Goal: Task Accomplishment & Management: Manage account settings

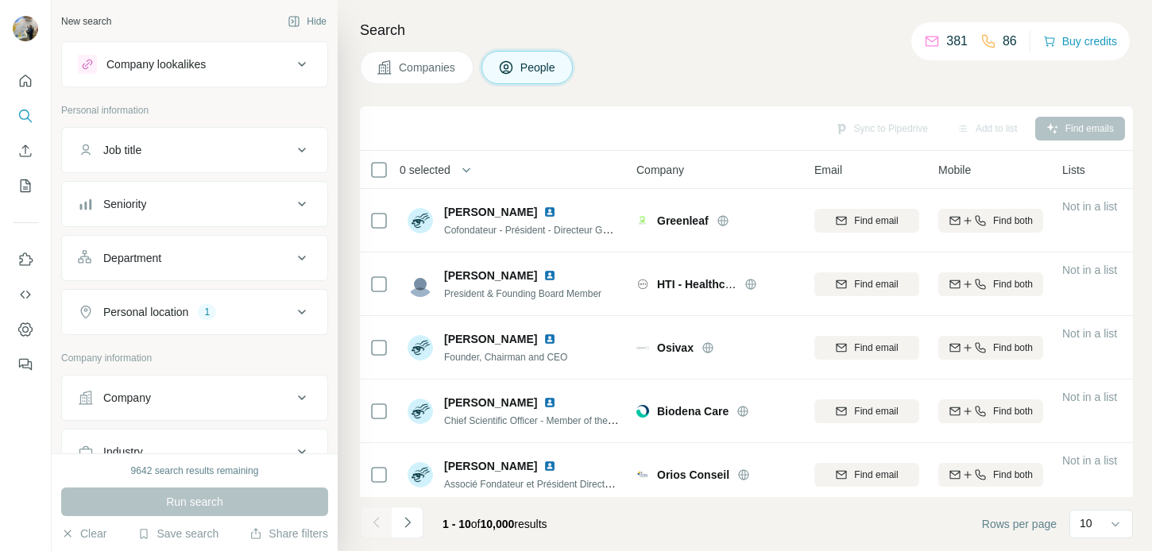
click at [180, 331] on div "Personal location 1" at bounding box center [194, 312] width 267 height 46
click at [180, 321] on button "Personal location 1" at bounding box center [194, 312] width 265 height 38
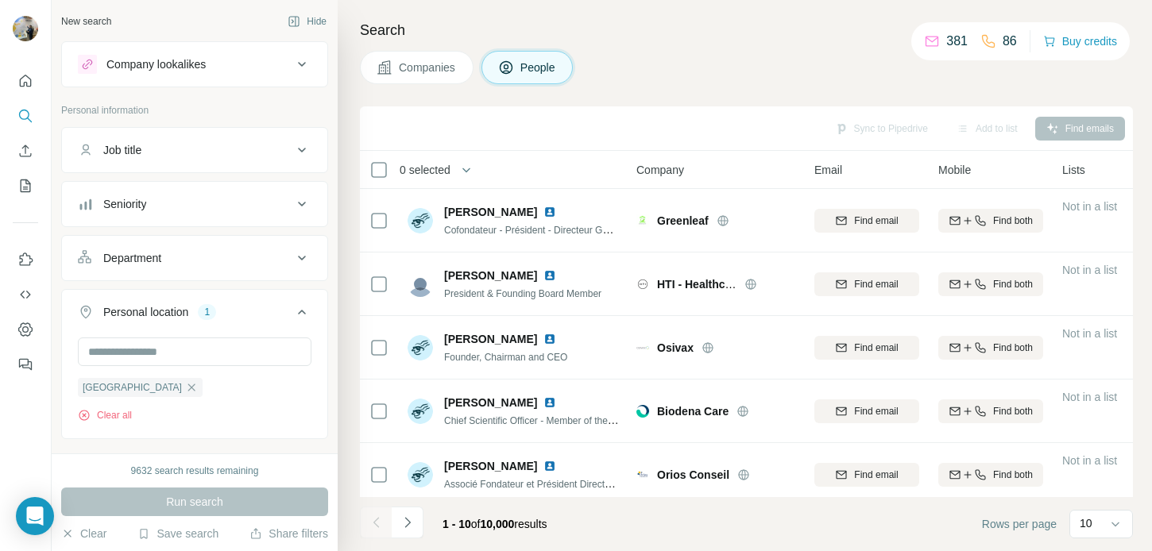
click at [180, 321] on button "Personal location 1" at bounding box center [194, 315] width 265 height 45
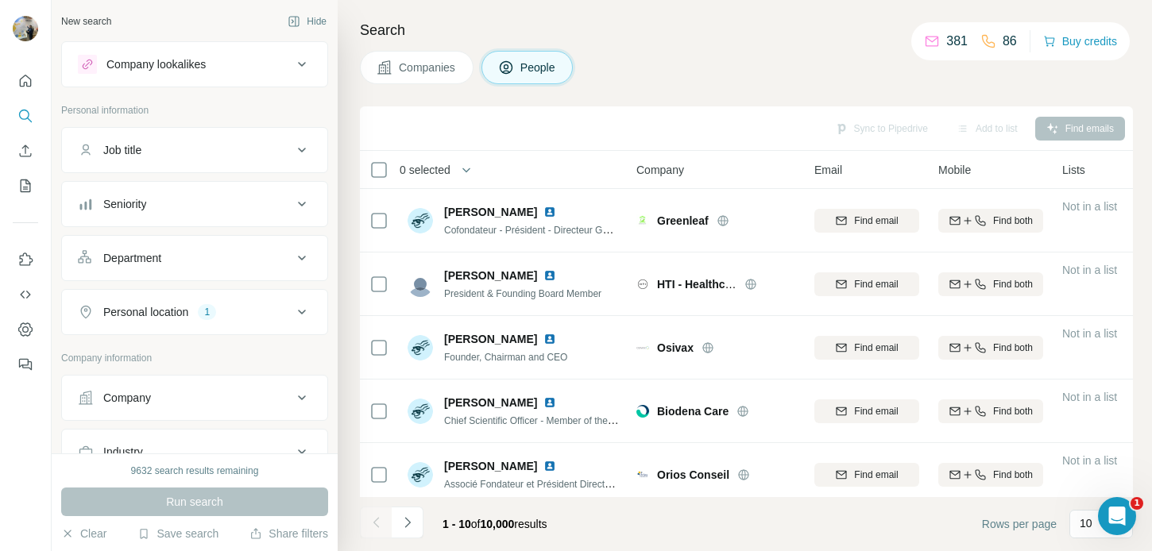
click at [178, 393] on div "Company" at bounding box center [185, 398] width 215 height 16
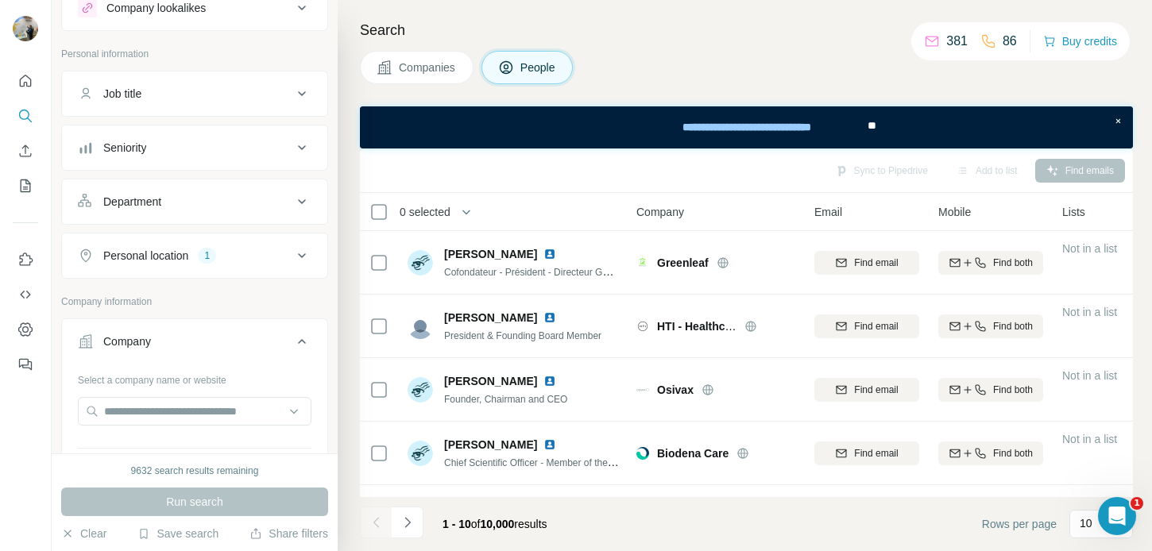
scroll to position [58, 0]
click at [164, 391] on div "Select a company name or website Upload a CSV of company websites. Your list is…" at bounding box center [195, 453] width 234 height 174
click at [164, 405] on input "text" at bounding box center [195, 410] width 234 height 29
paste input "**********"
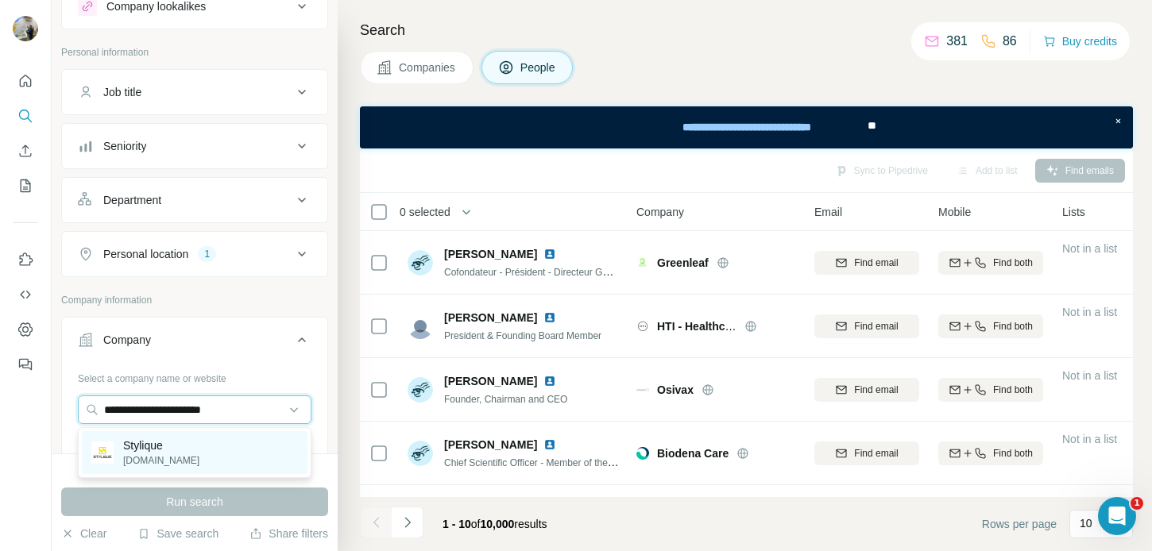
type input "**********"
click at [187, 456] on div "Stylique [DOMAIN_NAME]" at bounding box center [195, 452] width 226 height 43
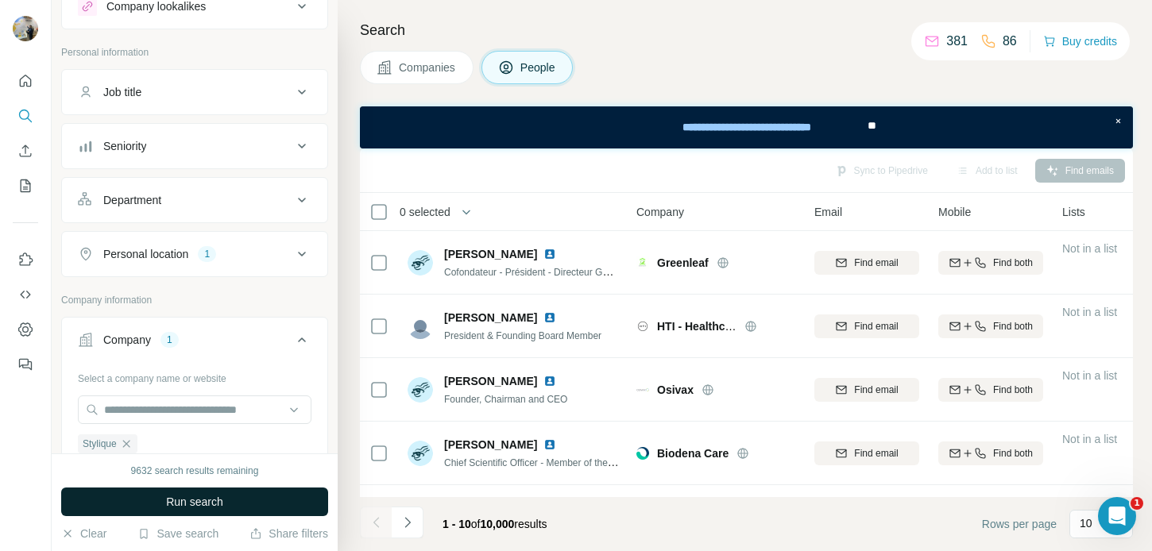
click at [190, 502] on span "Run search" at bounding box center [194, 502] width 57 height 16
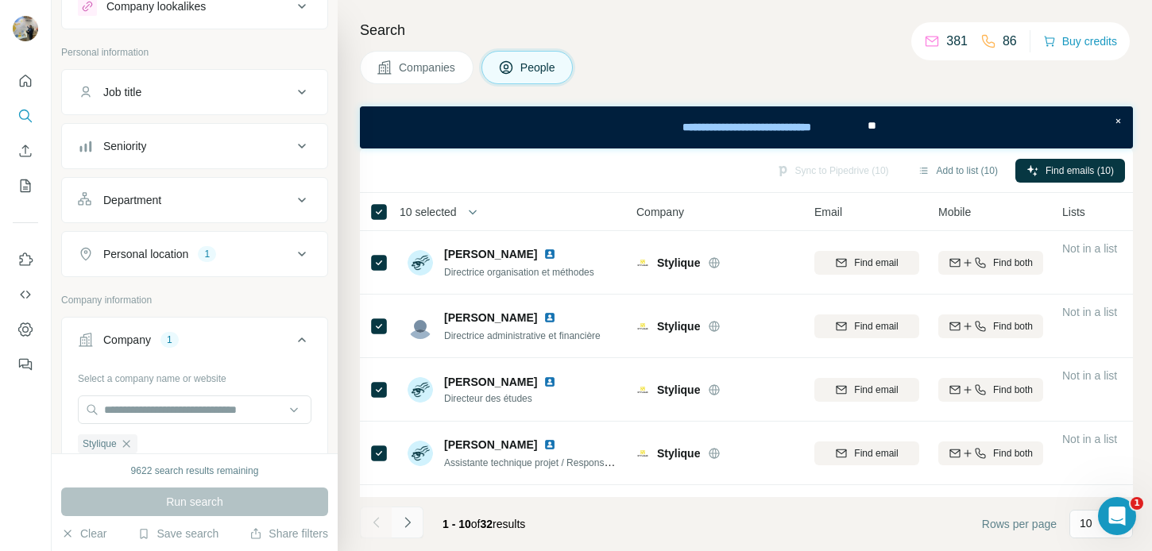
click at [418, 512] on button "Navigate to next page" at bounding box center [408, 523] width 32 height 32
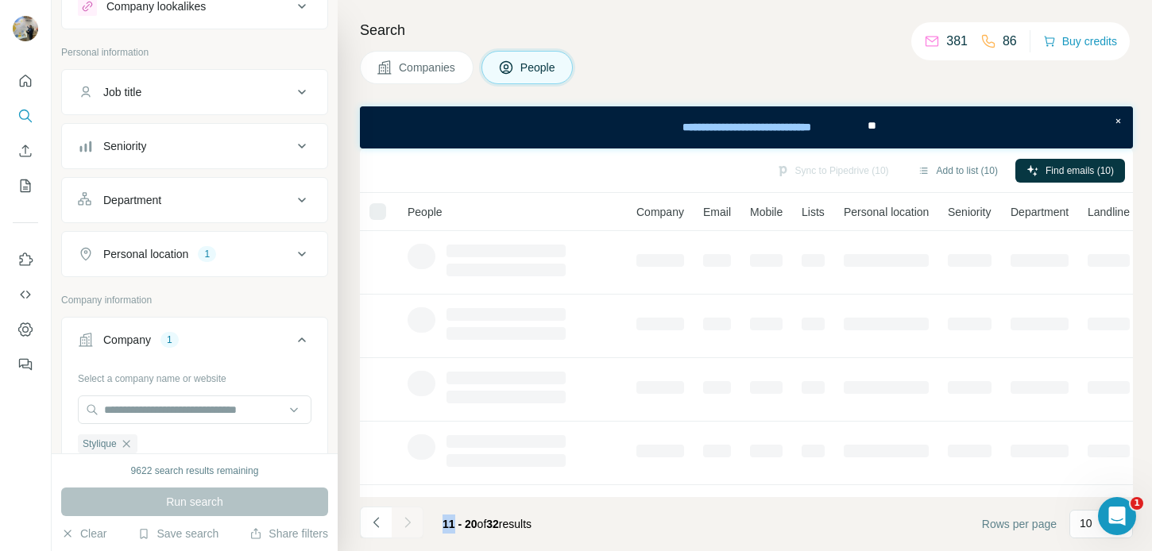
click at [418, 512] on div at bounding box center [408, 523] width 32 height 32
click at [418, 512] on button "Navigate to next page" at bounding box center [408, 523] width 32 height 32
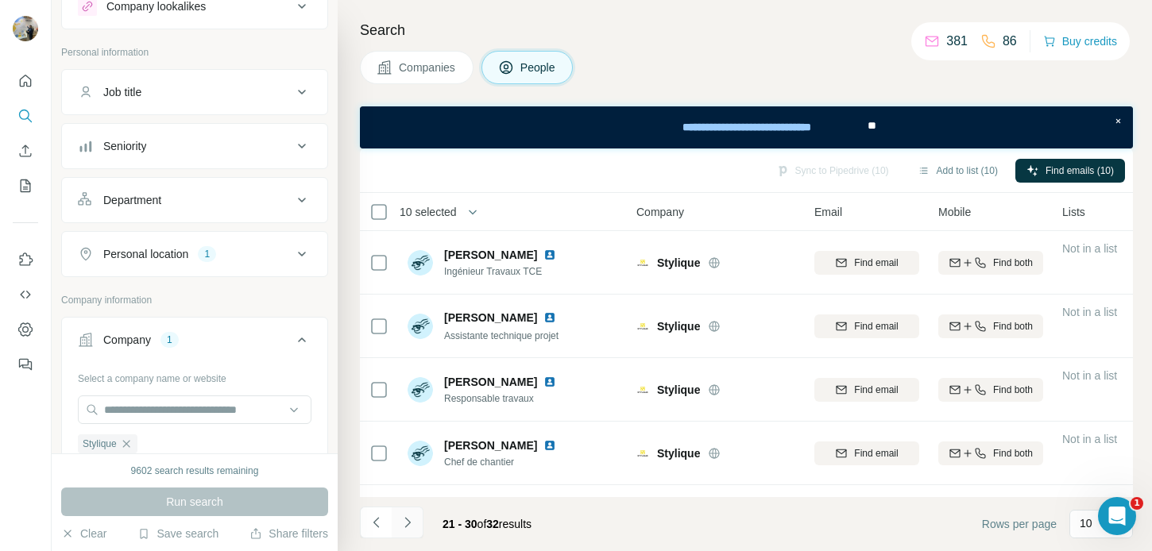
click at [418, 512] on button "Navigate to next page" at bounding box center [408, 523] width 32 height 32
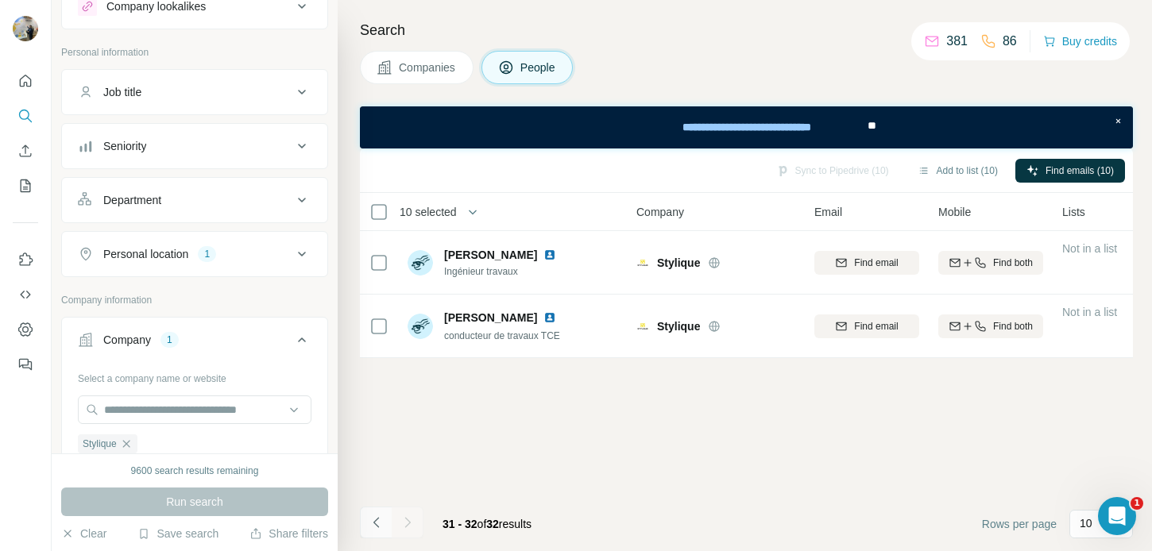
click at [370, 515] on icon "Navigate to previous page" at bounding box center [377, 523] width 16 height 16
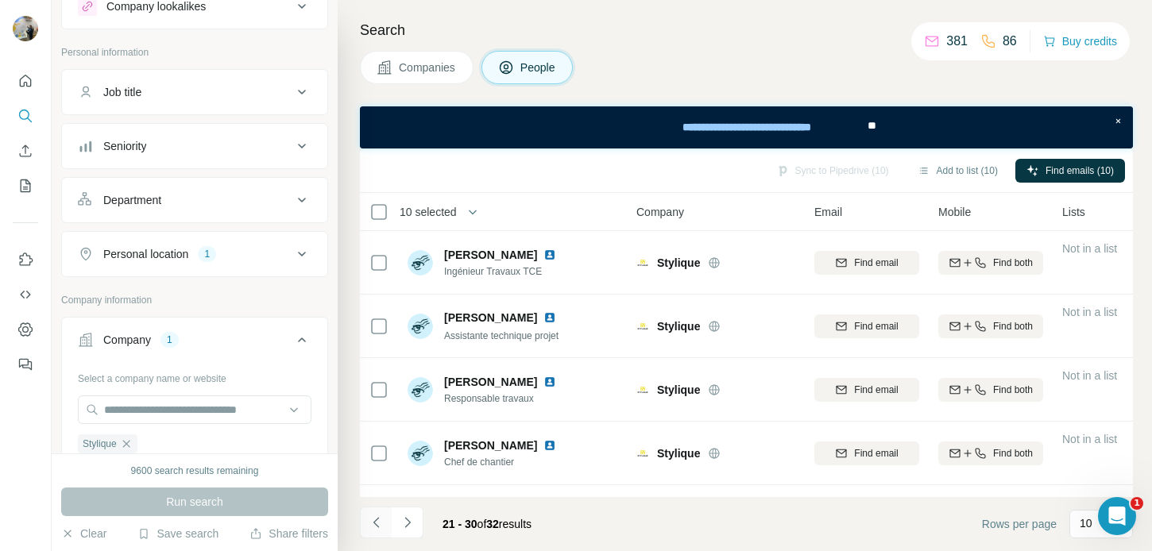
click at [370, 515] on icon "Navigate to previous page" at bounding box center [377, 523] width 16 height 16
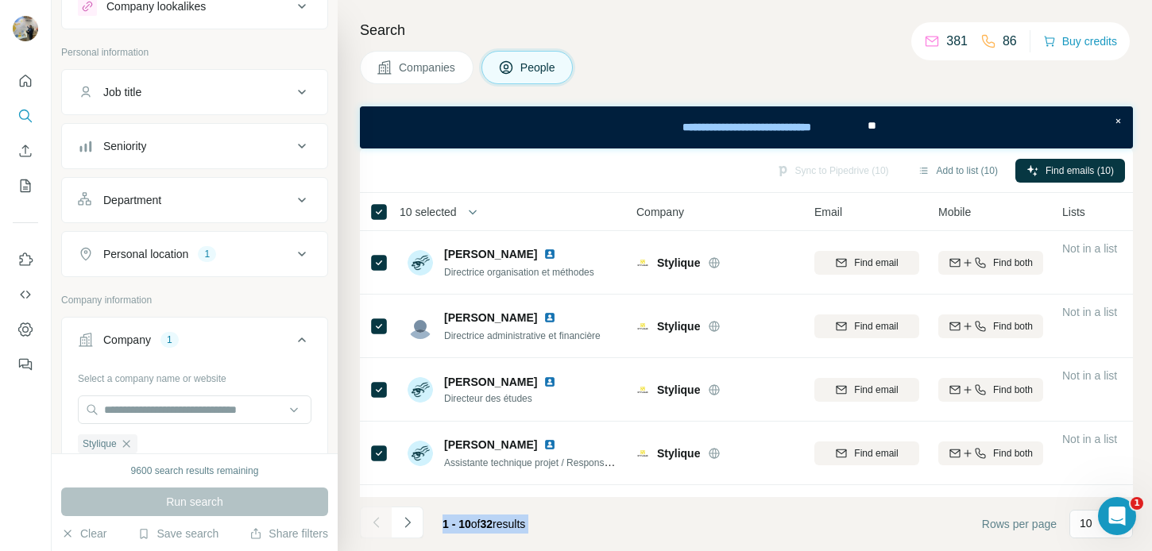
click at [370, 514] on div at bounding box center [376, 523] width 32 height 32
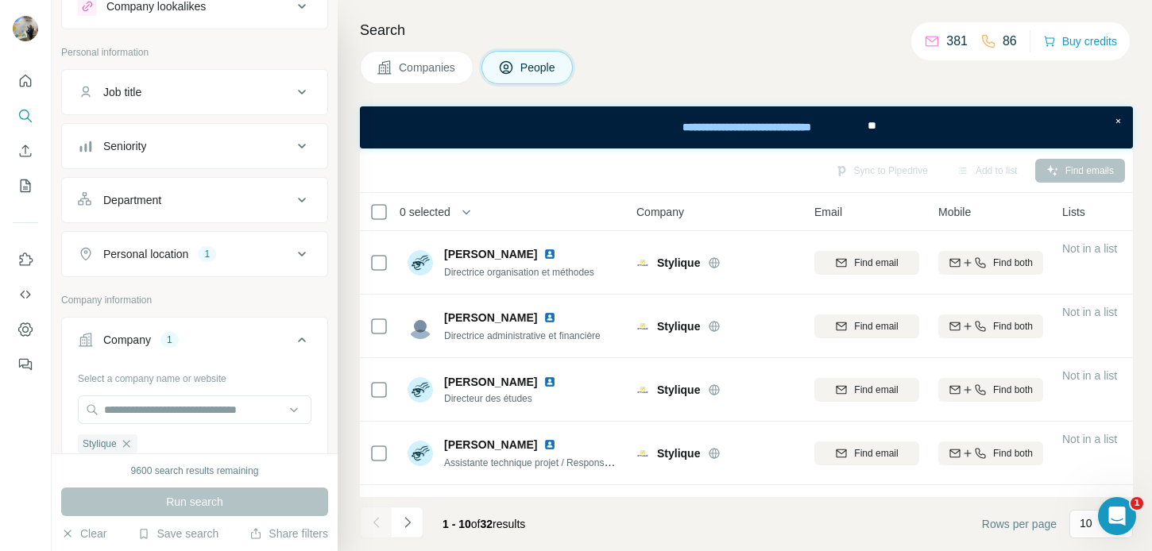
click at [451, 207] on span "0 selected" at bounding box center [425, 212] width 51 height 16
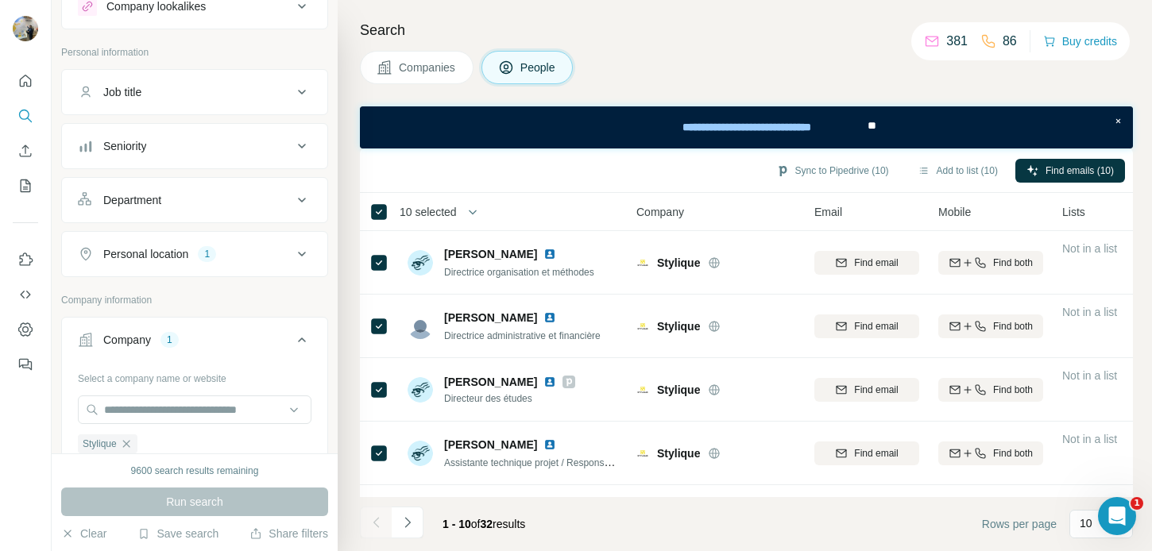
click at [443, 215] on span "10 selected" at bounding box center [428, 212] width 57 height 16
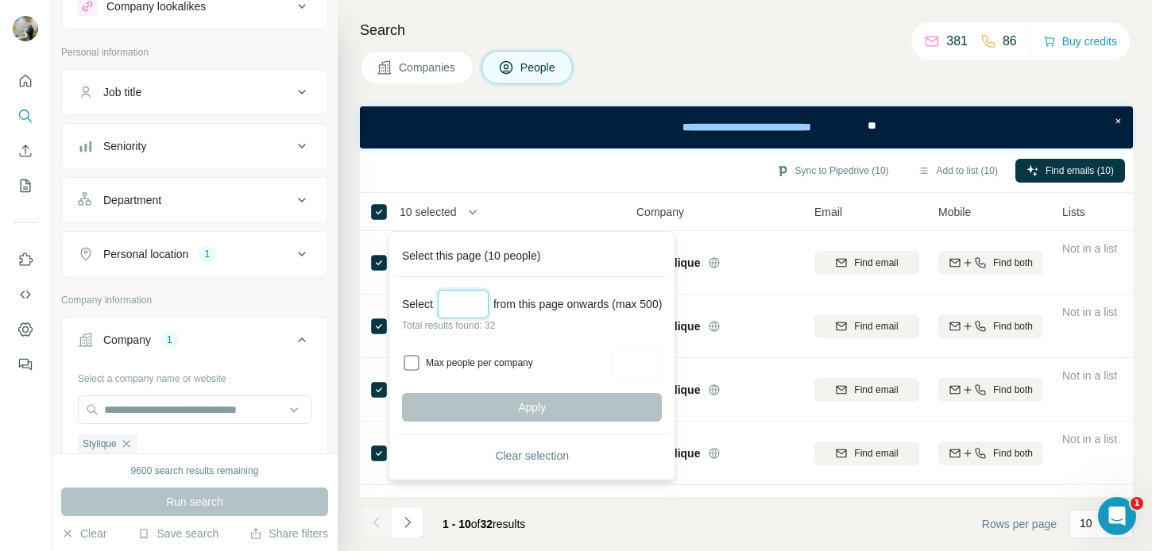
click at [471, 307] on input "Select a number (up to 500)" at bounding box center [463, 304] width 51 height 29
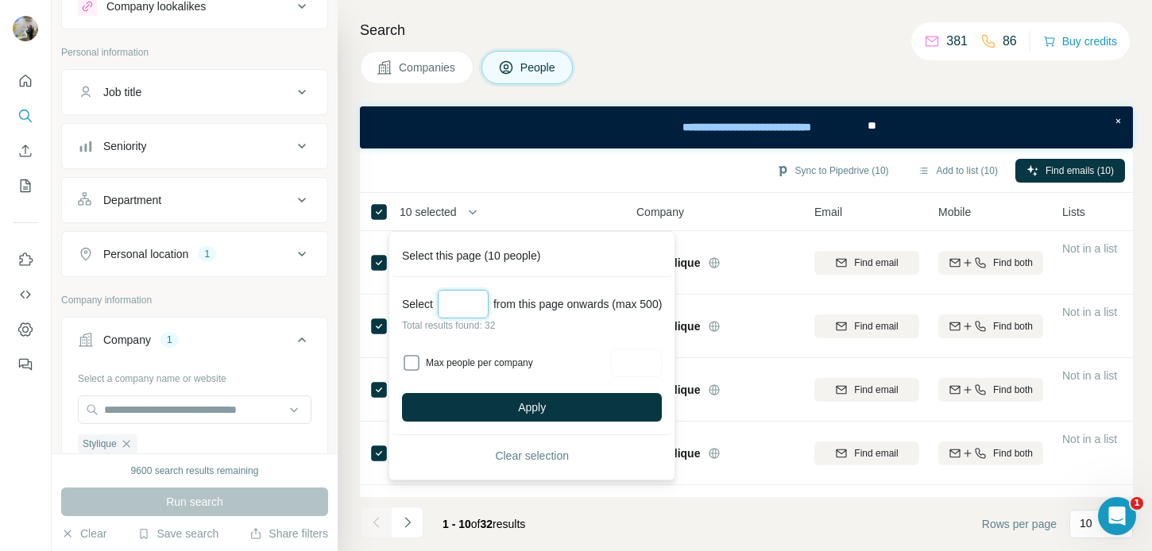
type input "**"
click at [527, 402] on span "Apply" at bounding box center [532, 408] width 28 height 16
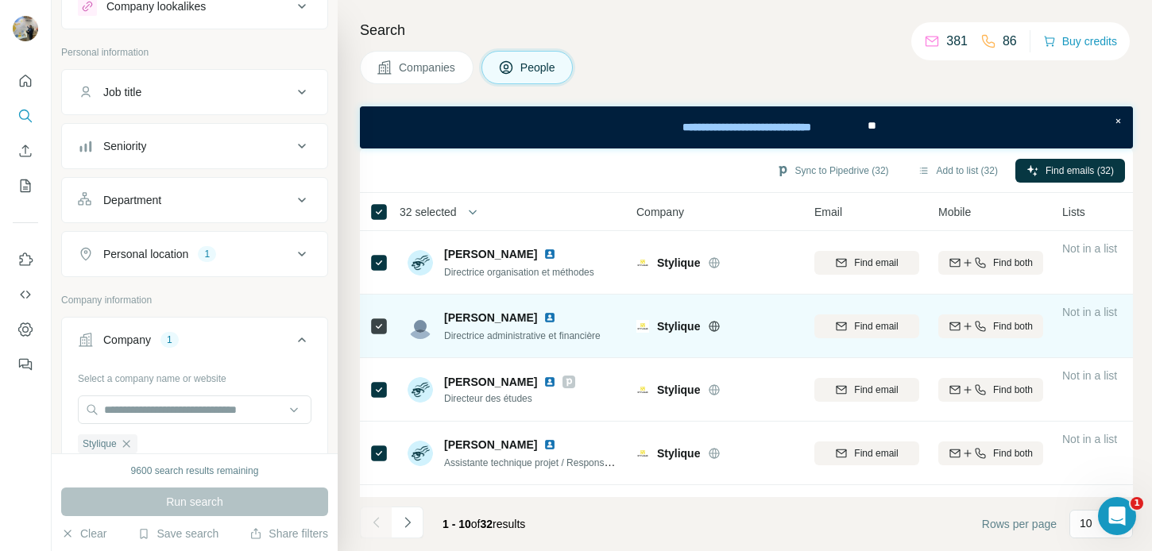
scroll to position [370, 0]
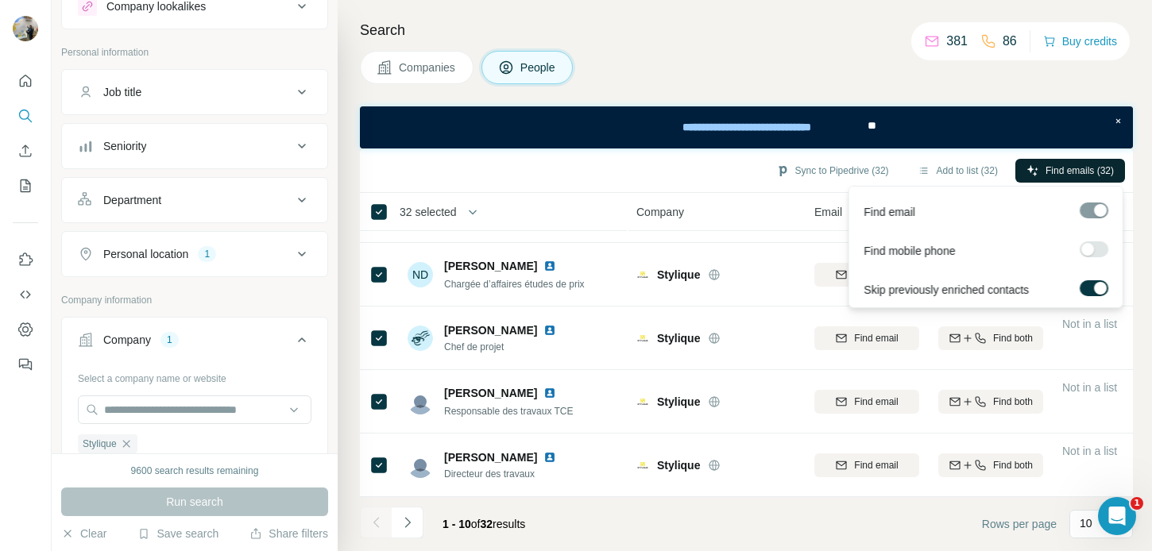
click at [1066, 176] on span "Find emails (32)" at bounding box center [1080, 171] width 68 height 14
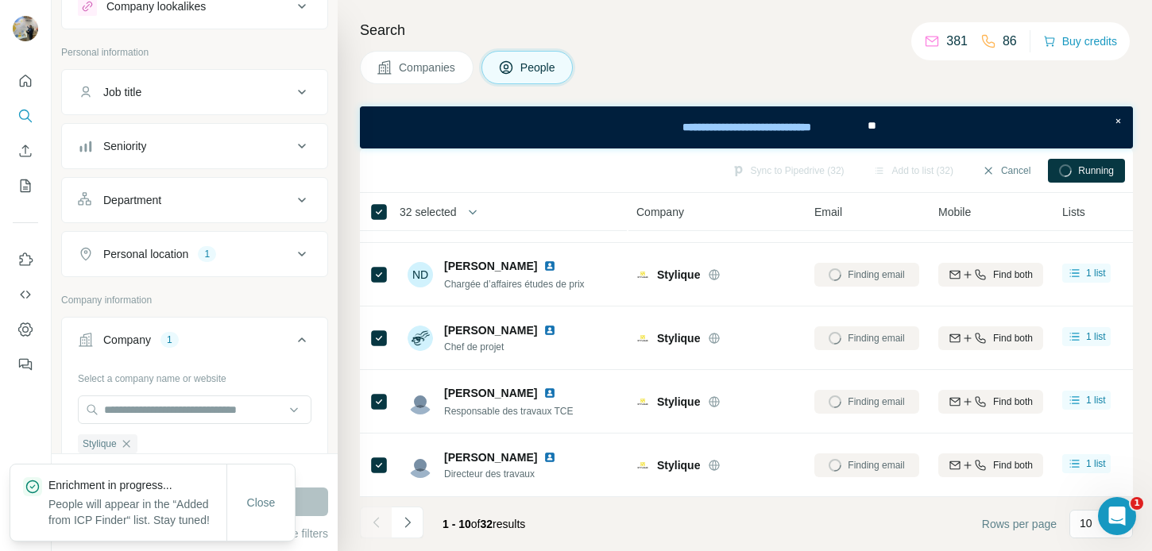
click at [269, 487] on div "Close" at bounding box center [261, 503] width 68 height 32
click at [269, 489] on button "Close" at bounding box center [261, 503] width 51 height 29
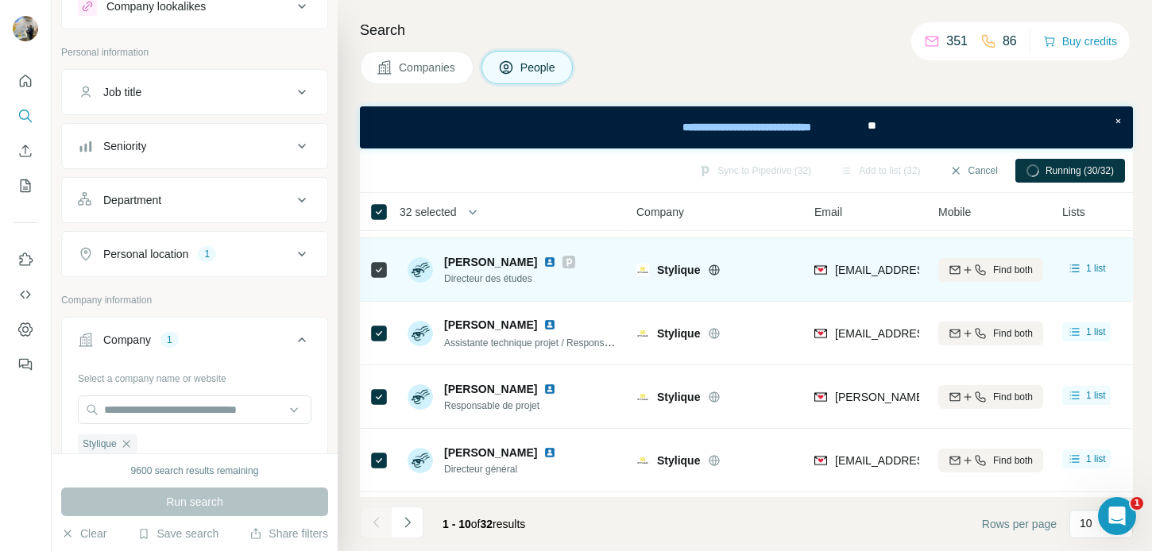
scroll to position [119, 0]
drag, startPoint x: 563, startPoint y: 288, endPoint x: 444, endPoint y: 281, distance: 119.4
click at [444, 281] on div "[PERSON_NAME] Directeur des études" at bounding box center [513, 271] width 211 height 44
copy span "Directeur des études"
click at [563, 296] on td "[PERSON_NAME] Directeur des études" at bounding box center [513, 271] width 230 height 64
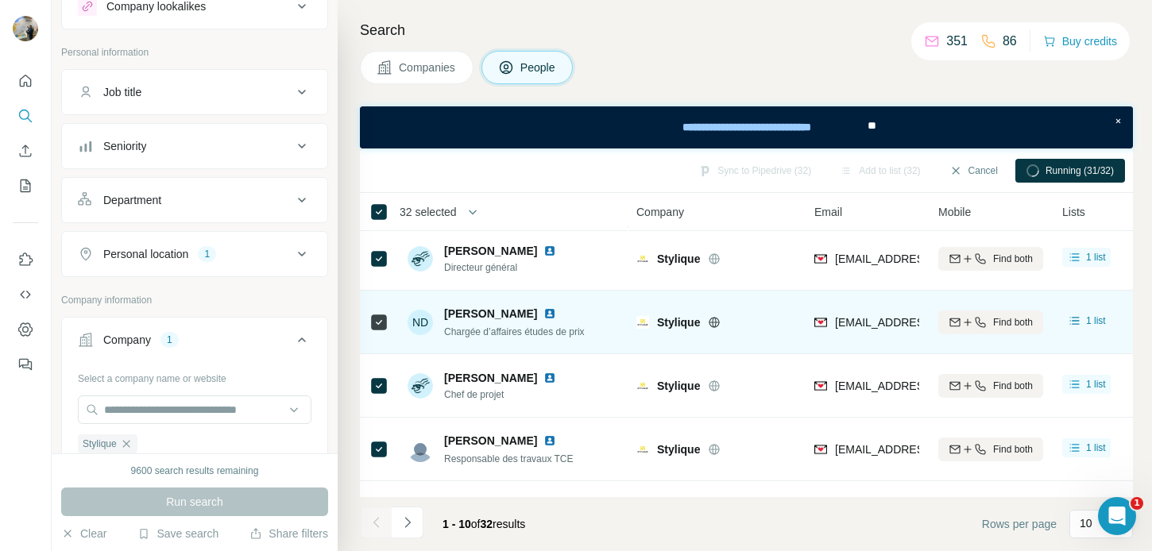
scroll to position [325, 0]
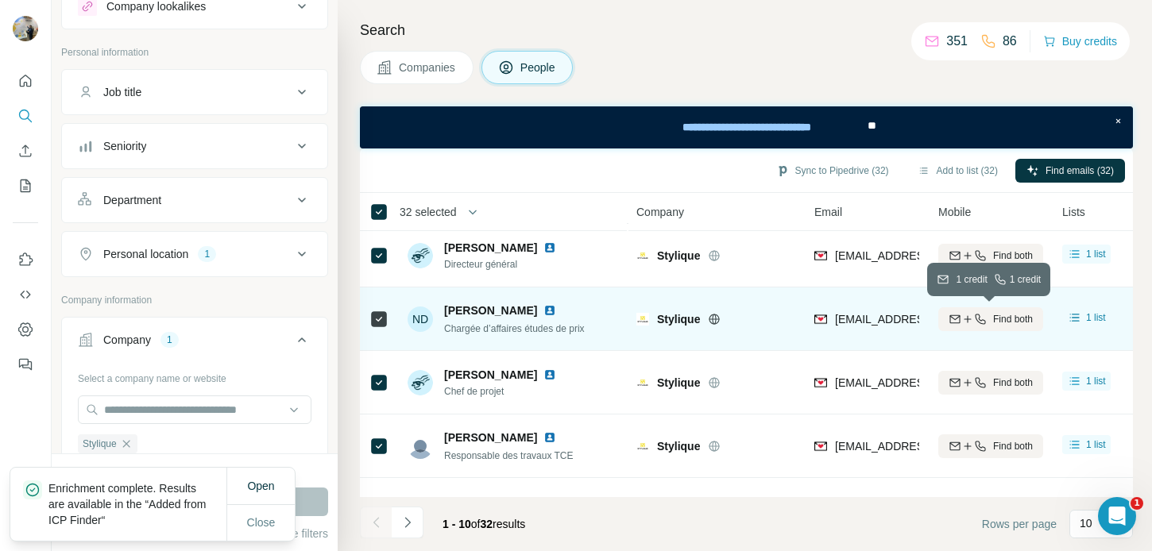
click at [1008, 318] on span "Find both" at bounding box center [1013, 319] width 40 height 14
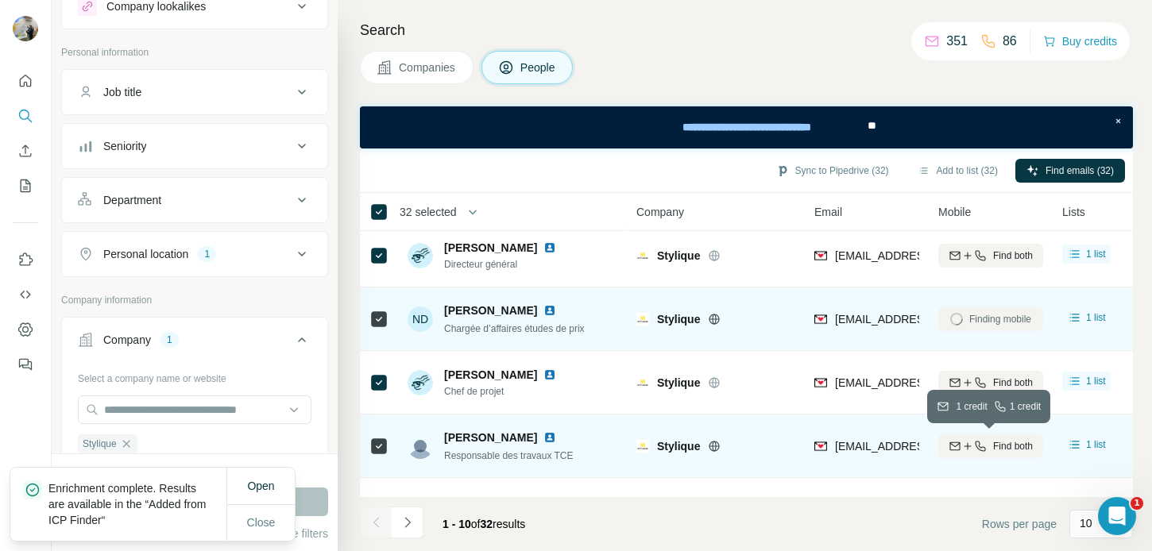
click at [977, 449] on icon "button" at bounding box center [980, 446] width 10 height 10
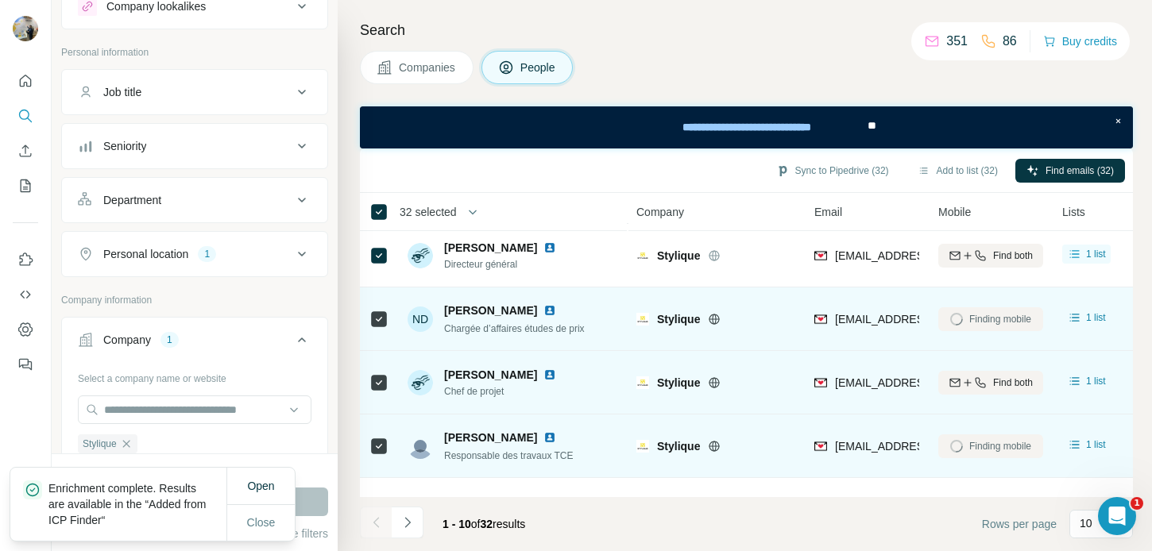
scroll to position [370, 0]
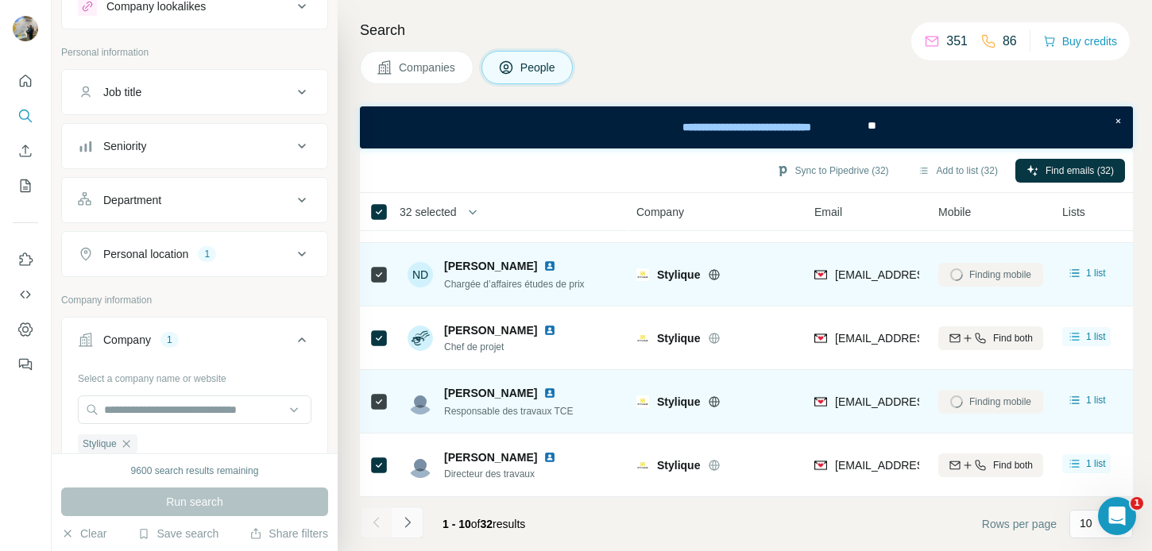
click at [416, 517] on button "Navigate to next page" at bounding box center [408, 523] width 32 height 32
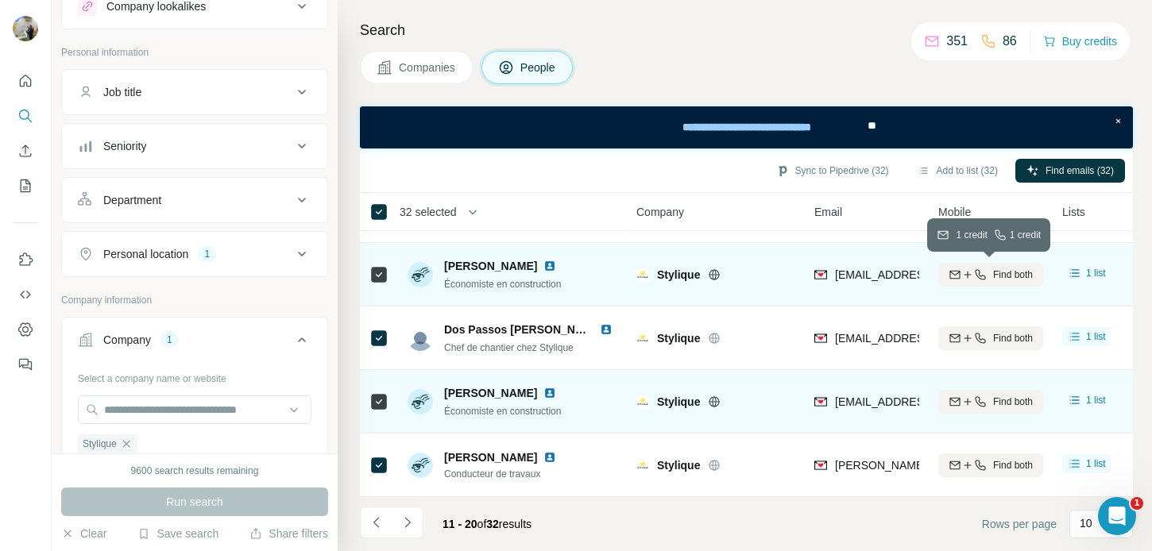
click at [1004, 274] on span "Find both" at bounding box center [1013, 275] width 40 height 14
click at [378, 520] on icon "Navigate to previous page" at bounding box center [377, 523] width 16 height 16
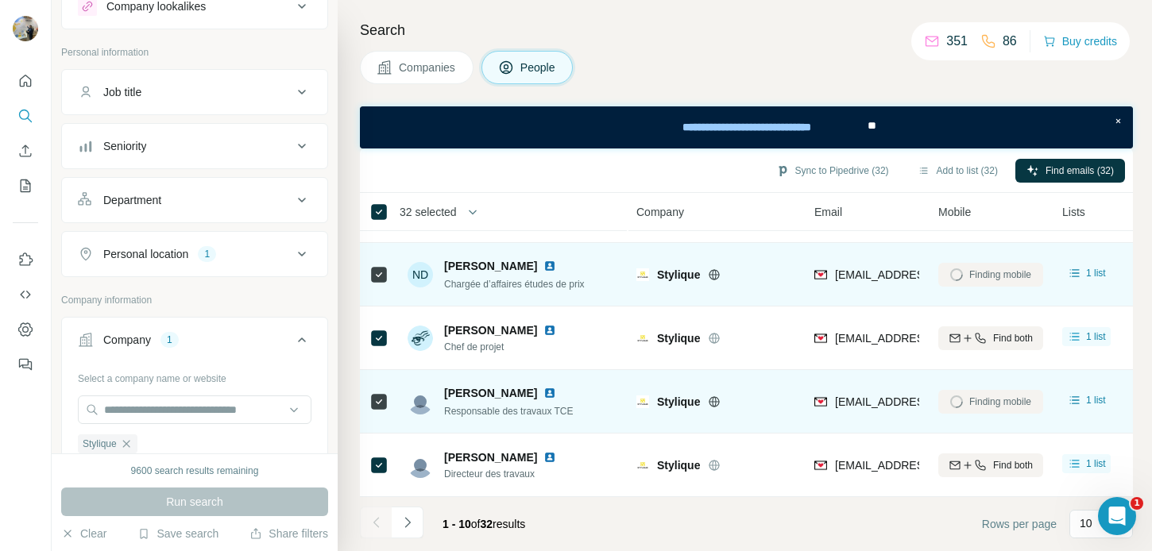
click at [378, 520] on div at bounding box center [376, 523] width 32 height 32
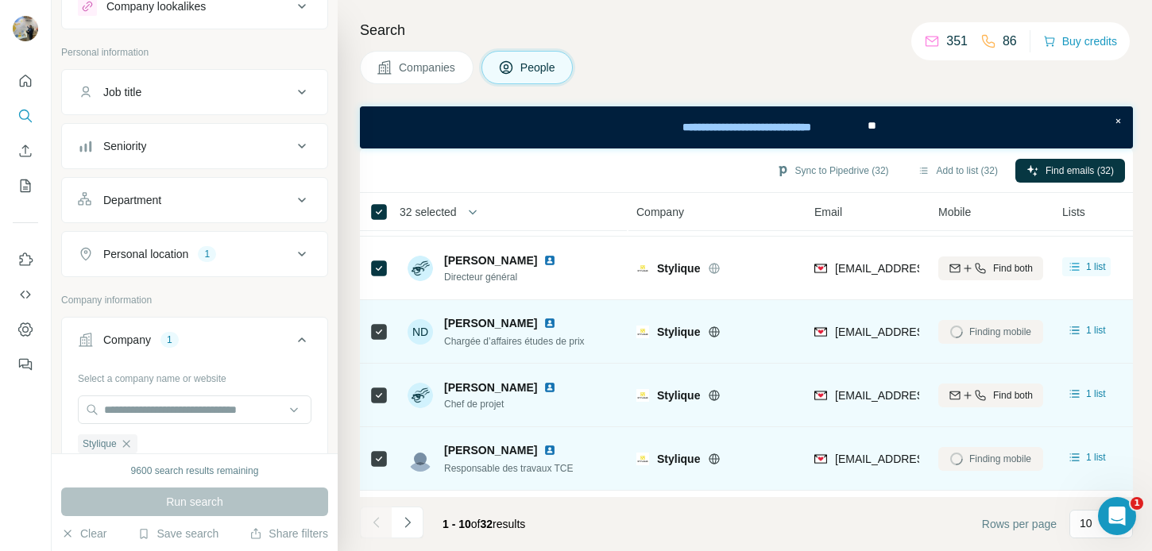
scroll to position [312, 0]
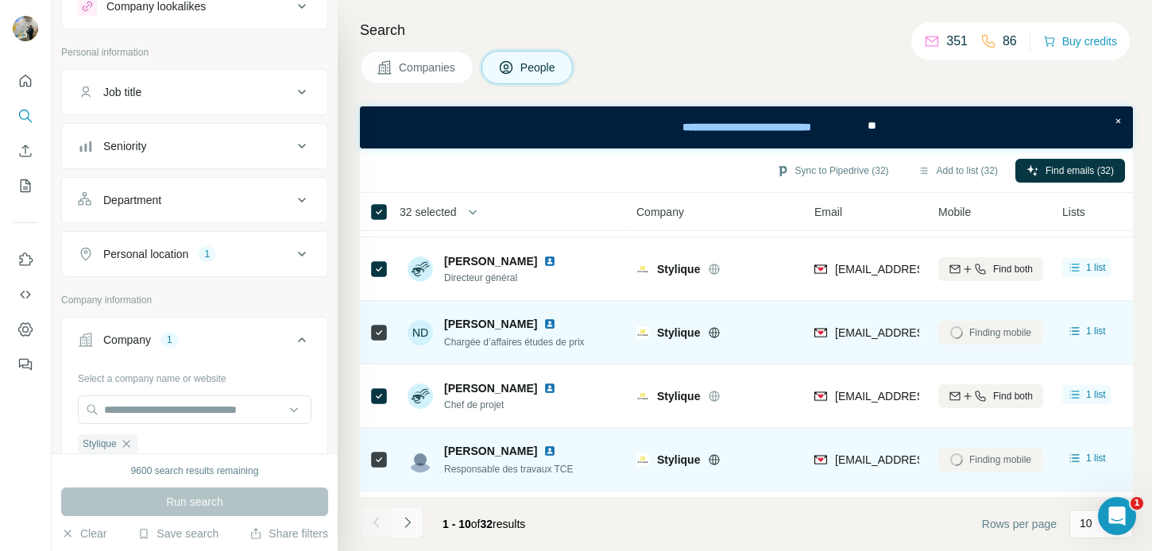
click at [408, 511] on button "Navigate to next page" at bounding box center [408, 523] width 32 height 32
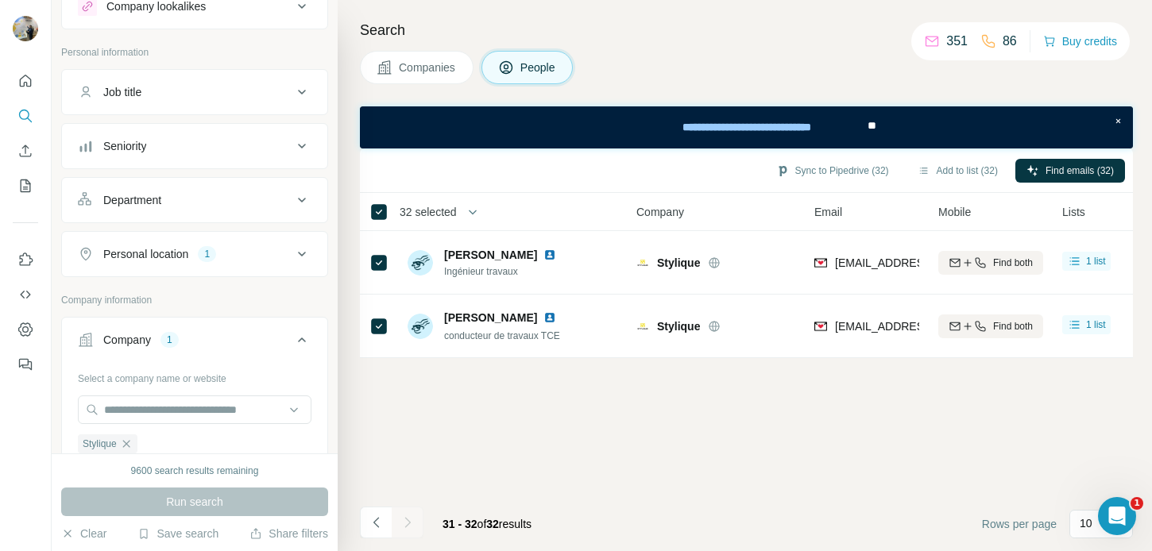
scroll to position [0, 0]
click at [408, 511] on div at bounding box center [408, 523] width 32 height 32
click at [383, 520] on icon "Navigate to previous page" at bounding box center [377, 523] width 16 height 16
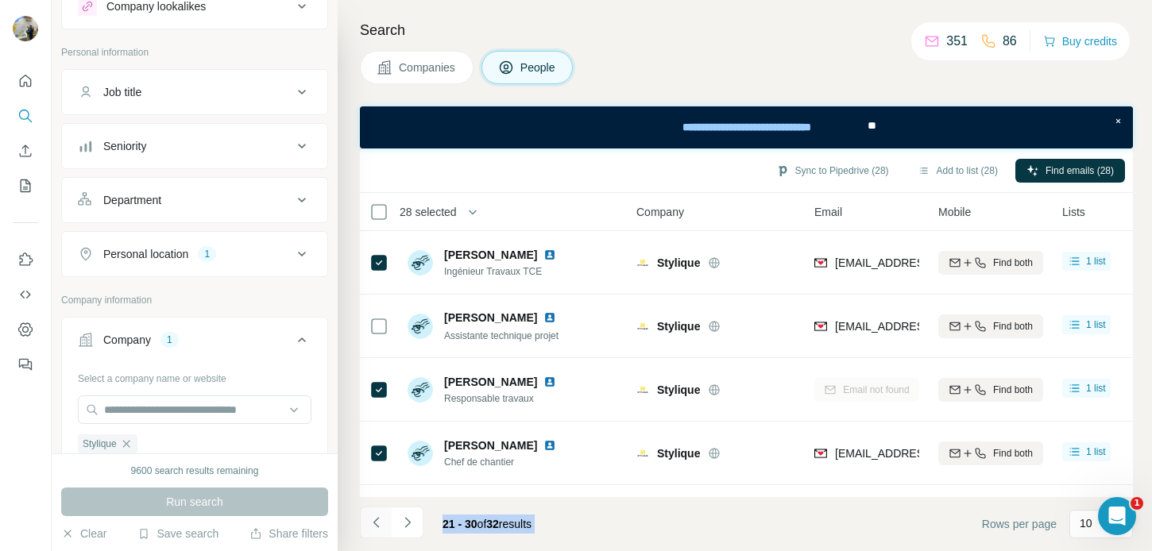
click at [378, 517] on icon "Navigate to previous page" at bounding box center [377, 523] width 16 height 16
click at [364, 519] on button "Navigate to previous page" at bounding box center [376, 523] width 32 height 32
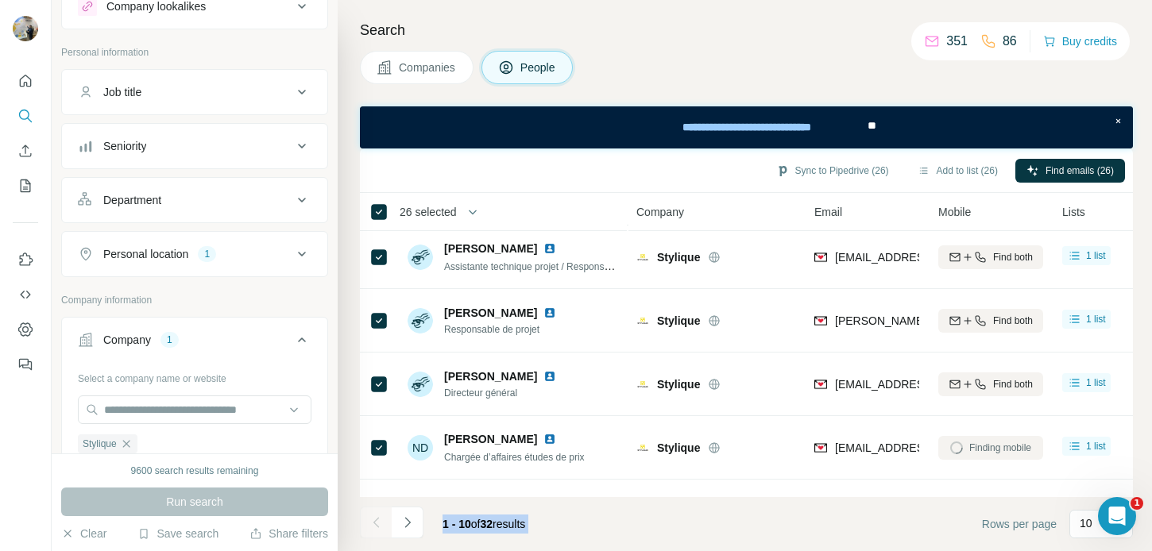
scroll to position [189, 0]
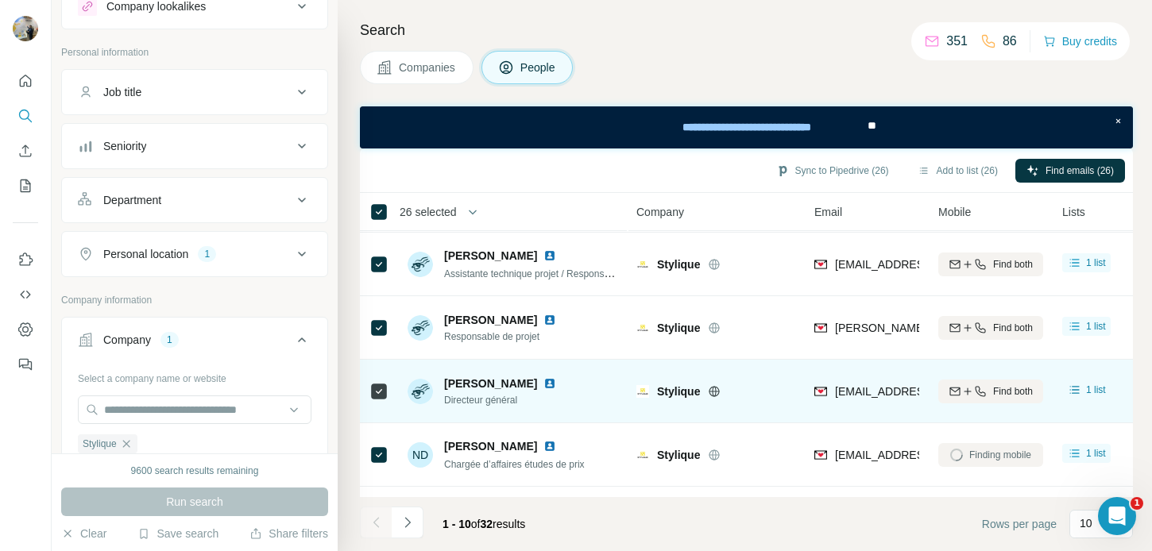
click at [380, 400] on icon at bounding box center [379, 391] width 19 height 19
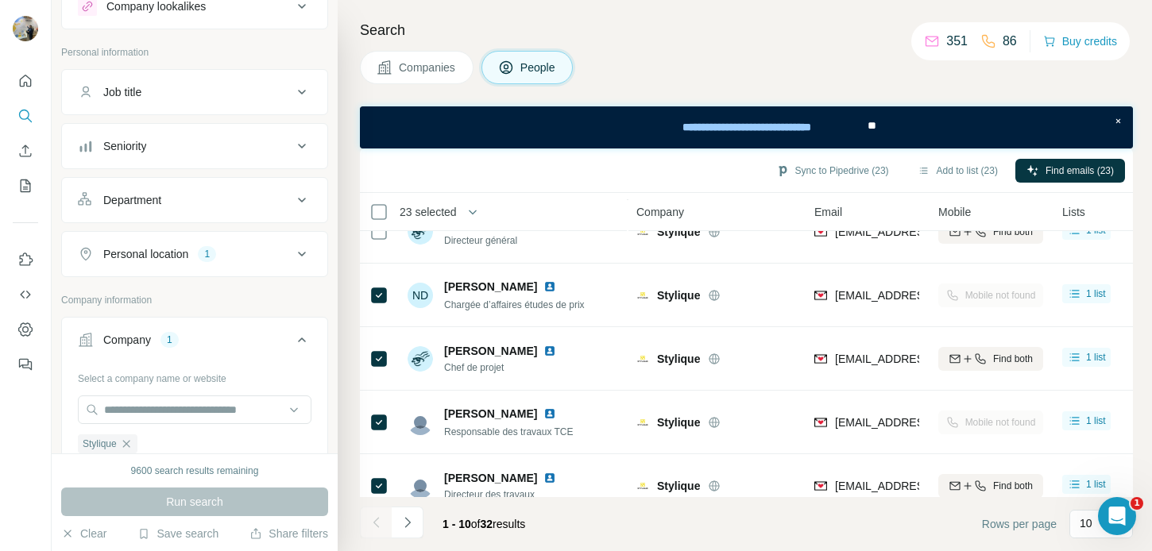
scroll to position [370, 0]
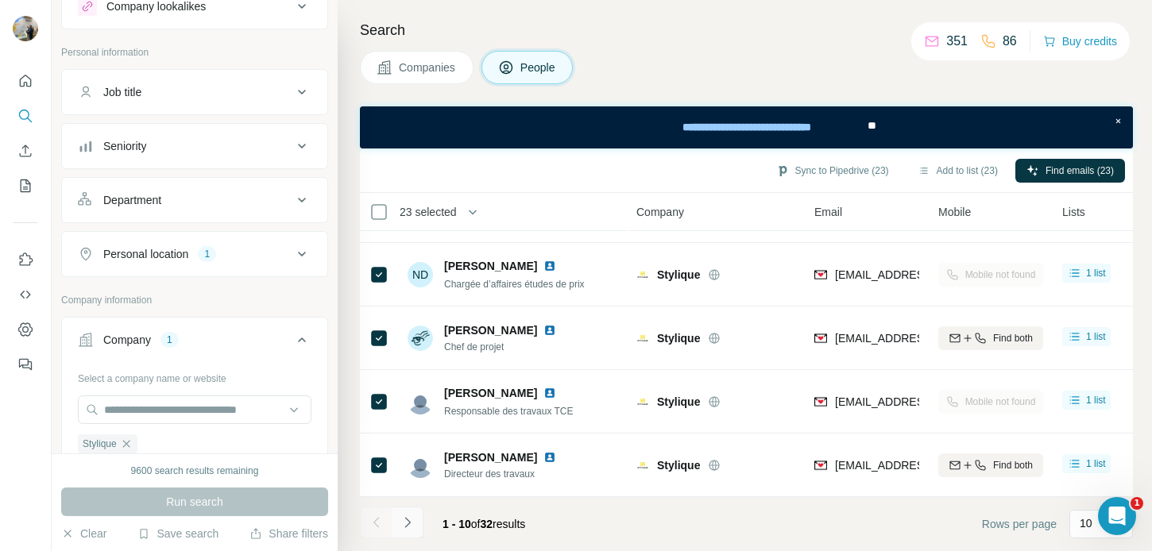
click at [412, 522] on icon "Navigate to next page" at bounding box center [408, 523] width 16 height 16
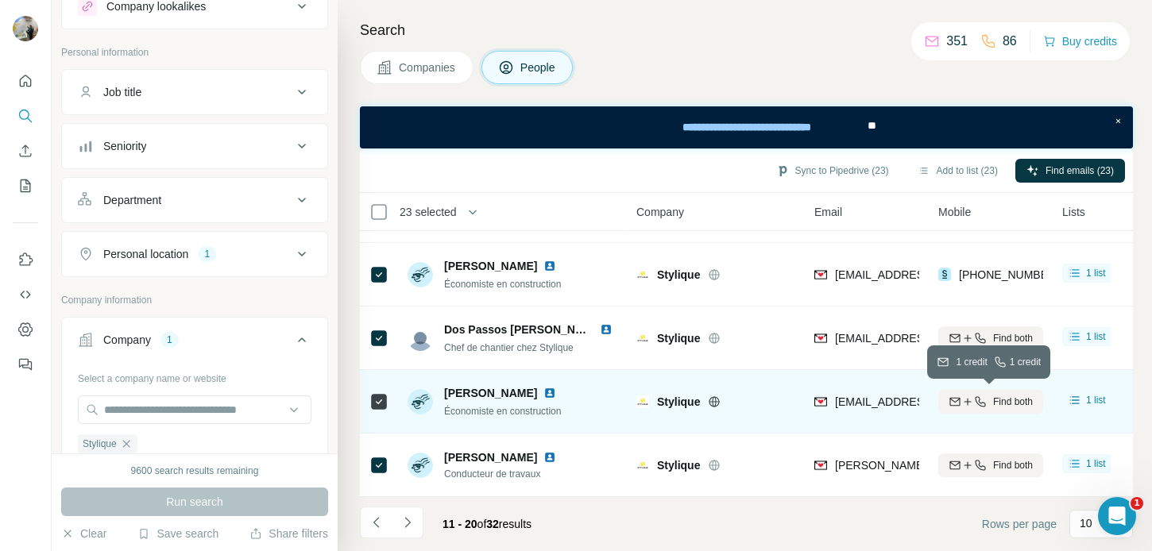
click at [970, 401] on icon "button" at bounding box center [968, 402] width 13 height 13
click at [858, 168] on button "Sync to Pipedrive (23)" at bounding box center [832, 171] width 135 height 24
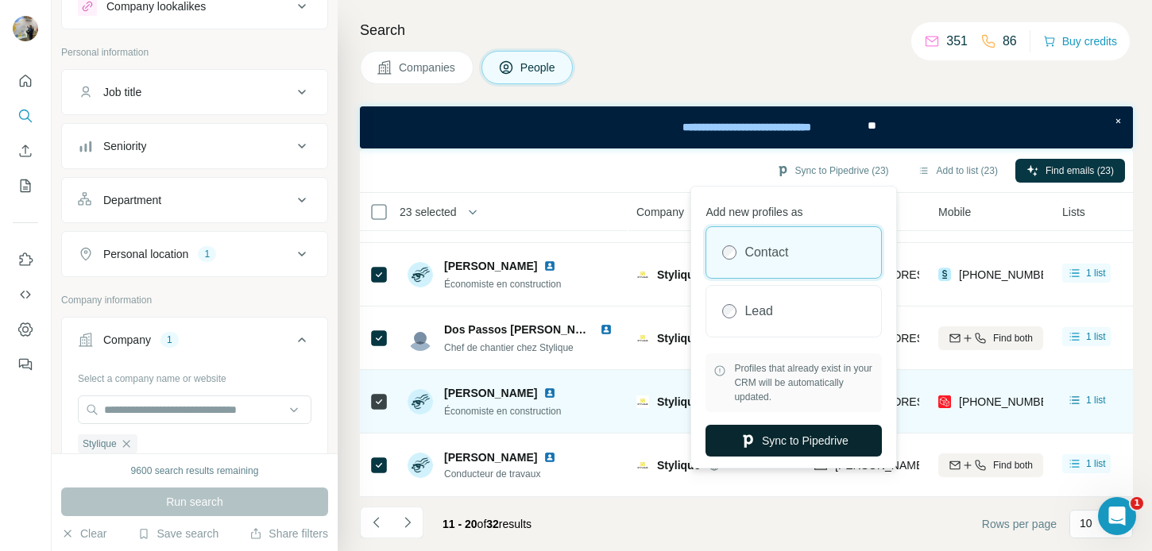
click at [782, 435] on button "Sync to Pipedrive" at bounding box center [794, 441] width 176 height 32
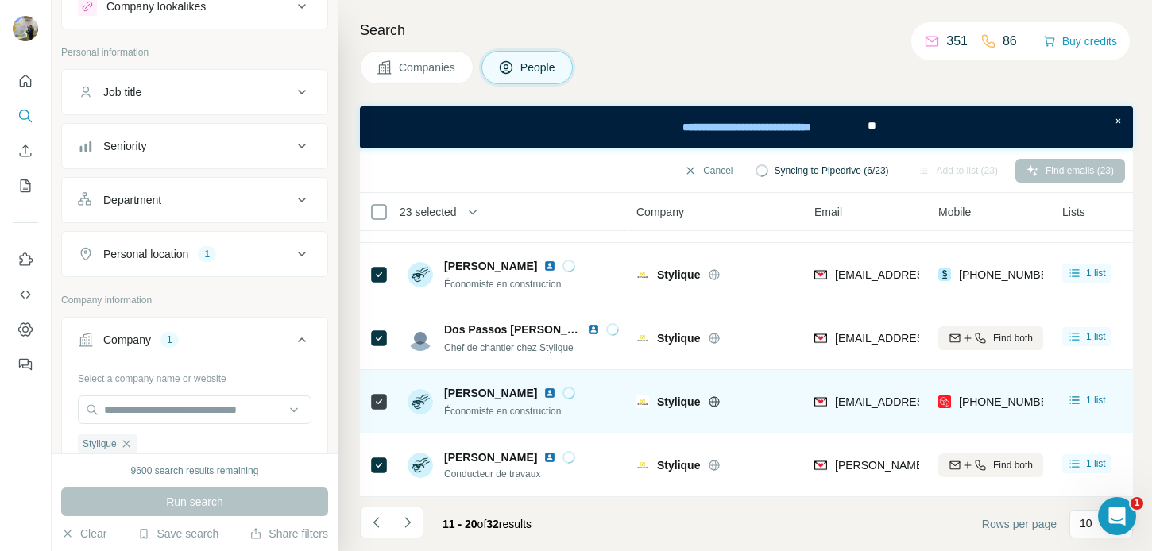
click at [129, 447] on icon "button" at bounding box center [126, 444] width 13 height 13
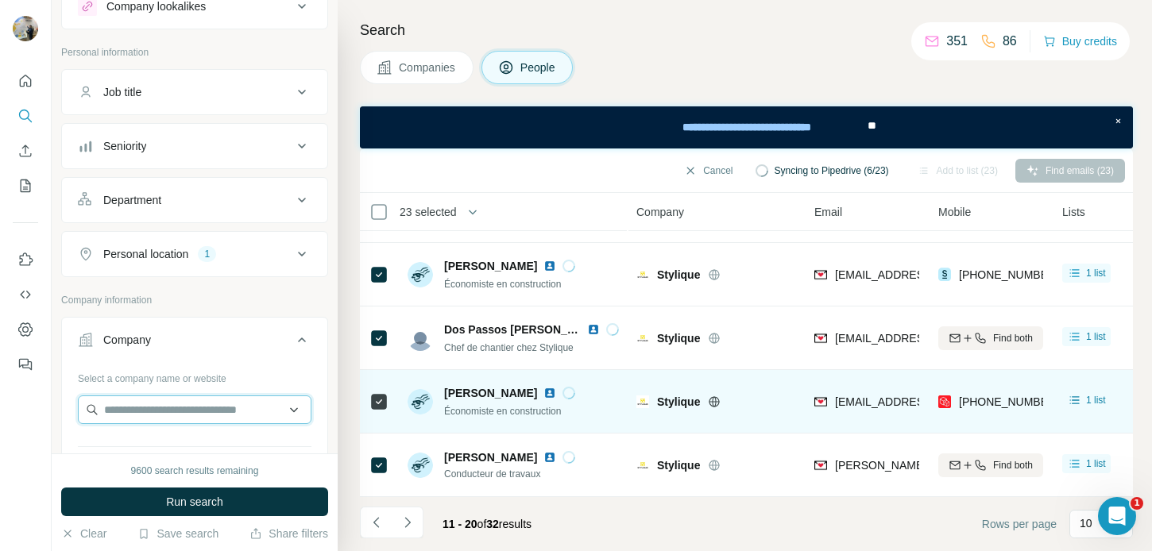
click at [131, 420] on input "text" at bounding box center [195, 410] width 234 height 29
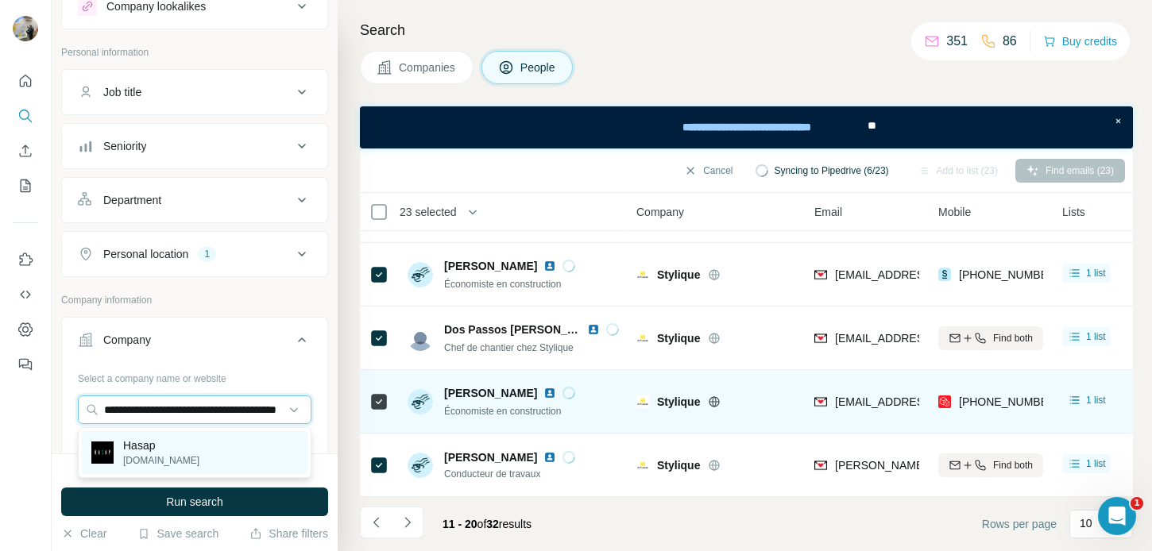
type input "**********"
click at [175, 461] on div "Hasap [DOMAIN_NAME]" at bounding box center [195, 452] width 226 height 43
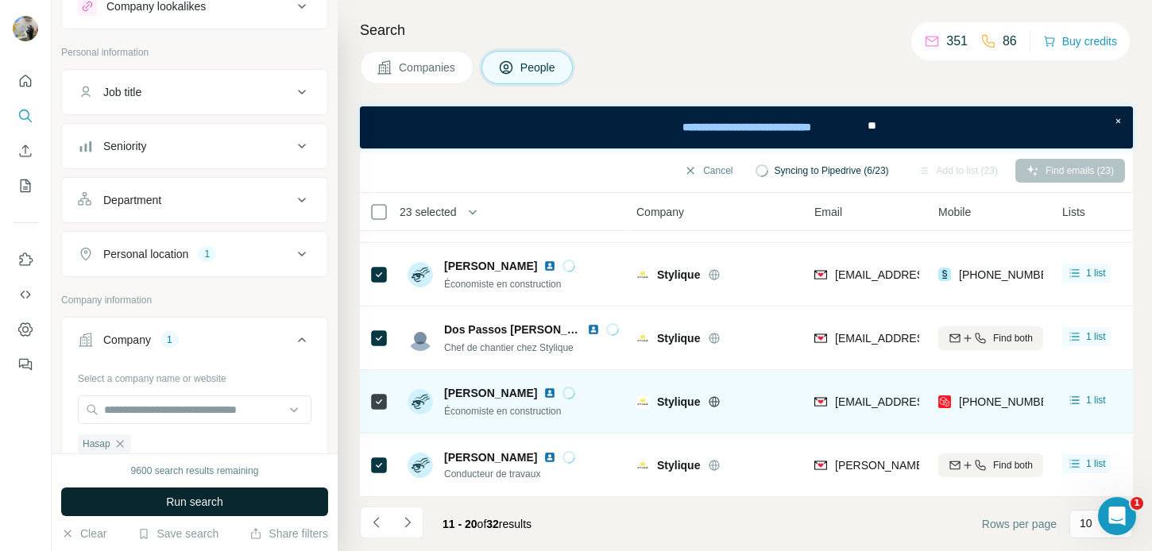
click at [172, 489] on button "Run search" at bounding box center [194, 502] width 267 height 29
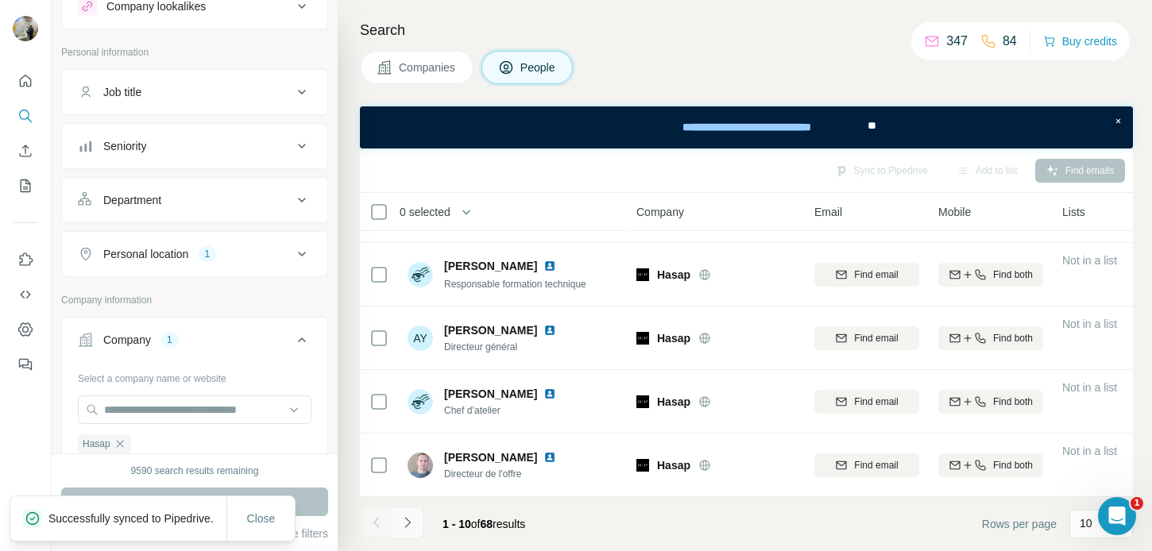
click at [416, 518] on button "Navigate to next page" at bounding box center [408, 523] width 32 height 32
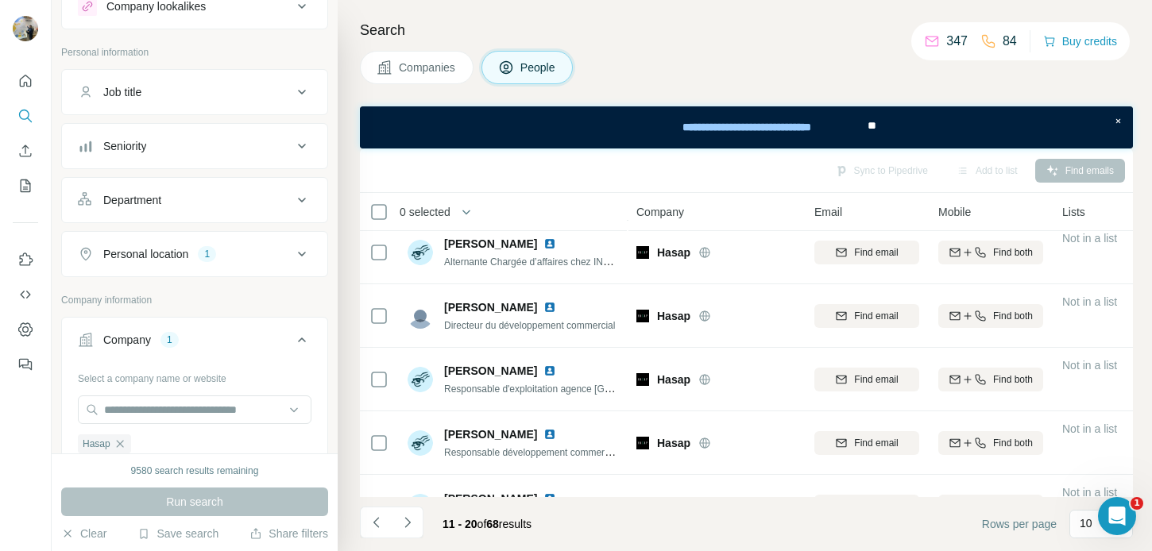
scroll to position [370, 0]
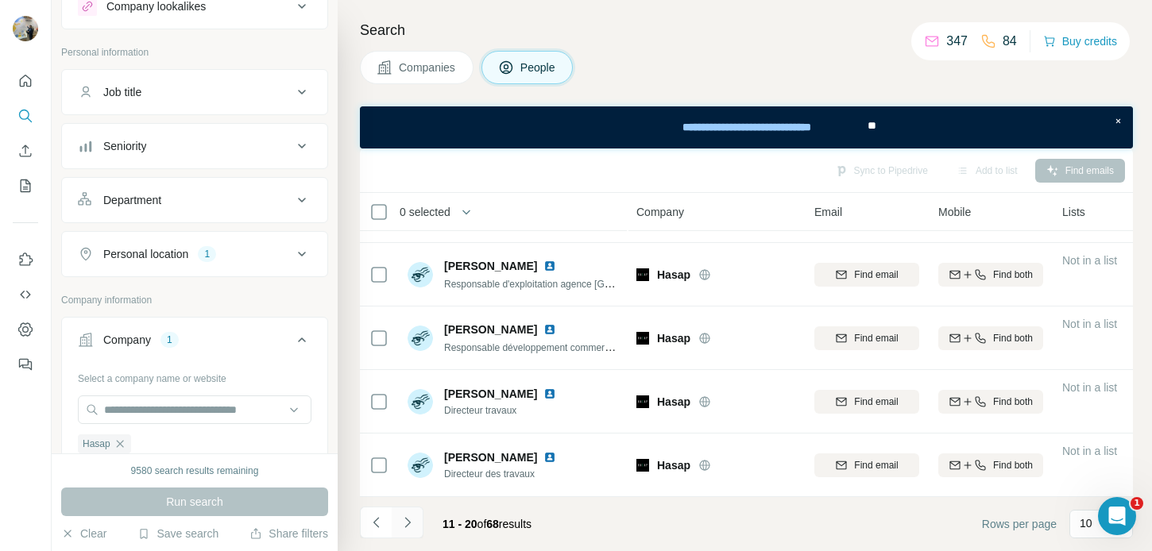
click at [416, 518] on button "Navigate to next page" at bounding box center [408, 523] width 32 height 32
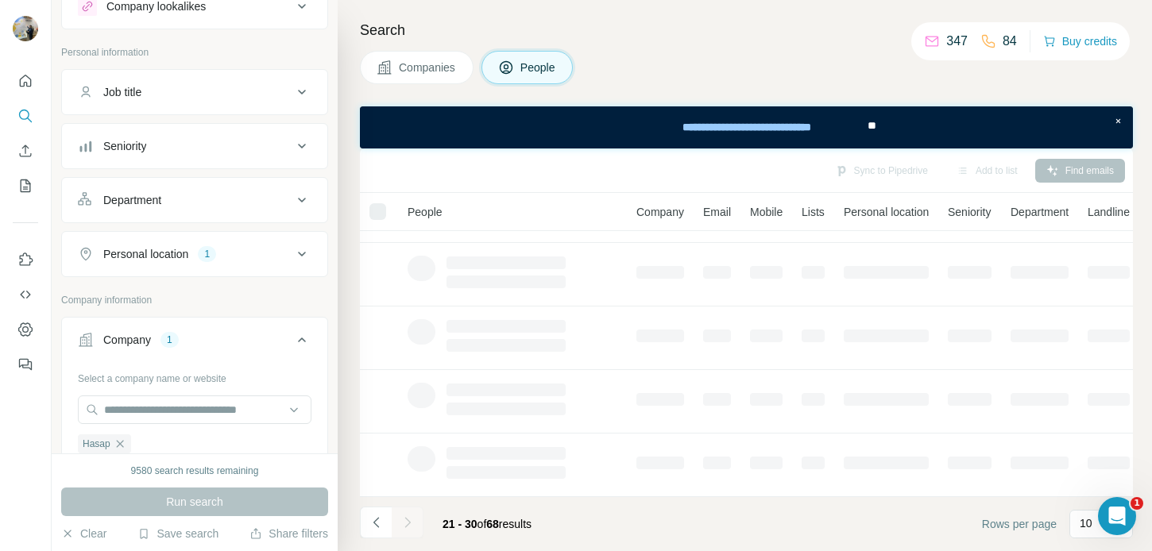
click at [416, 518] on div at bounding box center [408, 523] width 32 height 32
click at [416, 518] on button "Navigate to next page" at bounding box center [408, 523] width 32 height 32
click at [416, 518] on div at bounding box center [408, 523] width 32 height 32
click at [416, 518] on button "Navigate to next page" at bounding box center [408, 523] width 32 height 32
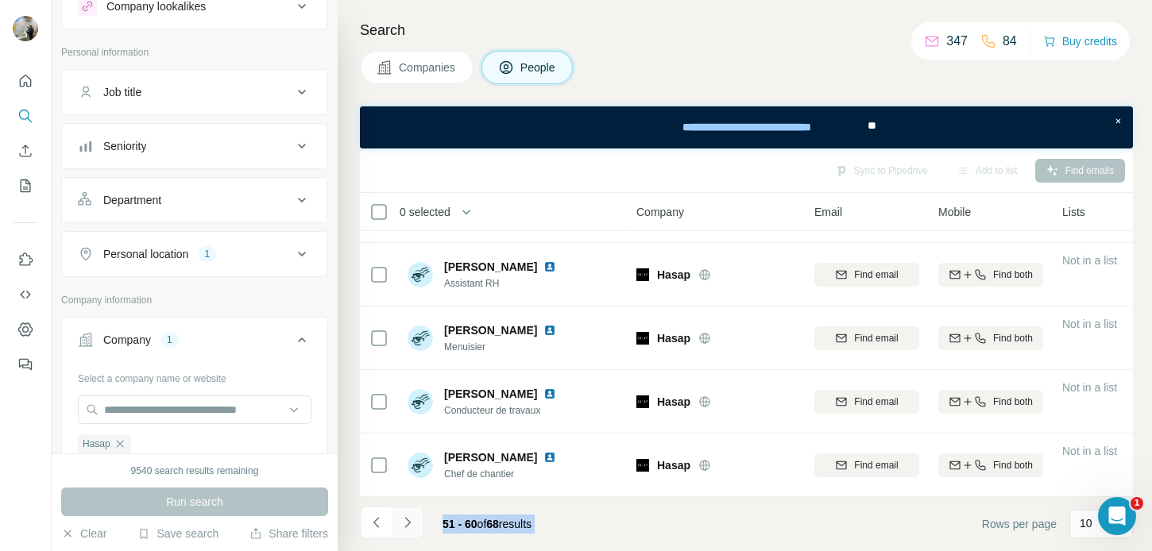
click at [415, 518] on button "Navigate to next page" at bounding box center [408, 523] width 32 height 32
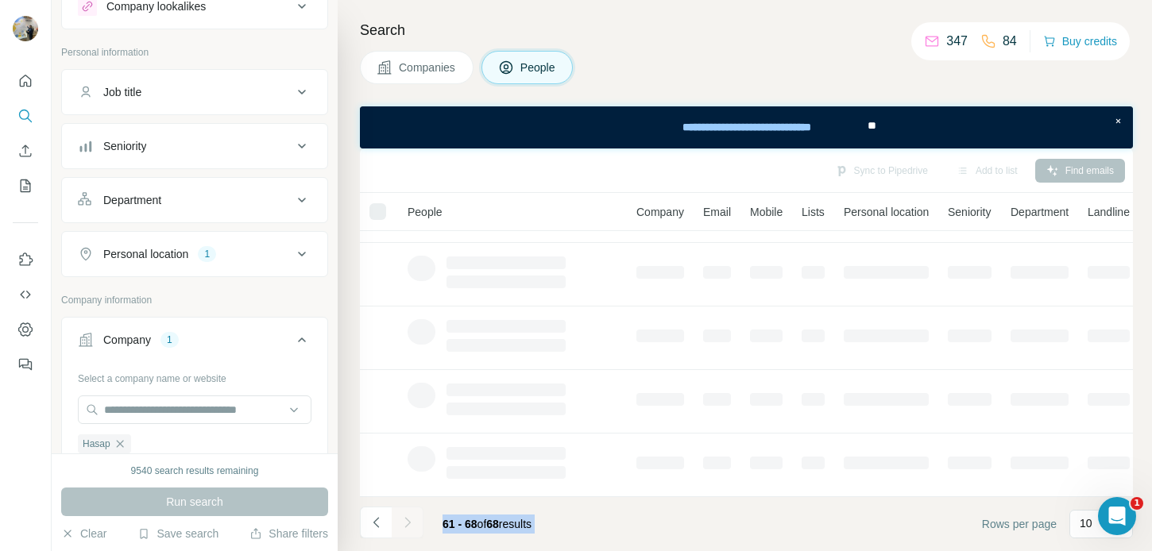
scroll to position [242, 0]
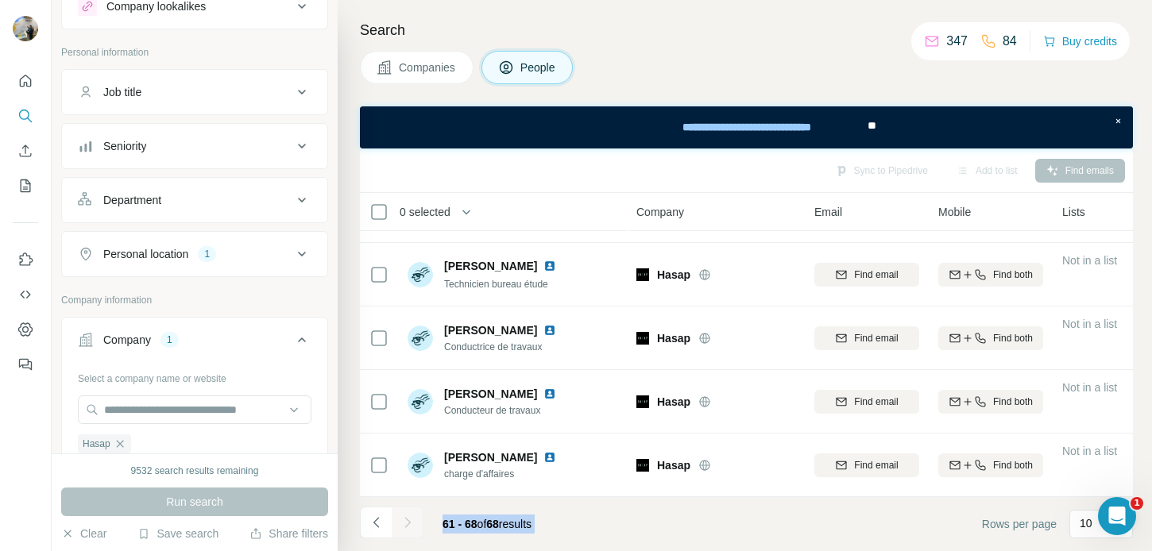
click at [584, 528] on footer "61 - 68 of 68 results Rows per page 10" at bounding box center [746, 524] width 773 height 54
click at [407, 524] on div at bounding box center [408, 523] width 32 height 32
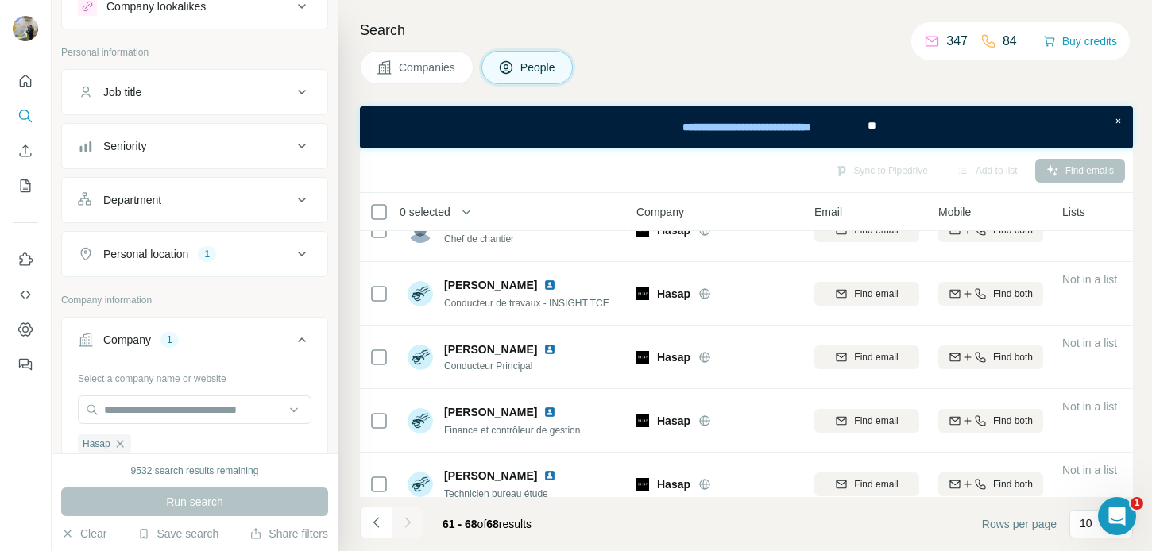
scroll to position [0, 0]
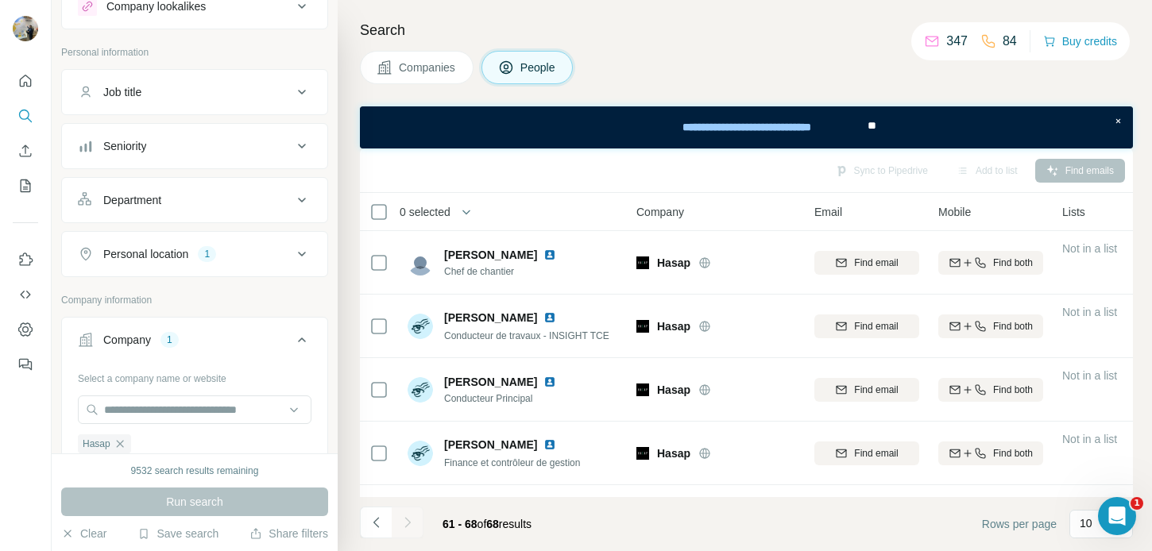
click at [498, 525] on span "68" at bounding box center [492, 524] width 13 height 13
click at [513, 525] on span "61 - 68 of 68 results" at bounding box center [487, 524] width 89 height 13
click at [499, 525] on span "68" at bounding box center [492, 524] width 13 height 13
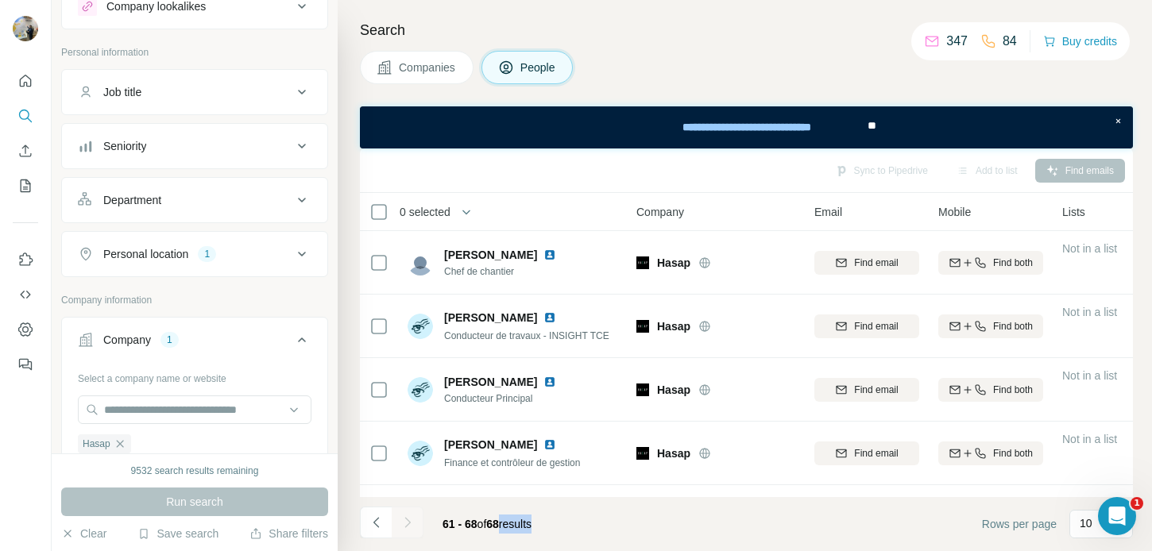
click at [499, 525] on span "68" at bounding box center [492, 524] width 13 height 13
click at [484, 525] on span "of" at bounding box center [483, 524] width 10 height 13
click at [466, 525] on span "61 - 68" at bounding box center [460, 524] width 35 height 13
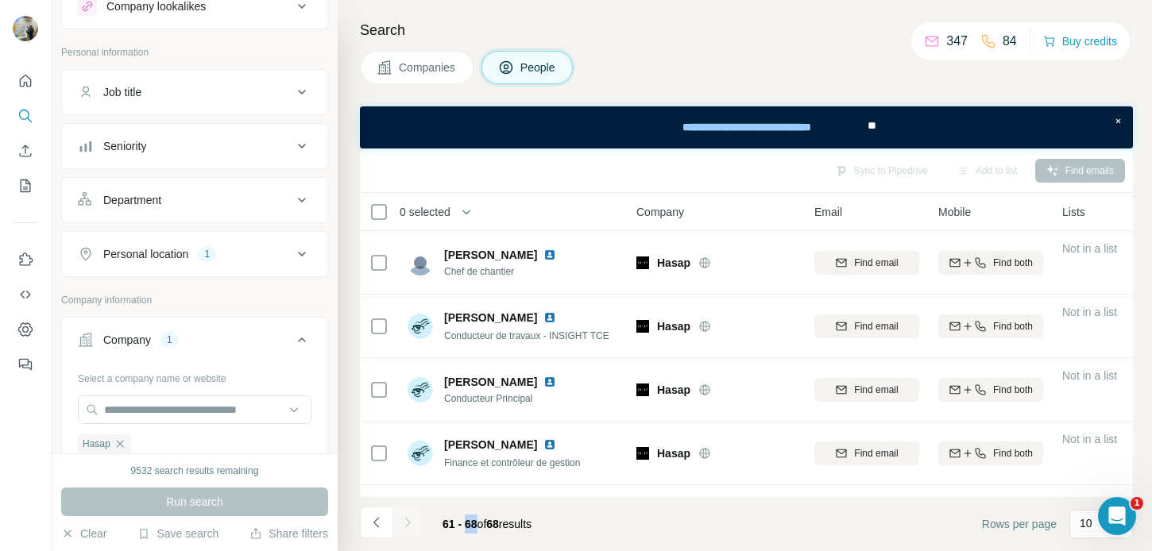
click at [455, 525] on span "61 - 68" at bounding box center [460, 524] width 35 height 13
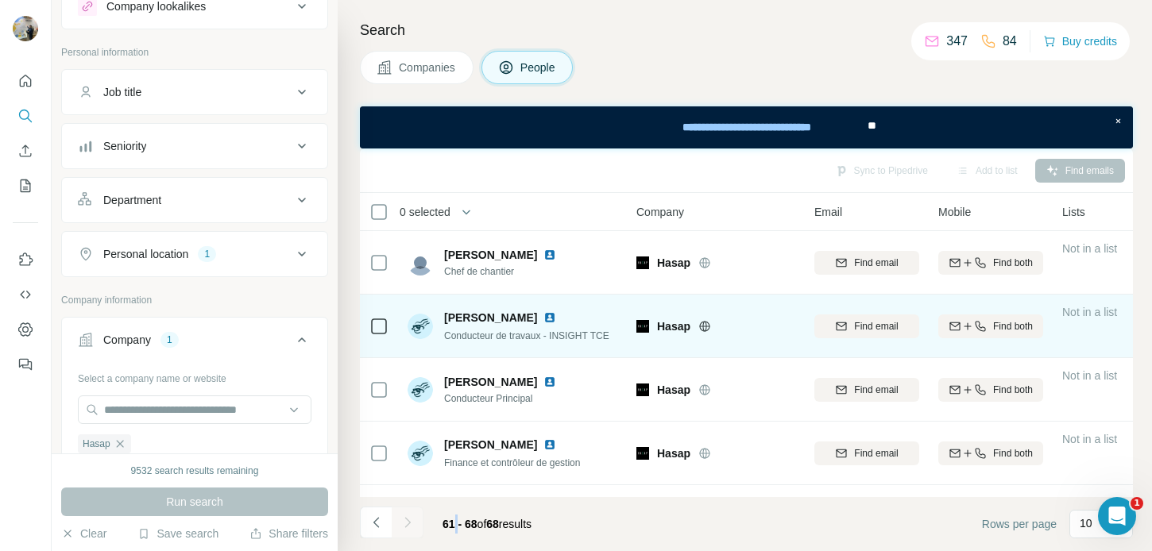
click at [549, 315] on img at bounding box center [550, 318] width 13 height 13
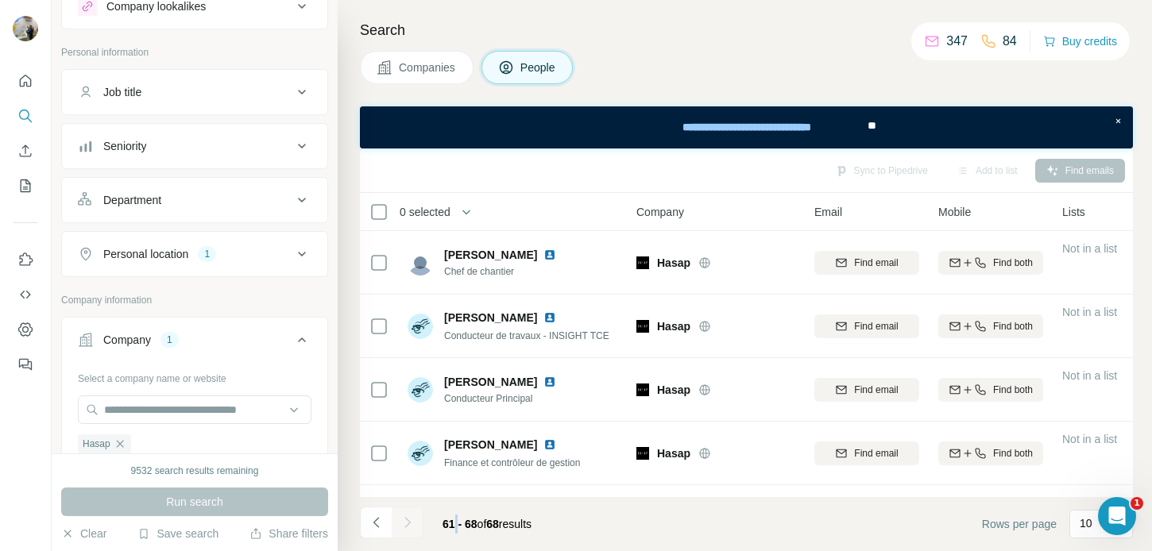
click at [413, 522] on div at bounding box center [408, 523] width 32 height 32
click at [382, 526] on icon "Navigate to previous page" at bounding box center [377, 523] width 16 height 16
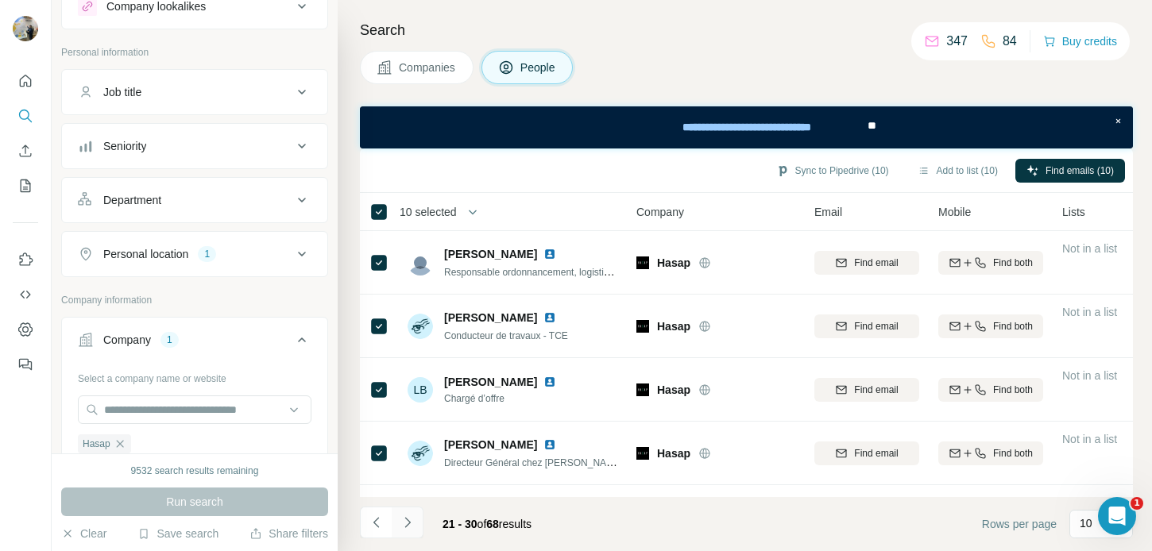
click at [403, 521] on icon "Navigate to next page" at bounding box center [408, 523] width 16 height 16
click at [383, 514] on button "Navigate to previous page" at bounding box center [376, 523] width 32 height 32
click at [409, 517] on icon "Navigate to next page" at bounding box center [408, 523] width 16 height 16
click at [405, 517] on icon "Navigate to next page" at bounding box center [408, 523] width 16 height 16
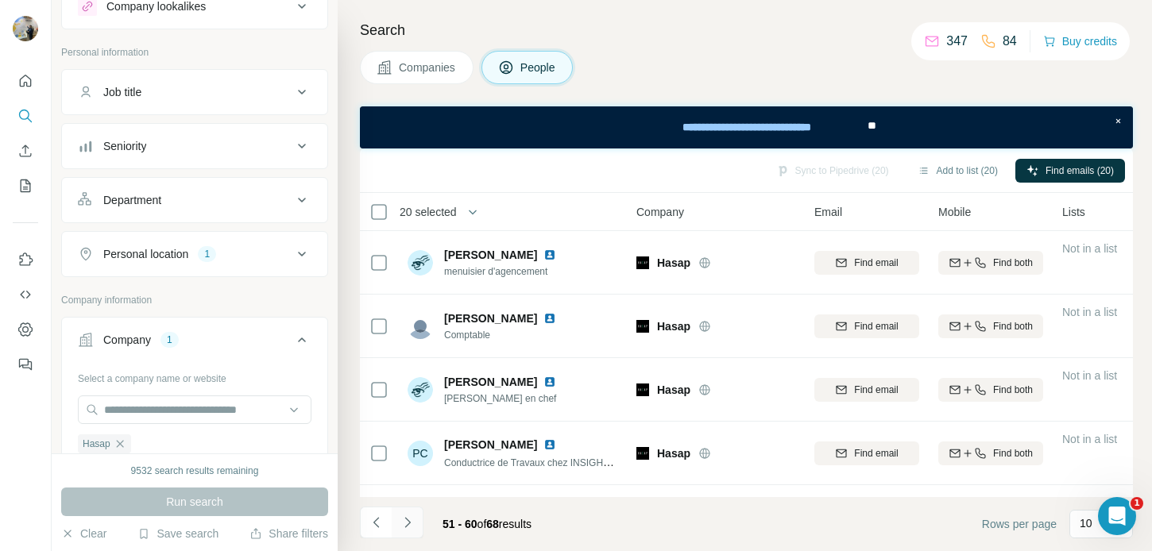
click at [405, 517] on icon "Navigate to next page" at bounding box center [408, 523] width 16 height 16
click at [405, 517] on div at bounding box center [408, 523] width 32 height 32
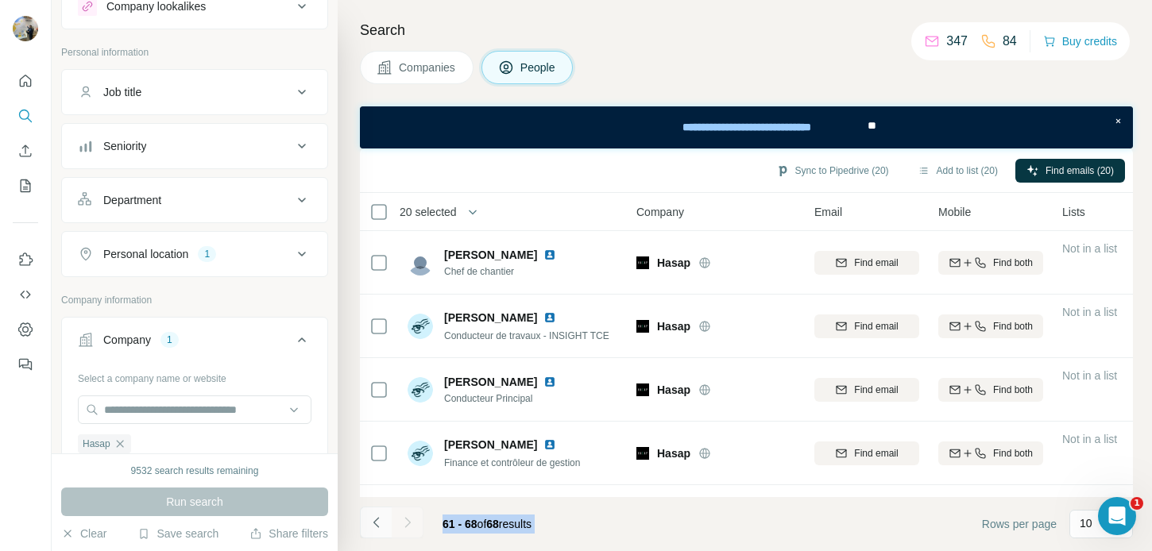
click at [382, 523] on icon "Navigate to previous page" at bounding box center [377, 523] width 16 height 16
click at [379, 523] on icon "Navigate to previous page" at bounding box center [377, 523] width 16 height 16
click at [519, 524] on span "21 - 30 of 68 results" at bounding box center [487, 524] width 89 height 13
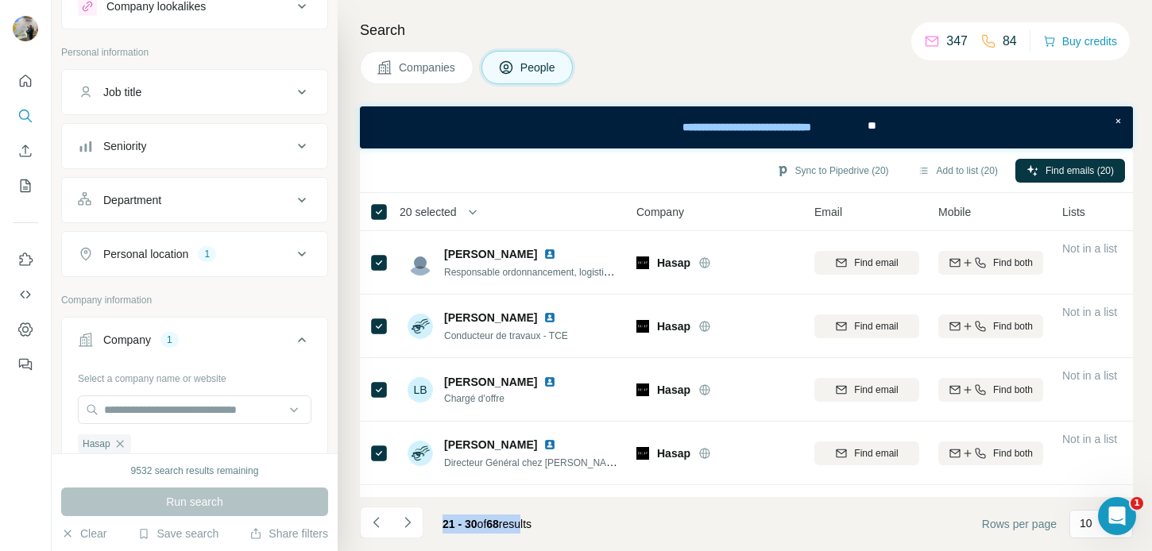
drag, startPoint x: 443, startPoint y: 524, endPoint x: 551, endPoint y: 524, distance: 108.1
click at [544, 524] on div "21 - 30 of 68 results" at bounding box center [487, 524] width 114 height 35
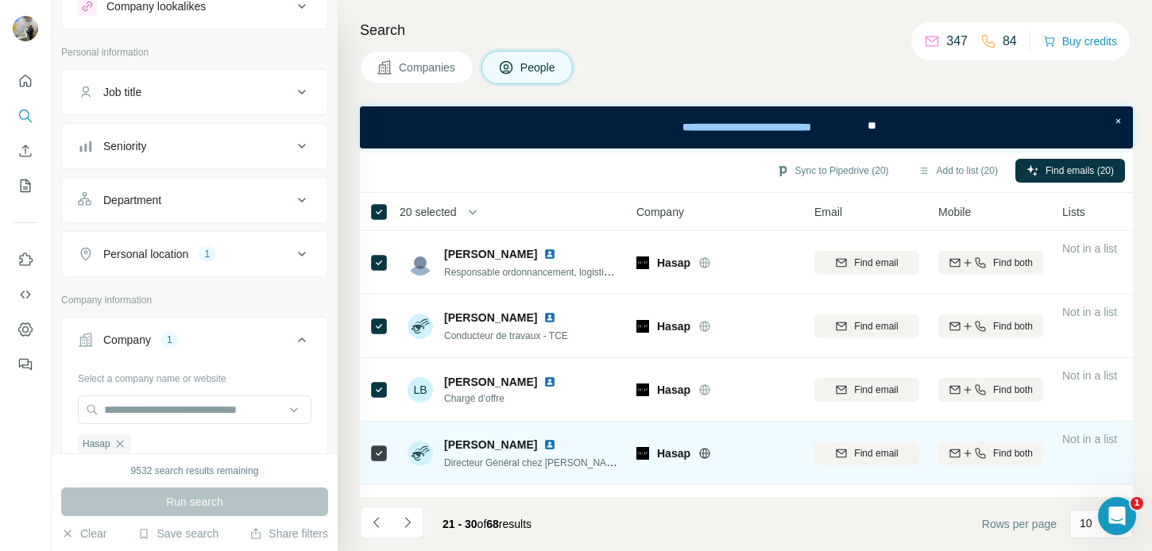
scroll to position [370, 0]
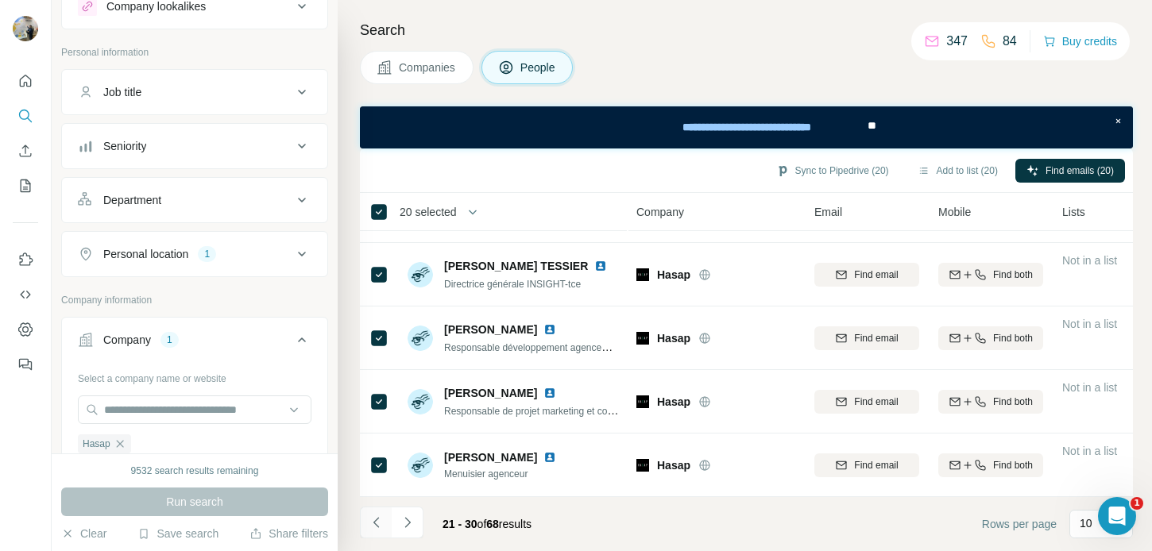
click at [379, 523] on icon "Navigate to previous page" at bounding box center [377, 523] width 16 height 16
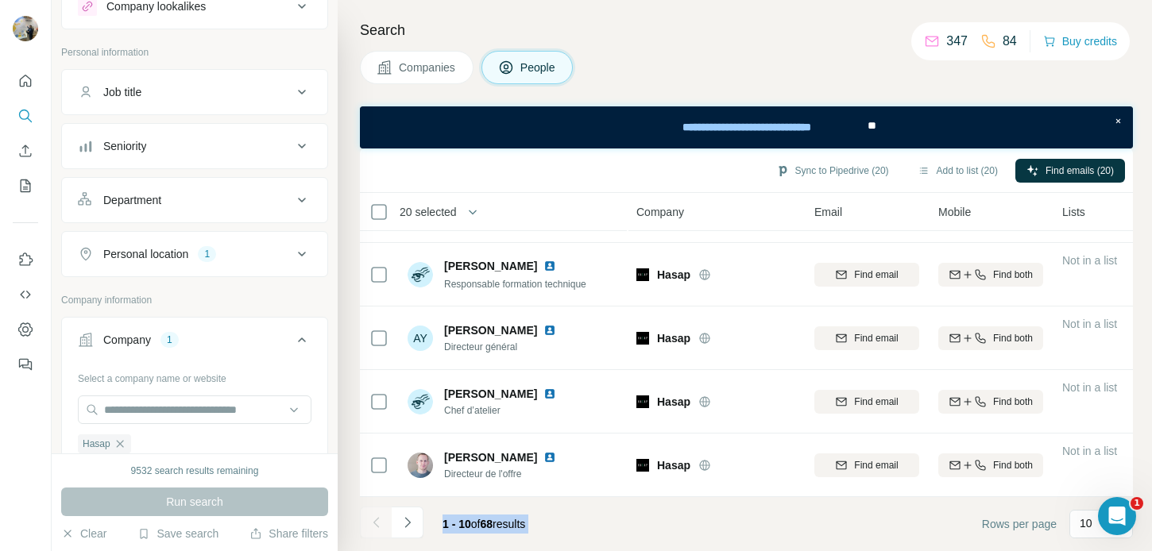
click at [379, 523] on div at bounding box center [376, 523] width 32 height 32
click at [404, 523] on icon "Navigate to next page" at bounding box center [408, 523] width 16 height 16
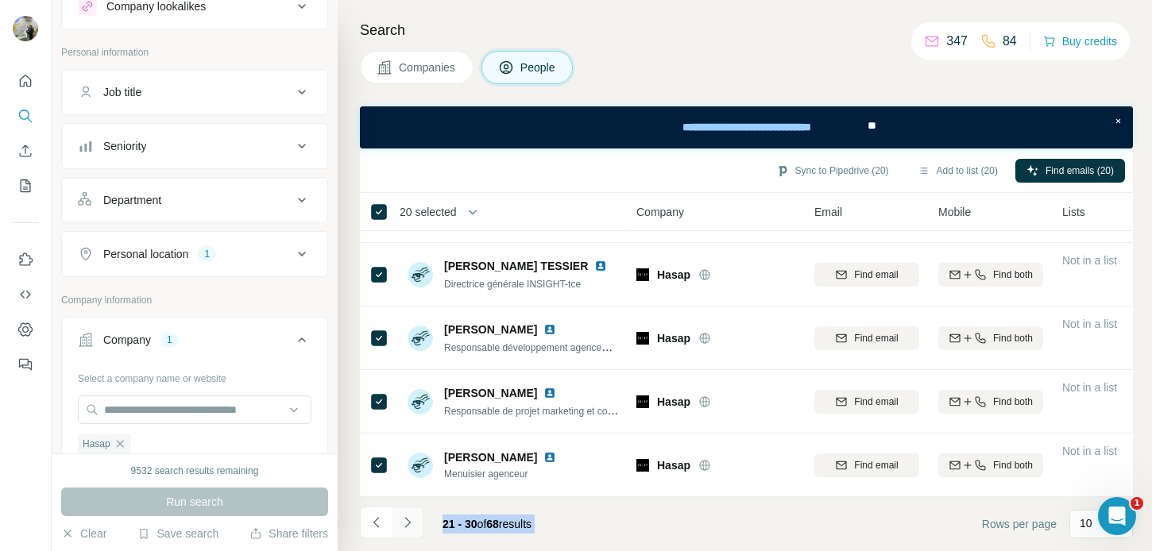
click at [408, 523] on icon "Navigate to next page" at bounding box center [407, 522] width 6 height 10
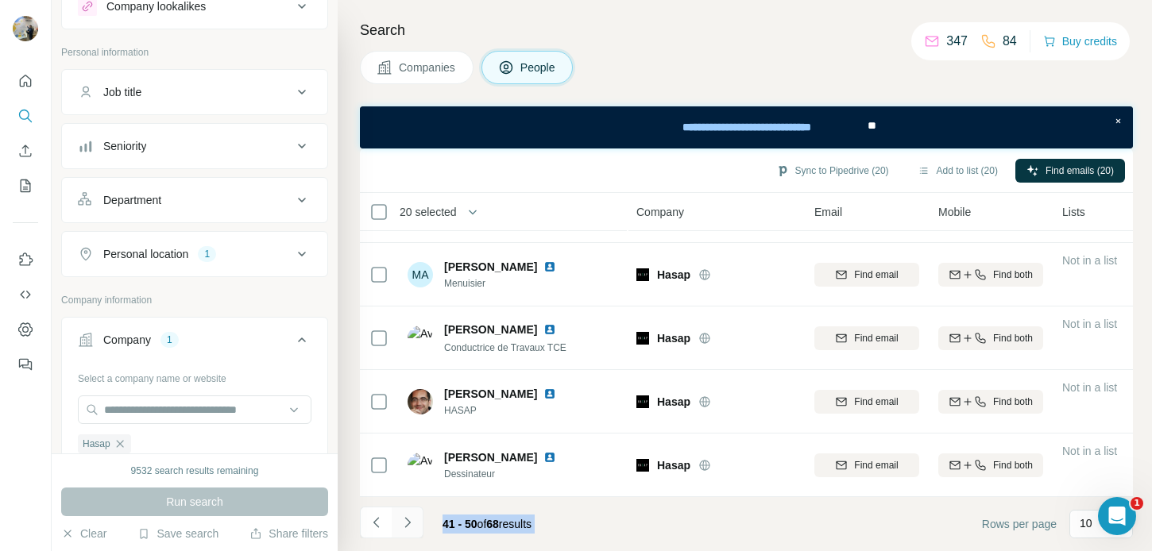
click at [408, 523] on icon "Navigate to next page" at bounding box center [407, 522] width 6 height 10
click at [378, 522] on icon "Navigate to previous page" at bounding box center [377, 523] width 16 height 16
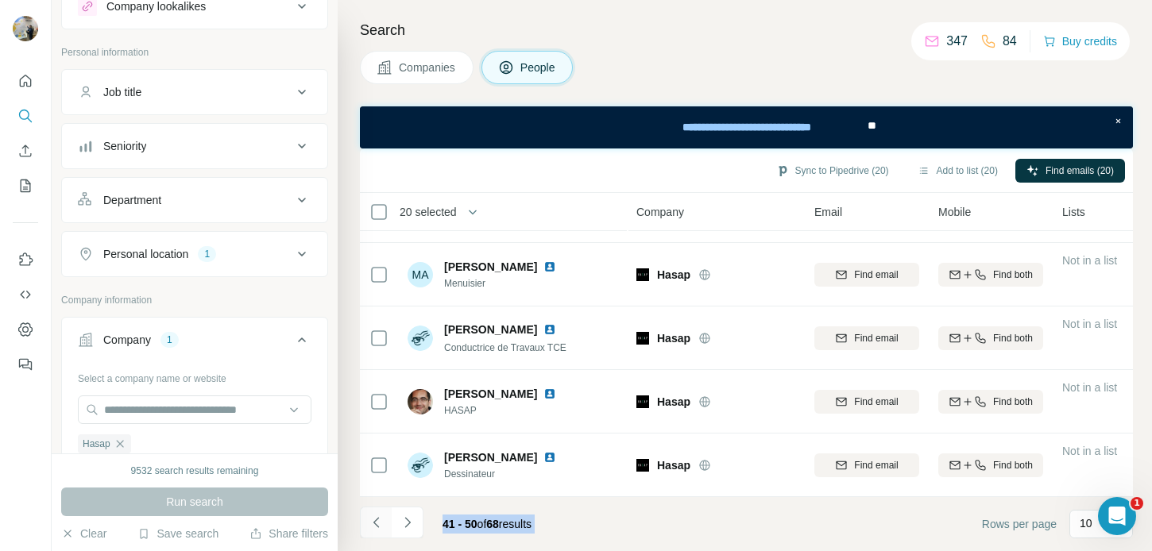
click at [378, 522] on icon "Navigate to previous page" at bounding box center [377, 523] width 16 height 16
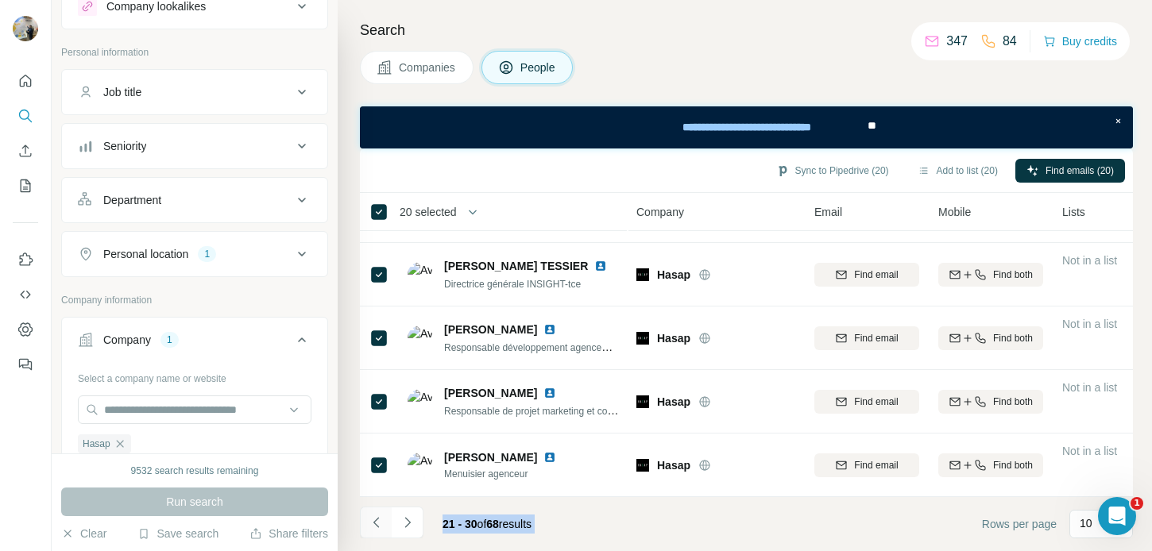
click at [378, 522] on icon "Navigate to previous page" at bounding box center [377, 523] width 16 height 16
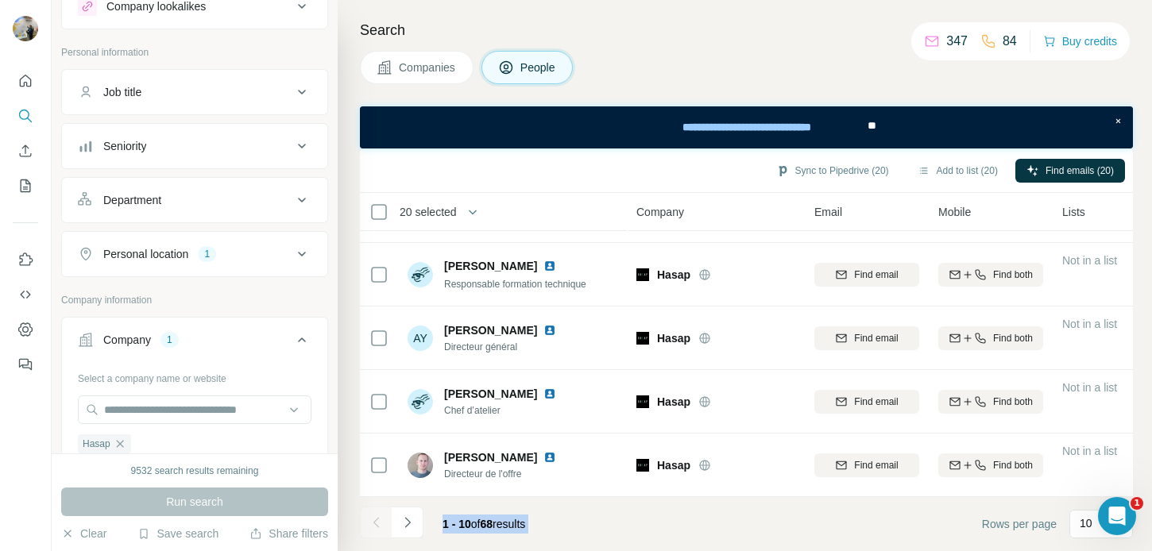
click at [378, 522] on div at bounding box center [376, 523] width 32 height 32
click at [408, 513] on button "Navigate to next page" at bounding box center [408, 523] width 32 height 32
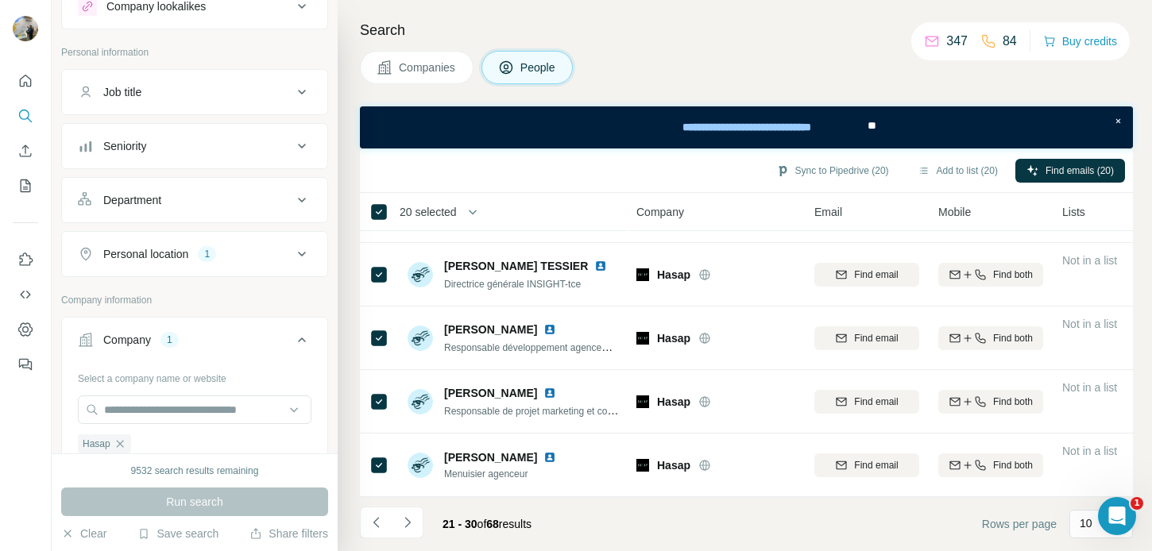
click at [387, 198] on th "20 selected" at bounding box center [487, 212] width 254 height 38
click at [410, 507] on button "Navigate to next page" at bounding box center [408, 523] width 32 height 32
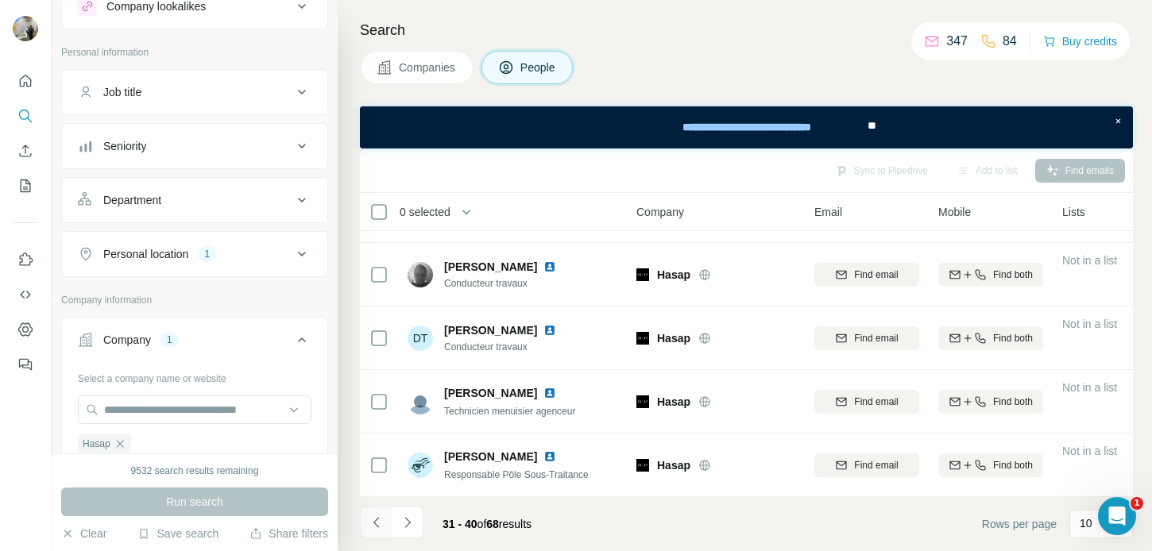
click at [374, 517] on icon "Navigate to previous page" at bounding box center [377, 523] width 16 height 16
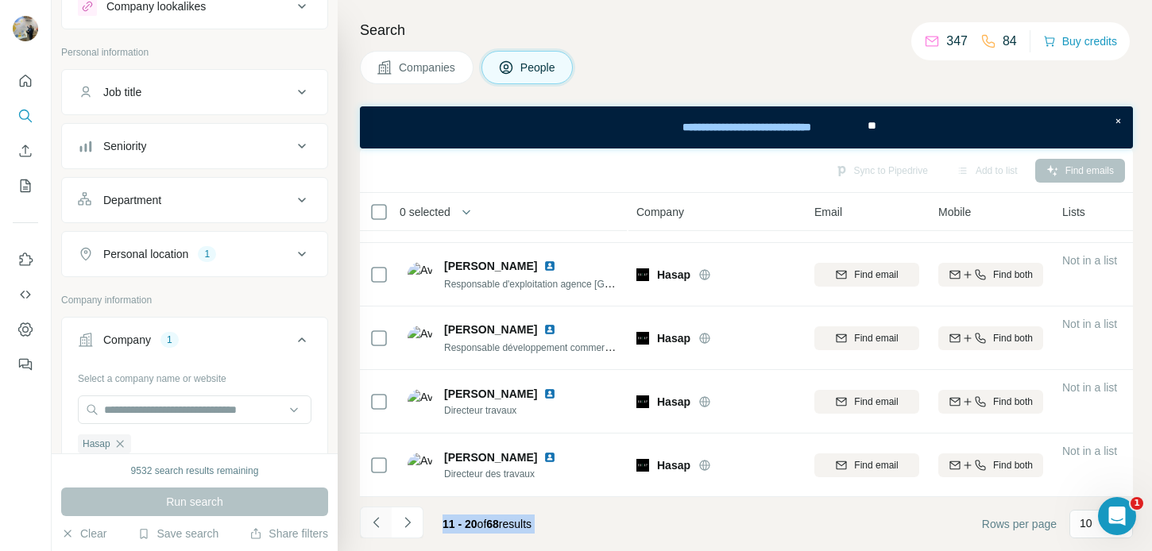
click at [374, 517] on div at bounding box center [376, 523] width 32 height 32
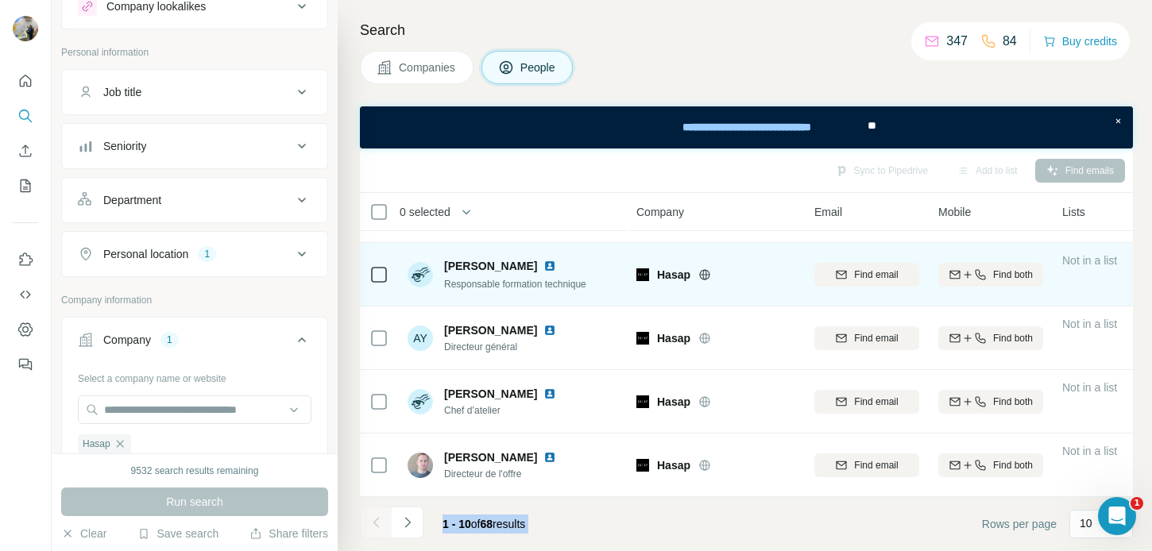
drag, startPoint x: 374, startPoint y: 517, endPoint x: 374, endPoint y: 300, distance: 216.1
click at [374, 514] on div at bounding box center [376, 523] width 32 height 32
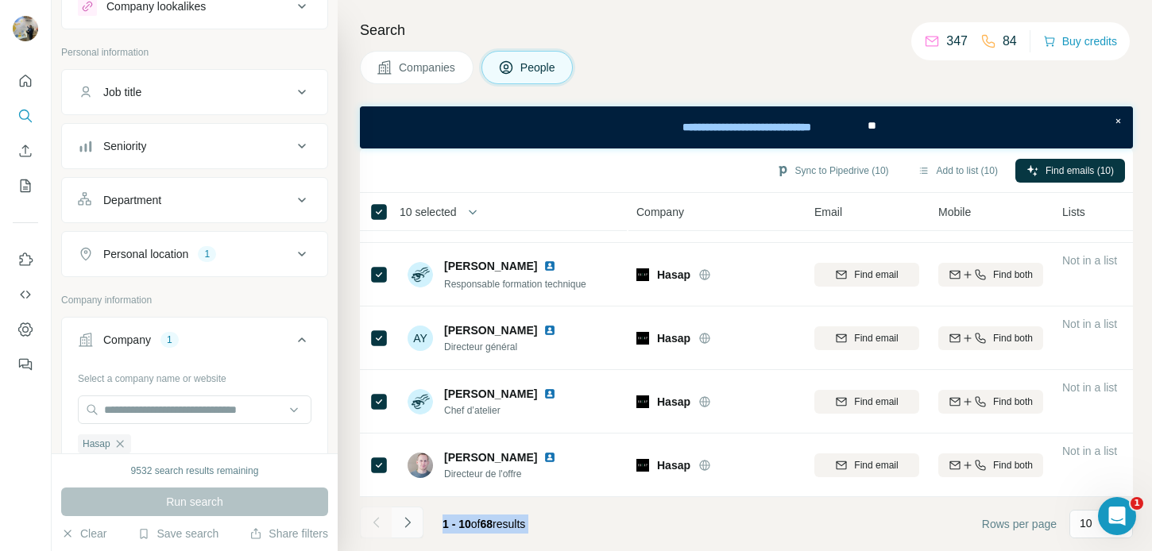
click at [405, 515] on icon "Navigate to next page" at bounding box center [408, 523] width 16 height 16
click at [516, 522] on span "11 - 20 of 68 results" at bounding box center [487, 524] width 89 height 13
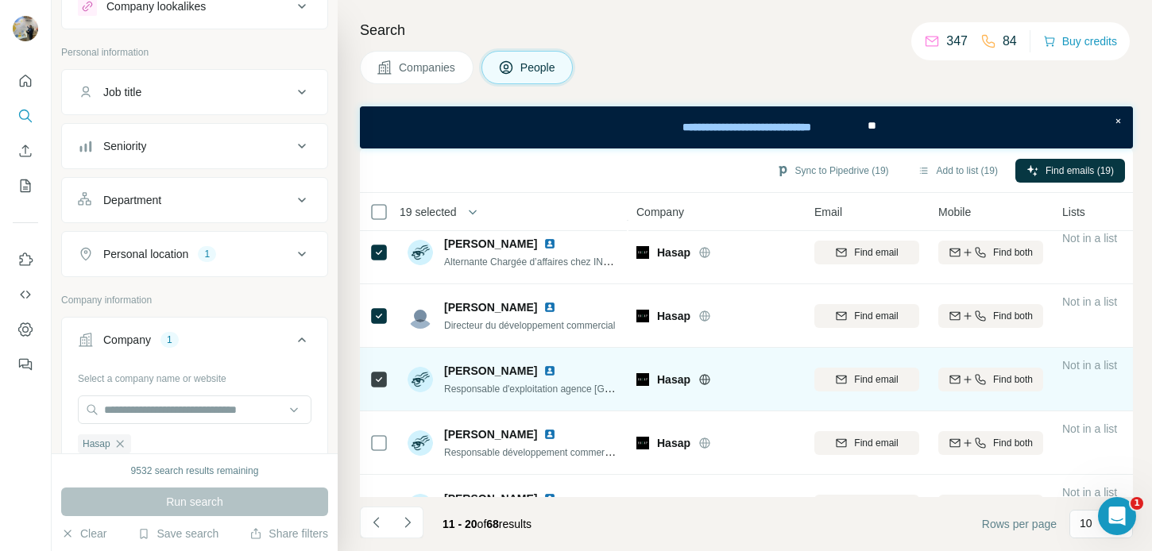
scroll to position [255, 0]
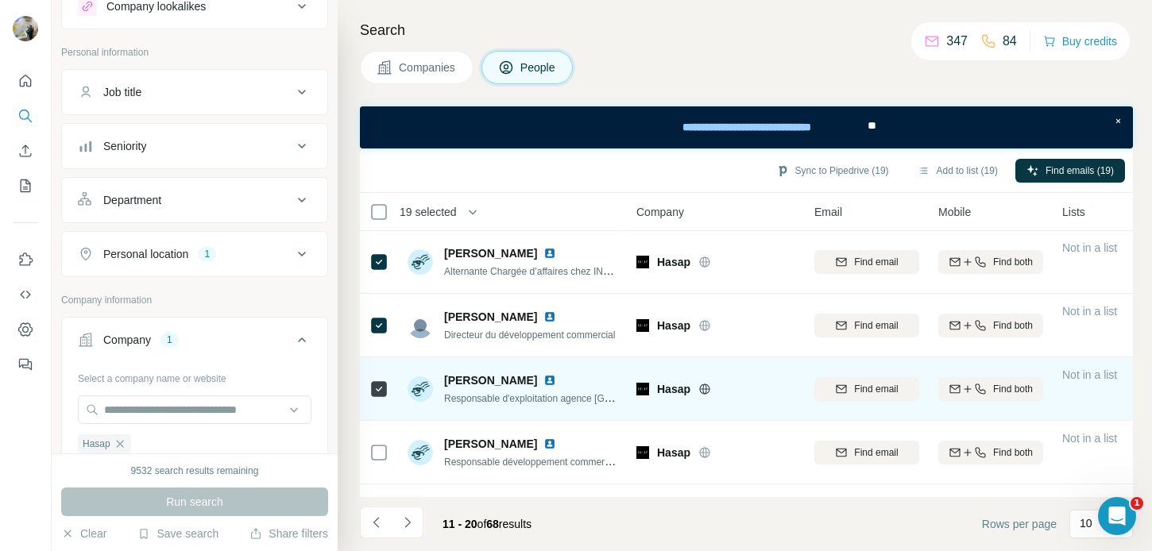
click at [389, 391] on td at bounding box center [379, 390] width 38 height 64
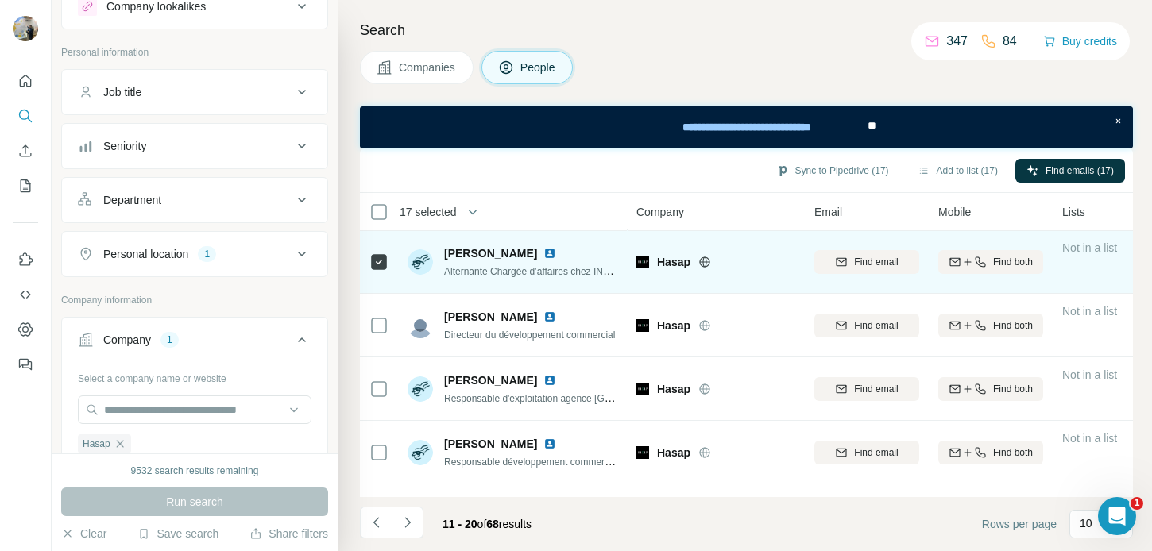
click at [381, 274] on div at bounding box center [379, 262] width 19 height 44
click at [381, 270] on icon at bounding box center [379, 262] width 19 height 19
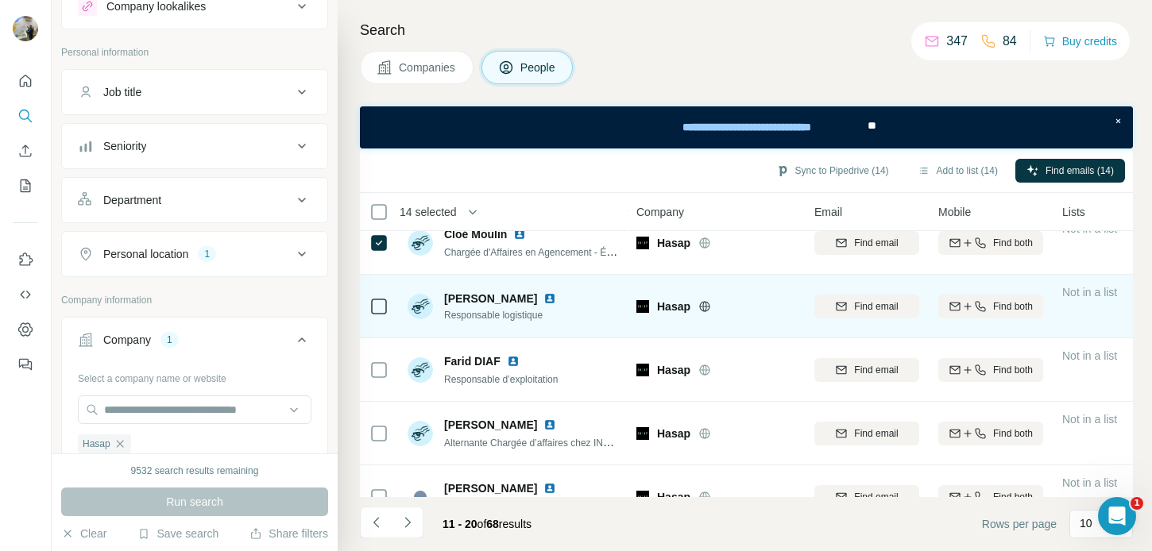
scroll to position [0, 0]
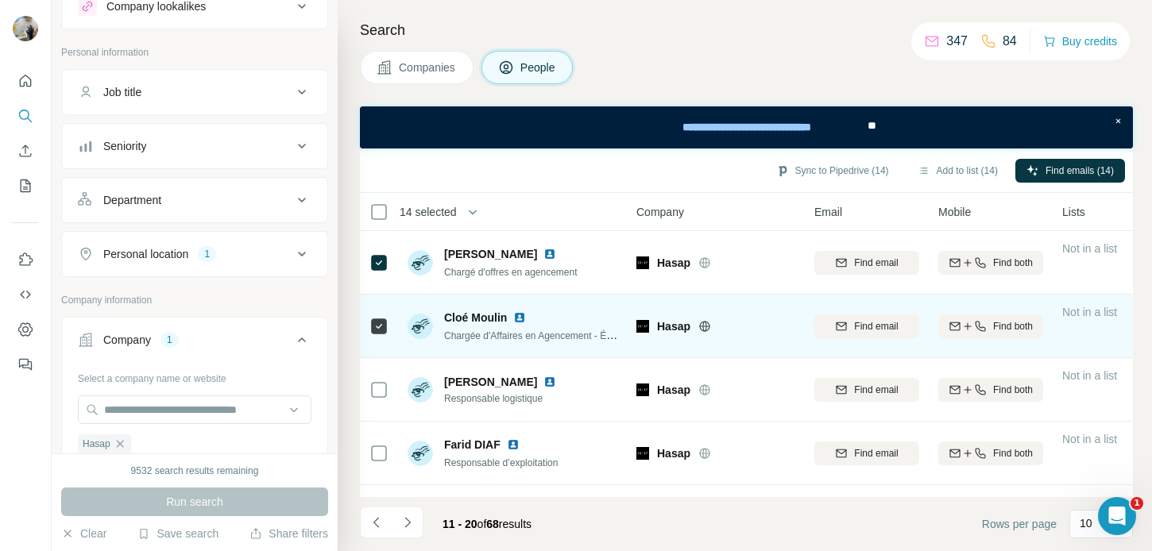
click at [387, 326] on icon at bounding box center [379, 326] width 19 height 19
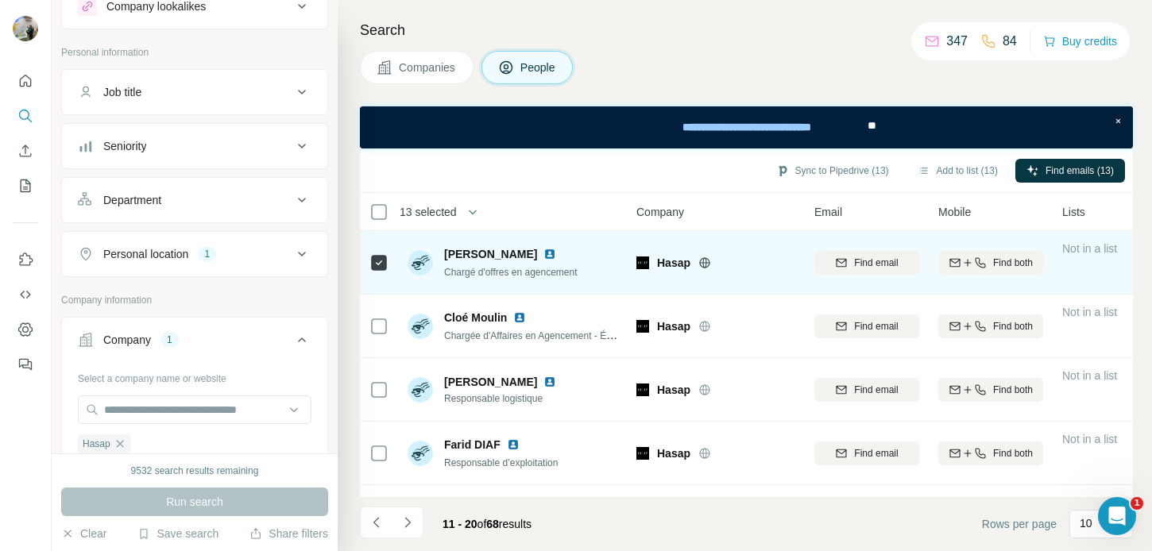
click at [382, 273] on div at bounding box center [379, 263] width 19 height 44
click at [553, 258] on img at bounding box center [550, 254] width 13 height 13
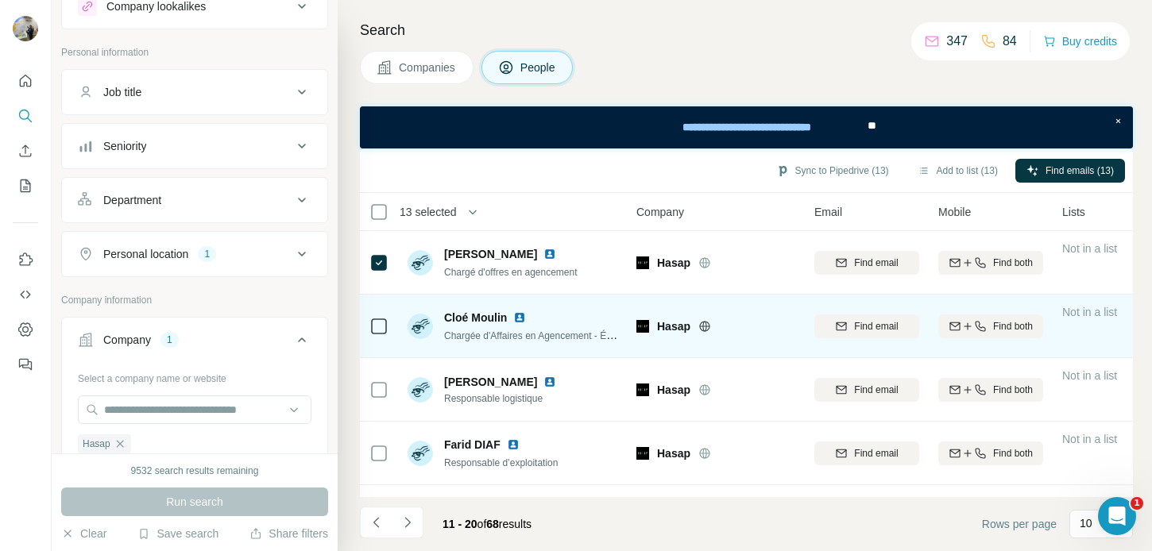
click at [393, 323] on td at bounding box center [379, 327] width 38 height 64
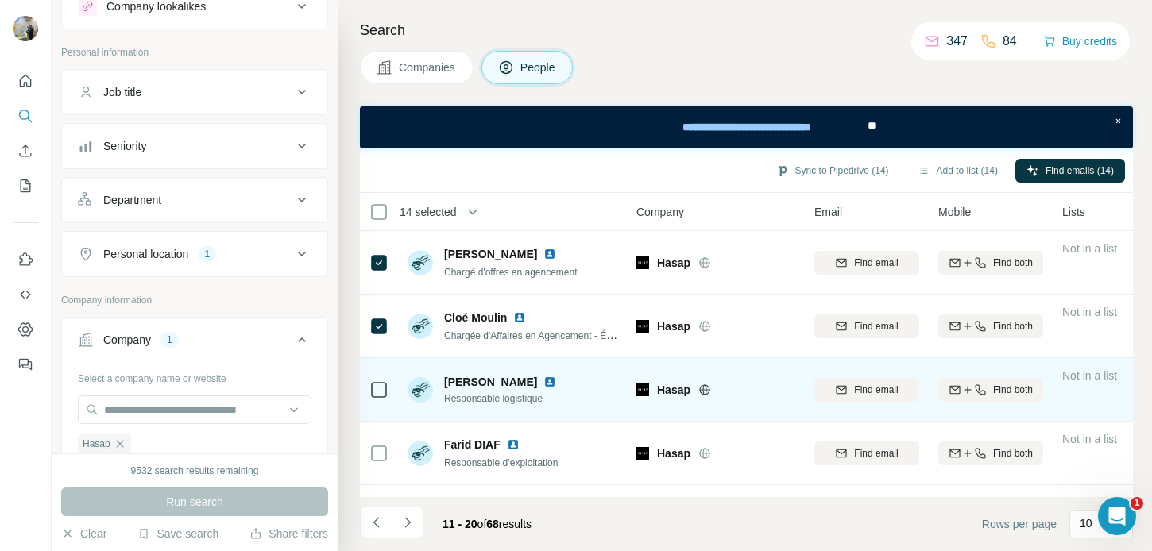
scroll to position [24, 0]
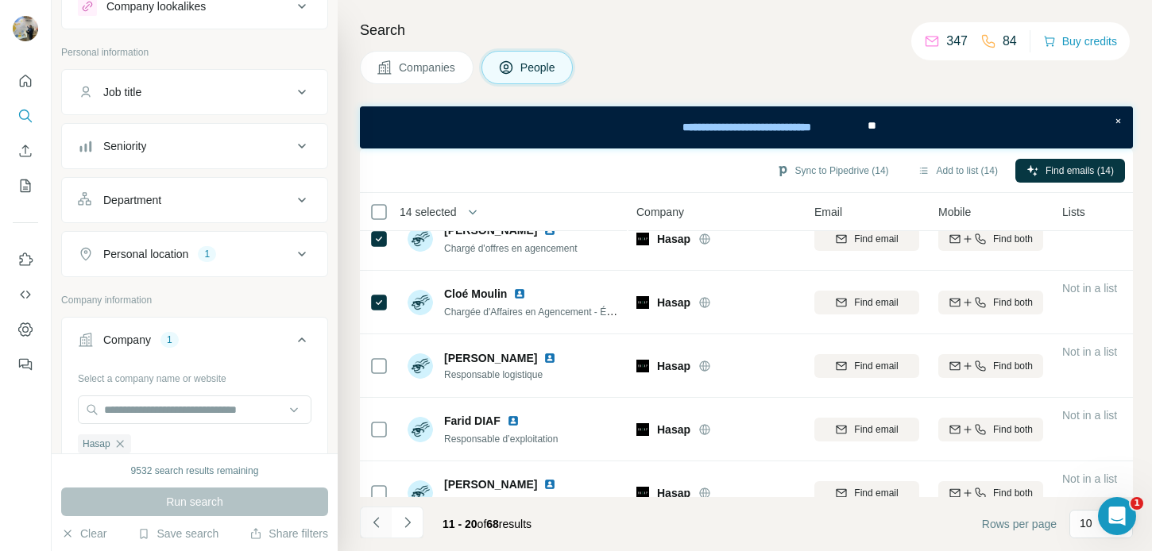
click at [362, 509] on button "Navigate to previous page" at bounding box center [376, 523] width 32 height 32
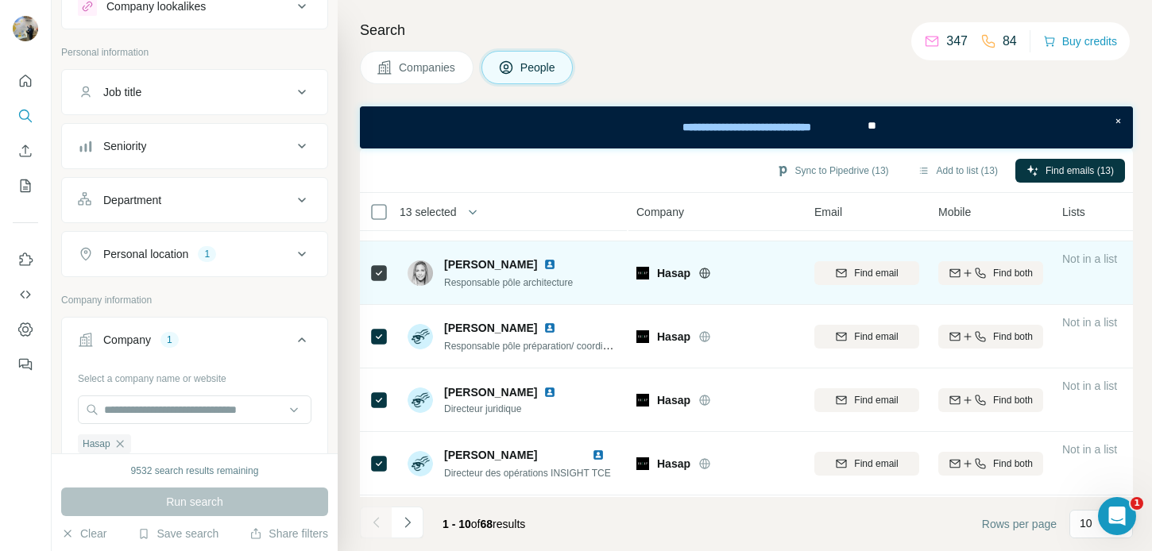
scroll to position [55, 0]
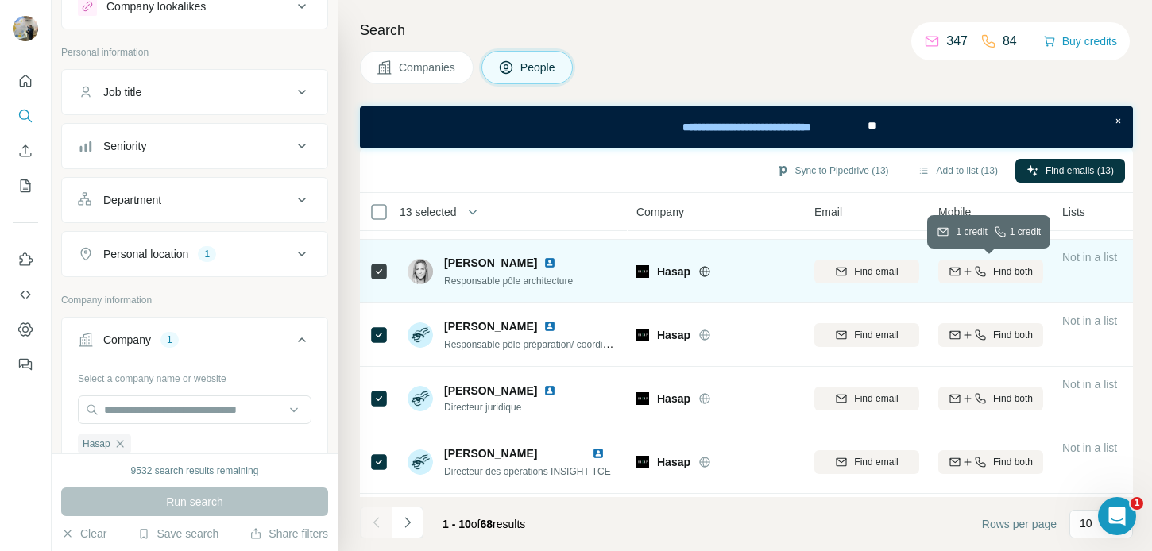
click at [958, 274] on icon "button" at bounding box center [955, 271] width 13 height 13
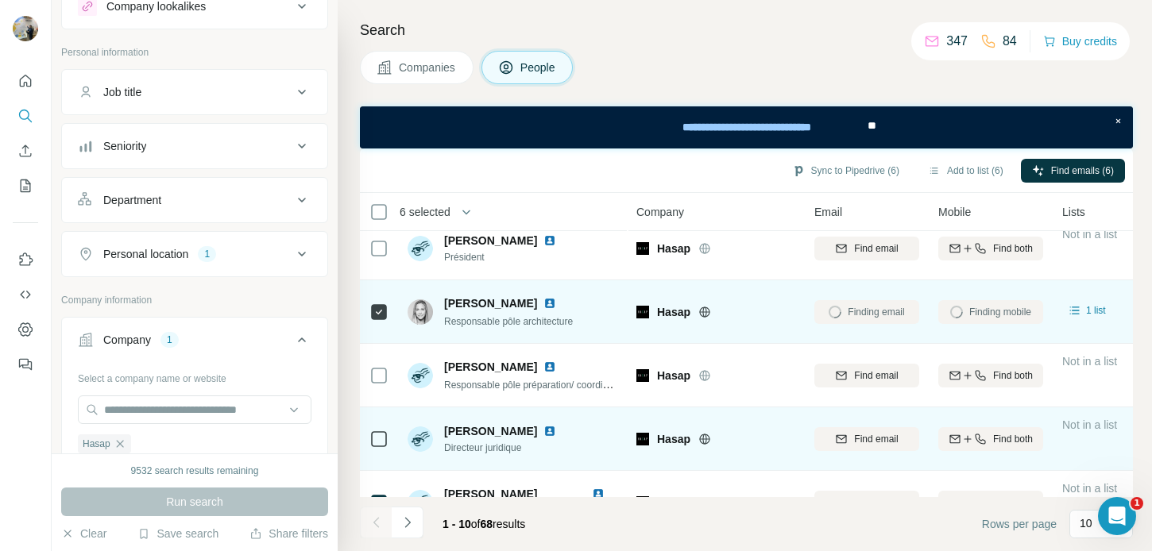
scroll to position [0, 0]
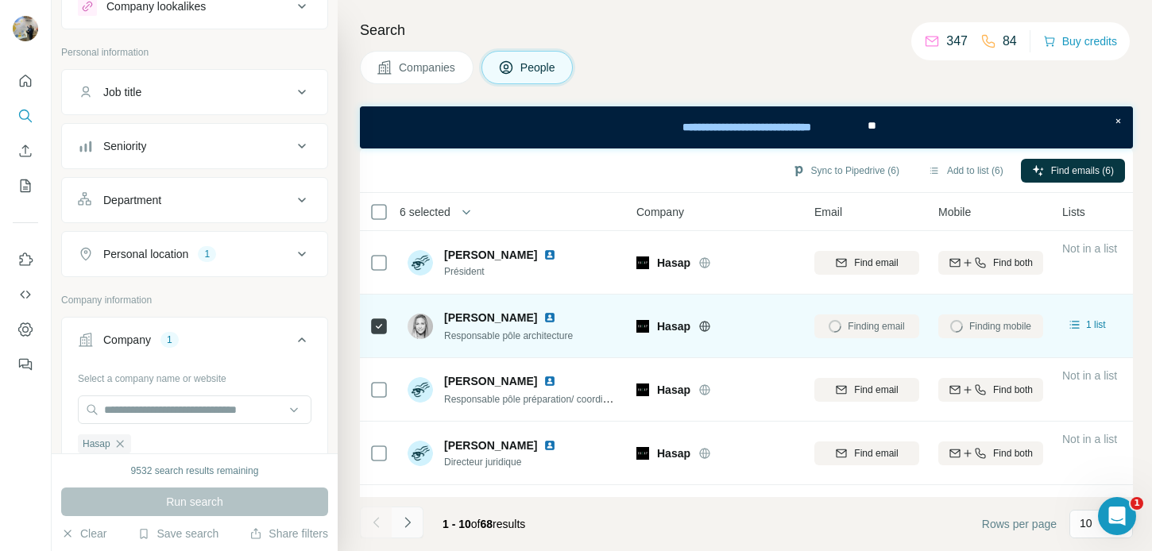
click at [417, 524] on button "Navigate to next page" at bounding box center [408, 523] width 32 height 32
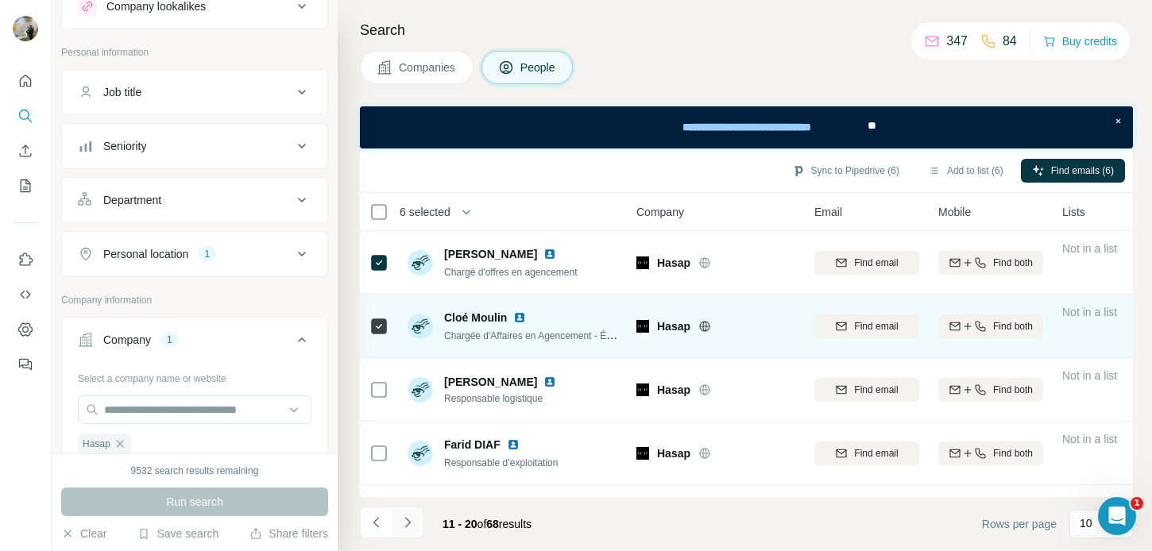
click at [419, 524] on button "Navigate to next page" at bounding box center [408, 523] width 32 height 32
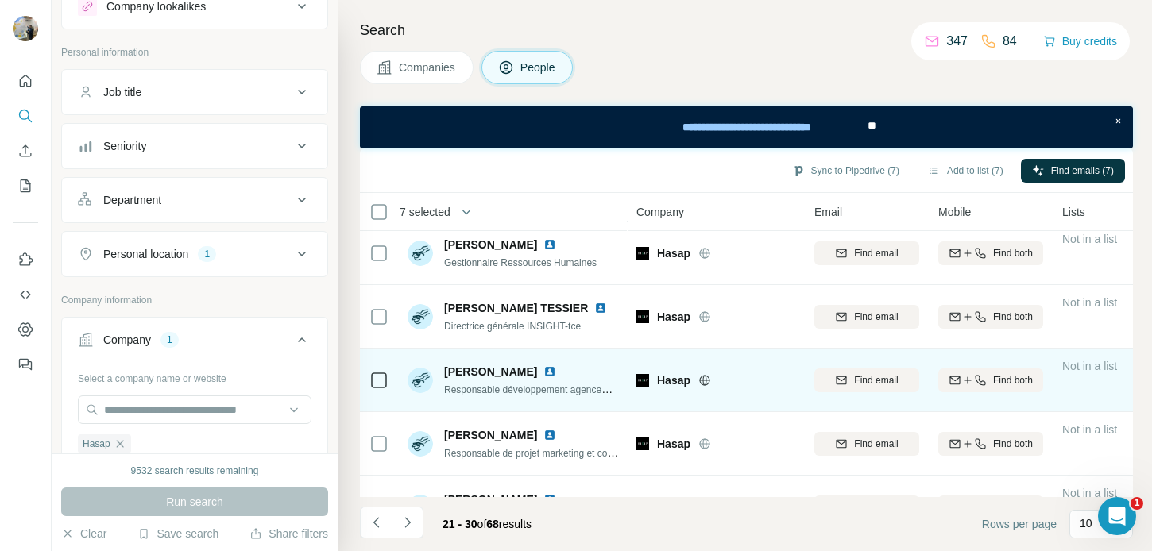
scroll to position [370, 0]
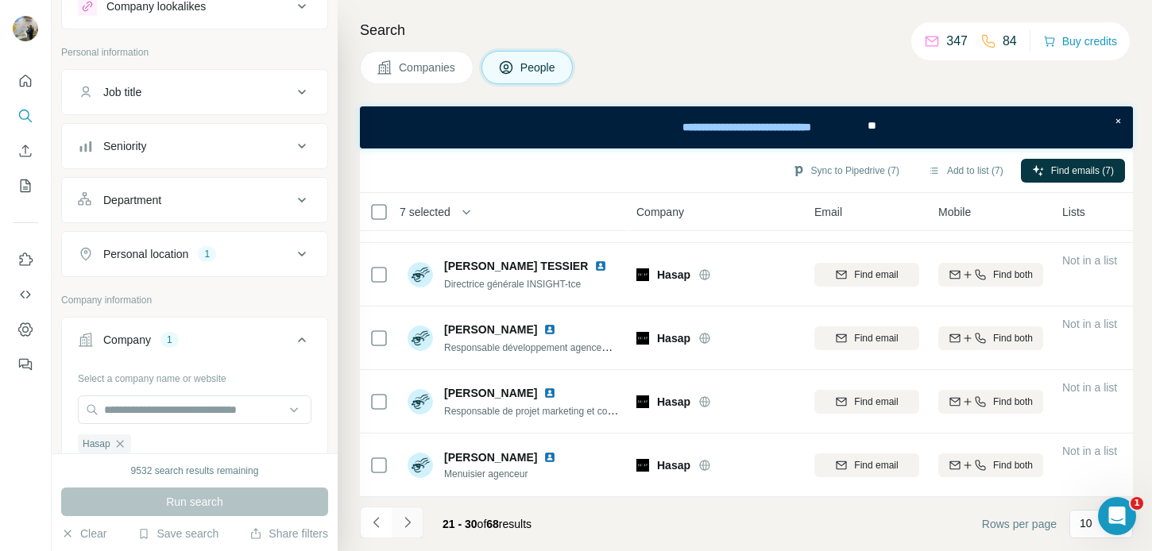
click at [414, 529] on icon "Navigate to next page" at bounding box center [408, 523] width 16 height 16
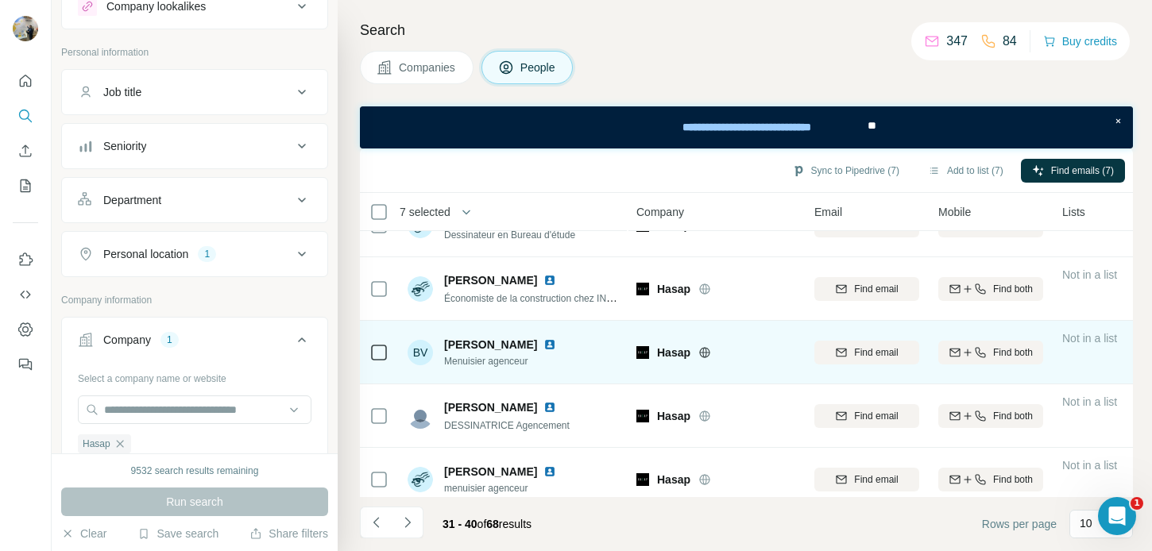
scroll to position [0, 0]
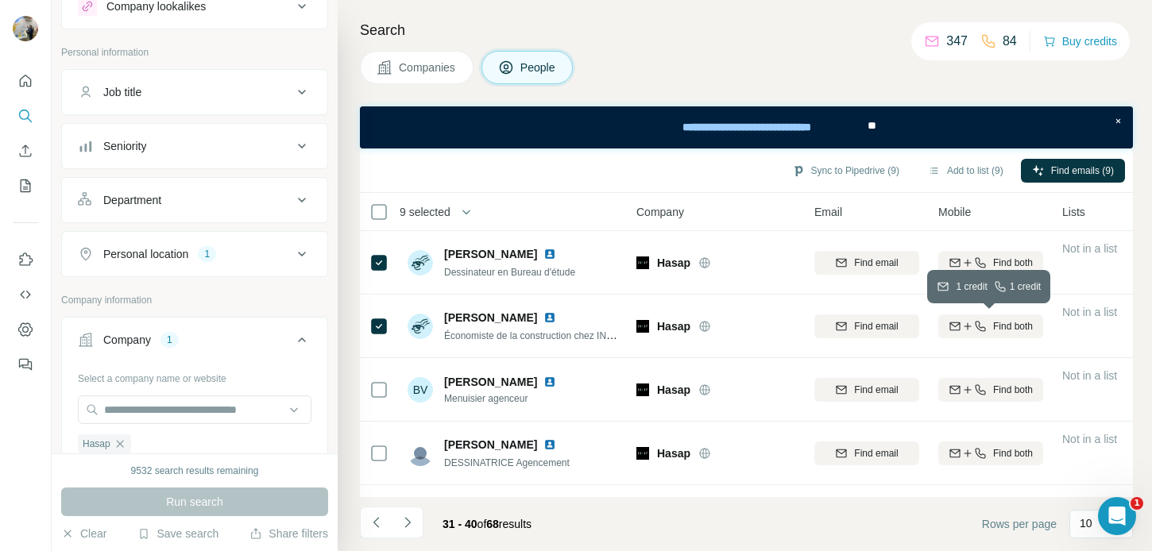
click at [969, 330] on icon "button" at bounding box center [968, 326] width 13 height 13
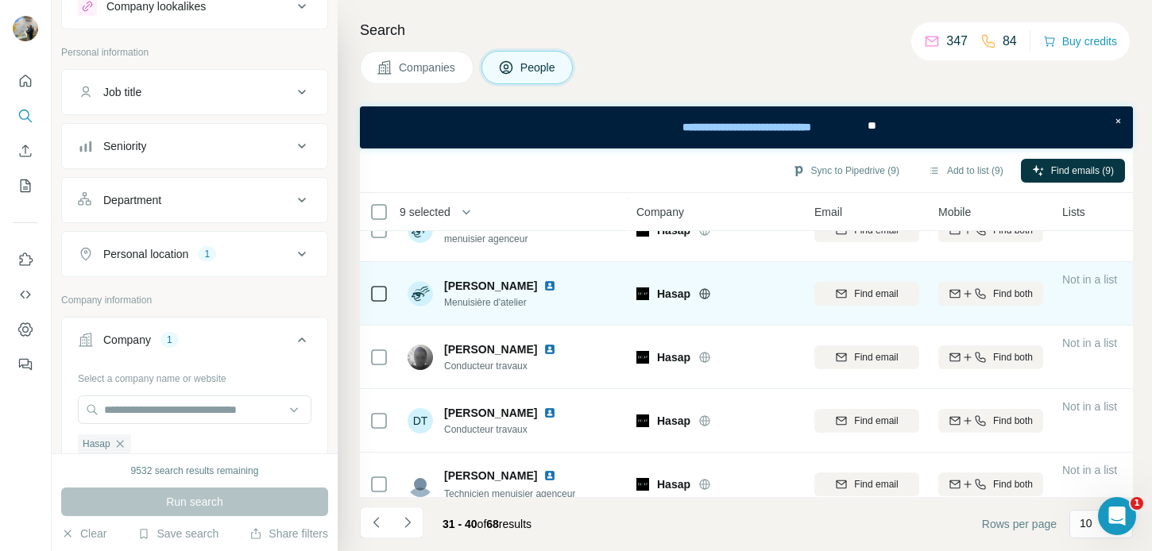
scroll to position [292, 0]
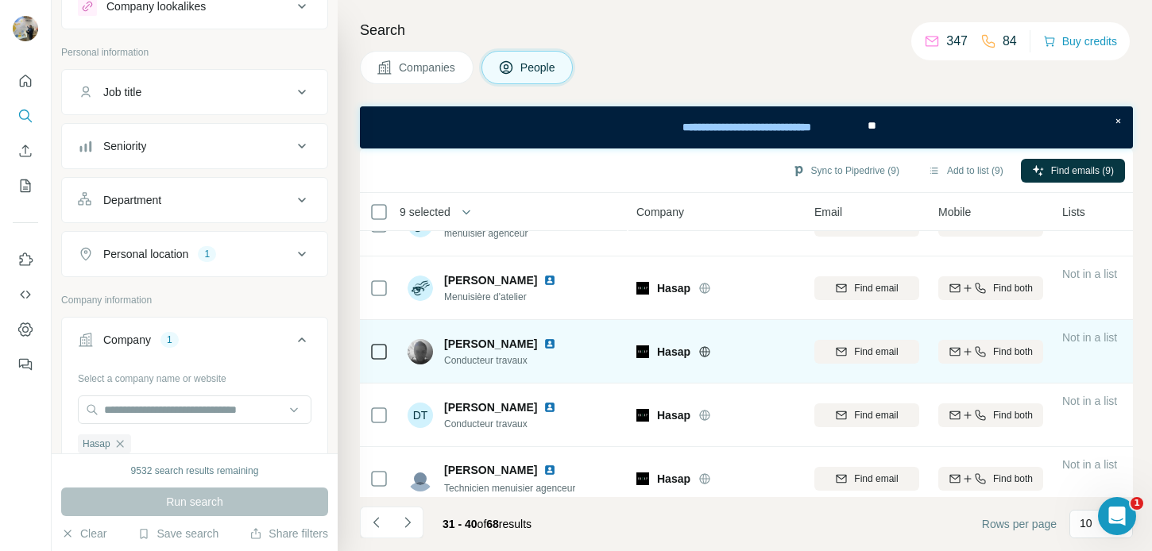
click at [387, 351] on icon at bounding box center [379, 351] width 19 height 19
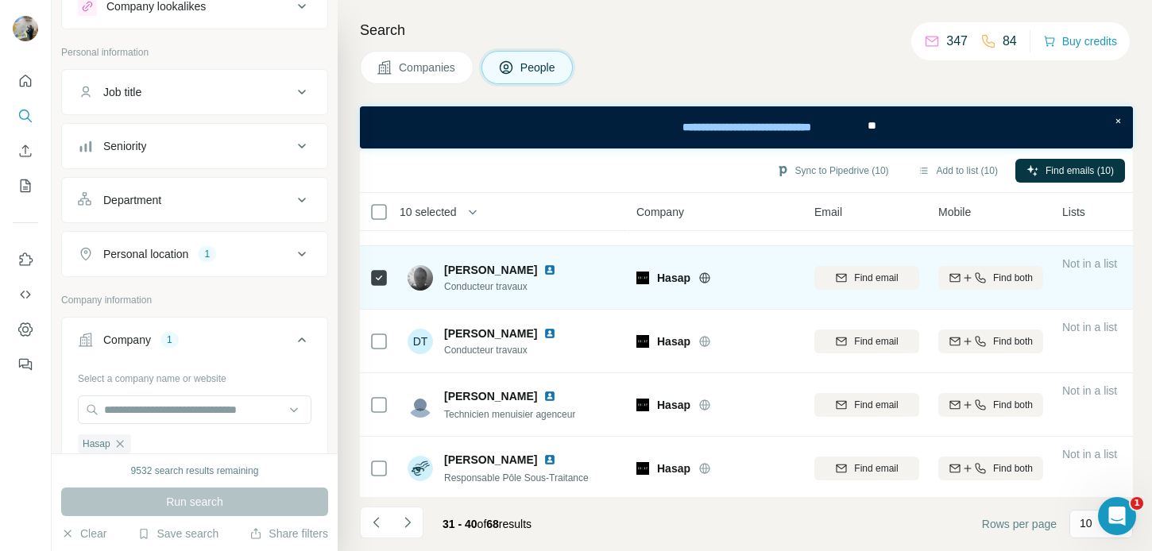
scroll to position [370, 0]
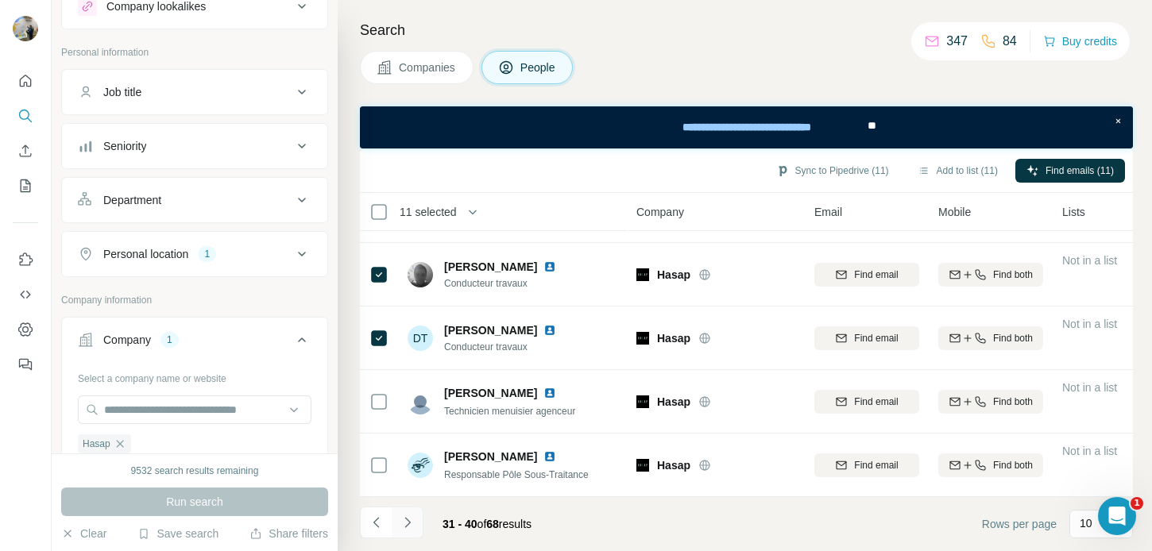
click at [415, 520] on button "Navigate to next page" at bounding box center [408, 523] width 32 height 32
click at [410, 519] on icon "Navigate to next page" at bounding box center [408, 523] width 16 height 16
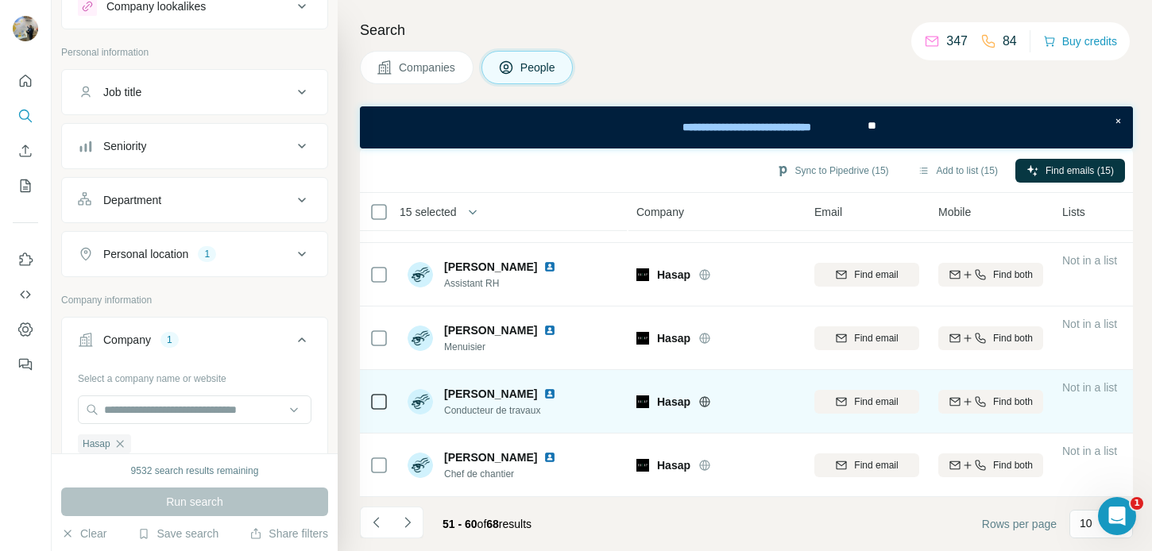
click at [387, 406] on icon at bounding box center [379, 402] width 19 height 19
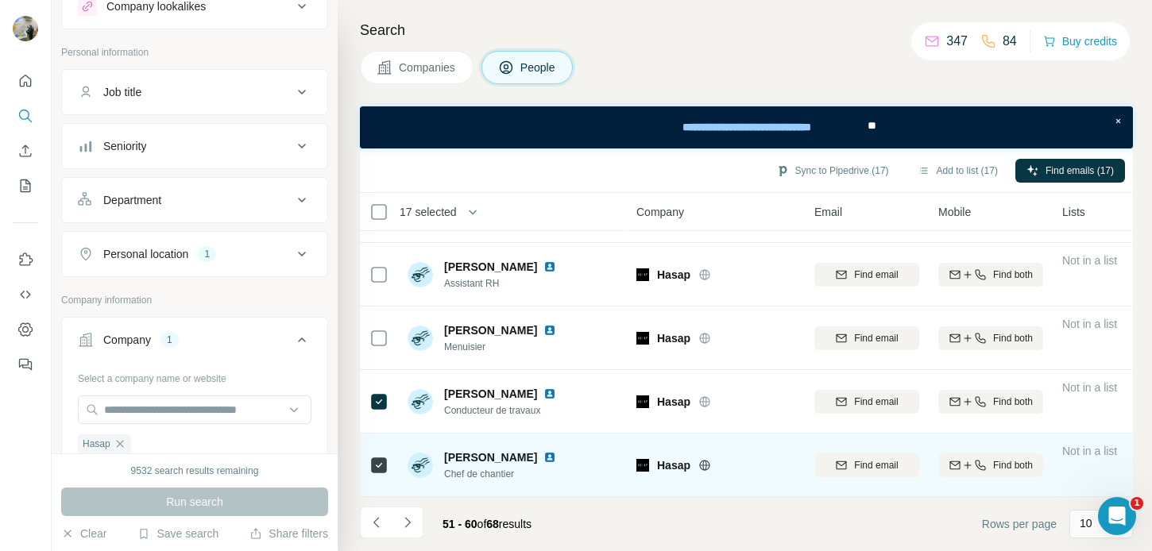
click at [551, 457] on img at bounding box center [550, 457] width 13 height 13
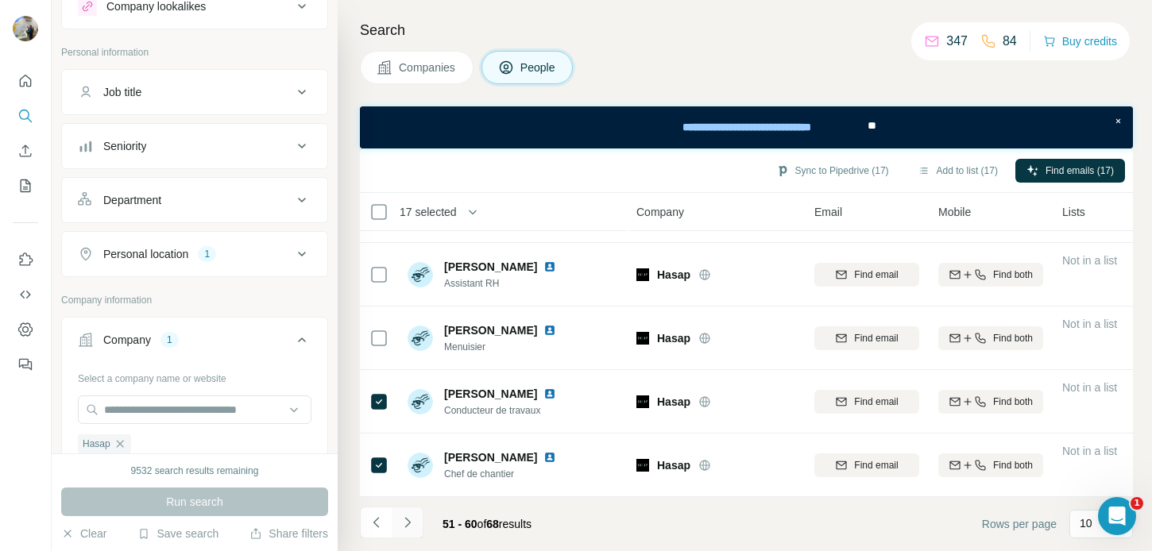
click at [402, 520] on icon "Navigate to next page" at bounding box center [408, 523] width 16 height 16
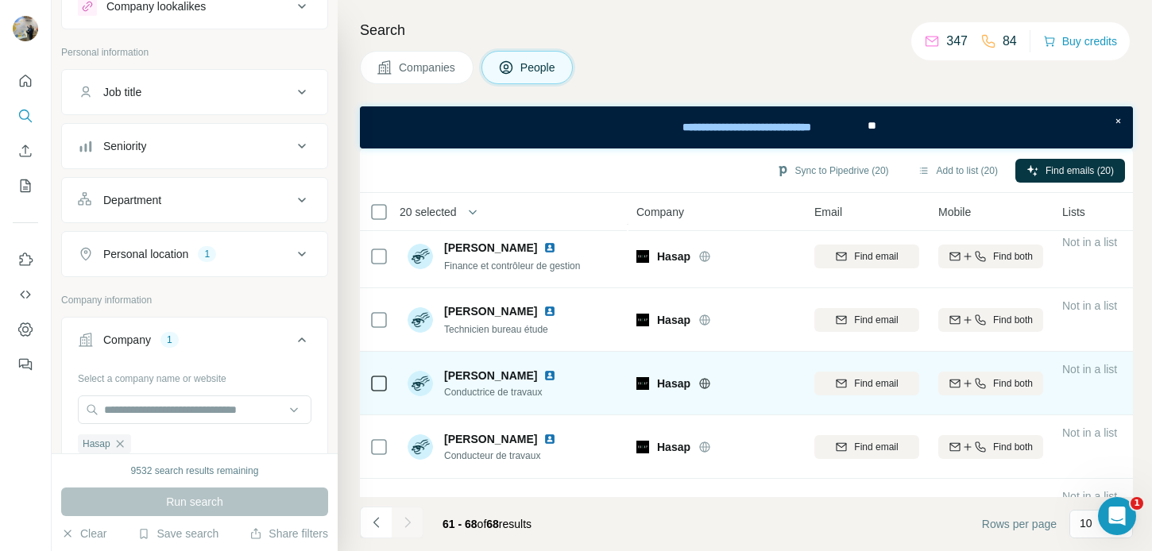
scroll to position [242, 0]
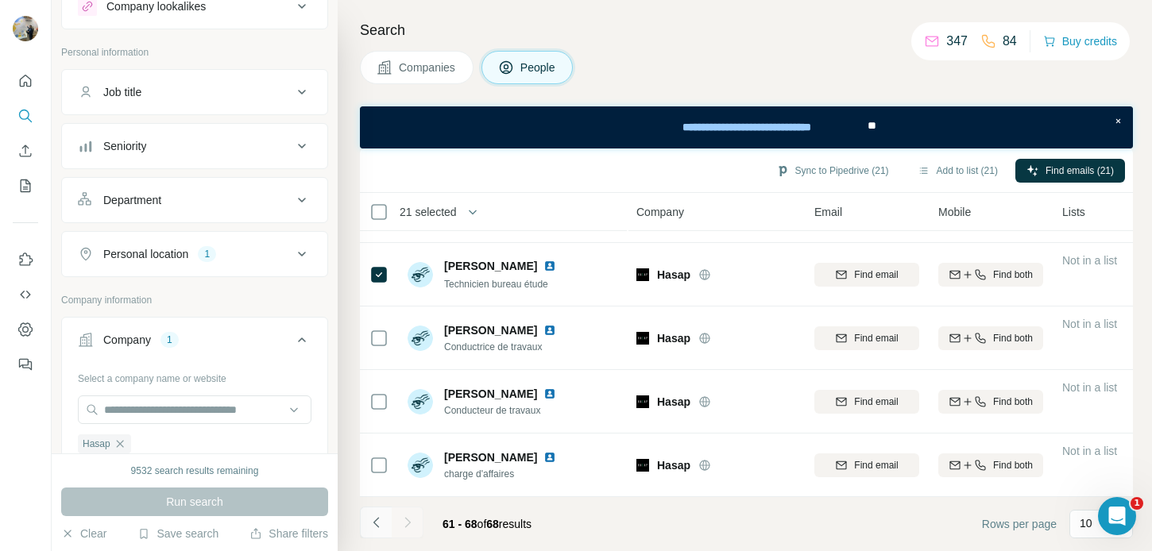
click at [375, 521] on icon "Navigate to previous page" at bounding box center [376, 522] width 6 height 10
click at [408, 527] on icon "Navigate to next page" at bounding box center [408, 523] width 16 height 16
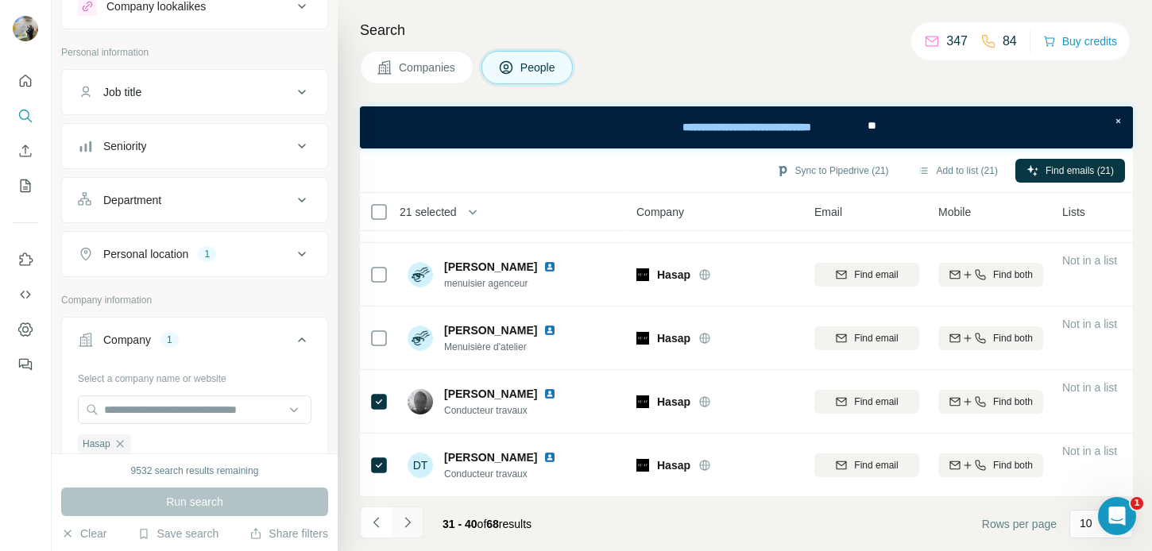
click at [408, 527] on icon "Navigate to next page" at bounding box center [408, 523] width 16 height 16
click at [408, 527] on div at bounding box center [408, 523] width 32 height 32
click at [408, 528] on div at bounding box center [408, 523] width 32 height 32
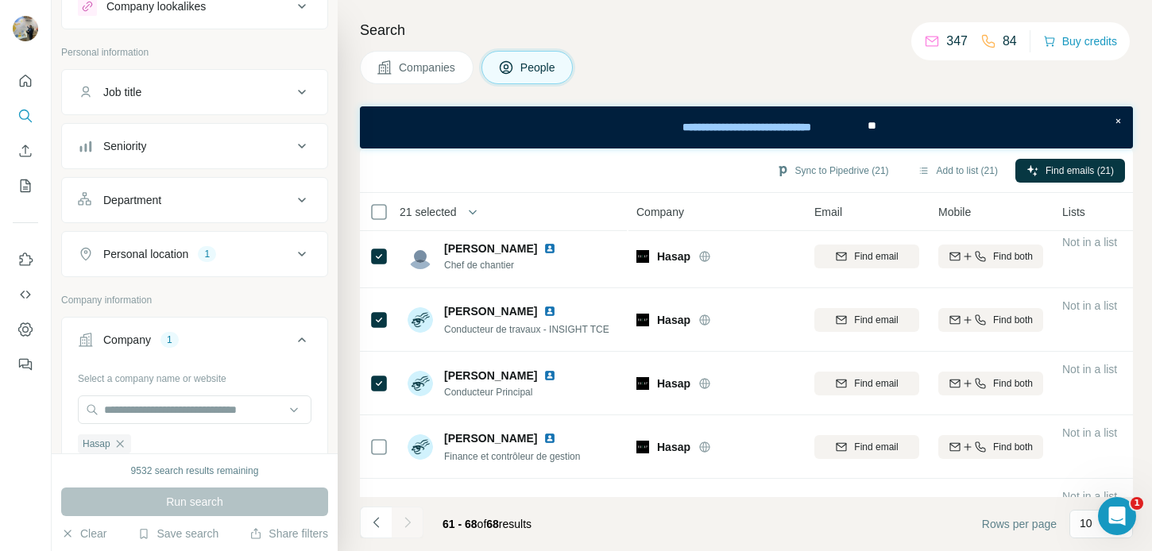
scroll to position [0, 0]
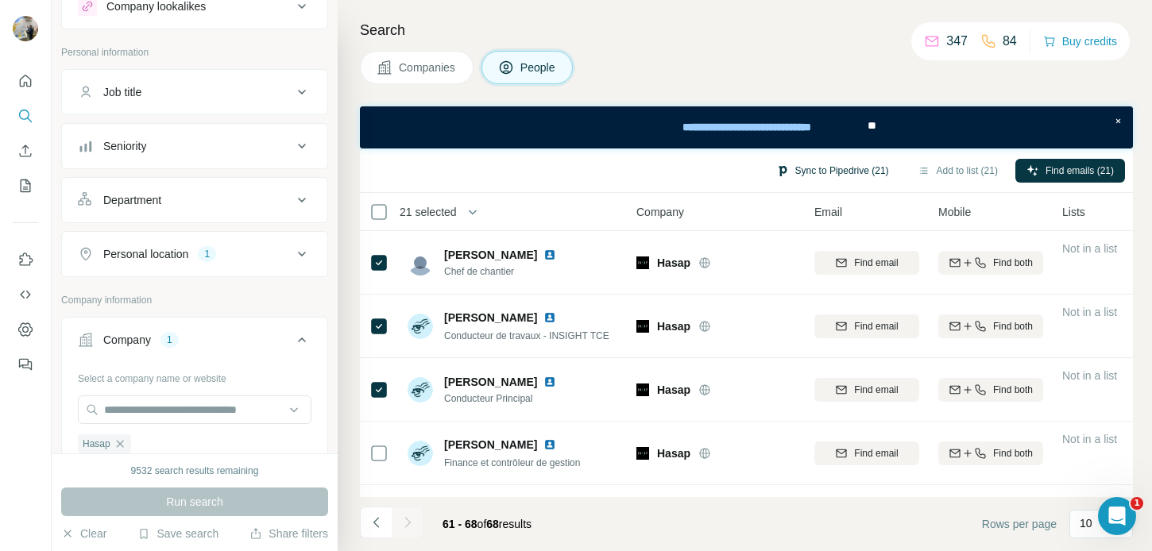
click at [844, 179] on button "Sync to Pipedrive (21)" at bounding box center [832, 171] width 135 height 24
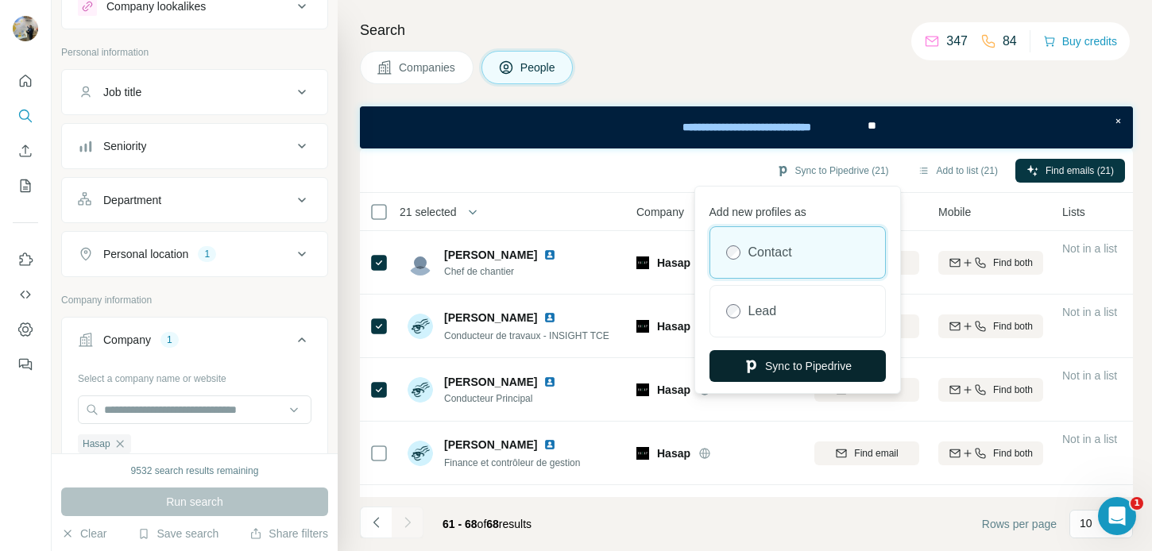
click at [767, 359] on button "Sync to Pipedrive" at bounding box center [798, 366] width 176 height 32
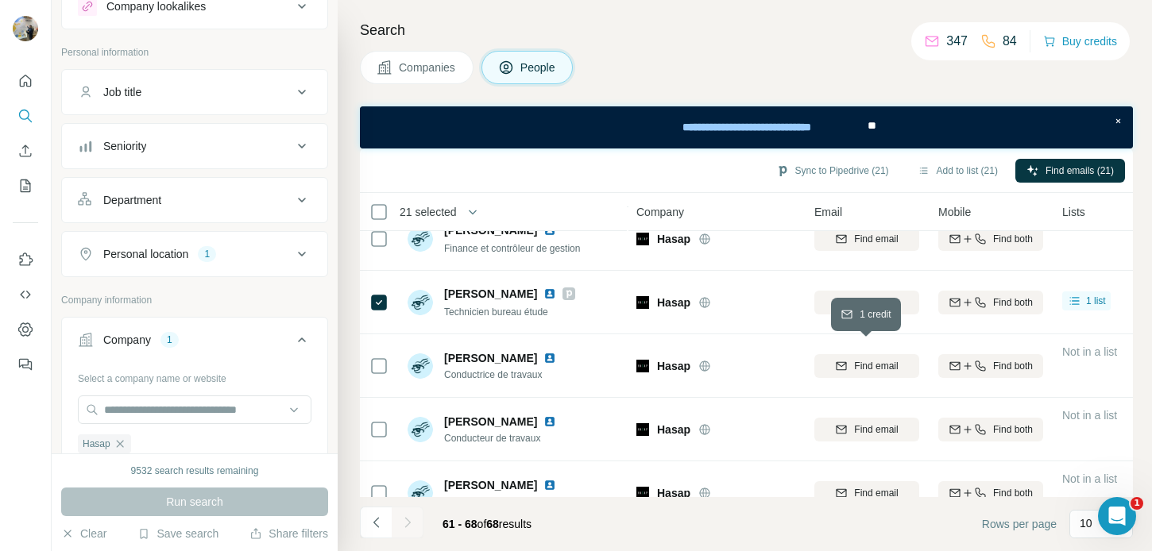
scroll to position [242, 0]
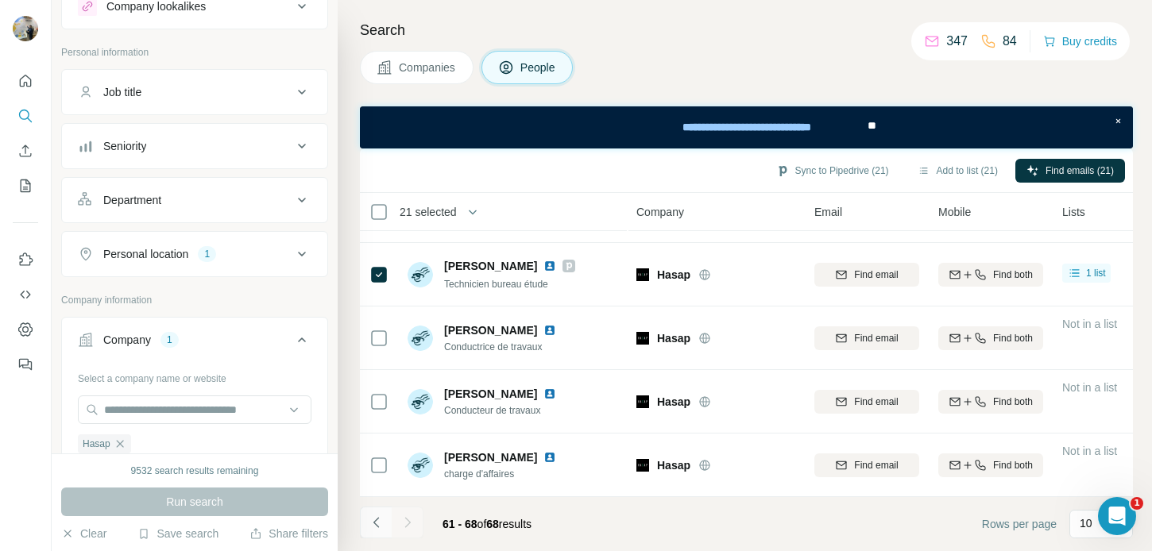
click at [380, 517] on icon "Navigate to previous page" at bounding box center [377, 523] width 16 height 16
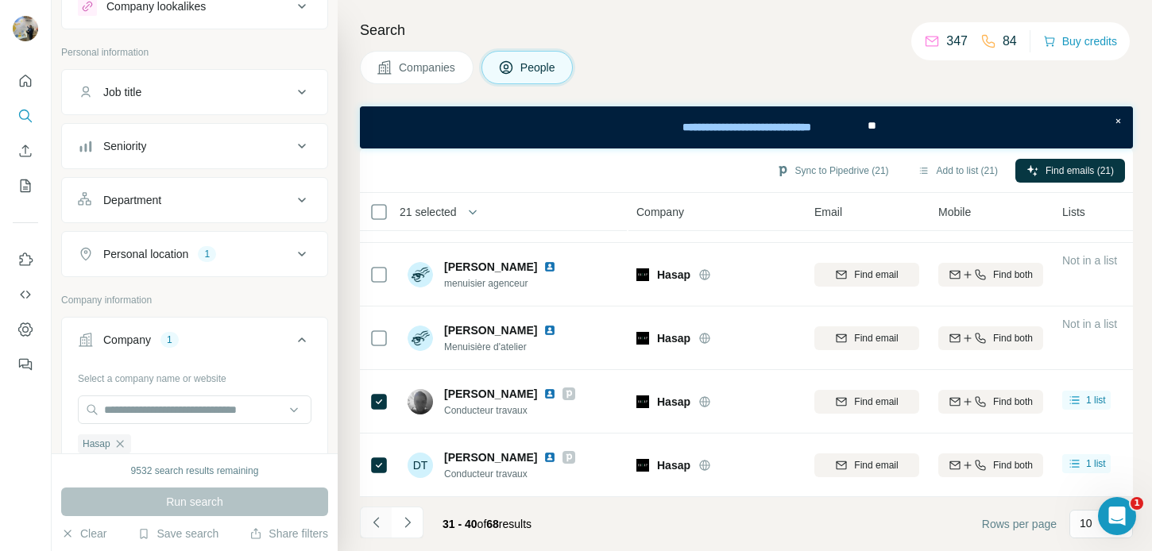
click at [380, 517] on icon "Navigate to previous page" at bounding box center [377, 523] width 16 height 16
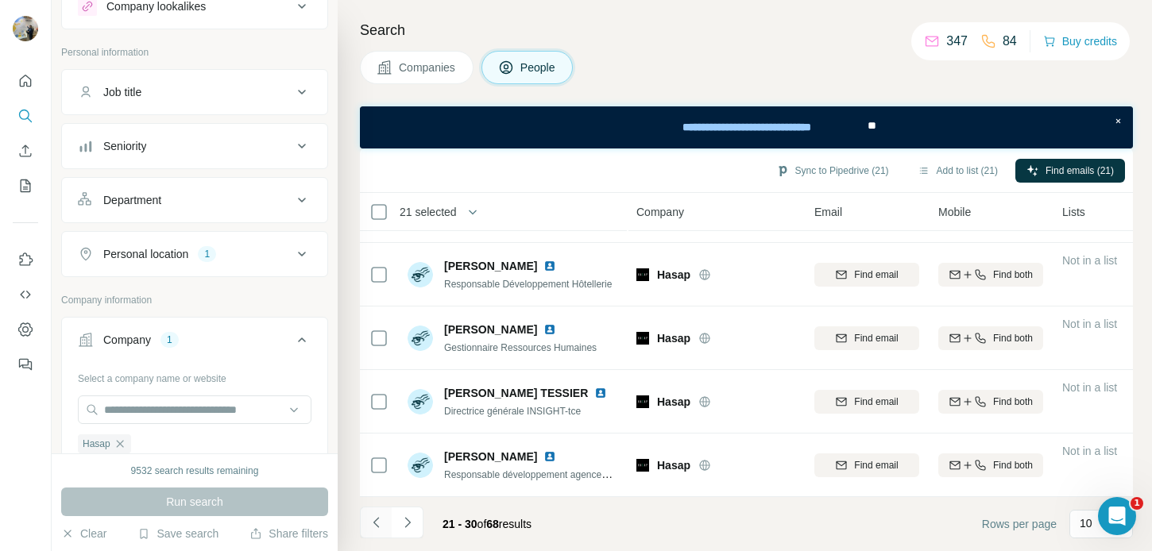
click at [380, 517] on icon "Navigate to previous page" at bounding box center [377, 523] width 16 height 16
click at [380, 517] on div at bounding box center [376, 523] width 32 height 32
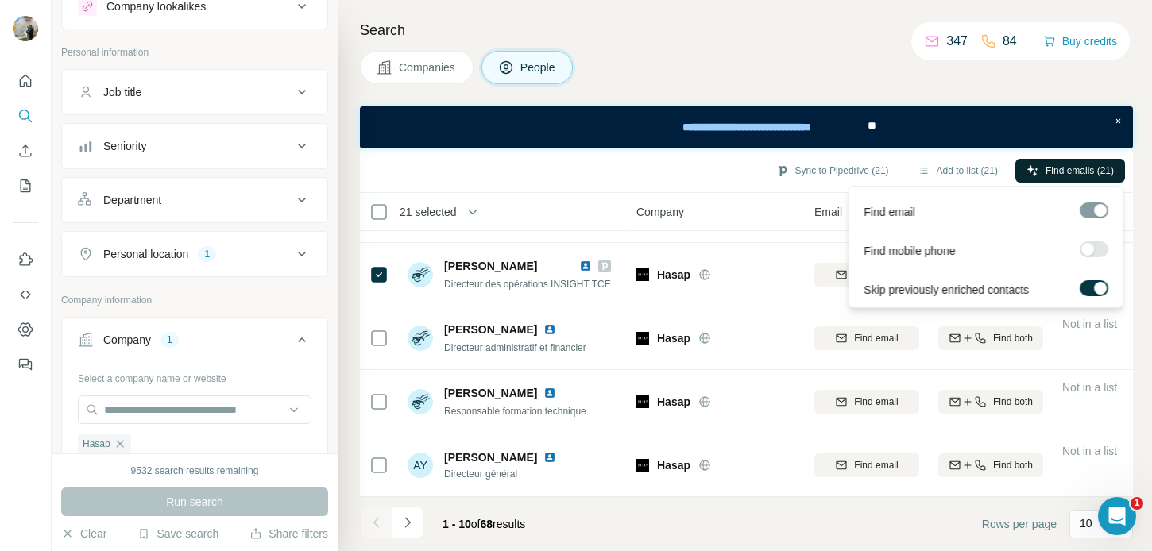
click at [1084, 177] on button "Find emails (21)" at bounding box center [1071, 171] width 110 height 24
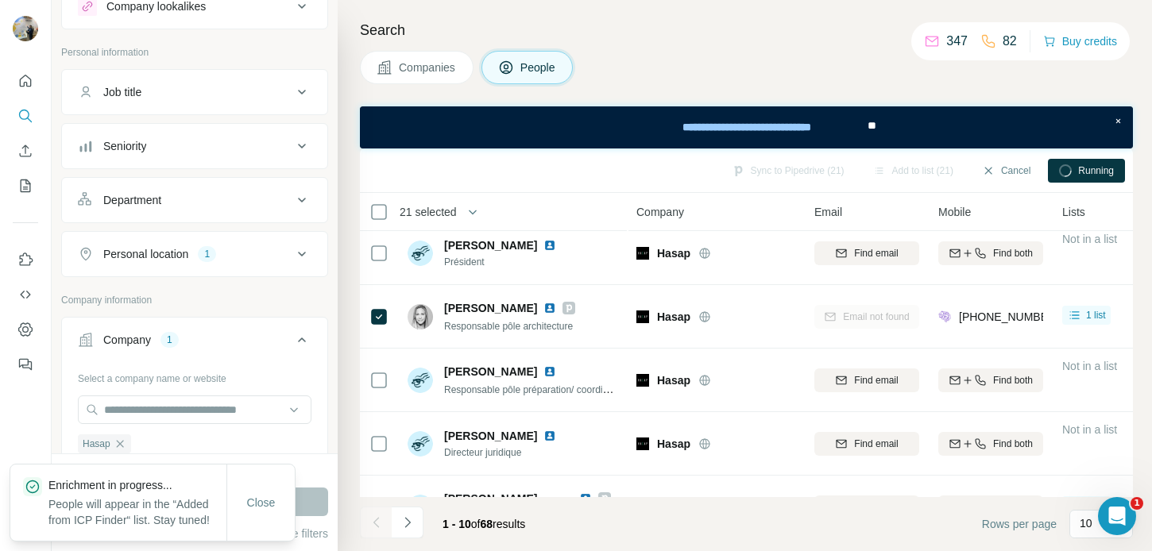
scroll to position [0, 0]
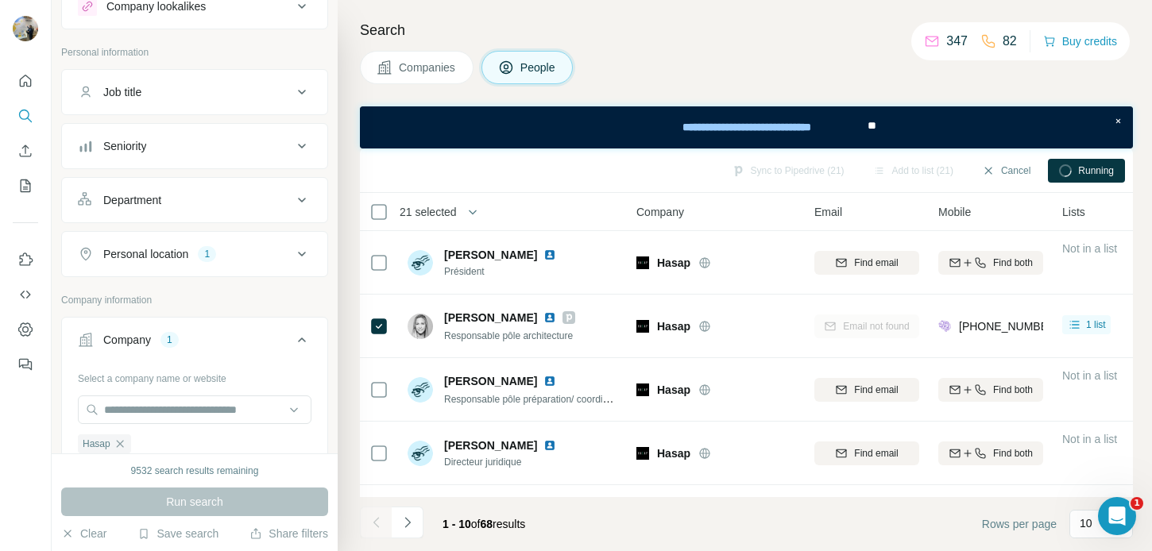
click at [272, 503] on div "Close" at bounding box center [261, 519] width 68 height 32
click at [1124, 505] on div "Ouvrir le Messenger Intercom" at bounding box center [1115, 514] width 52 height 52
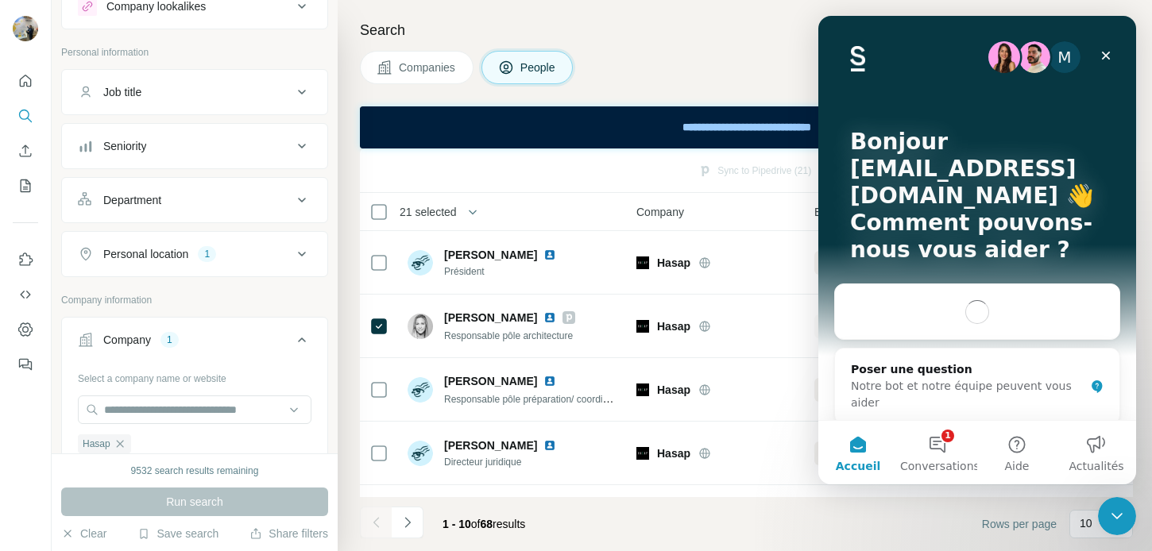
click at [945, 418] on div "Poser une question Notre bot et notre équipe peuvent vous aider" at bounding box center [977, 374] width 286 height 181
click at [945, 435] on button "1 Conversations" at bounding box center [937, 453] width 79 height 64
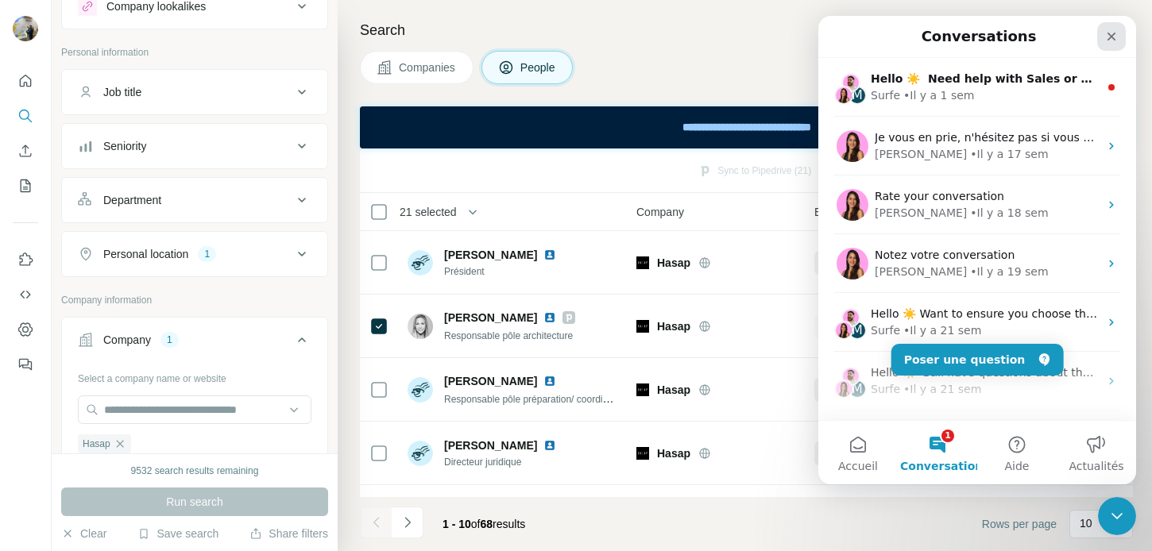
click at [1110, 41] on icon "Fermer" at bounding box center [1111, 36] width 13 height 13
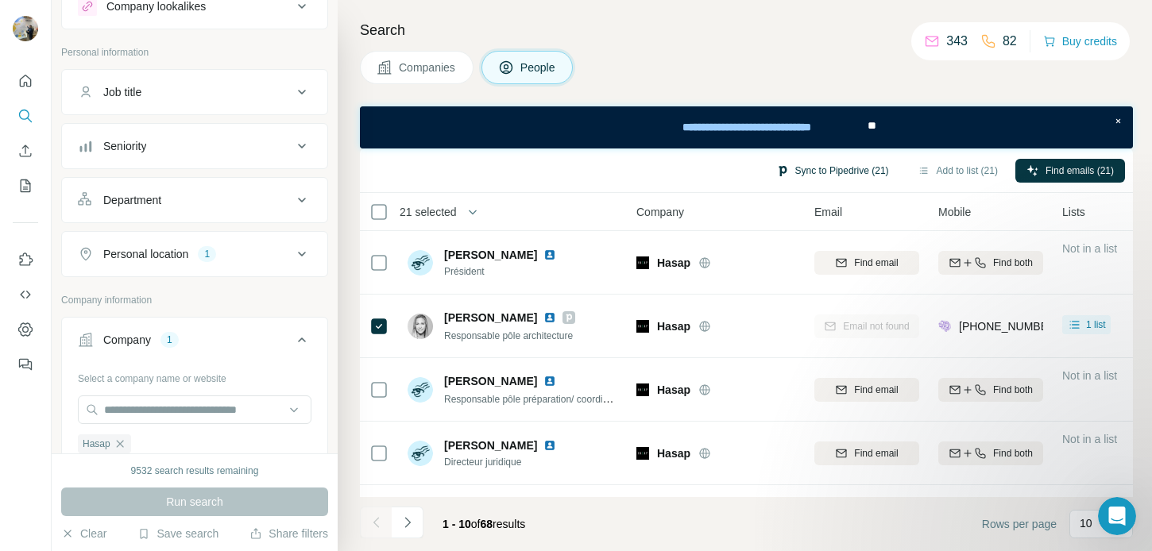
click at [850, 167] on button "Sync to Pipedrive (21)" at bounding box center [832, 171] width 135 height 24
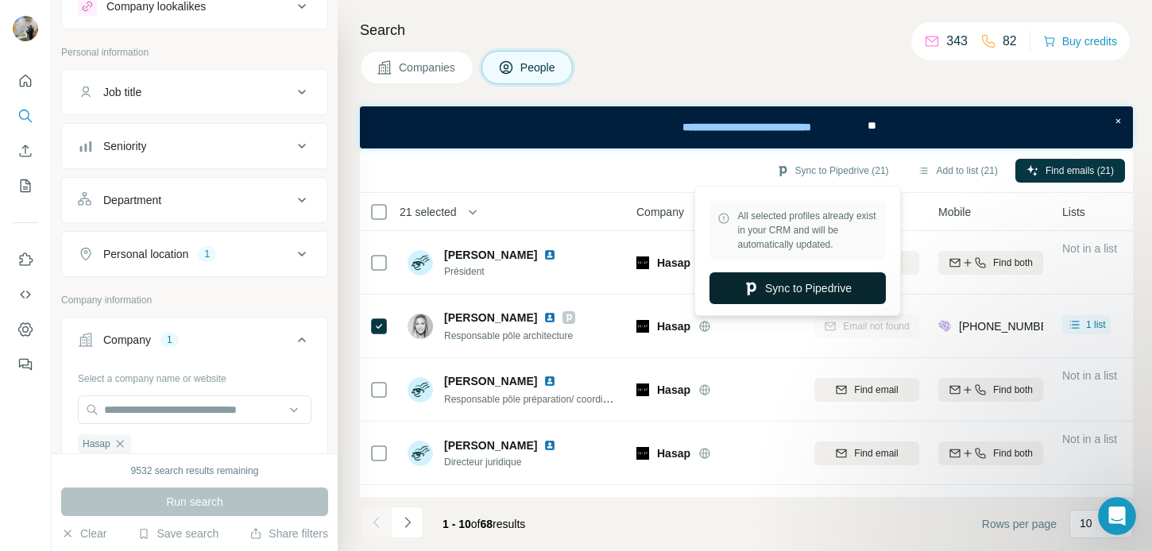
click at [780, 284] on button "Sync to Pipedrive" at bounding box center [798, 289] width 176 height 32
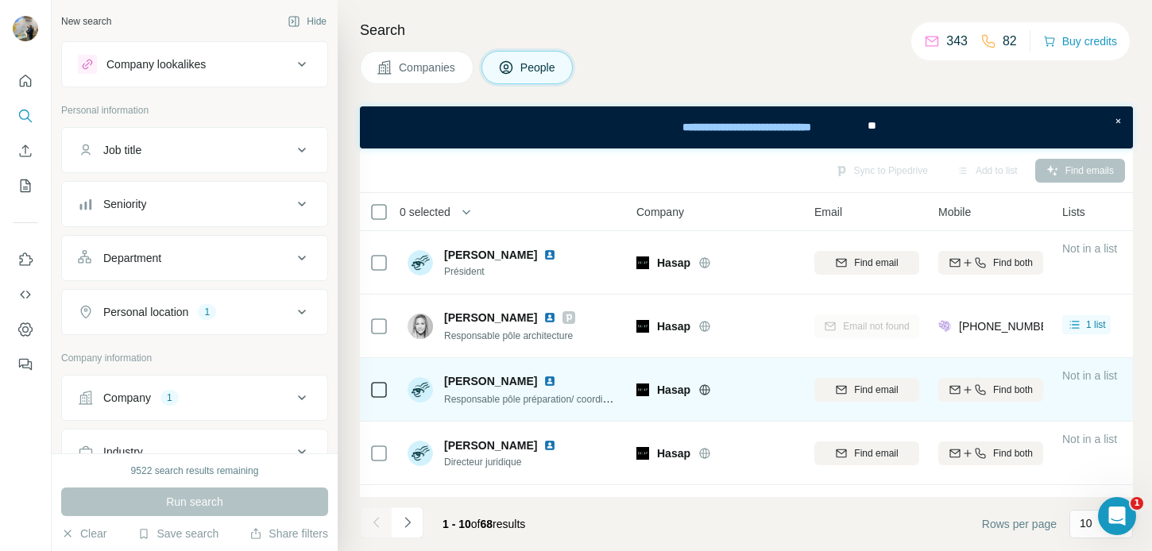
scroll to position [370, 0]
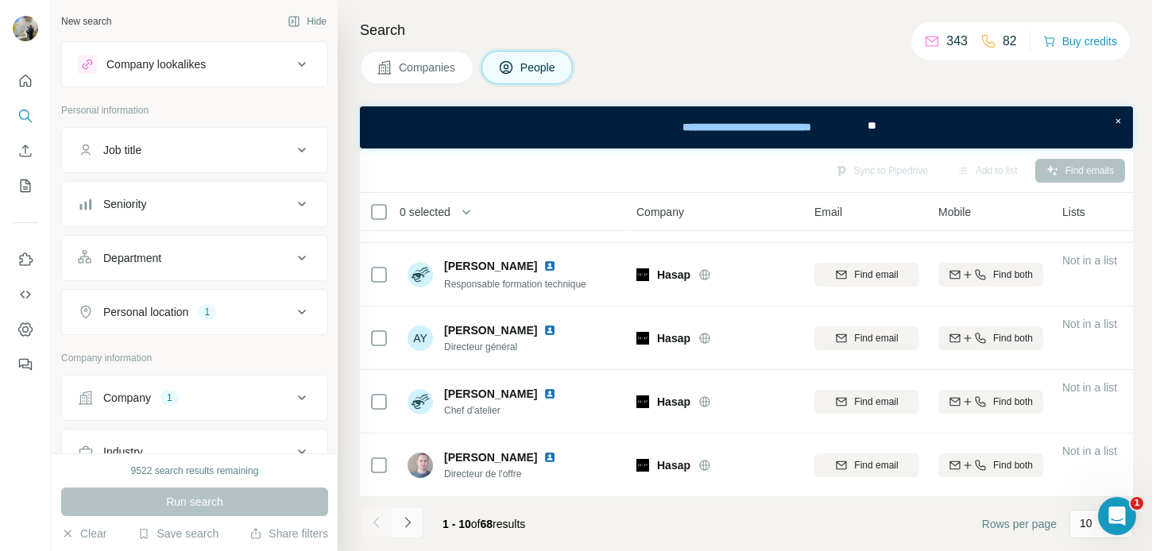
click at [404, 516] on icon "Navigate to next page" at bounding box center [408, 523] width 16 height 16
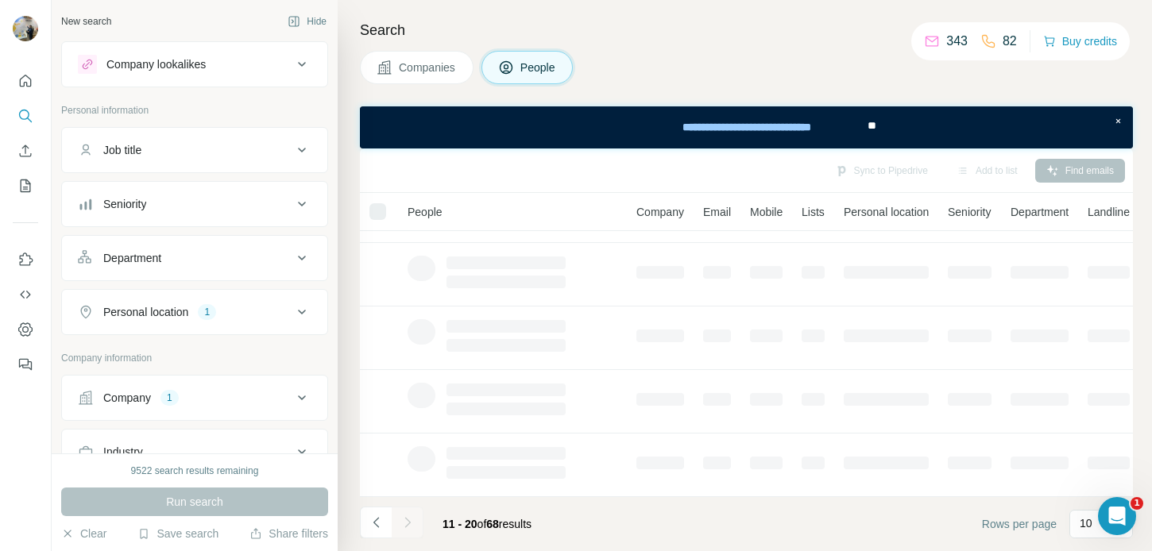
click at [404, 516] on icon "Navigate to next page" at bounding box center [408, 523] width 16 height 16
click at [404, 516] on div at bounding box center [408, 523] width 32 height 32
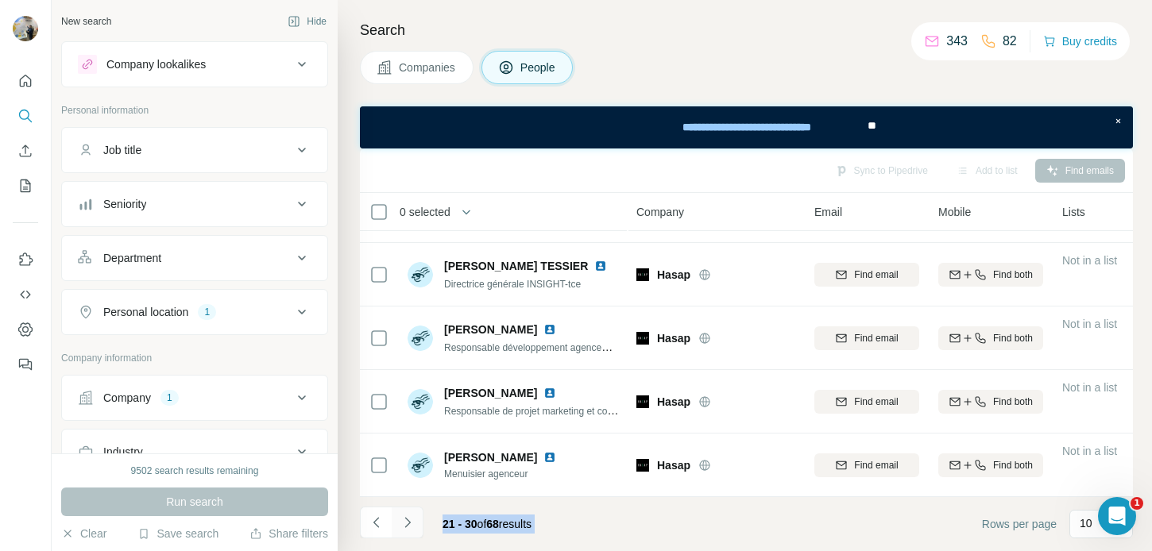
click at [404, 516] on icon "Navigate to next page" at bounding box center [408, 523] width 16 height 16
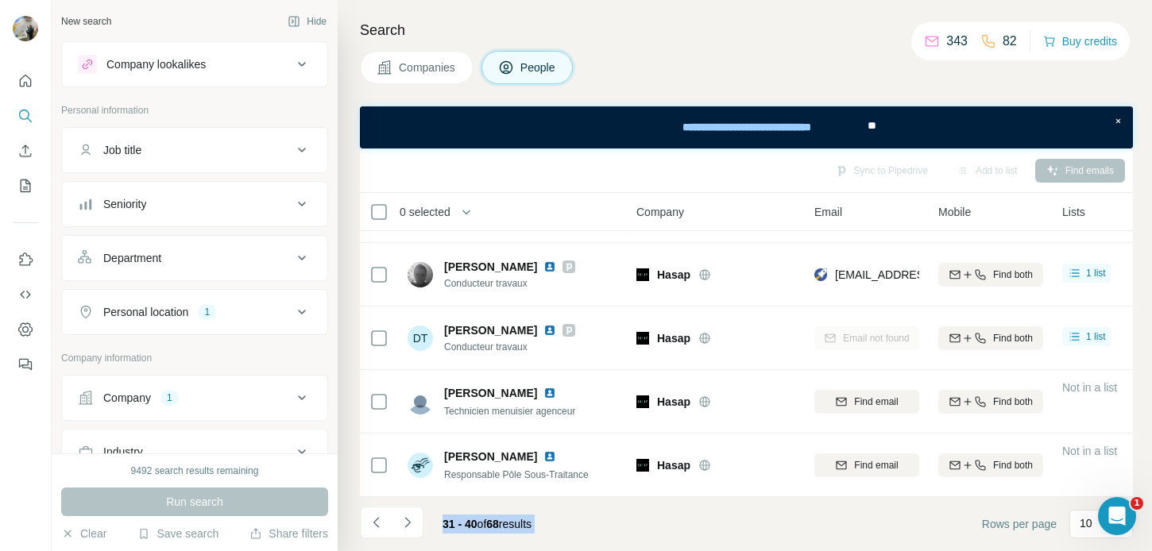
click at [460, 524] on span "31 - 40" at bounding box center [460, 524] width 35 height 13
click at [418, 524] on button "Navigate to next page" at bounding box center [408, 523] width 32 height 32
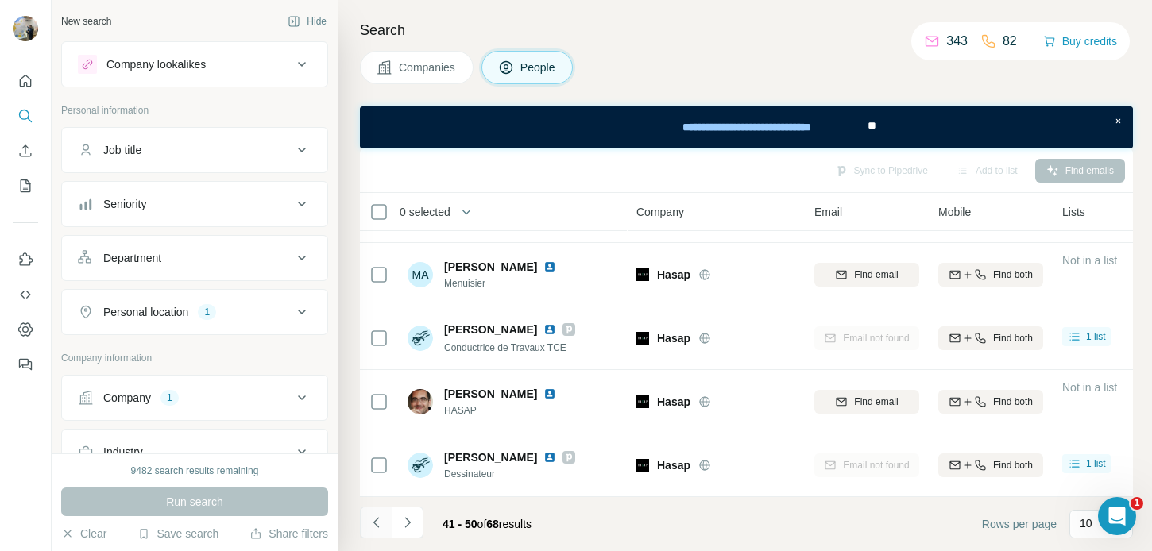
click at [389, 521] on button "Navigate to previous page" at bounding box center [376, 523] width 32 height 32
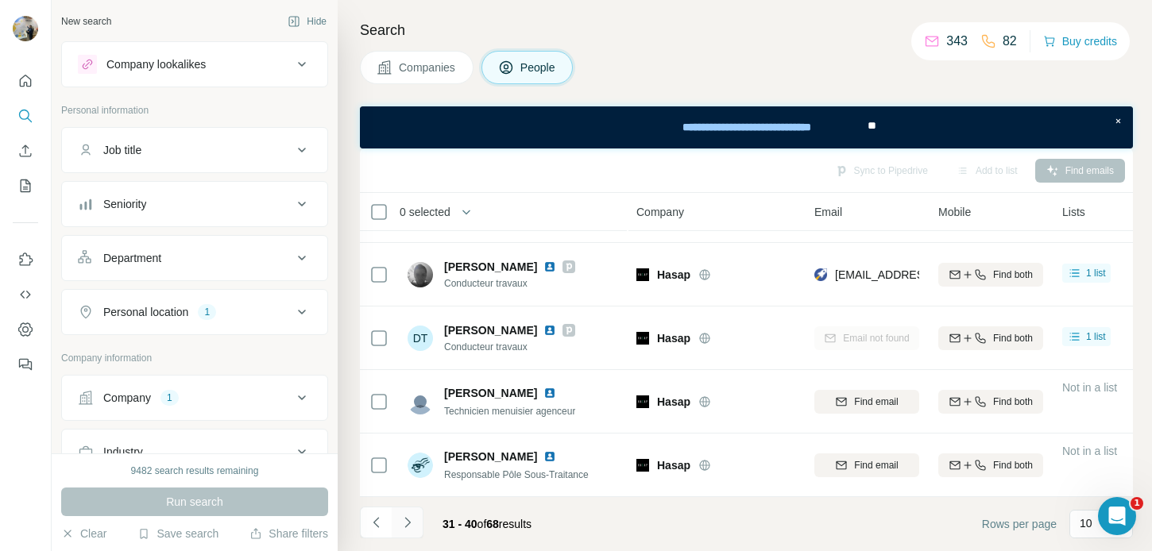
click at [404, 523] on icon "Navigate to next page" at bounding box center [408, 523] width 16 height 16
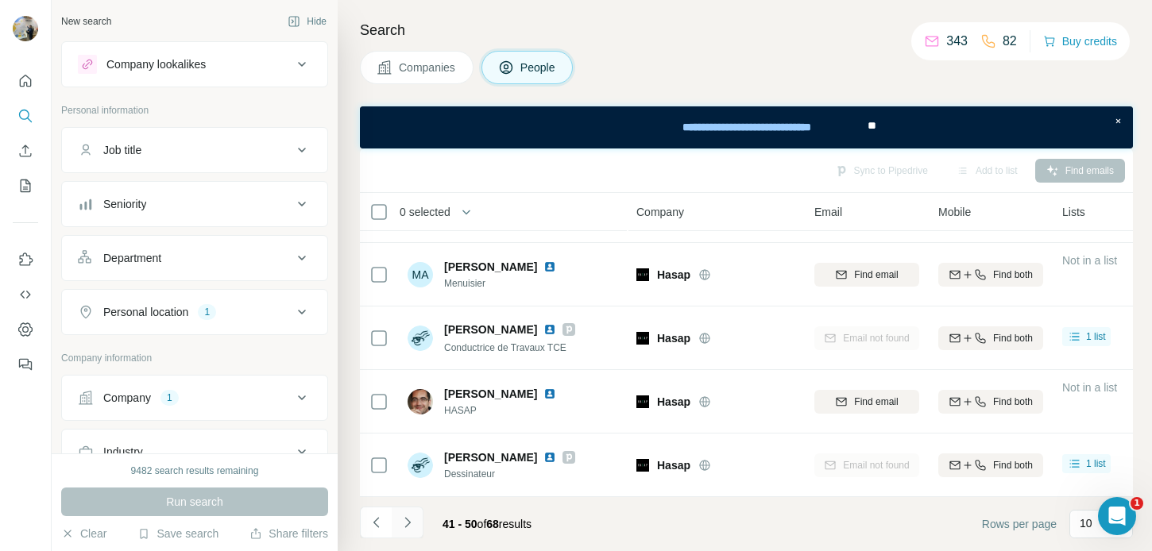
click at [404, 523] on icon "Navigate to next page" at bounding box center [408, 523] width 16 height 16
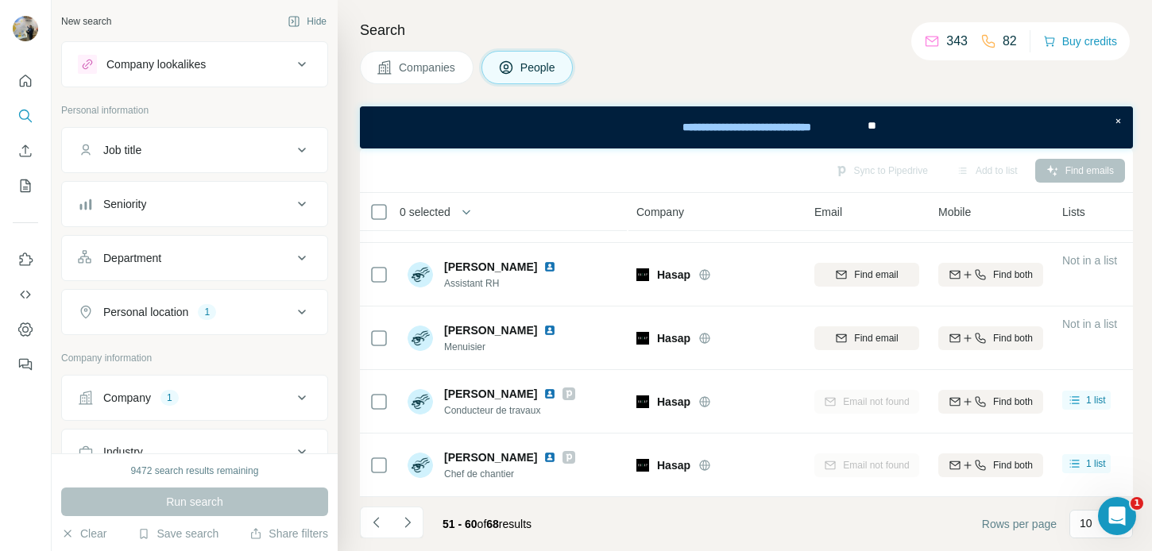
click at [190, 397] on div "Company 1" at bounding box center [185, 398] width 215 height 16
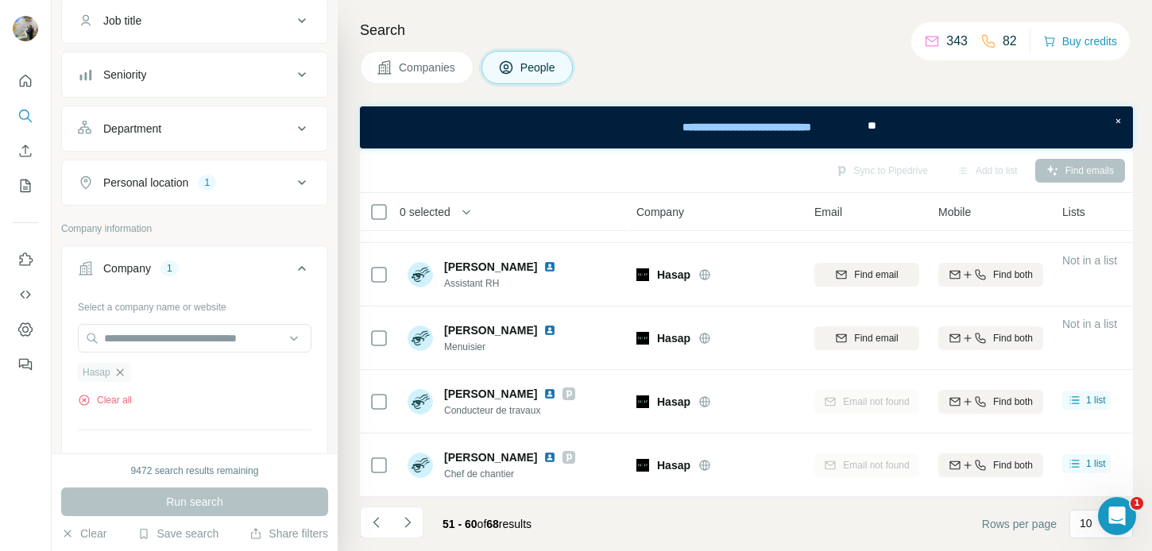
click at [123, 368] on icon "button" at bounding box center [120, 372] width 13 height 13
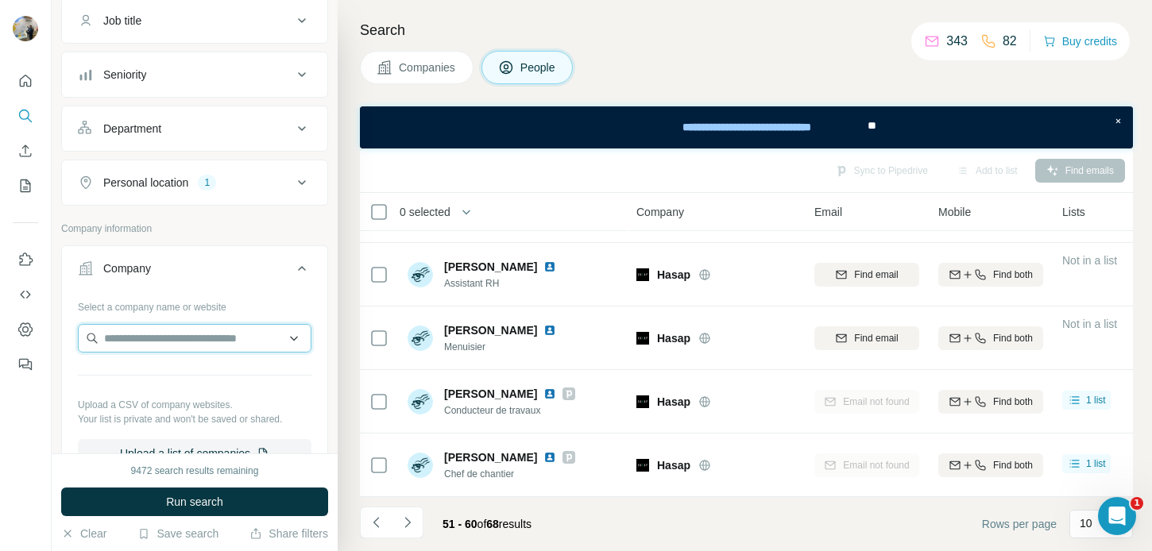
click at [126, 349] on input "text" at bounding box center [195, 338] width 234 height 29
click at [207, 339] on input "**********" at bounding box center [195, 338] width 234 height 29
click at [262, 334] on input "**********" at bounding box center [195, 338] width 234 height 29
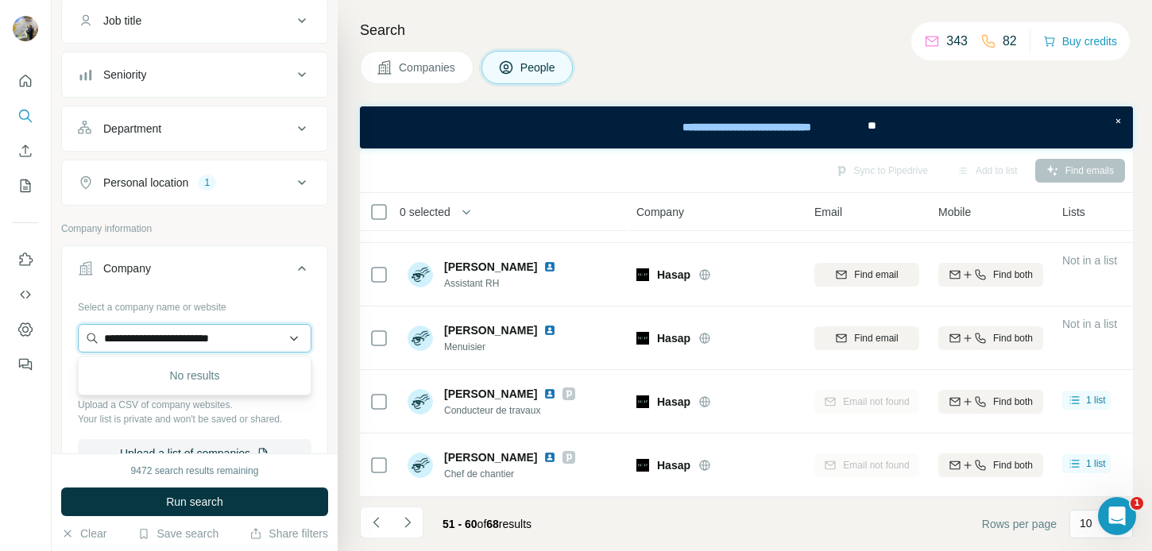
drag, startPoint x: 145, startPoint y: 339, endPoint x: 80, endPoint y: 339, distance: 64.4
click at [80, 339] on input "**********" at bounding box center [195, 338] width 234 height 29
click at [225, 335] on input "**********" at bounding box center [195, 338] width 234 height 29
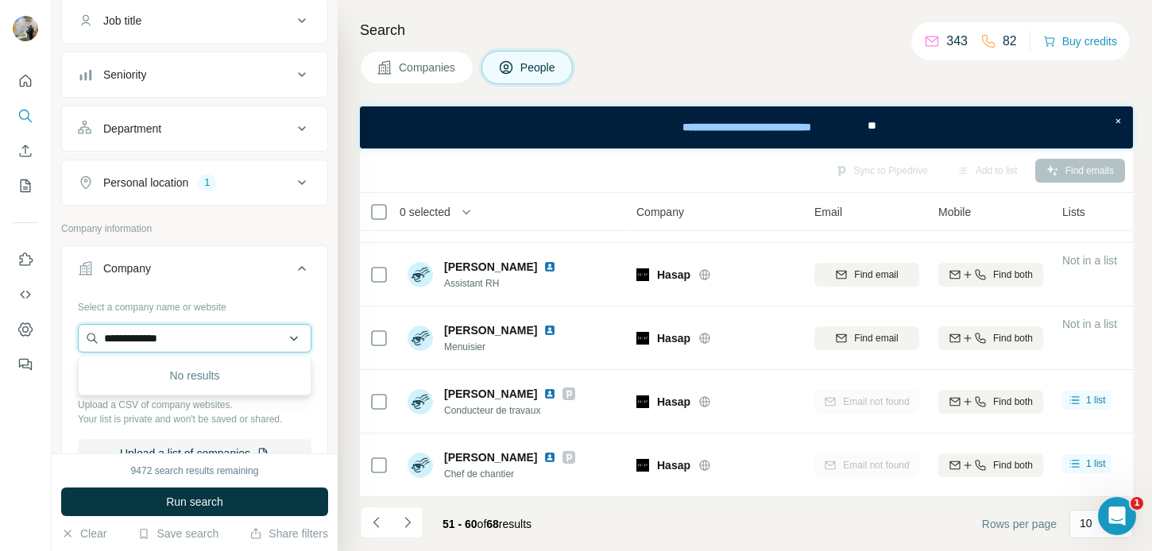
type input "**********"
paste input "**********"
type input "********"
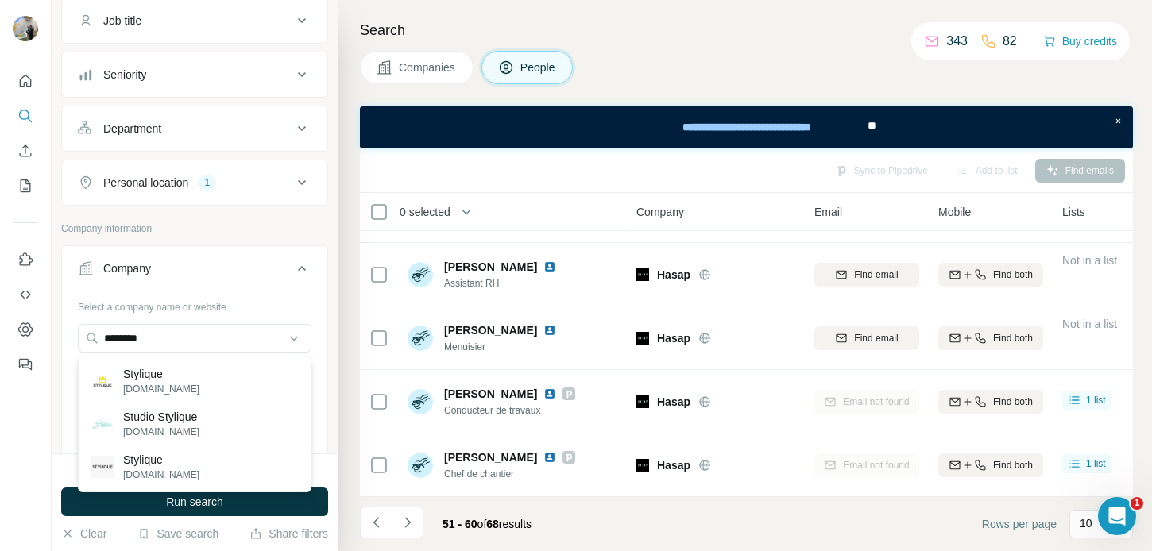
click at [215, 376] on div "Stylique [DOMAIN_NAME]" at bounding box center [195, 381] width 226 height 43
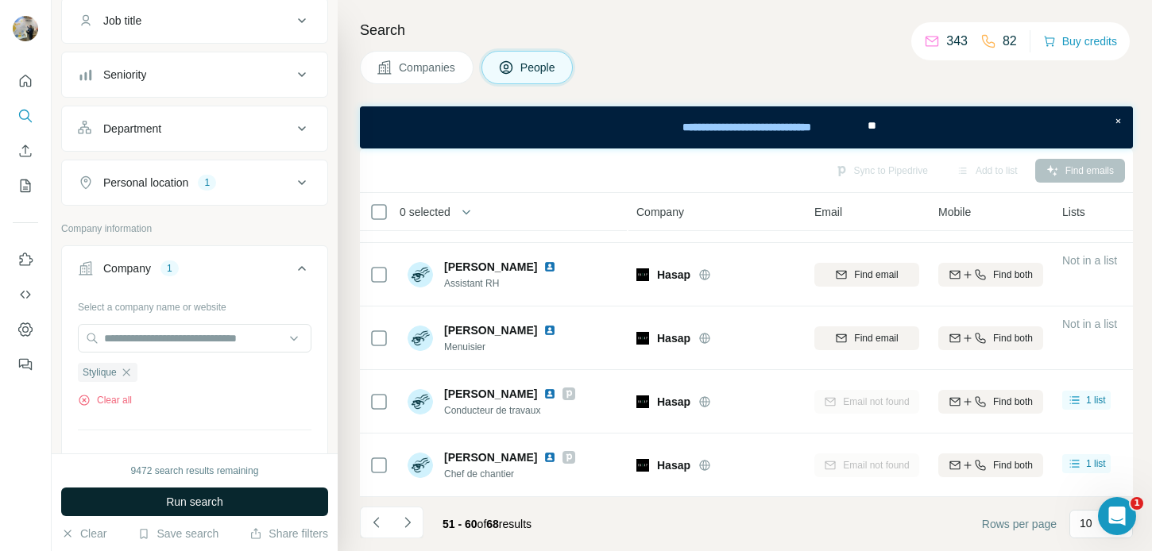
click at [216, 509] on span "Run search" at bounding box center [194, 502] width 57 height 16
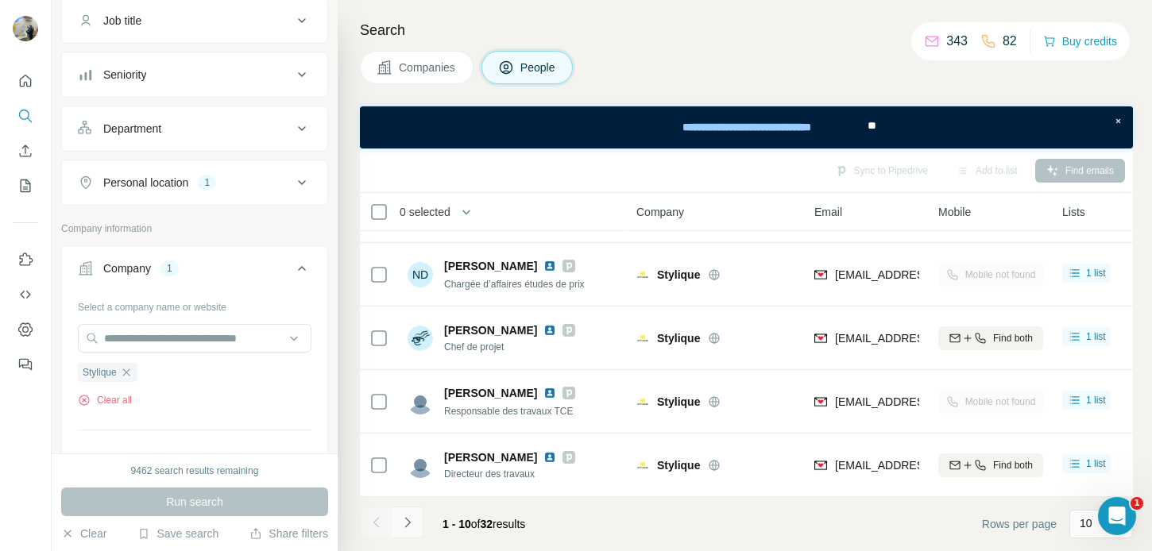
click at [410, 517] on icon "Navigate to next page" at bounding box center [408, 523] width 16 height 16
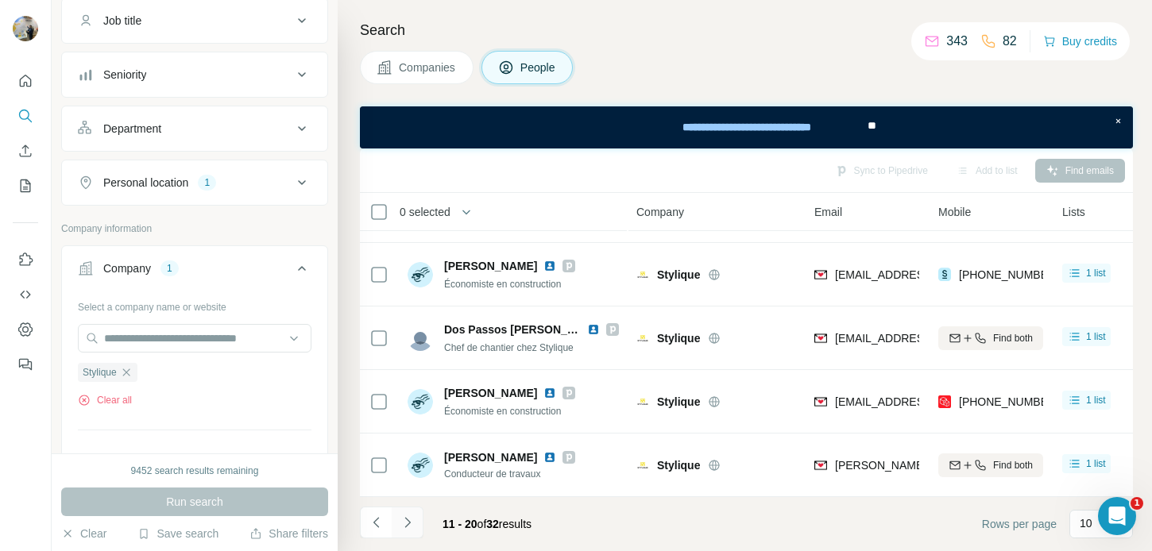
click at [410, 517] on icon "Navigate to next page" at bounding box center [408, 523] width 16 height 16
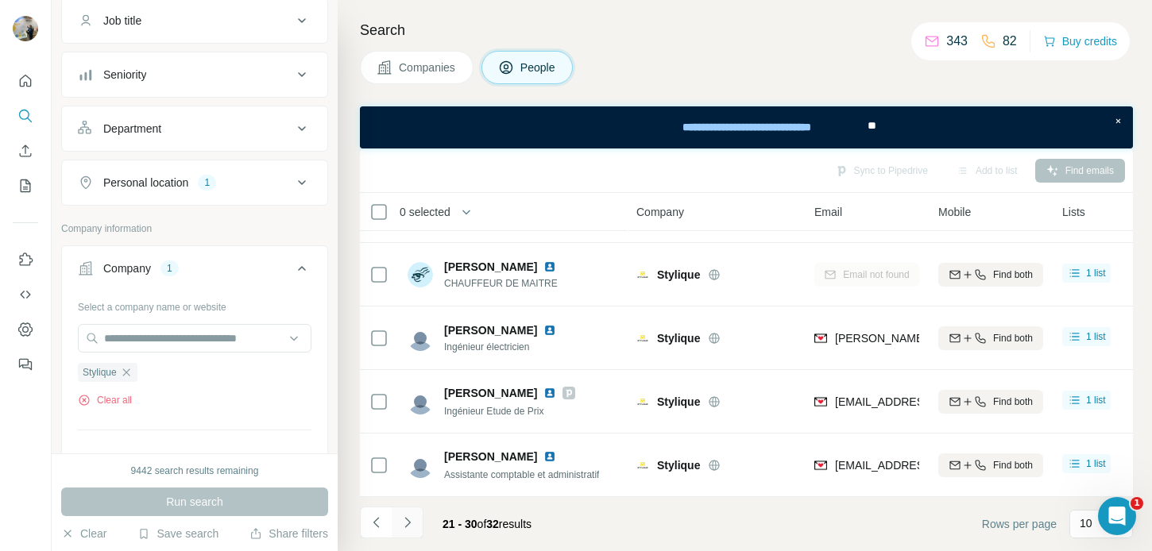
click at [410, 517] on icon "Navigate to next page" at bounding box center [408, 523] width 16 height 16
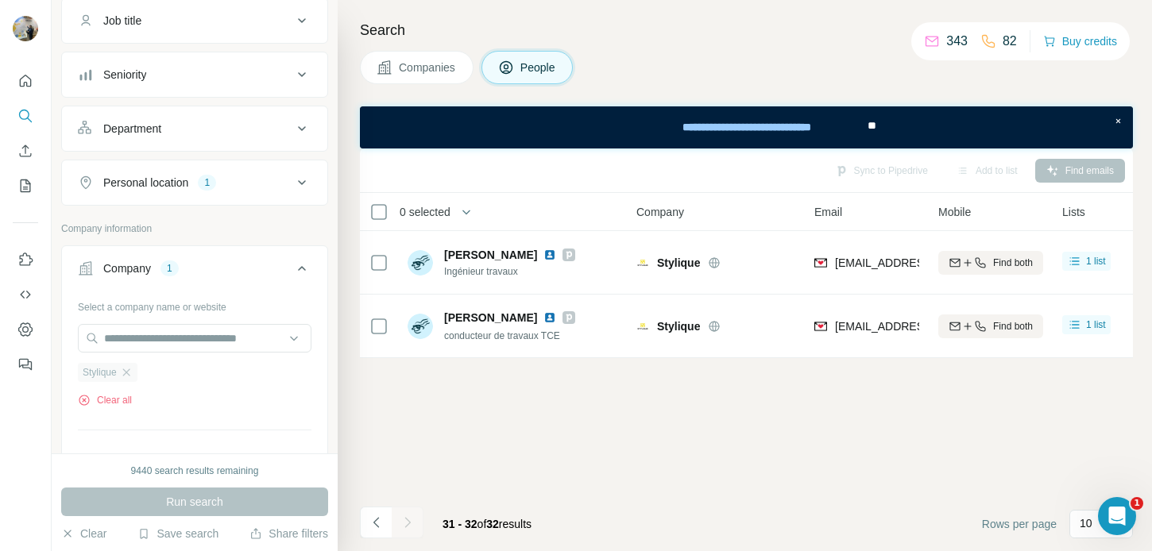
click at [136, 368] on div "Stylique" at bounding box center [108, 372] width 60 height 19
click at [136, 349] on input "text" at bounding box center [195, 338] width 234 height 29
click at [131, 341] on input "text" at bounding box center [195, 338] width 234 height 29
click at [131, 316] on div "Select a company name or website Stylique Clear all Upload a CSV of company web…" at bounding box center [195, 408] width 234 height 229
click at [131, 378] on icon "button" at bounding box center [126, 372] width 13 height 13
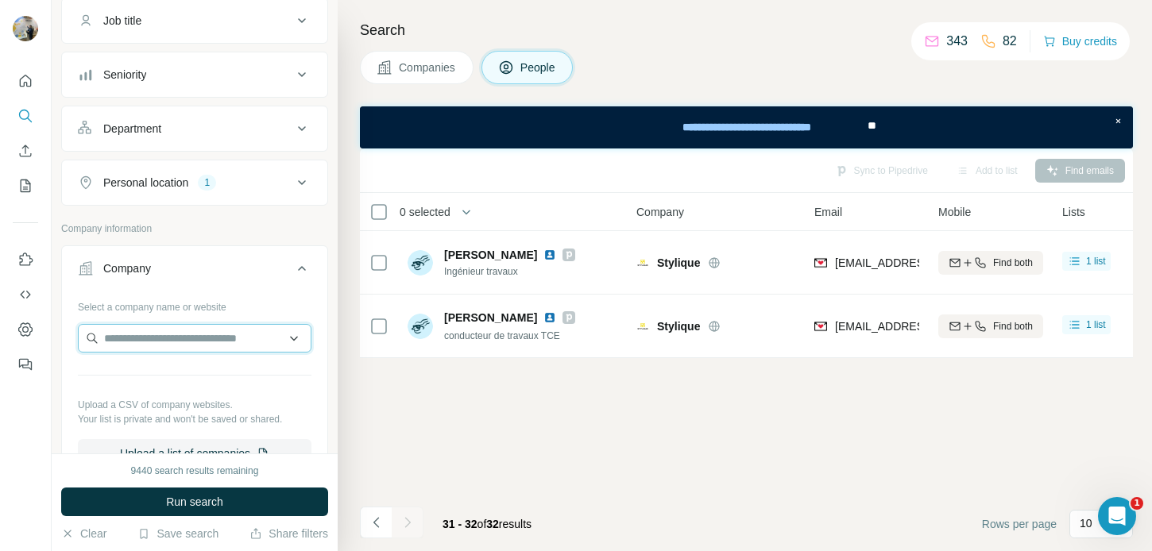
click at [131, 345] on input "text" at bounding box center [195, 338] width 234 height 29
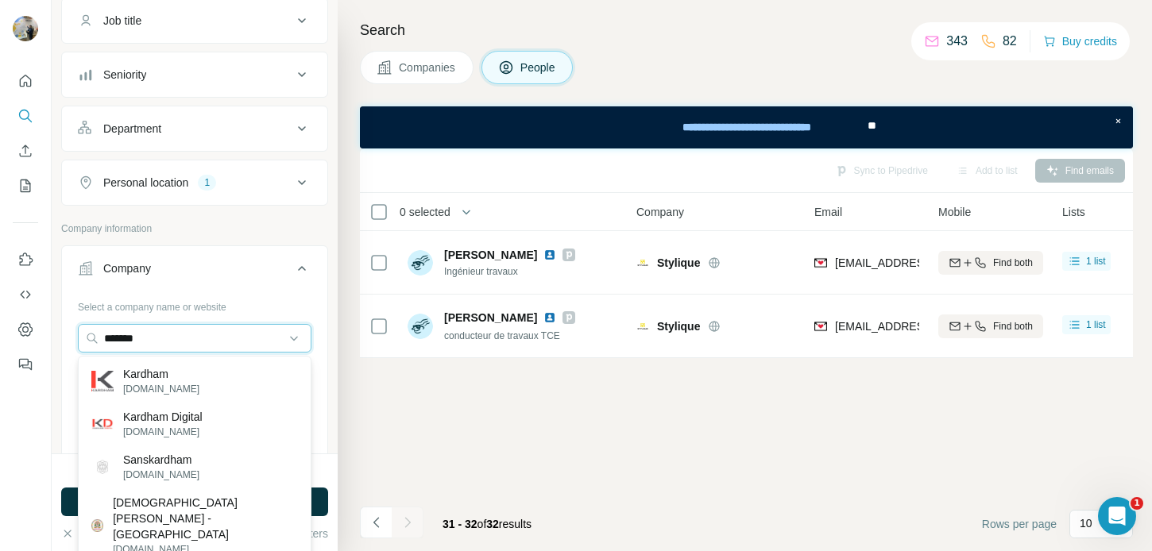
type input "*******"
click at [200, 373] on div "Kardham kardham.com" at bounding box center [195, 381] width 226 height 43
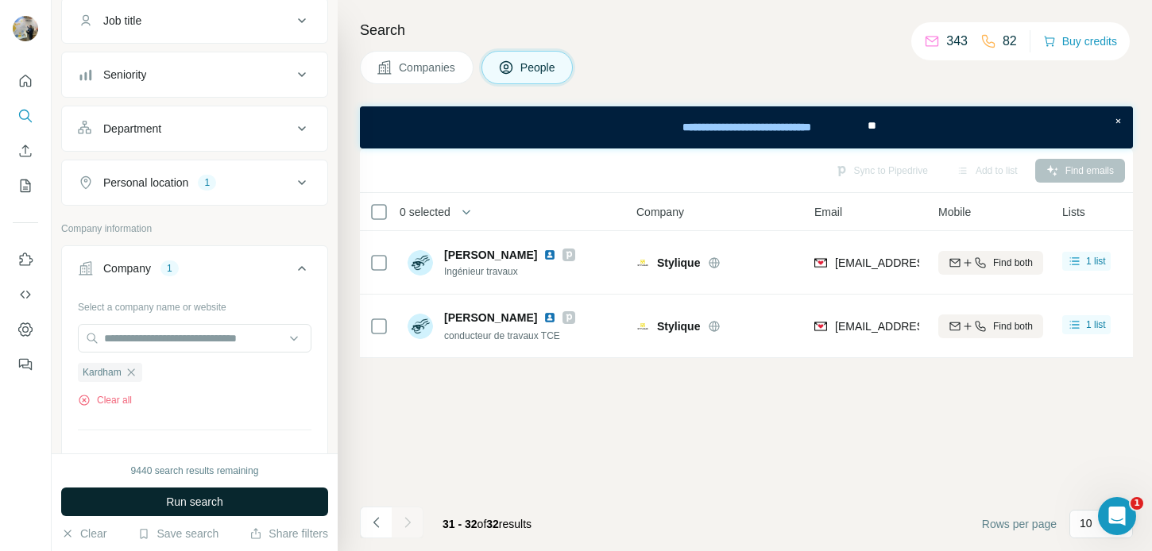
click at [177, 500] on span "Run search" at bounding box center [194, 502] width 57 height 16
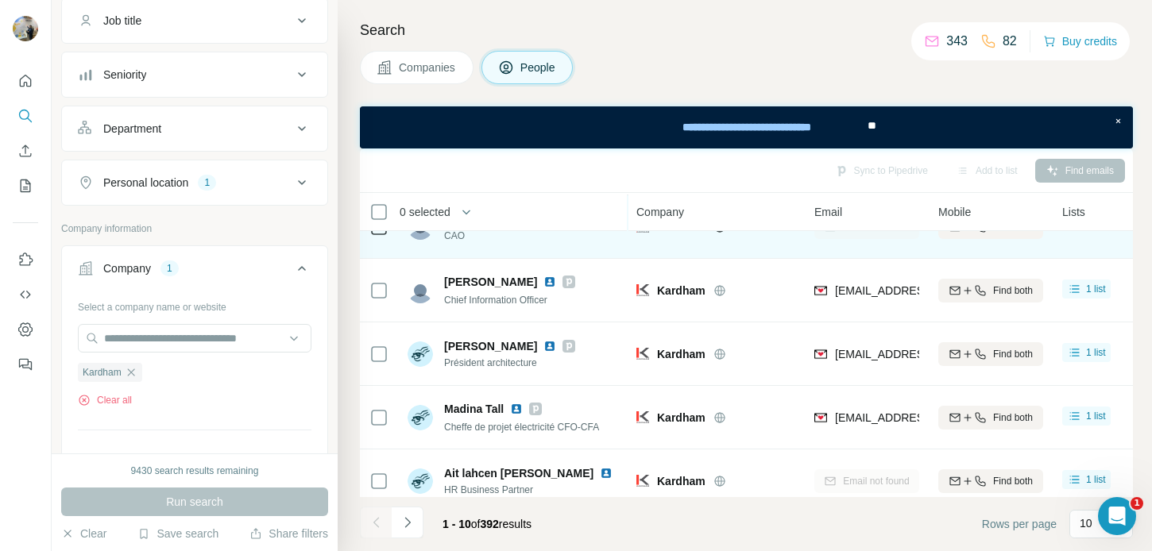
scroll to position [370, 0]
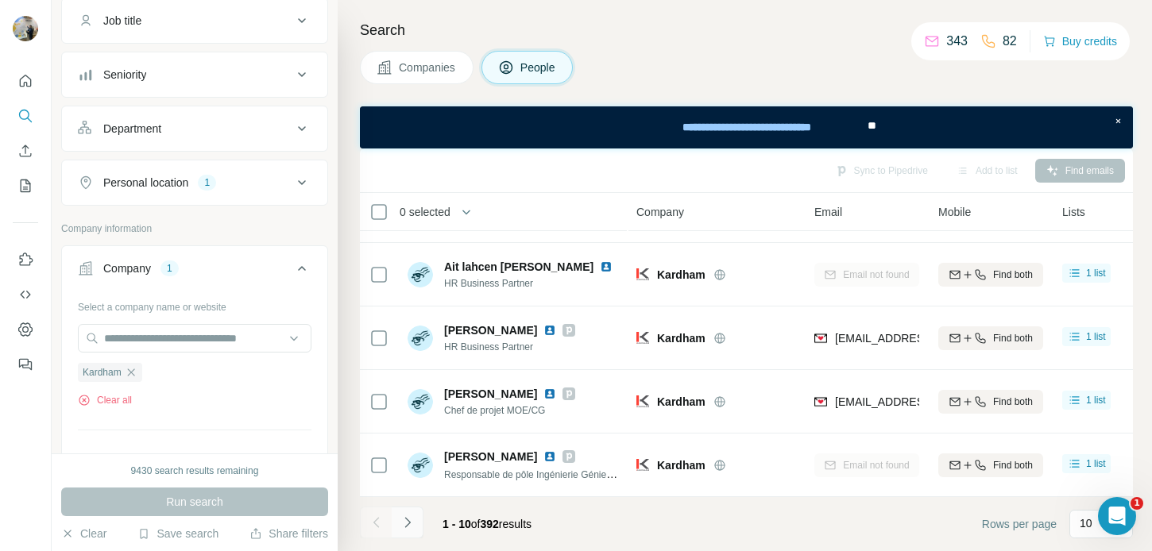
click at [400, 517] on icon "Navigate to next page" at bounding box center [408, 523] width 16 height 16
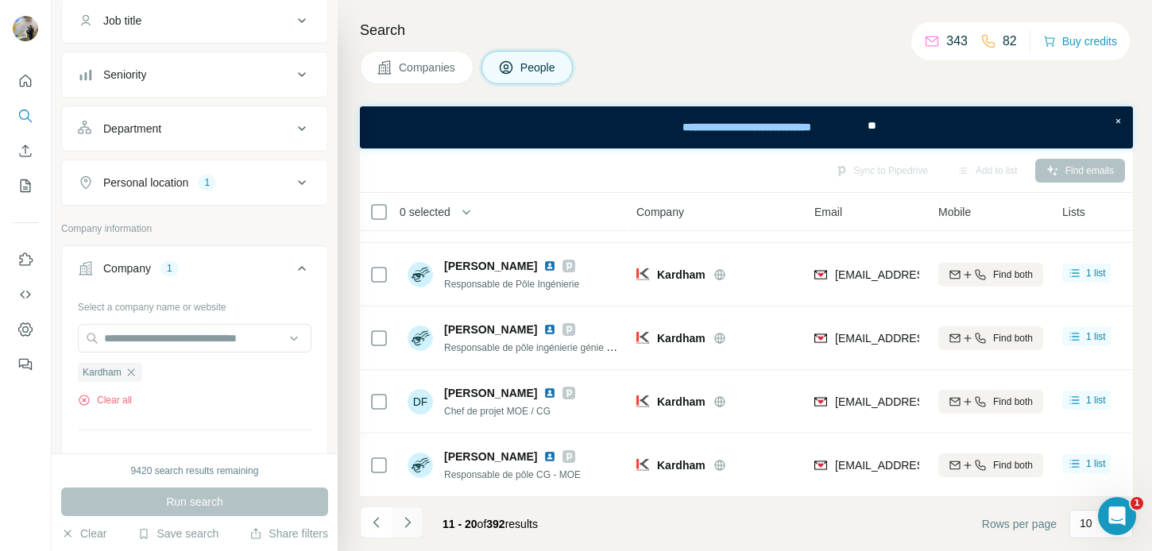
click at [406, 522] on icon "Navigate to next page" at bounding box center [408, 523] width 16 height 16
click at [407, 522] on icon "Navigate to next page" at bounding box center [408, 523] width 16 height 16
click at [408, 528] on icon "Navigate to next page" at bounding box center [408, 523] width 16 height 16
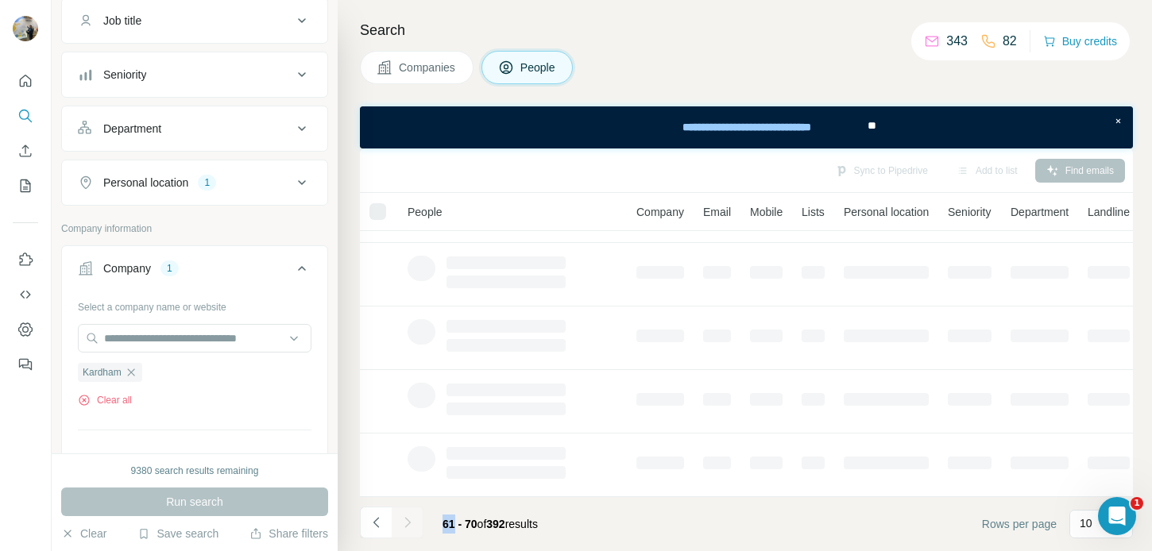
click at [408, 528] on div at bounding box center [408, 523] width 32 height 32
click at [408, 528] on icon "Navigate to next page" at bounding box center [408, 523] width 16 height 16
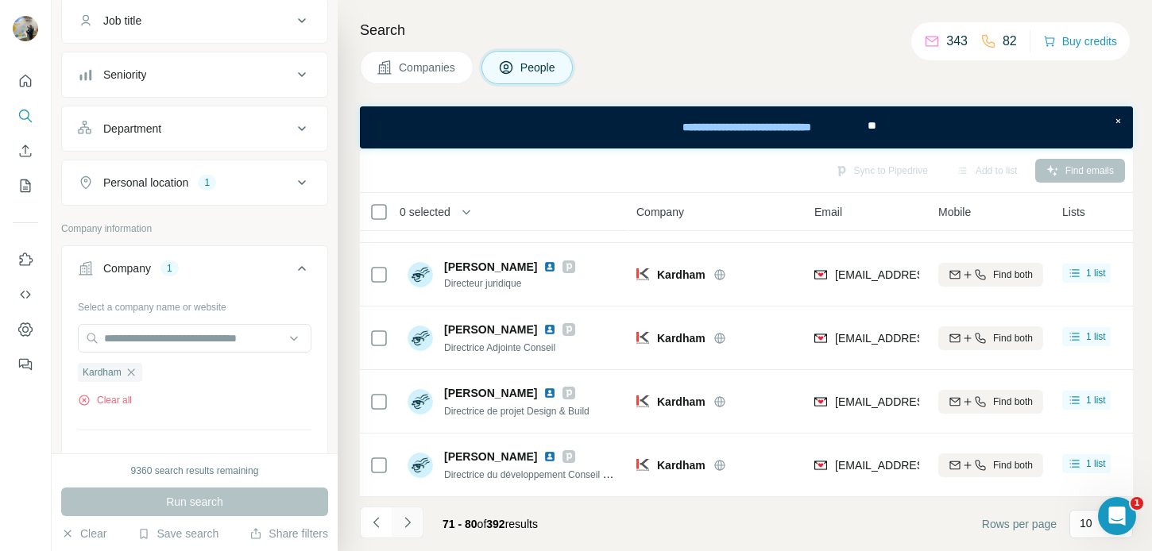
click at [408, 524] on icon "Navigate to next page" at bounding box center [407, 522] width 6 height 10
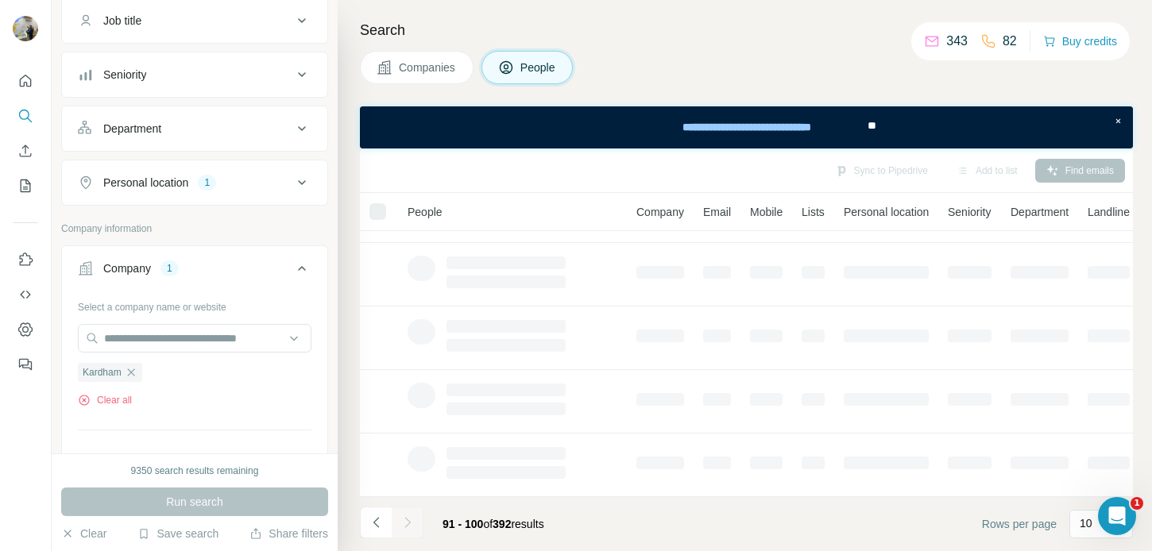
click at [408, 524] on icon "Navigate to next page" at bounding box center [407, 522] width 6 height 10
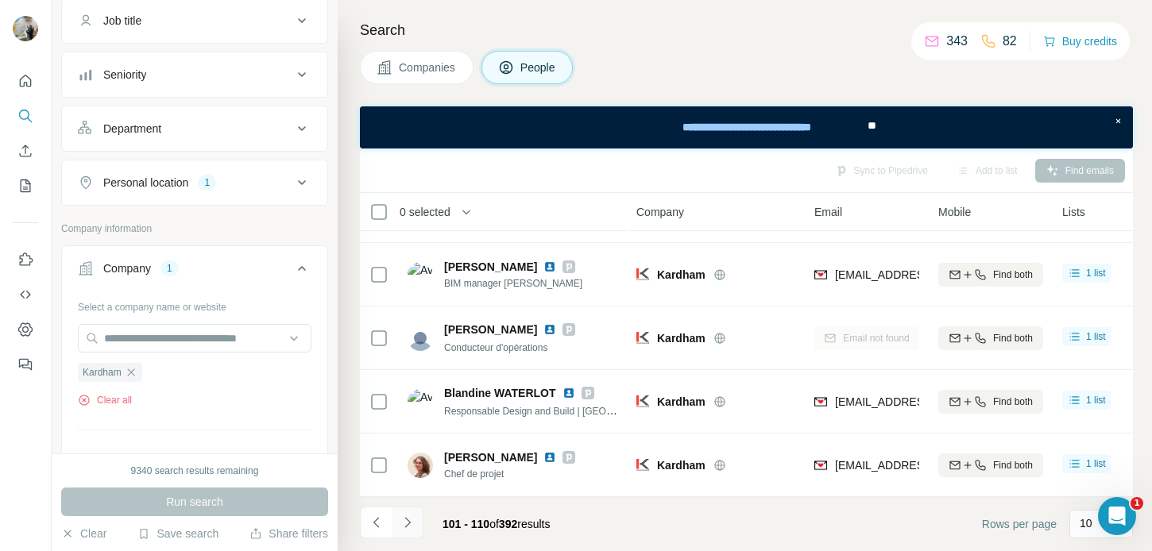
click at [408, 524] on icon "Navigate to next page" at bounding box center [407, 522] width 6 height 10
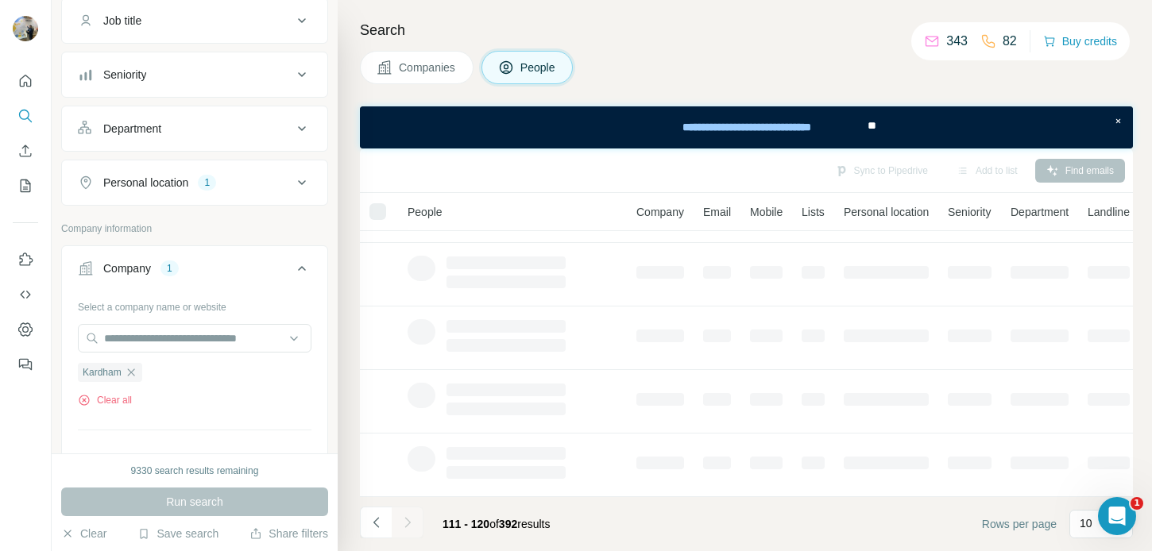
click at [408, 524] on div at bounding box center [408, 523] width 32 height 32
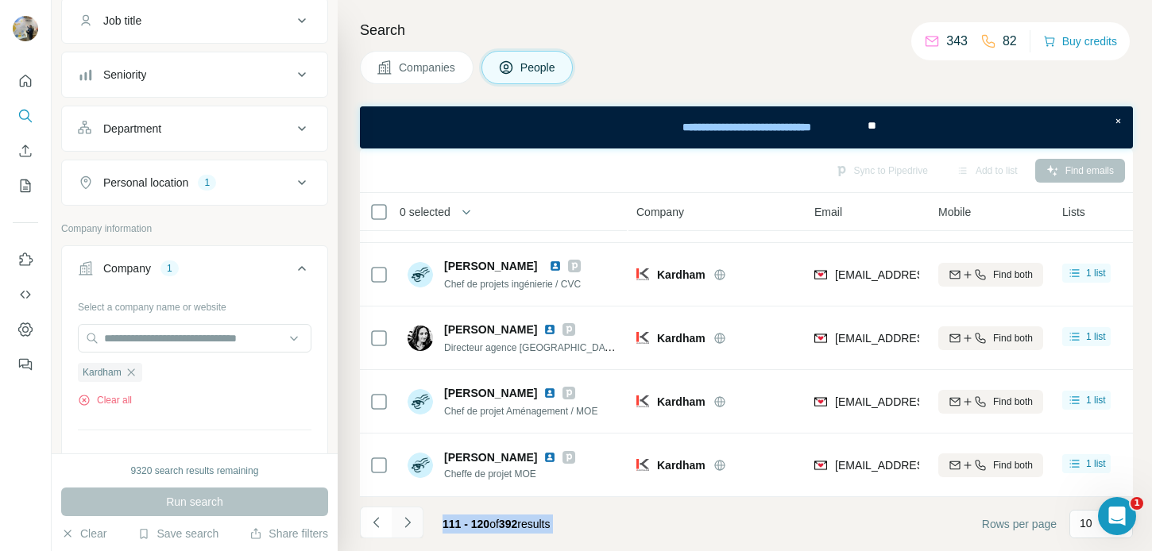
click at [408, 524] on icon "Navigate to next page" at bounding box center [407, 522] width 6 height 10
click at [401, 521] on icon "Navigate to next page" at bounding box center [408, 523] width 16 height 16
click at [404, 521] on icon "Navigate to next page" at bounding box center [408, 523] width 16 height 16
click at [424, 521] on div "141 - 150 of 392 results" at bounding box center [461, 524] width 203 height 35
click at [402, 521] on icon "Navigate to next page" at bounding box center [408, 523] width 16 height 16
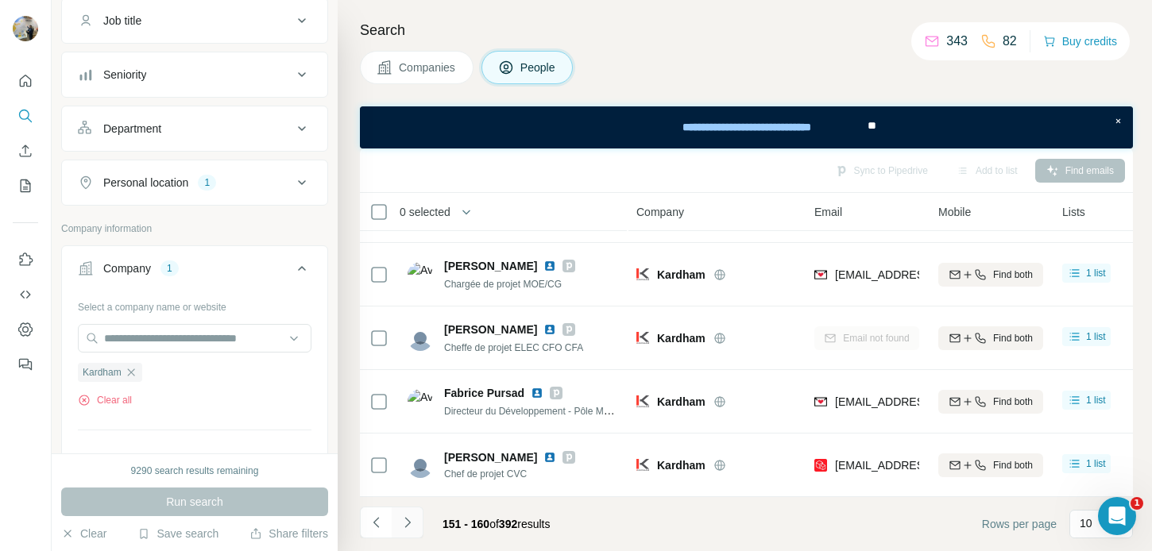
click at [402, 521] on icon "Navigate to next page" at bounding box center [408, 523] width 16 height 16
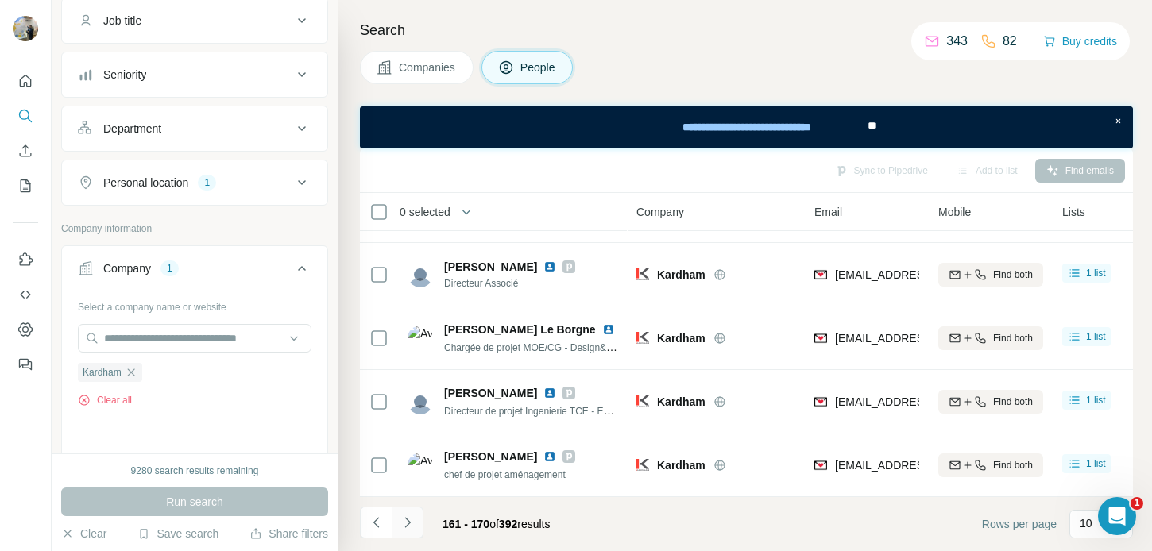
click at [402, 521] on icon "Navigate to next page" at bounding box center [408, 523] width 16 height 16
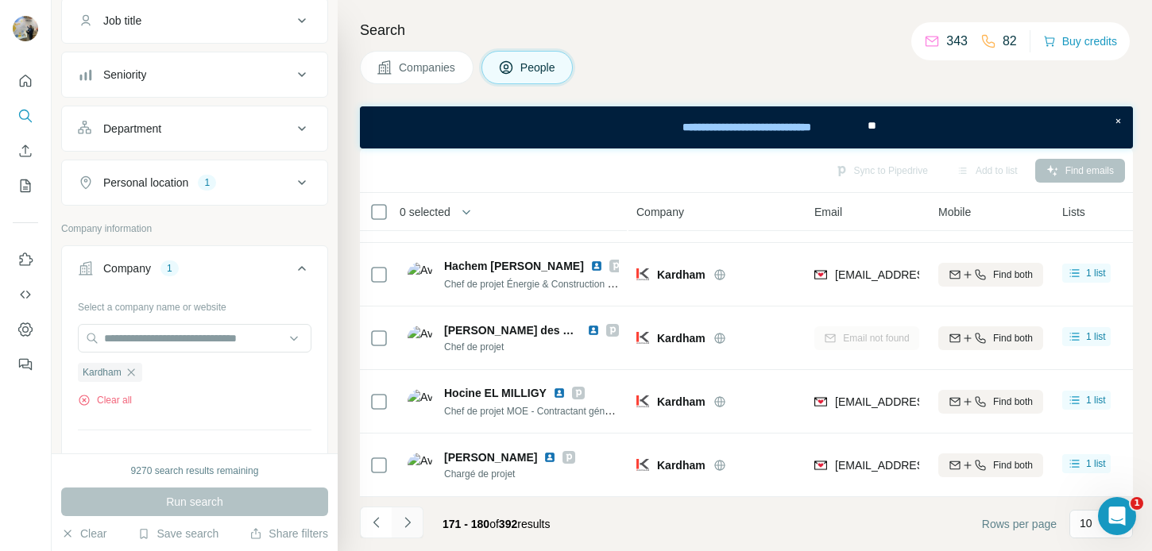
click at [402, 521] on icon "Navigate to next page" at bounding box center [408, 523] width 16 height 16
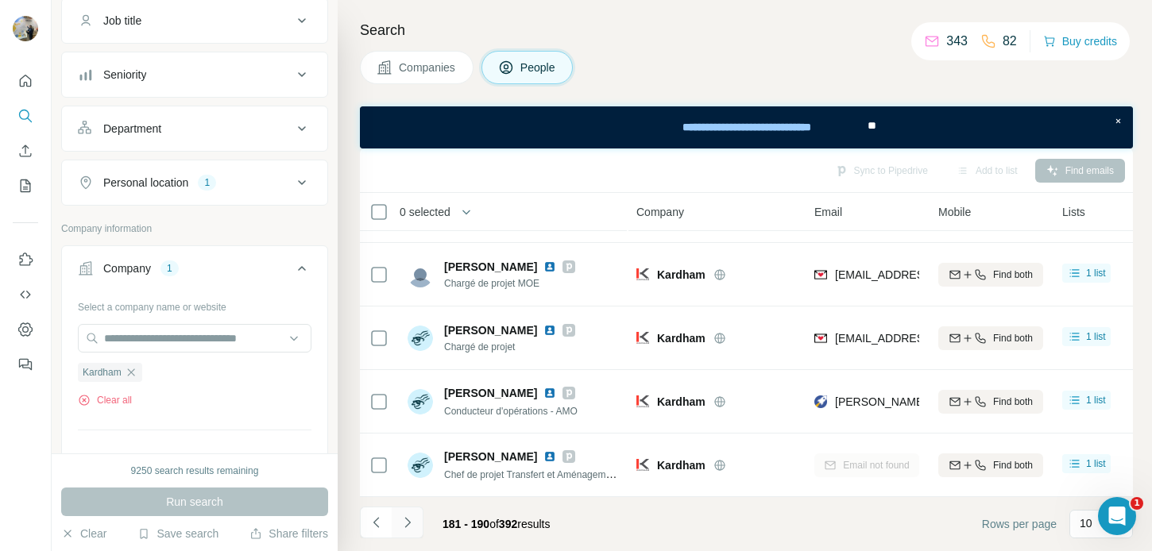
click at [402, 521] on icon "Navigate to next page" at bounding box center [408, 523] width 16 height 16
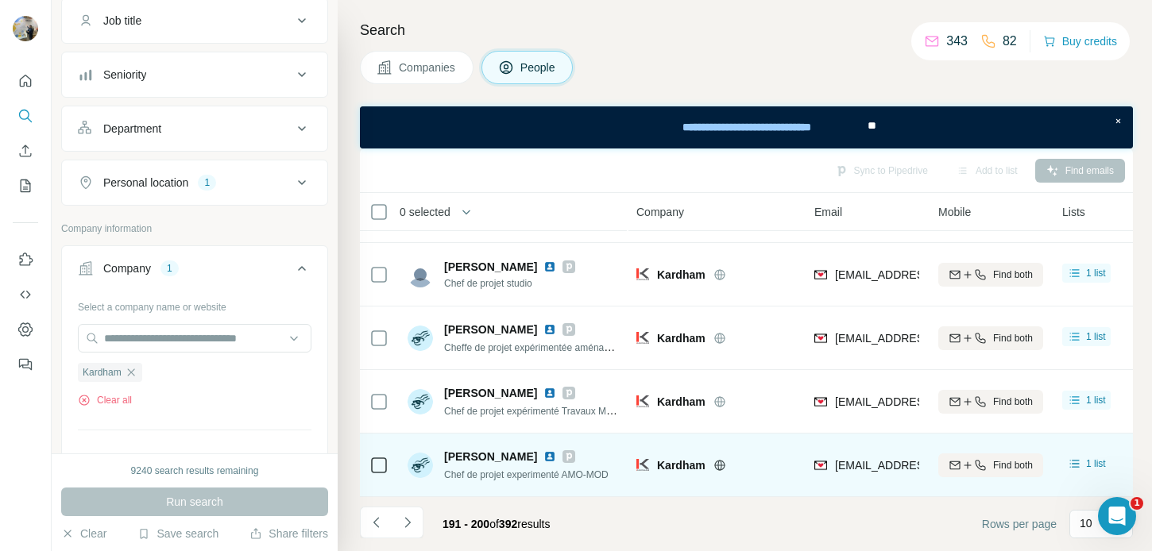
click at [544, 458] on img at bounding box center [550, 457] width 13 height 13
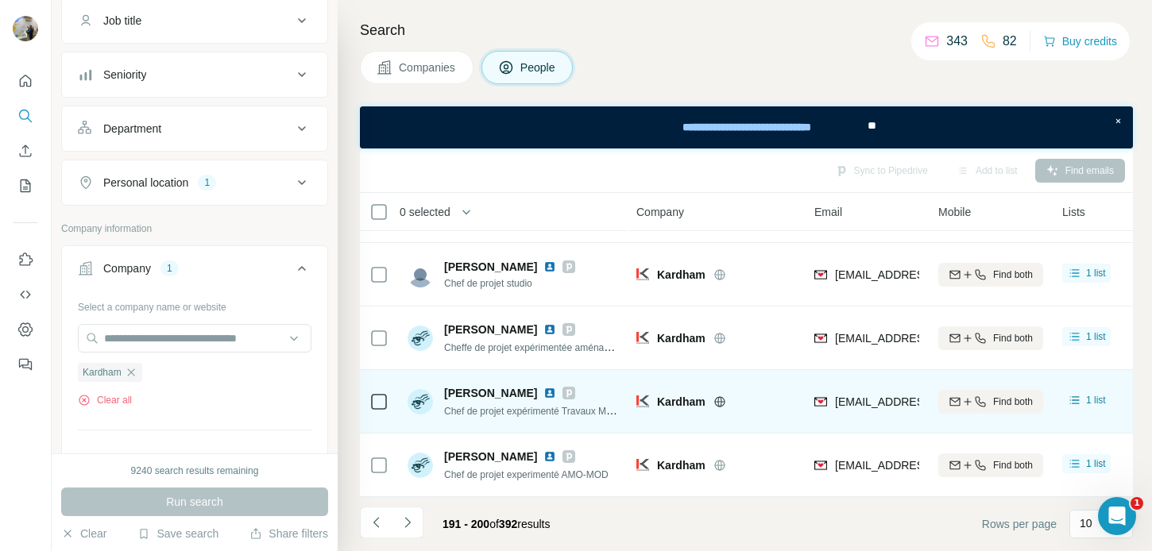
scroll to position [0, 0]
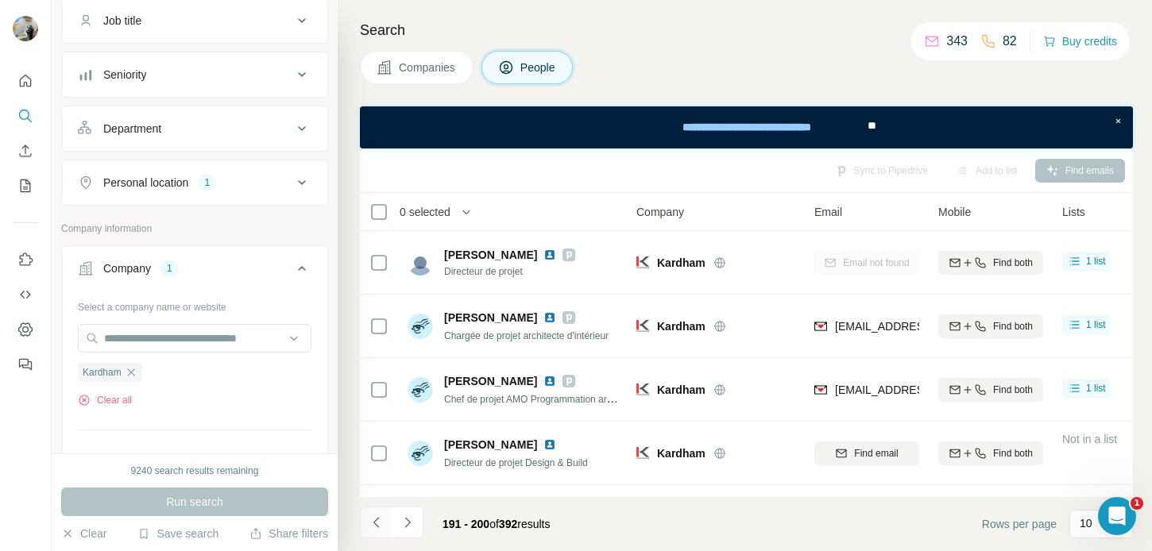
click at [377, 526] on icon "Navigate to previous page" at bounding box center [377, 523] width 16 height 16
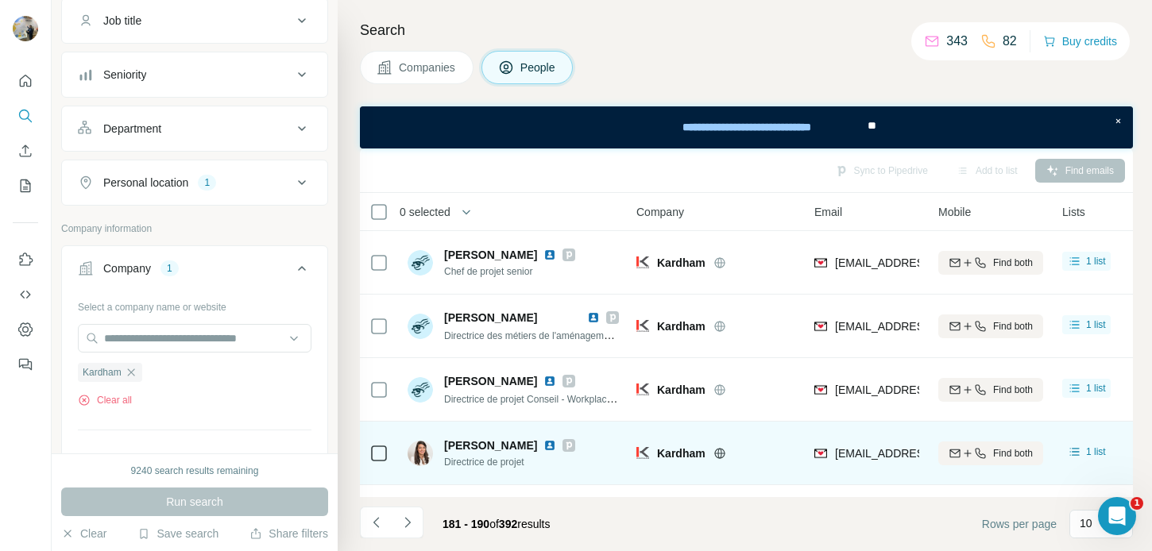
click at [533, 455] on span "Directrice de projet" at bounding box center [509, 462] width 131 height 14
click at [544, 447] on img at bounding box center [550, 445] width 13 height 13
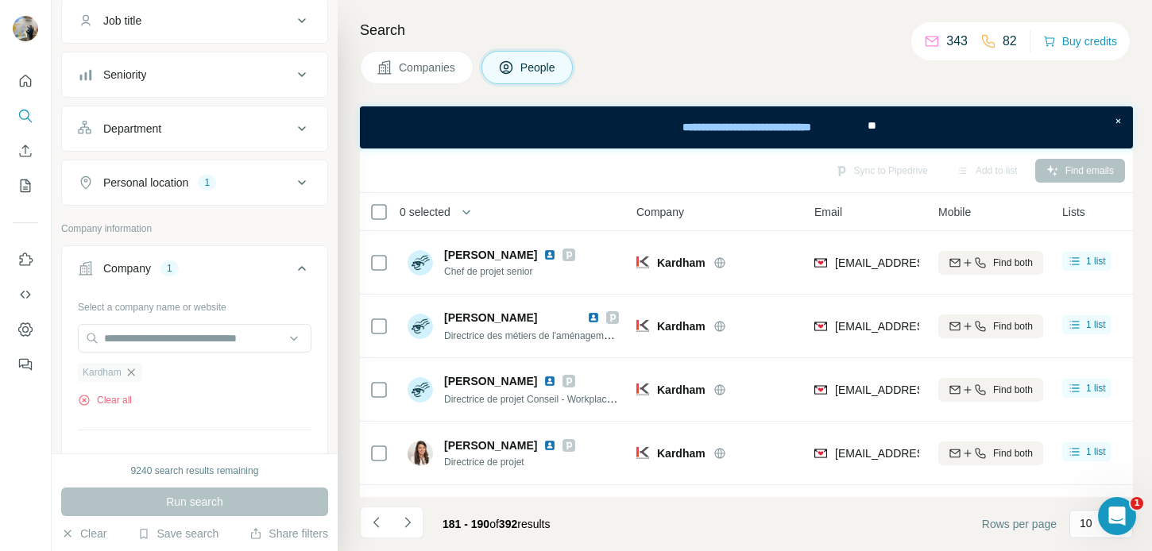
click at [138, 370] on div "Kardham" at bounding box center [110, 372] width 64 height 19
click at [142, 345] on input "text" at bounding box center [195, 338] width 234 height 29
click at [68, 367] on div "Select a company name or website Kardham Clear all Upload a CSV of company webs…" at bounding box center [194, 415] width 265 height 242
click at [134, 371] on icon "button" at bounding box center [131, 372] width 13 height 13
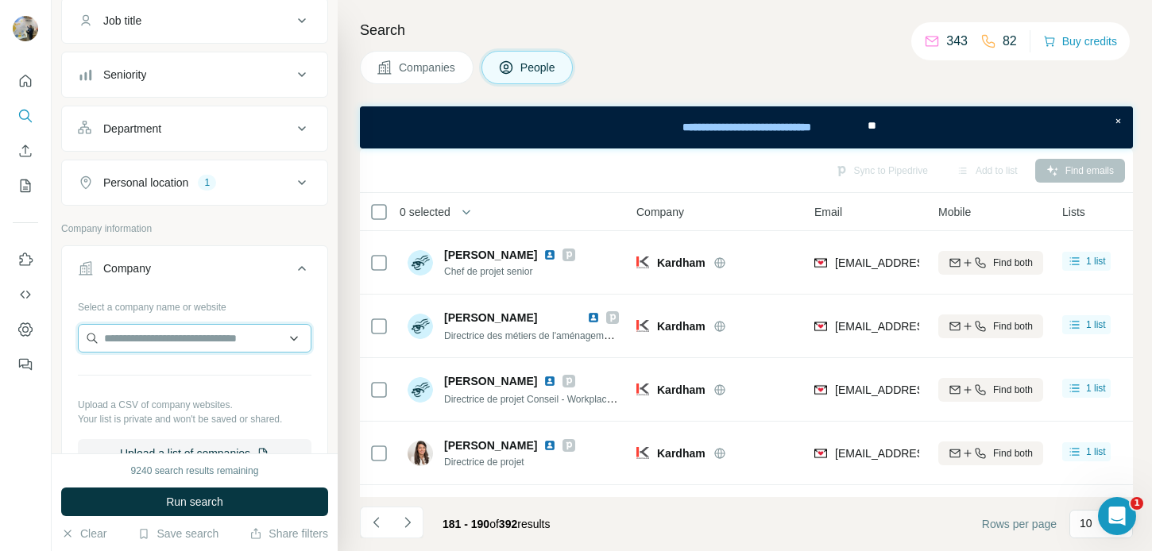
click at [132, 344] on input "text" at bounding box center [195, 338] width 234 height 29
paste input "**********"
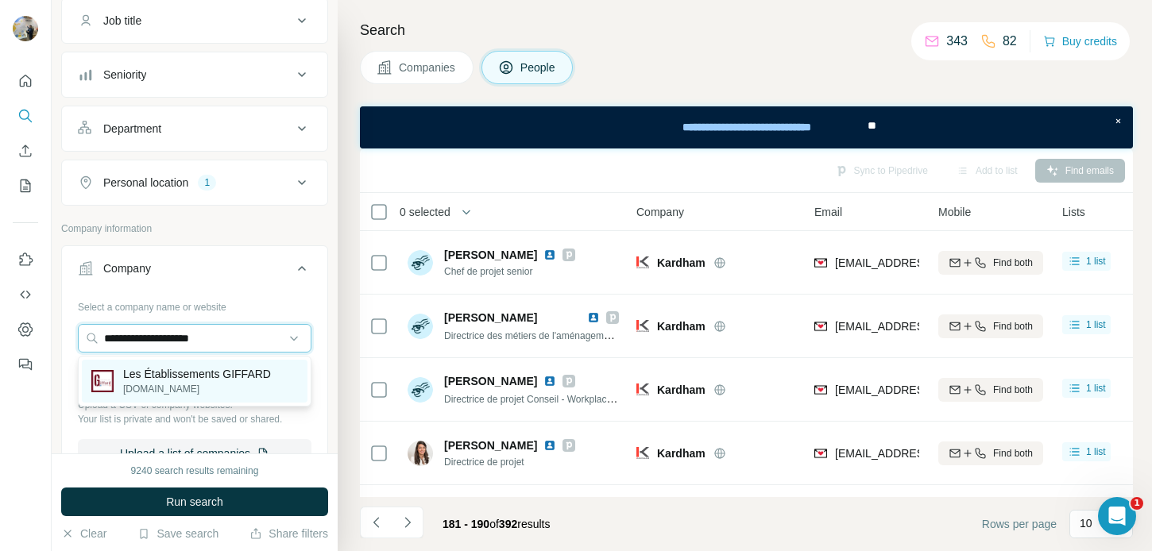
type input "**********"
click at [199, 373] on p "Les Établissements GIFFARD" at bounding box center [197, 374] width 148 height 16
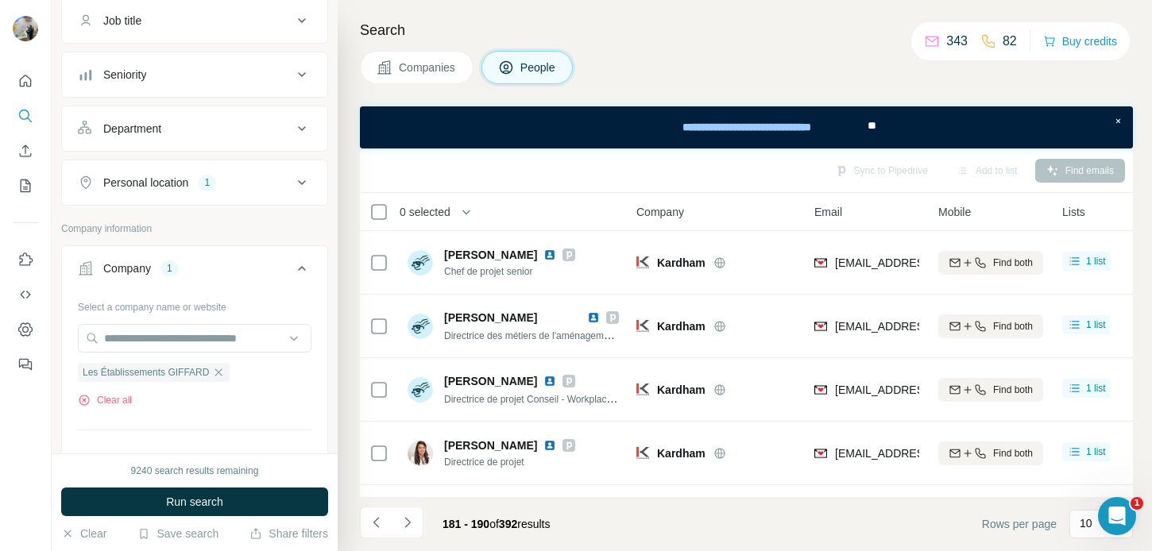
click at [188, 486] on div "9240 search results remaining Run search Clear Save search Share filters" at bounding box center [195, 503] width 286 height 98
click at [188, 500] on span "Run search" at bounding box center [194, 502] width 57 height 16
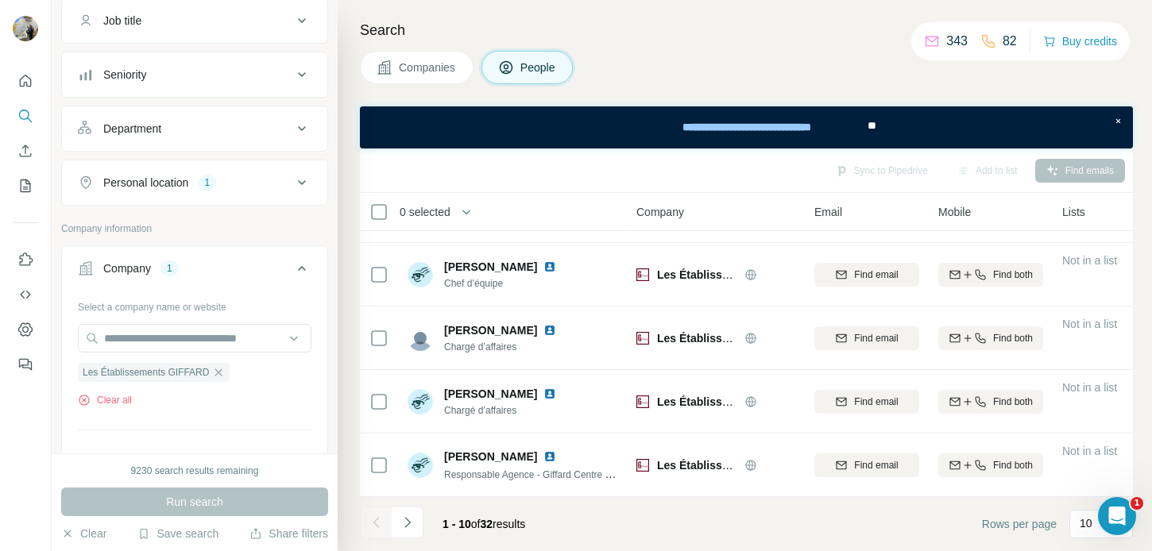
scroll to position [368, 0]
click at [421, 521] on button "Navigate to next page" at bounding box center [408, 523] width 32 height 32
click at [402, 524] on icon "Navigate to next page" at bounding box center [408, 523] width 16 height 16
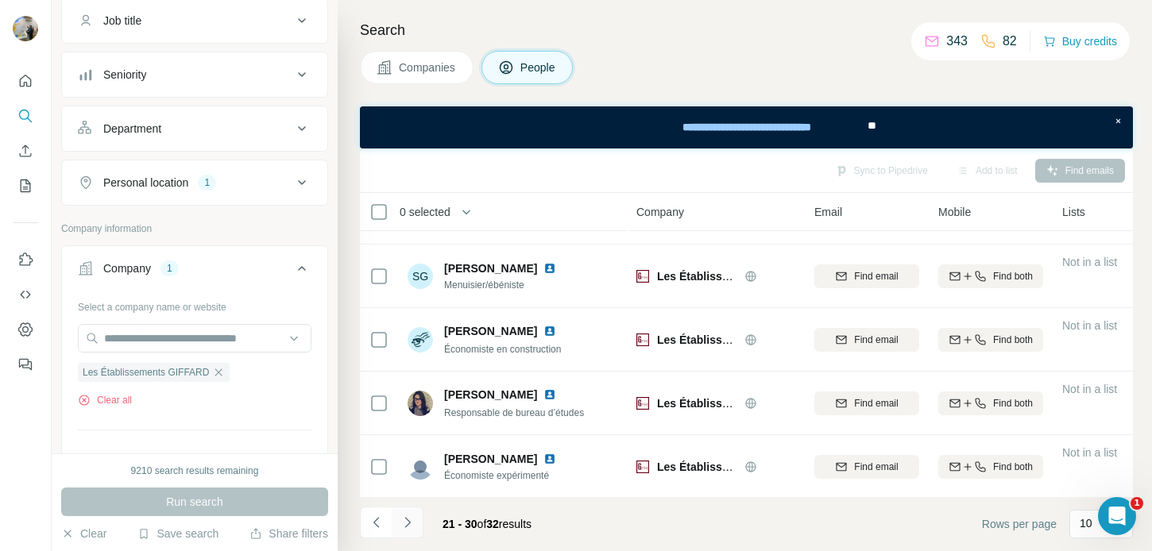
click at [402, 524] on icon "Navigate to next page" at bounding box center [408, 523] width 16 height 16
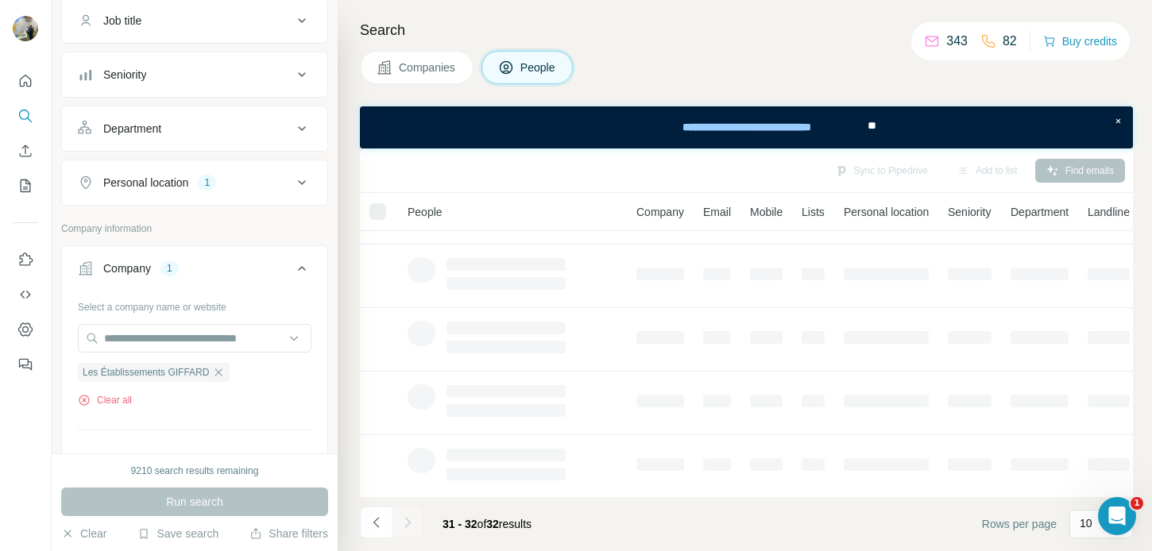
scroll to position [0, 0]
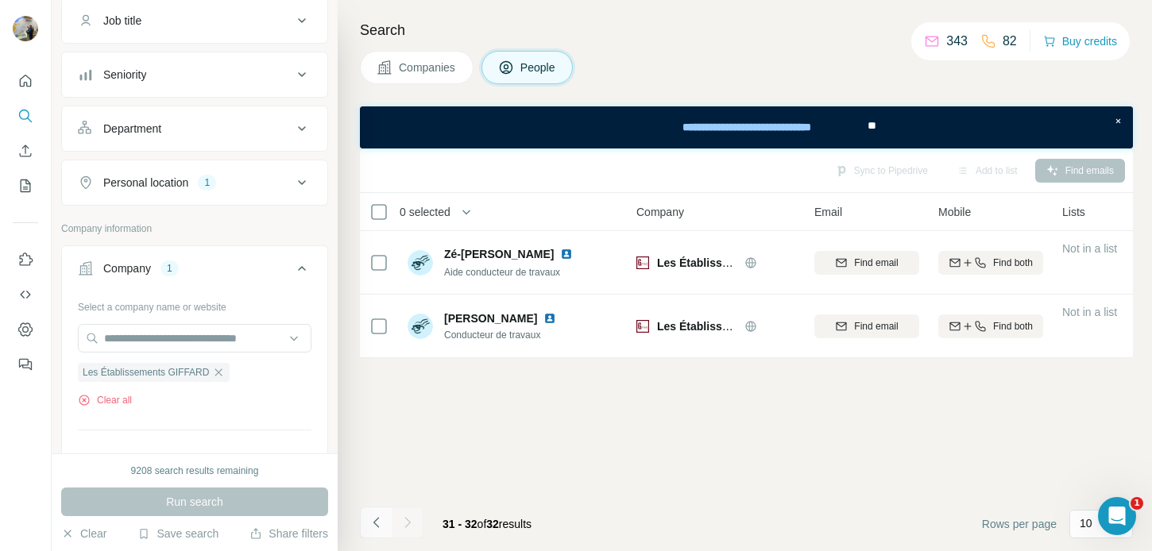
click at [369, 520] on icon "Navigate to previous page" at bounding box center [377, 523] width 16 height 16
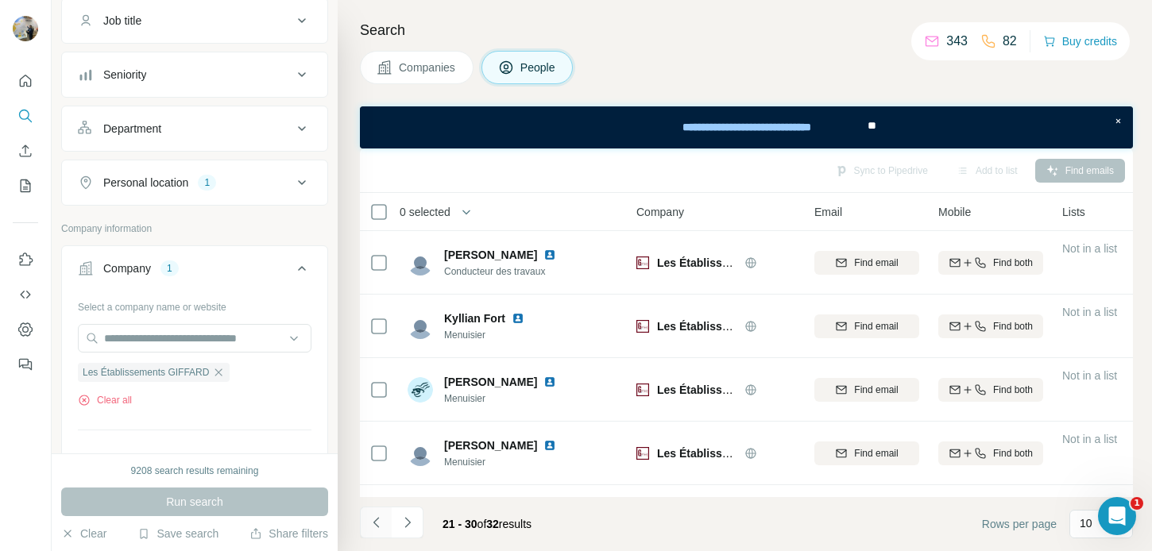
click at [369, 520] on icon "Navigate to previous page" at bounding box center [377, 523] width 16 height 16
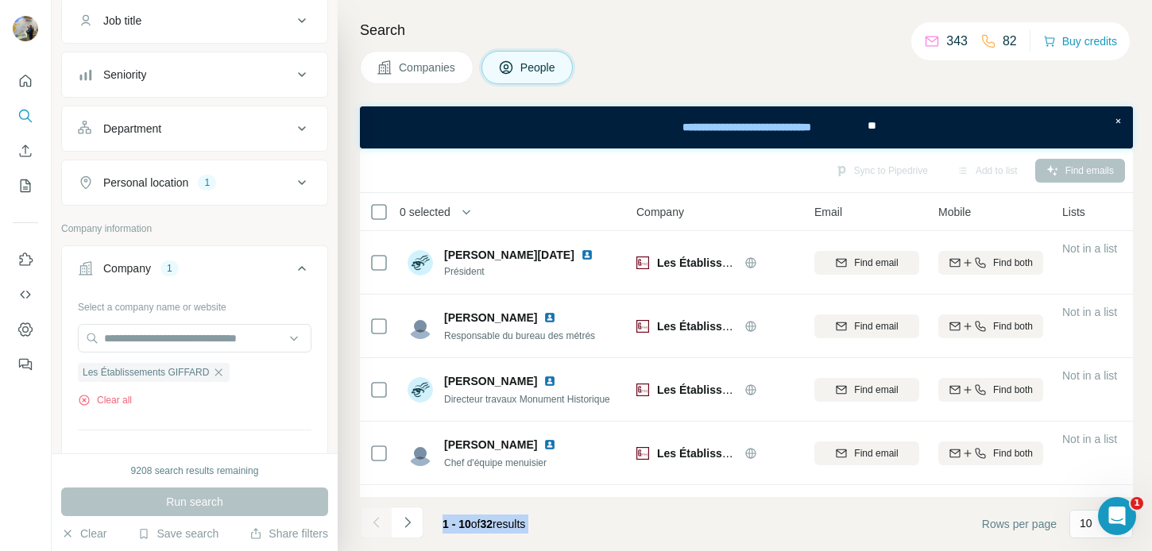
click at [369, 520] on div at bounding box center [376, 523] width 32 height 32
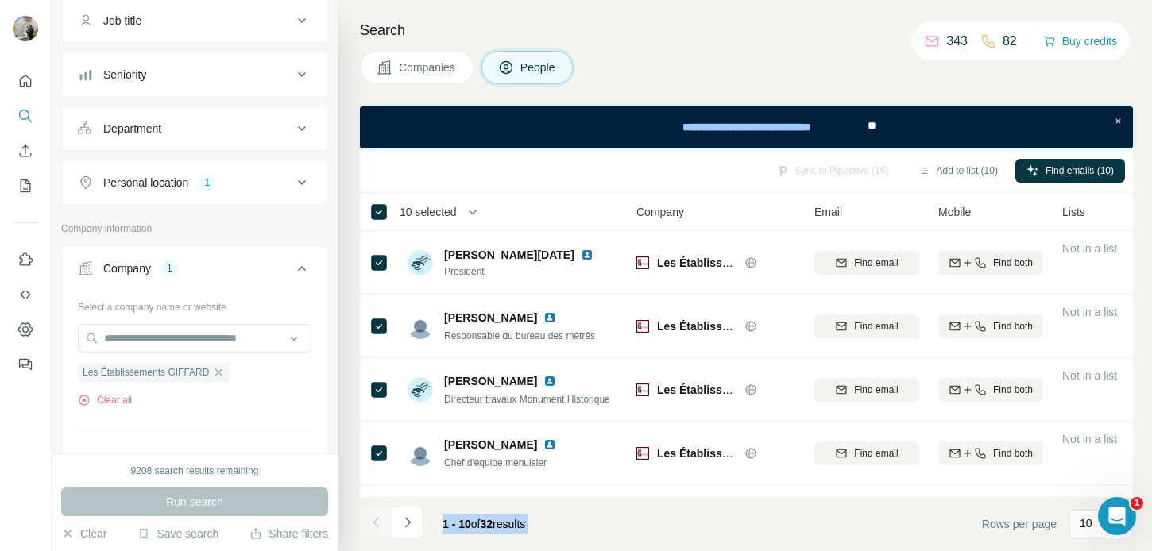
click at [455, 218] on span "10 selected" at bounding box center [428, 212] width 57 height 16
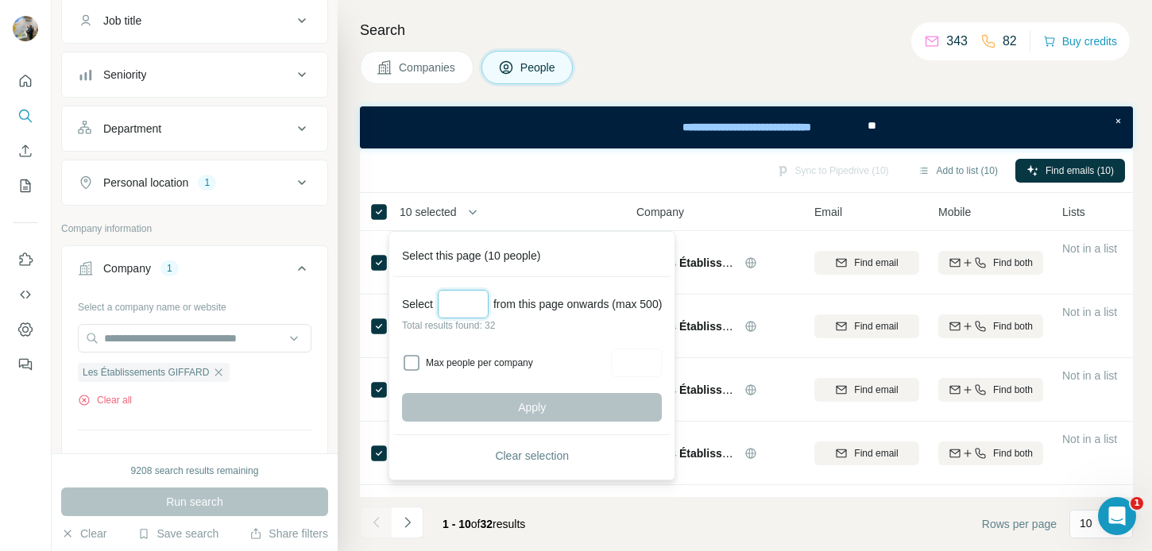
click at [459, 311] on input "Select a number (up to 500)" at bounding box center [463, 304] width 51 height 29
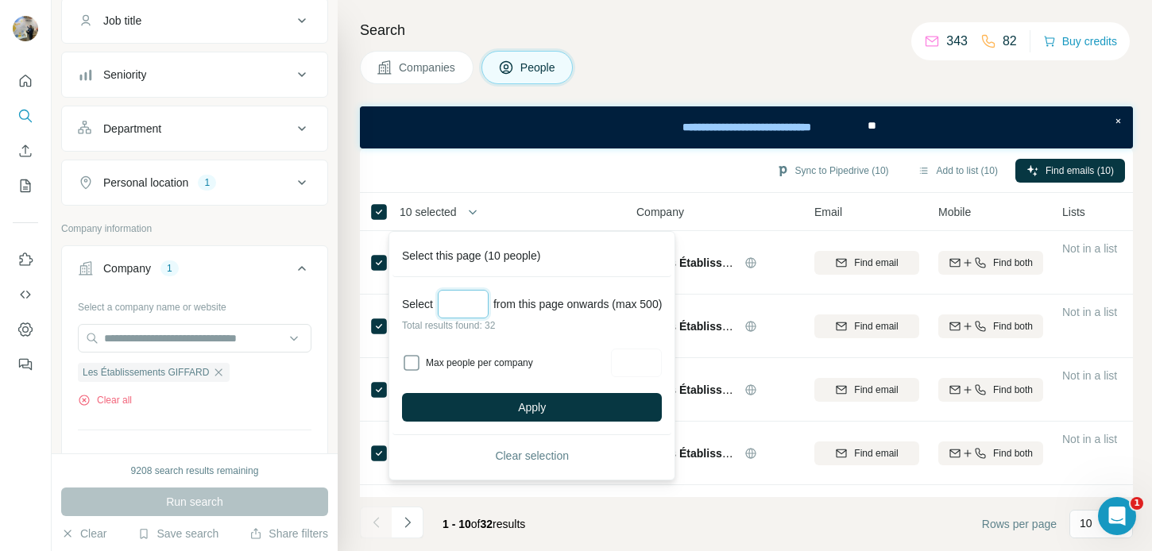
type input "**"
click at [485, 413] on button "Apply" at bounding box center [532, 407] width 260 height 29
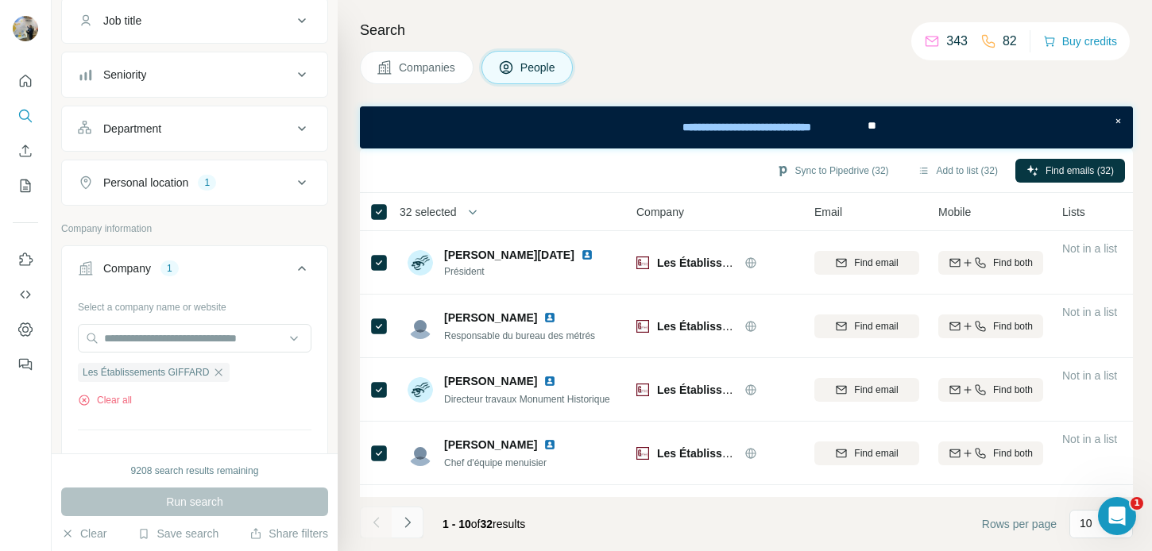
click at [408, 528] on icon "Navigate to next page" at bounding box center [408, 523] width 16 height 16
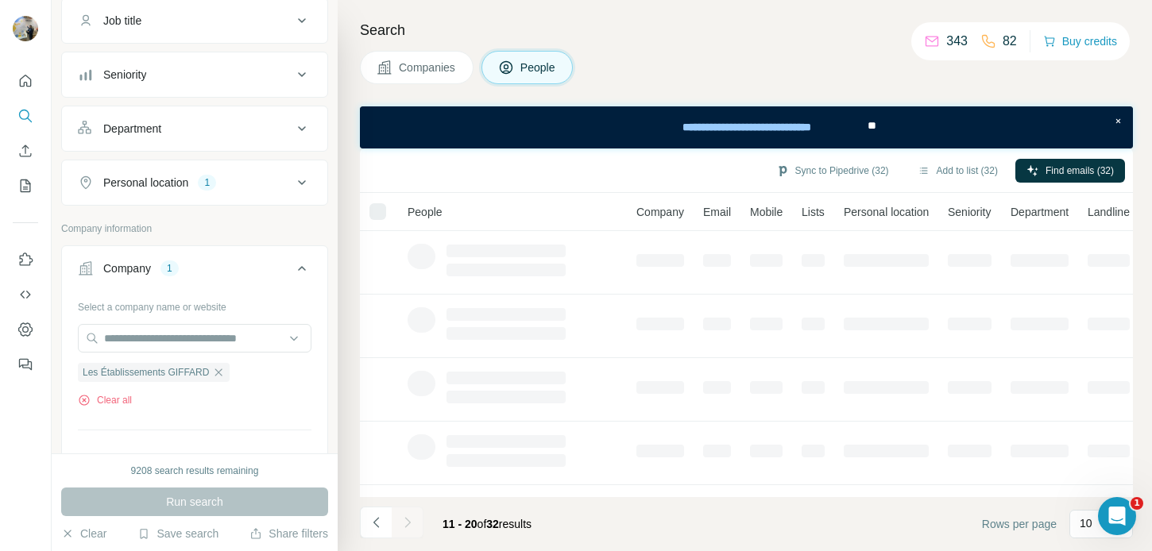
click at [408, 528] on div at bounding box center [408, 523] width 32 height 32
click at [408, 528] on icon "Navigate to next page" at bounding box center [408, 523] width 16 height 16
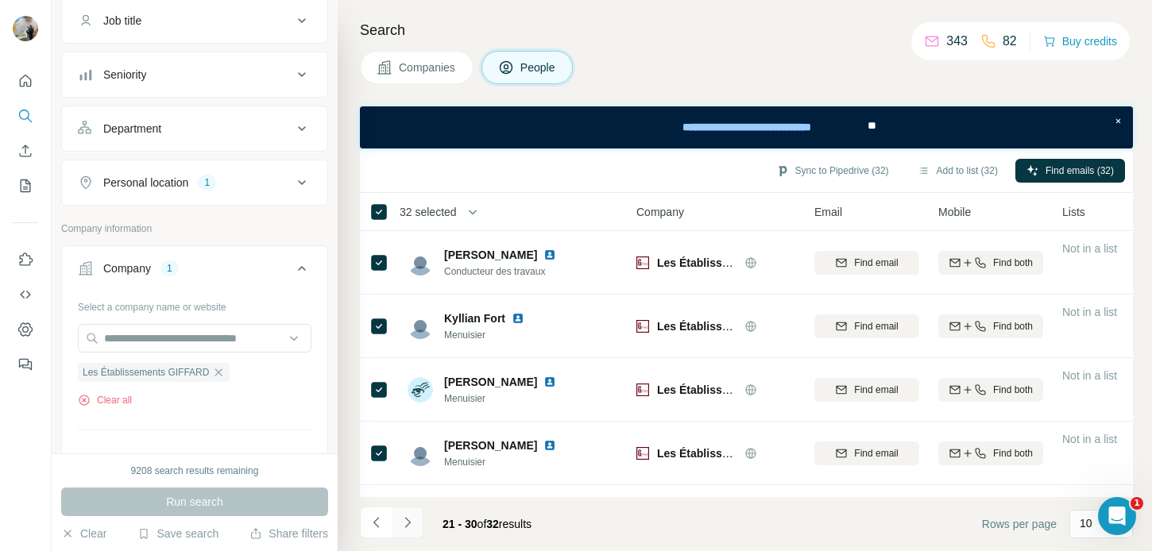
click at [417, 517] on button "Navigate to next page" at bounding box center [408, 523] width 32 height 32
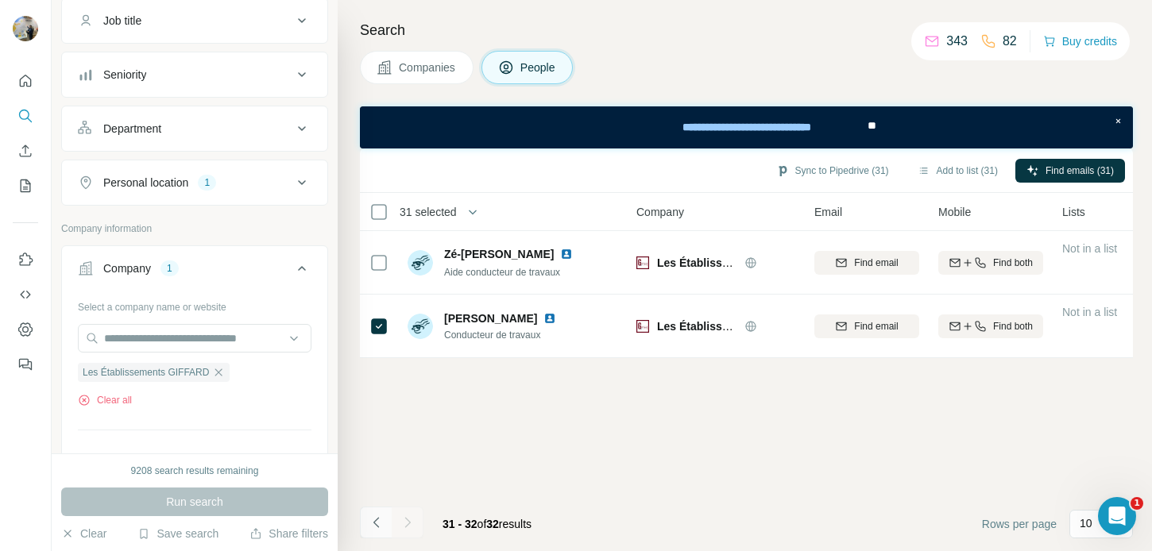
click at [370, 513] on button "Navigate to previous page" at bounding box center [376, 523] width 32 height 32
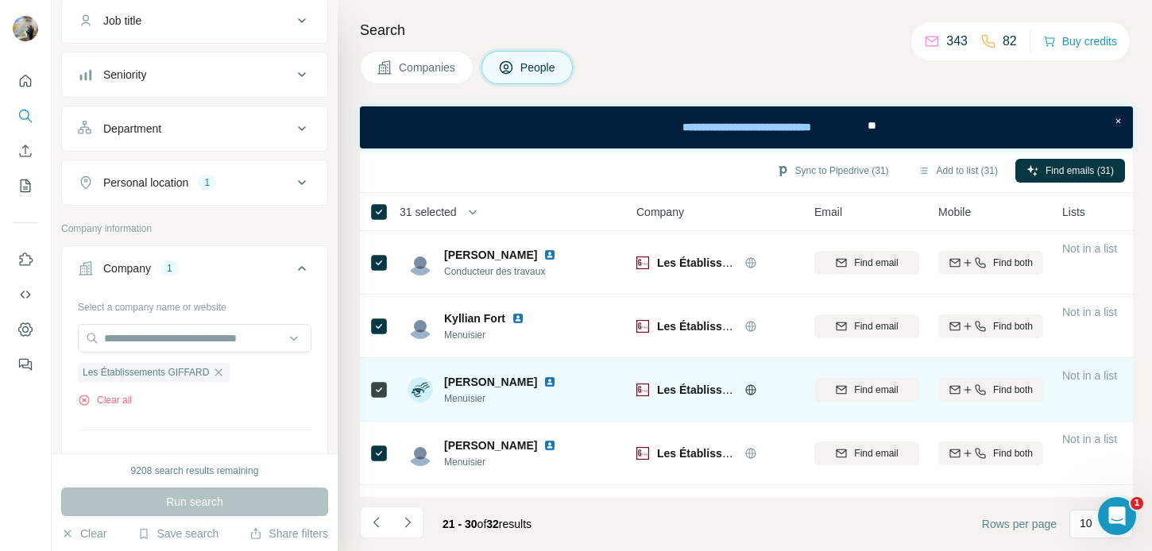
scroll to position [370, 0]
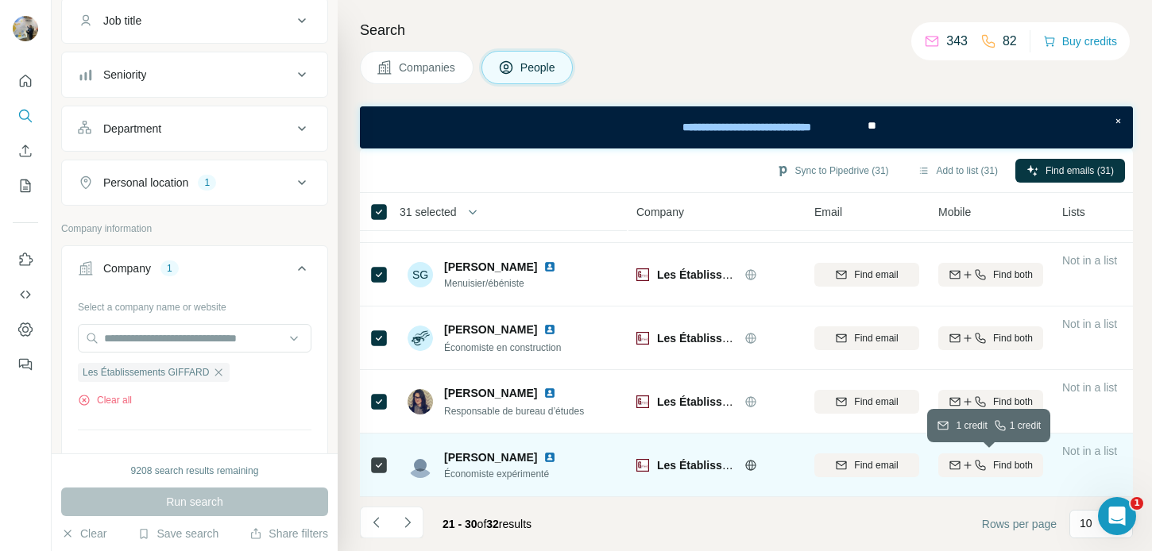
click at [1004, 469] on span "Find both" at bounding box center [1013, 466] width 40 height 14
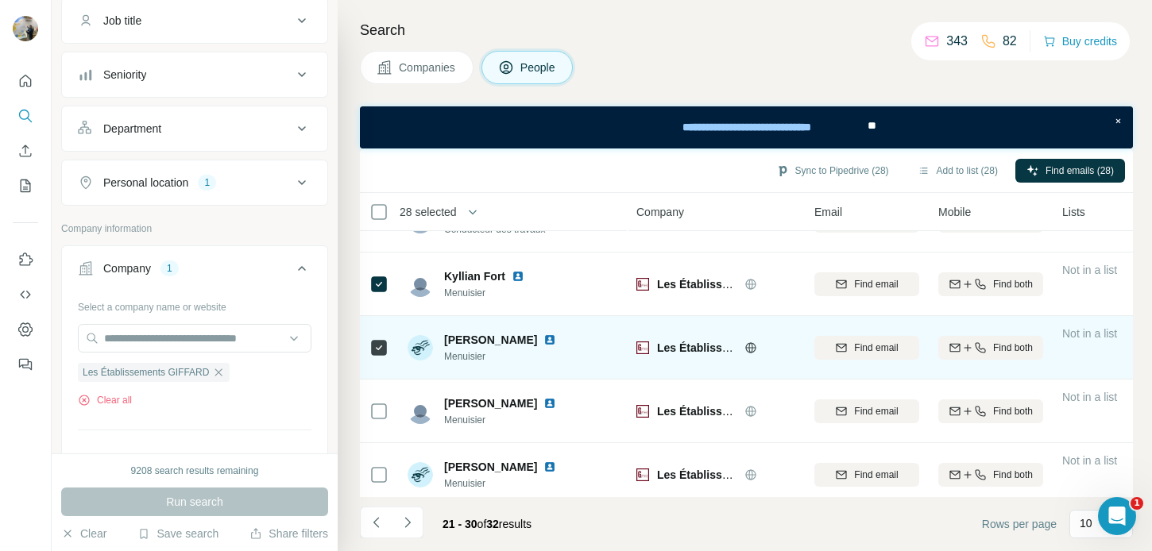
scroll to position [40, 0]
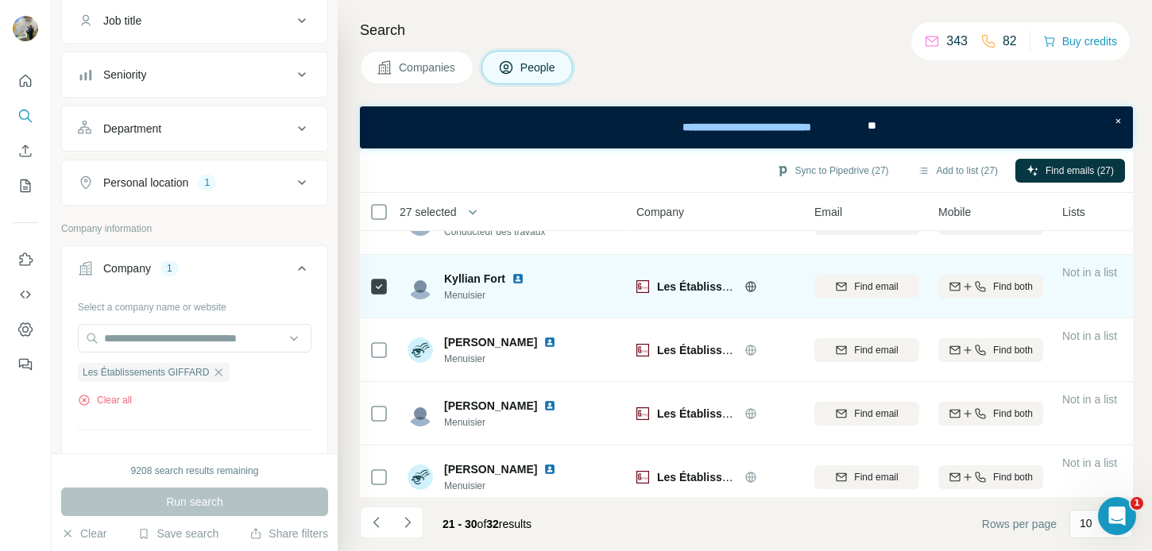
click at [380, 295] on icon at bounding box center [379, 286] width 19 height 19
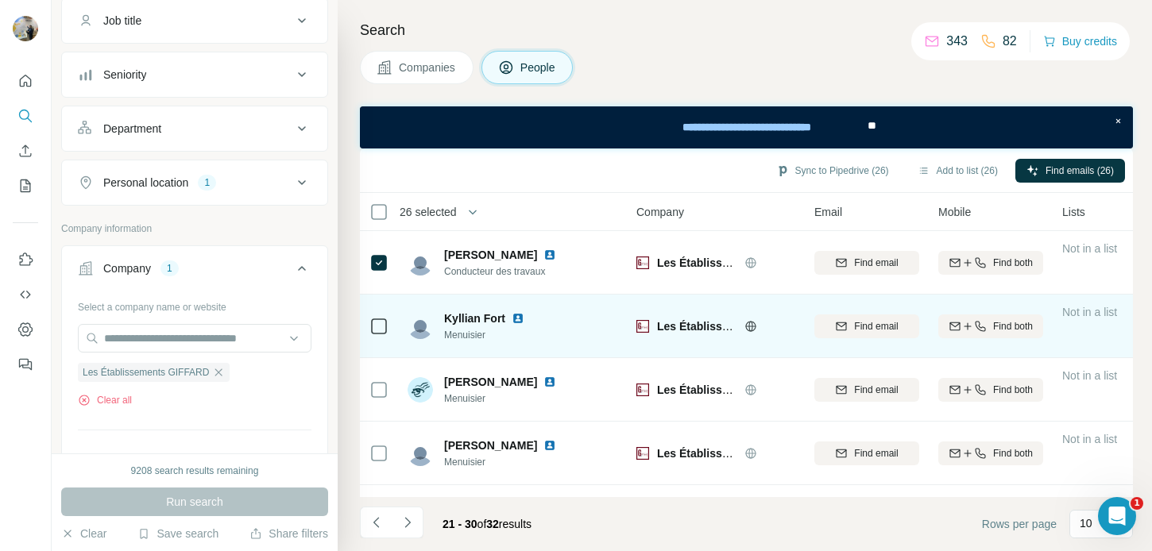
scroll to position [370, 0]
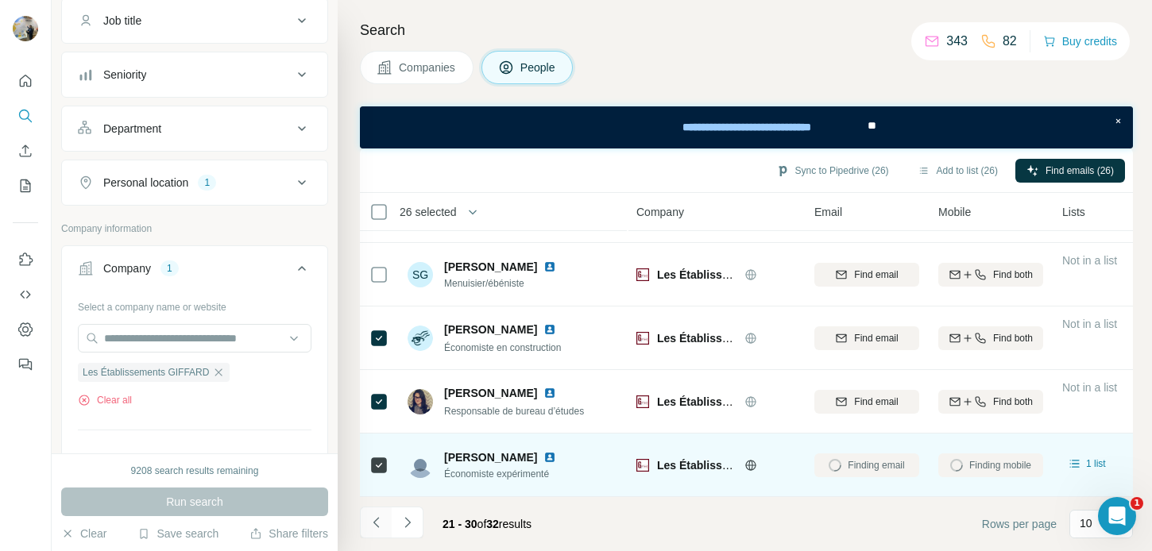
click at [375, 534] on button "Navigate to previous page" at bounding box center [376, 523] width 32 height 32
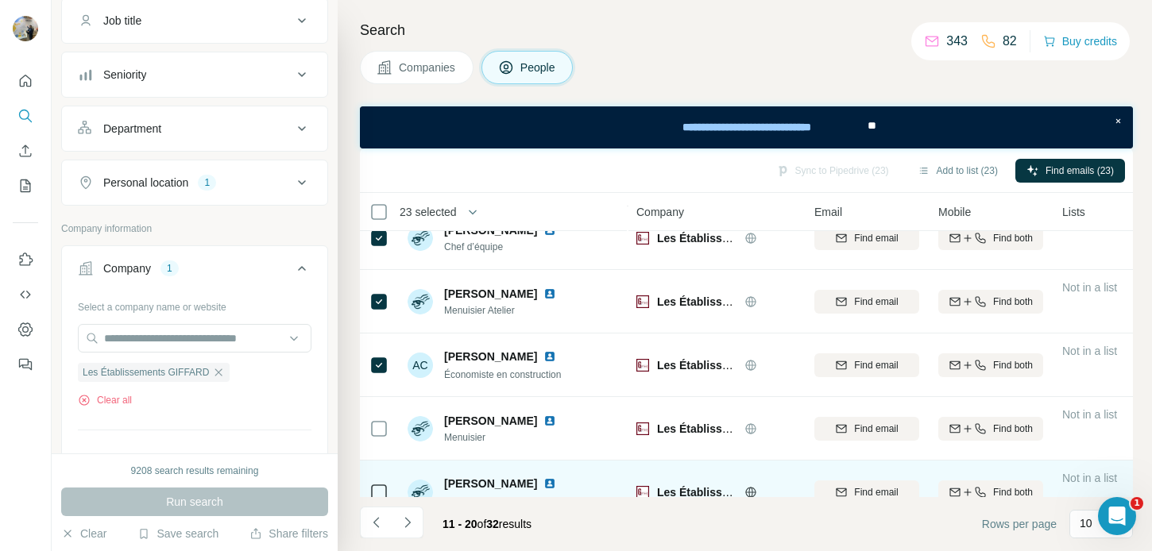
scroll to position [189, 0]
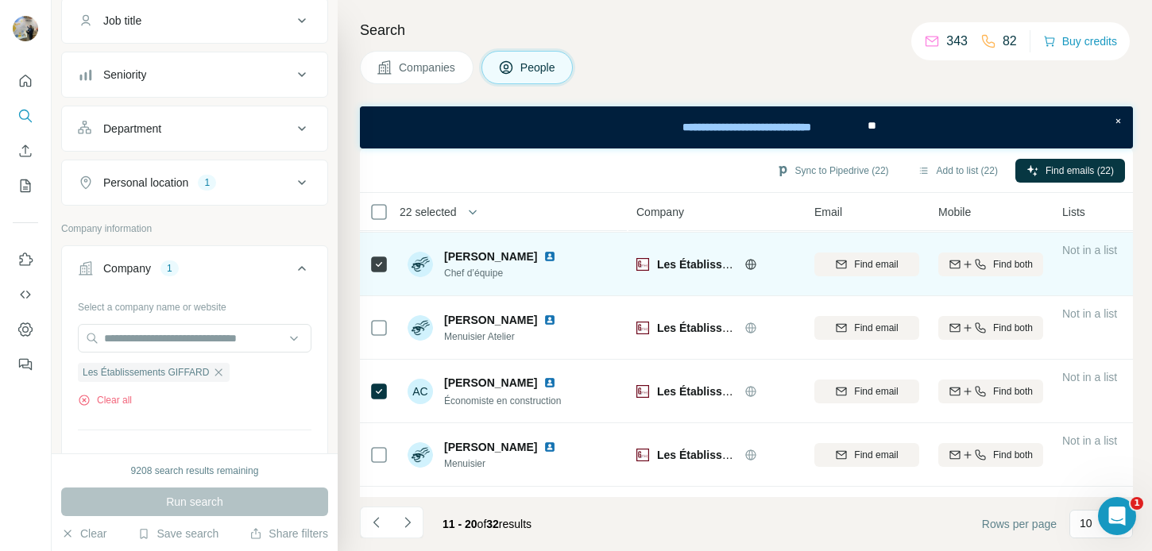
click at [375, 277] on div at bounding box center [379, 264] width 19 height 44
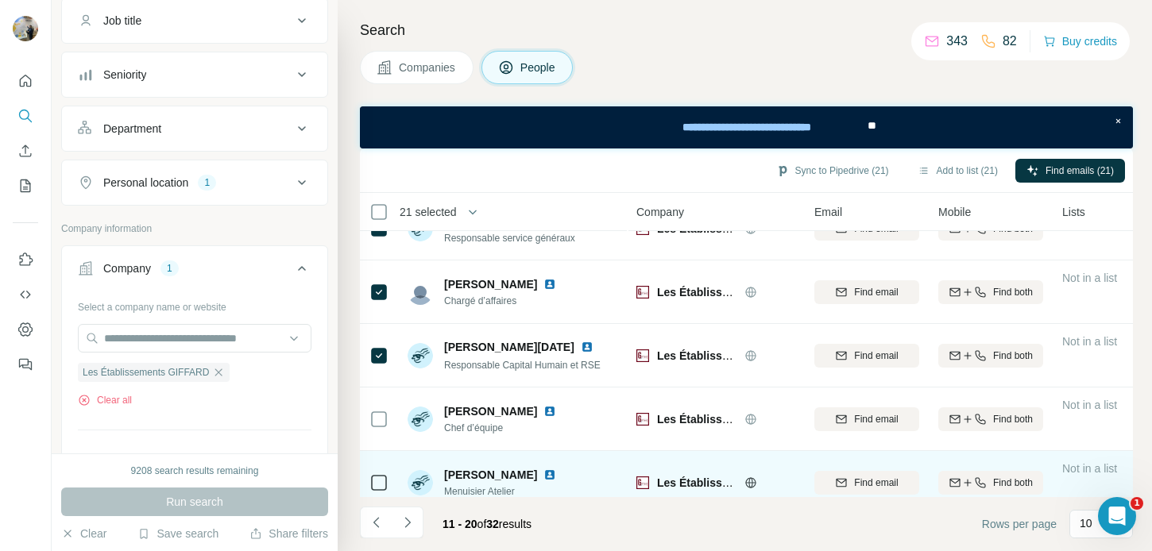
scroll to position [28, 0]
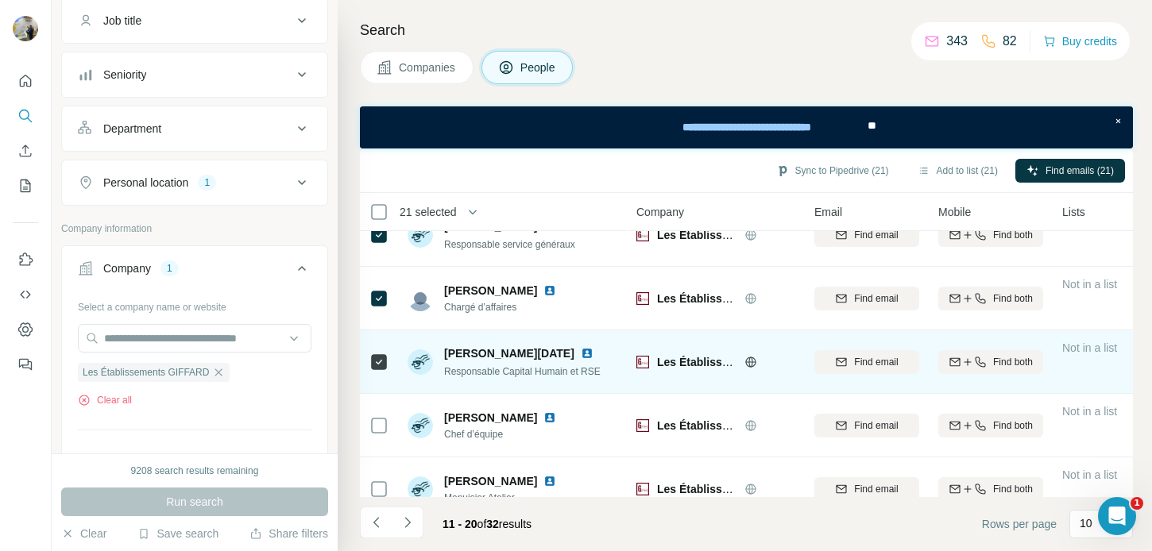
click at [392, 363] on td at bounding box center [379, 363] width 38 height 64
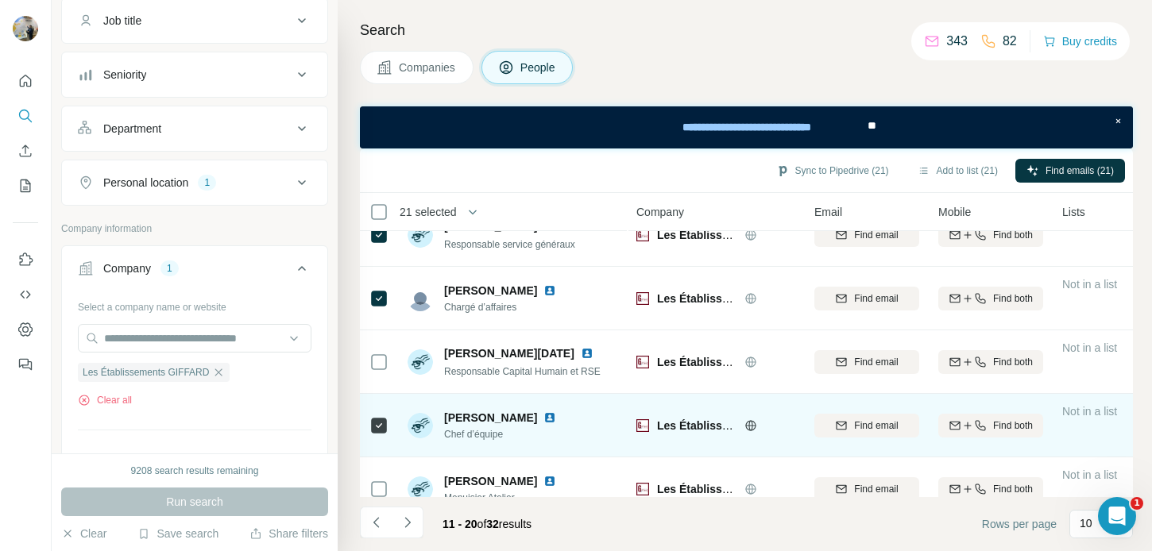
scroll to position [0, 0]
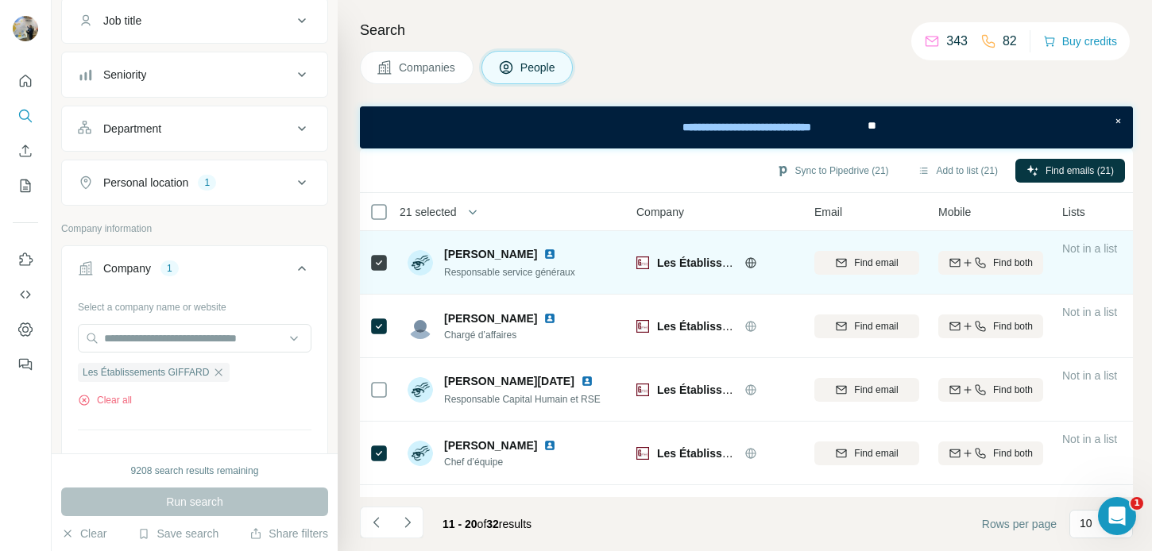
click at [385, 250] on div at bounding box center [379, 263] width 19 height 44
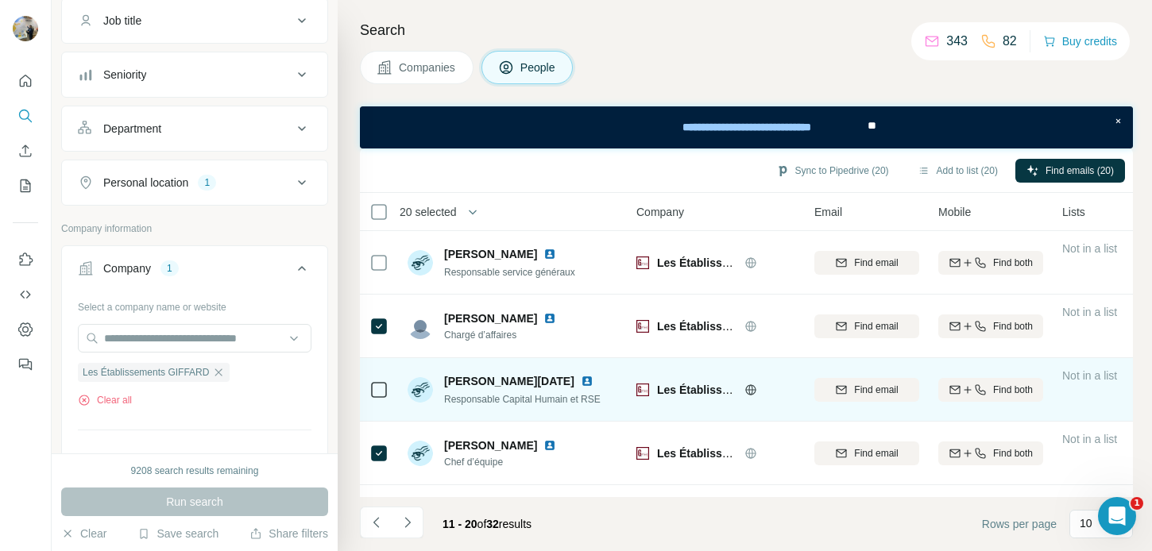
scroll to position [370, 0]
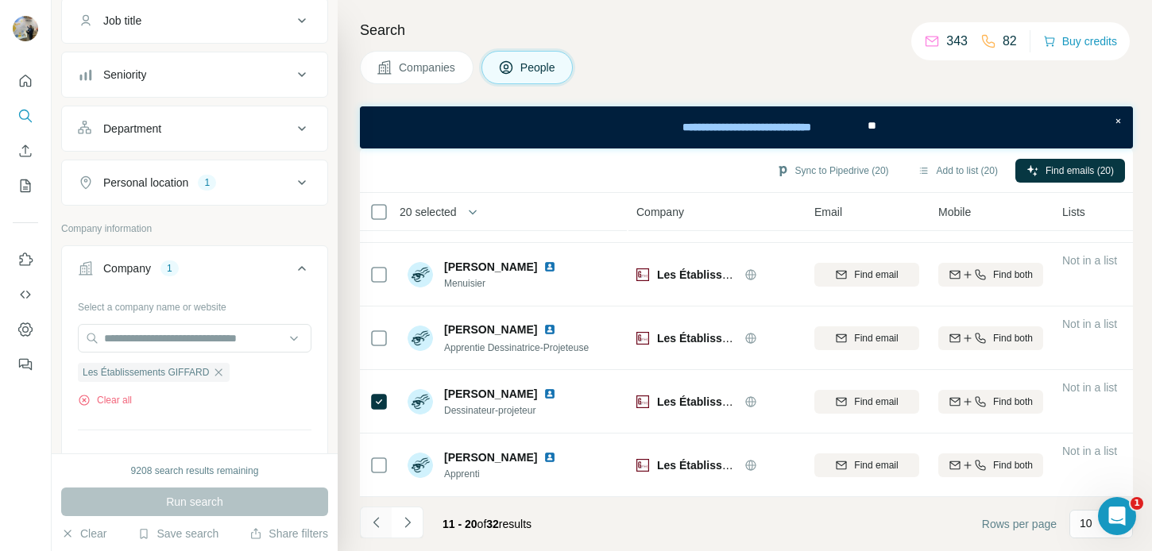
click at [369, 529] on icon "Navigate to previous page" at bounding box center [377, 523] width 16 height 16
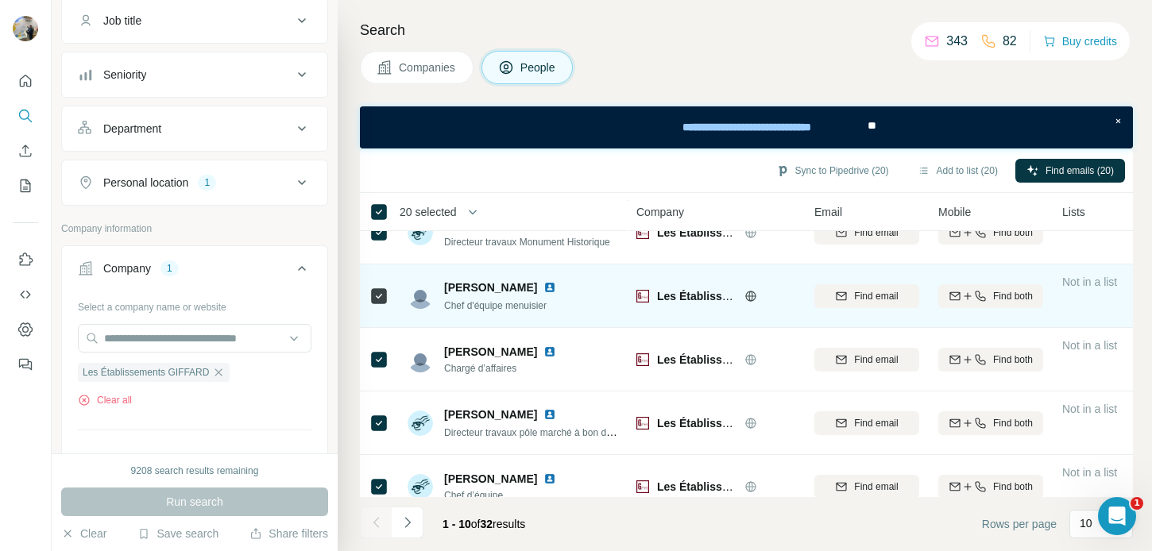
scroll to position [128, 0]
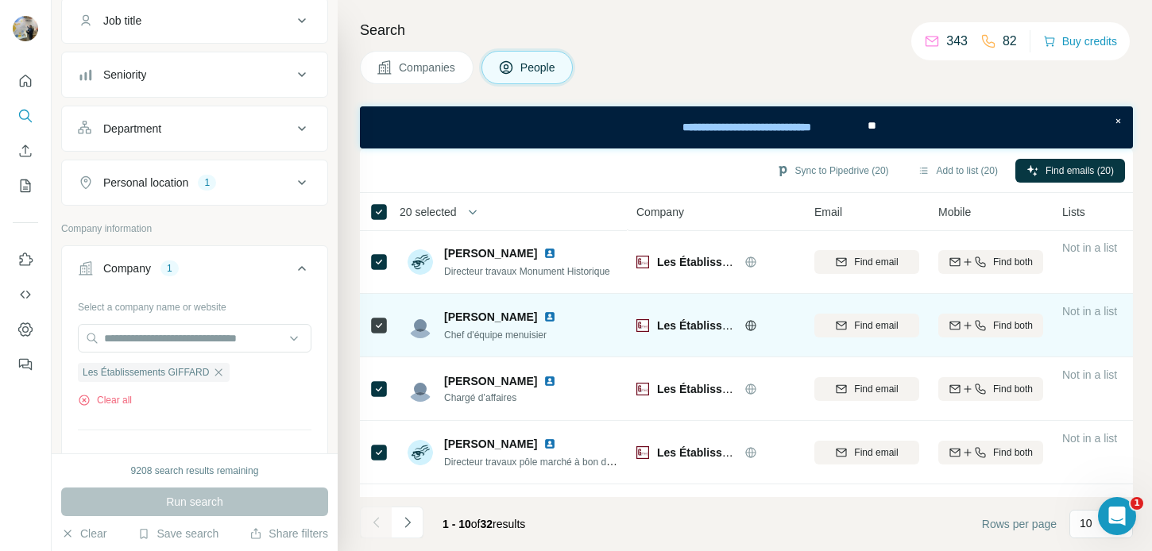
click at [390, 325] on td at bounding box center [379, 326] width 38 height 64
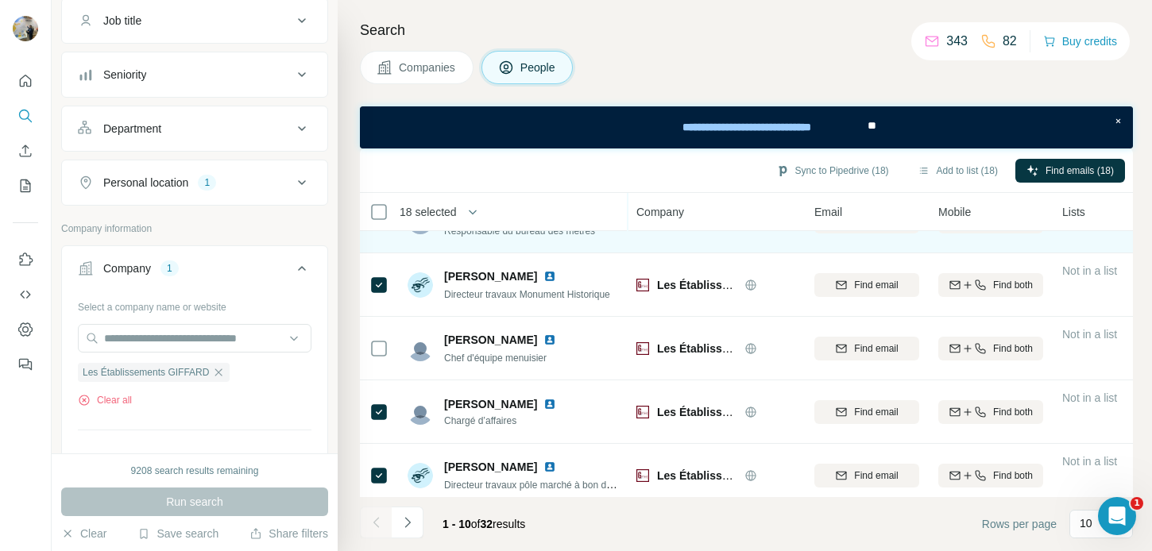
scroll to position [370, 0]
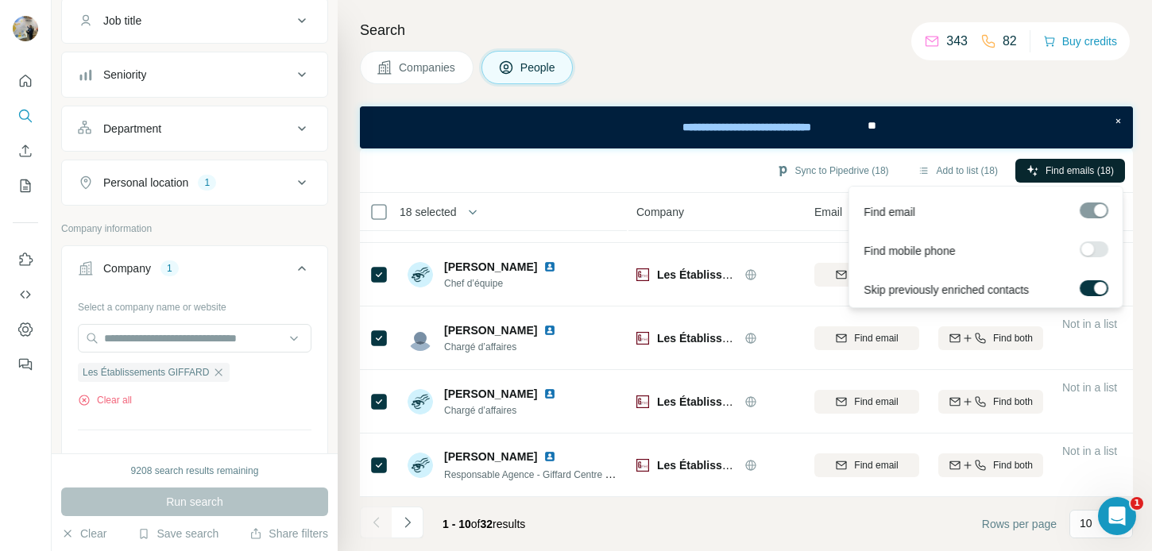
click at [1100, 168] on span "Find emails (18)" at bounding box center [1080, 171] width 68 height 14
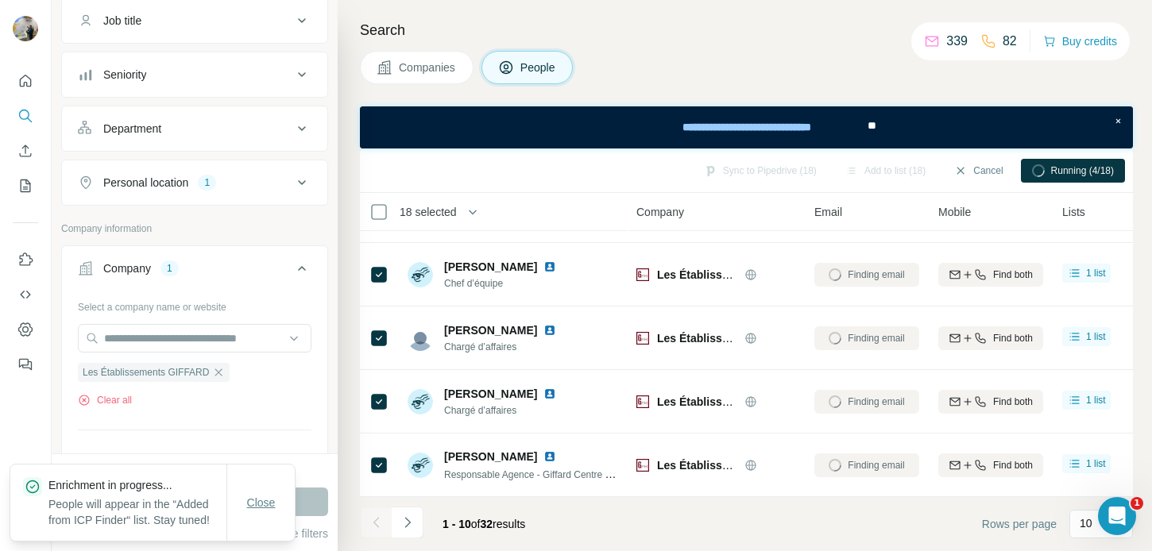
click at [275, 495] on span "Close" at bounding box center [261, 503] width 29 height 16
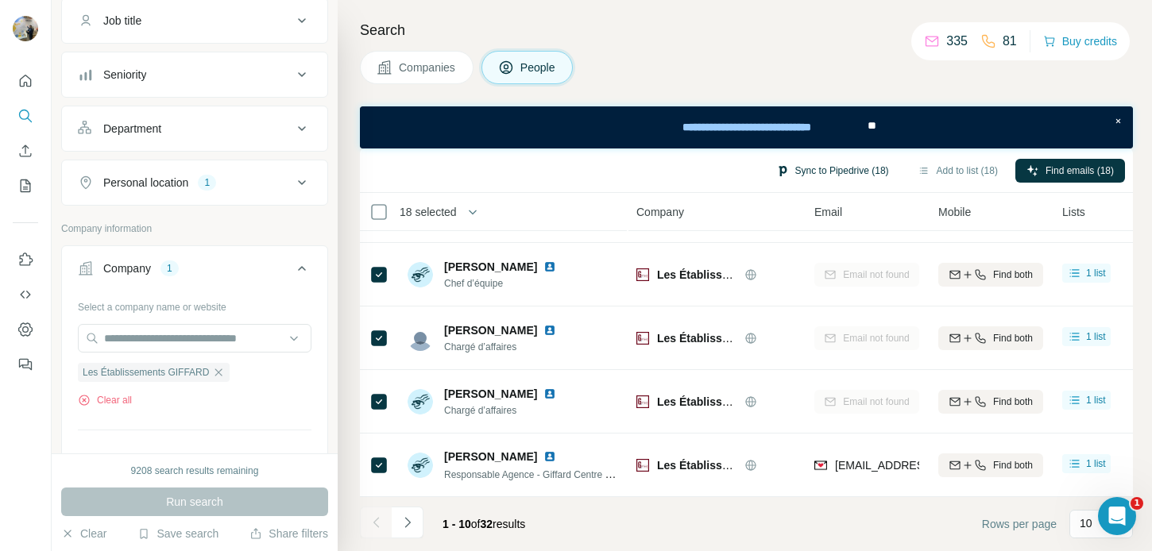
click at [846, 168] on button "Sync to Pipedrive (18)" at bounding box center [832, 171] width 135 height 24
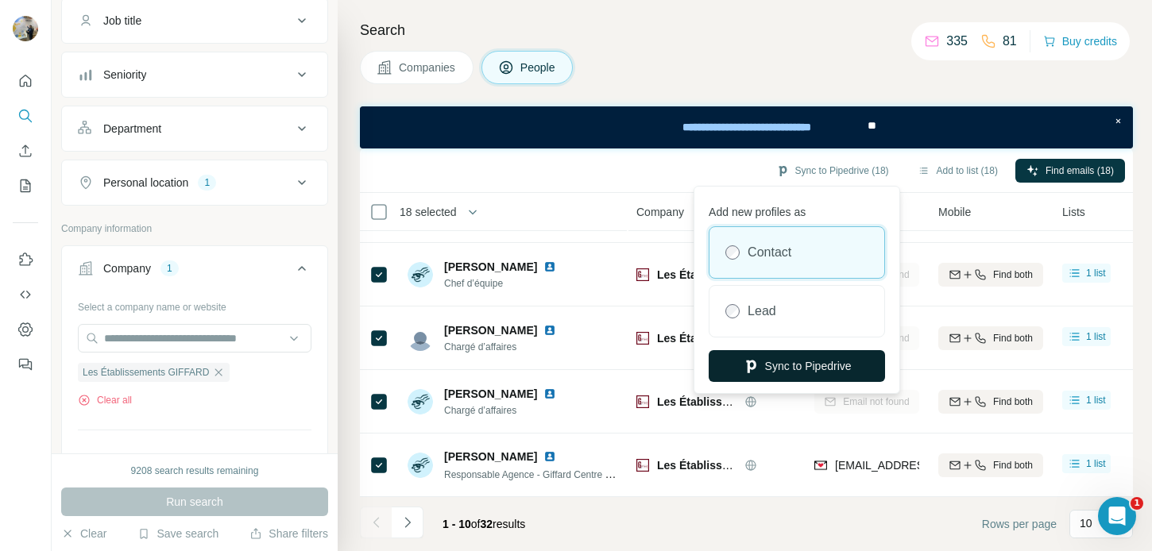
click at [769, 362] on button "Sync to Pipedrive" at bounding box center [797, 366] width 176 height 32
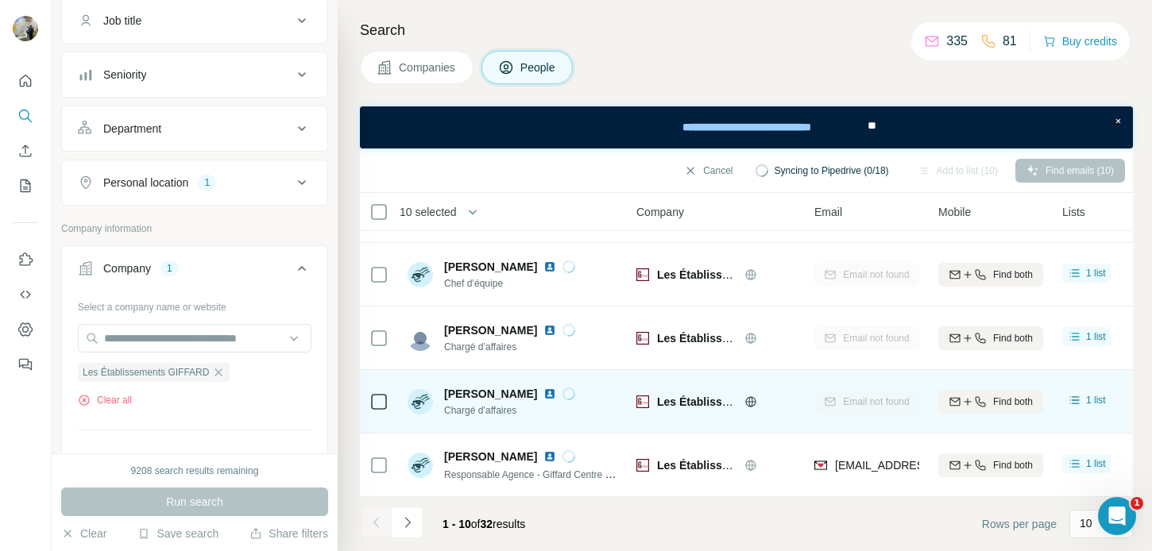
scroll to position [0, 0]
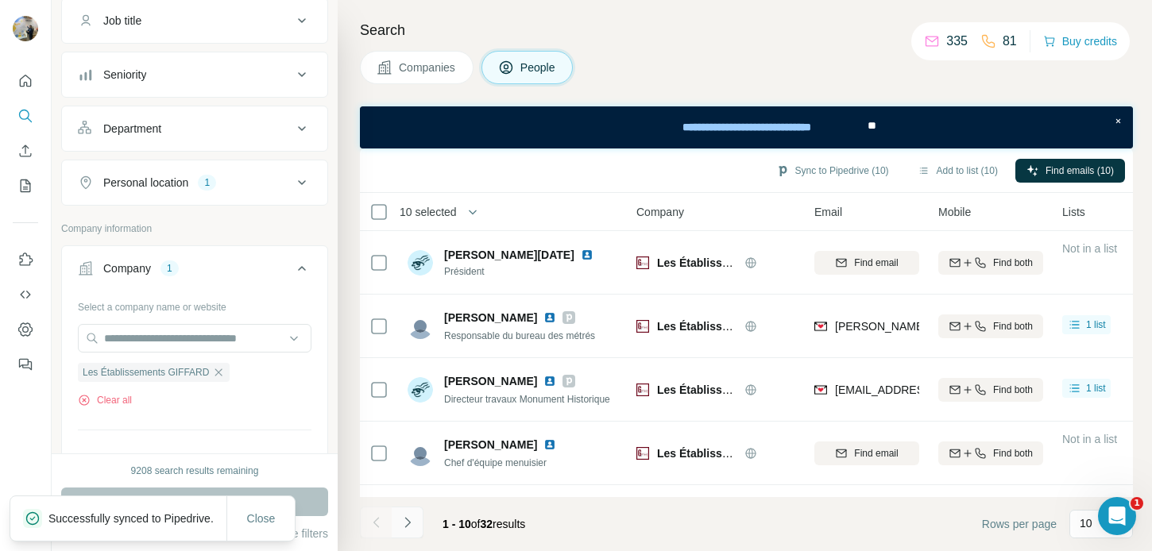
click at [414, 519] on icon "Navigate to next page" at bounding box center [408, 523] width 16 height 16
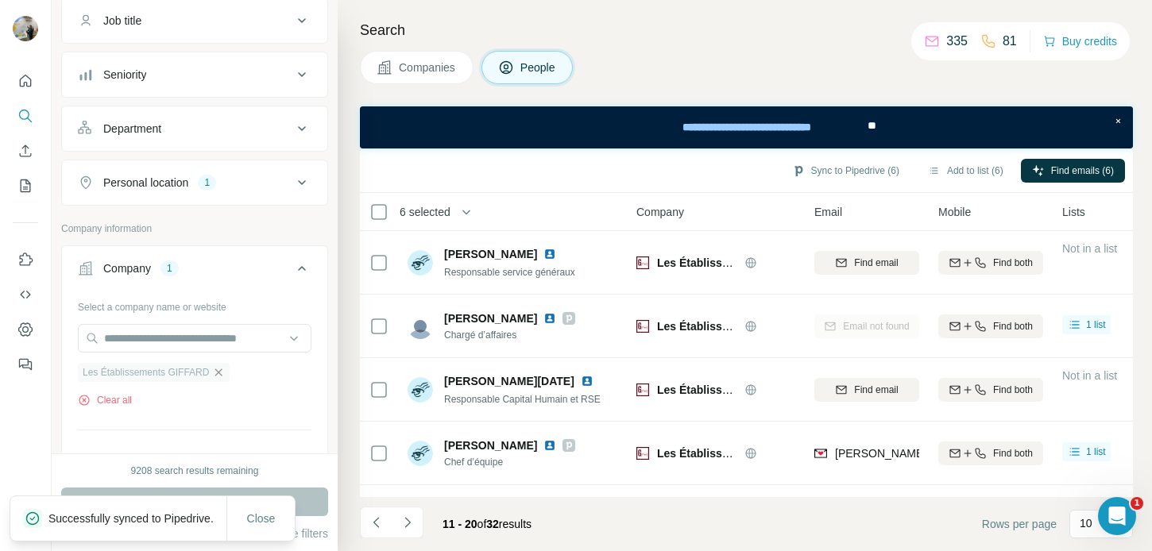
click at [219, 375] on icon "button" at bounding box center [218, 372] width 13 height 13
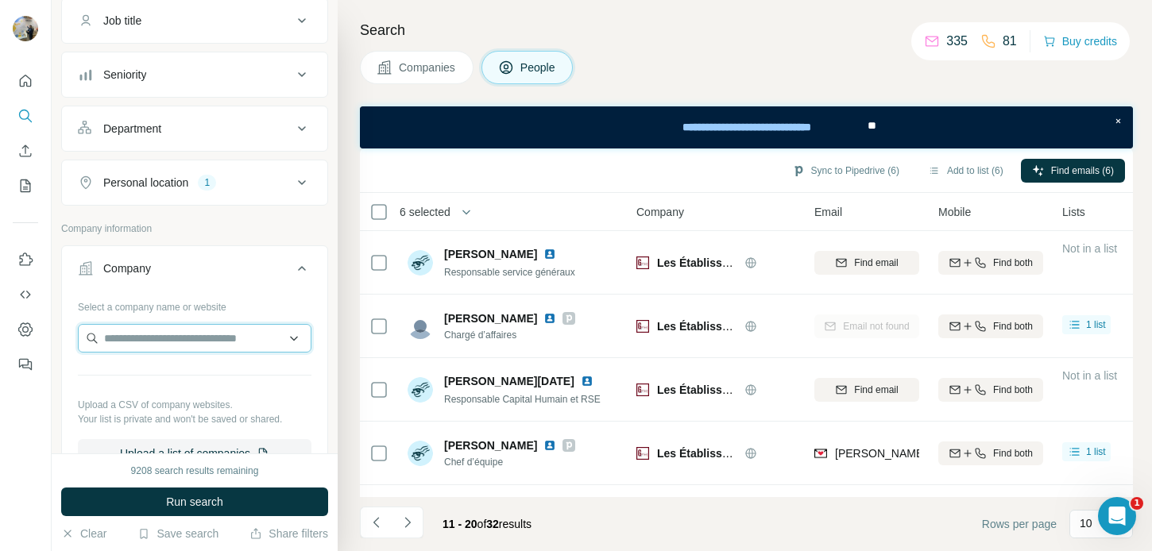
click at [153, 334] on input "text" at bounding box center [195, 338] width 234 height 29
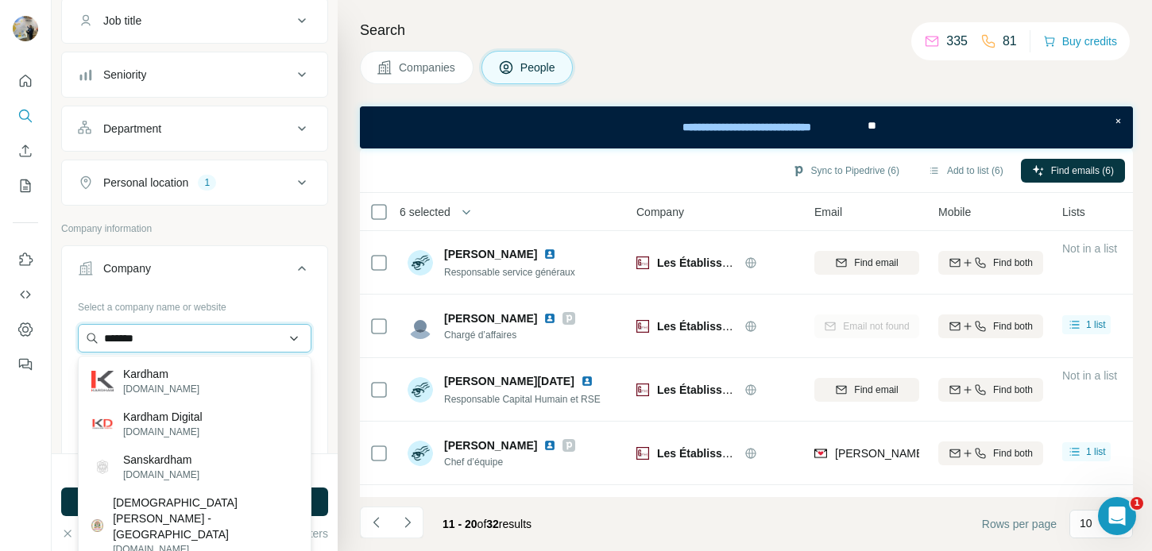
paste input "text"
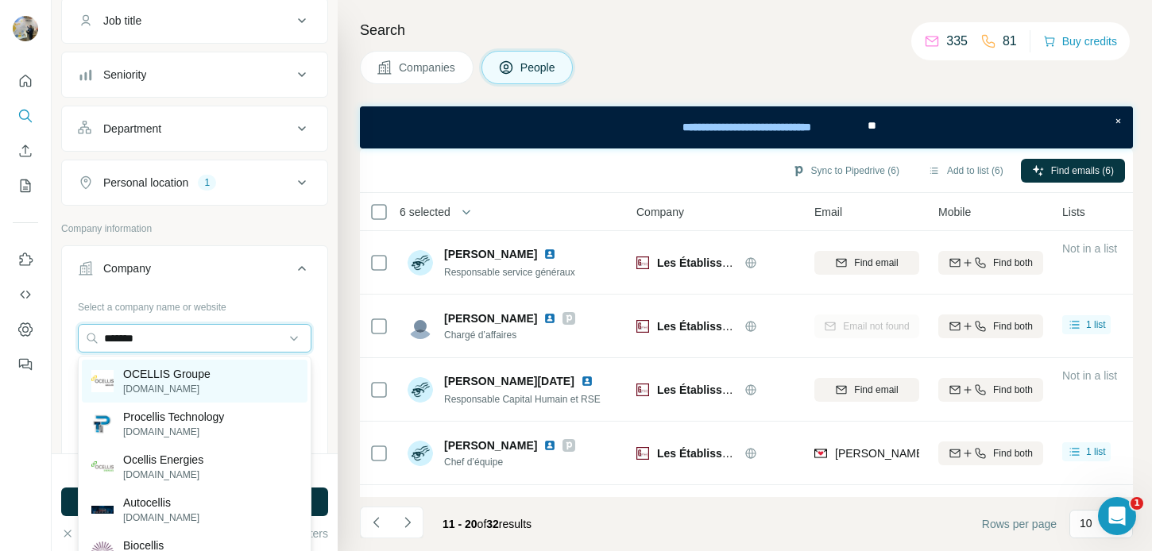
type input "*******"
click at [186, 373] on p "OCELLIS Groupe" at bounding box center [166, 374] width 87 height 16
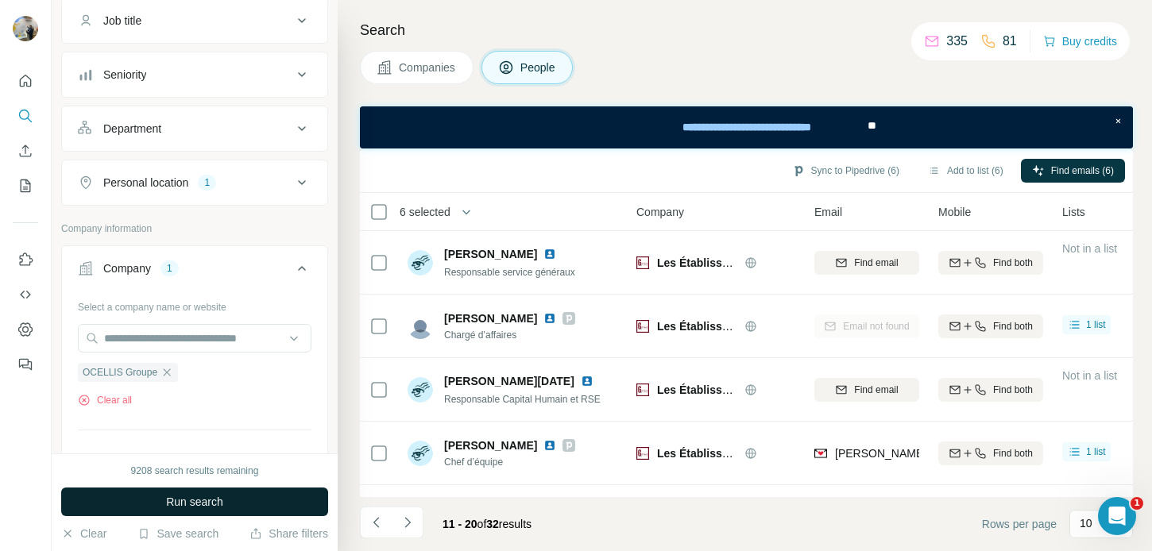
click at [166, 494] on span "Run search" at bounding box center [194, 502] width 57 height 16
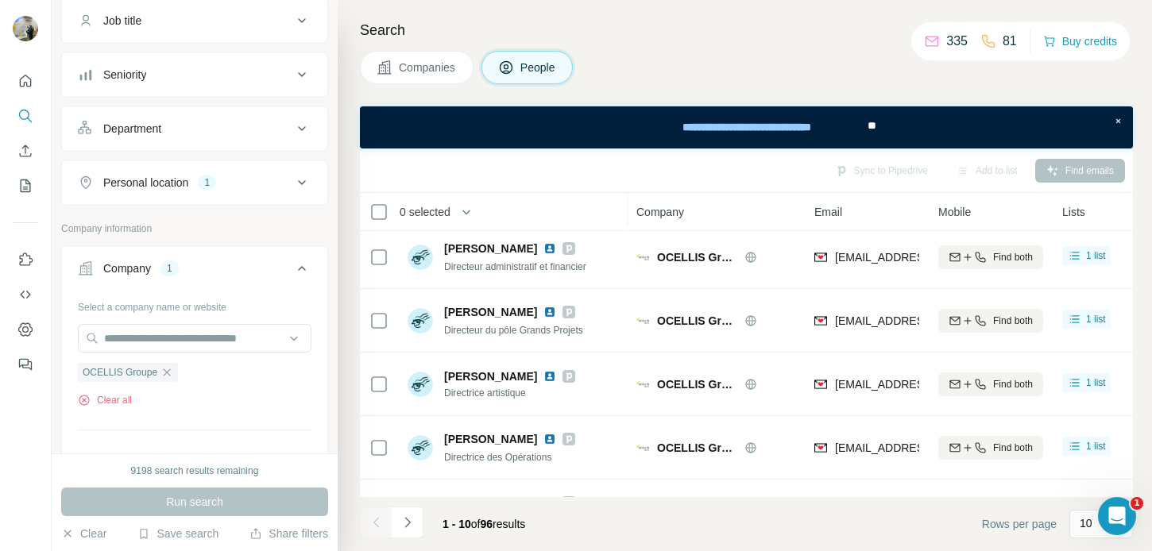
scroll to position [370, 0]
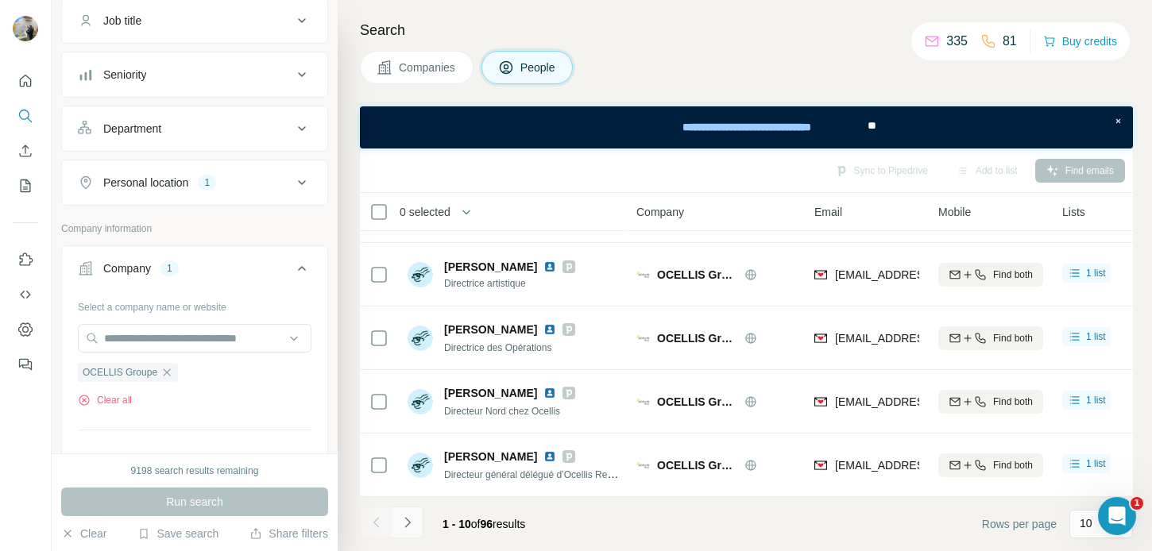
click at [411, 512] on button "Navigate to next page" at bounding box center [408, 523] width 32 height 32
click at [410, 524] on icon "Navigate to next page" at bounding box center [408, 523] width 16 height 16
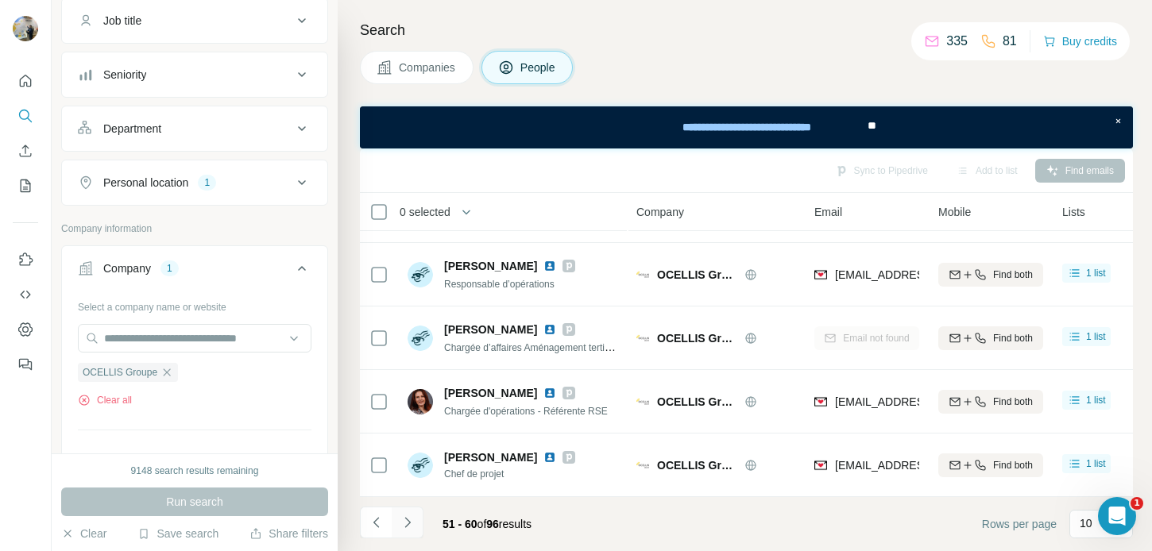
click at [410, 524] on icon "Navigate to next page" at bounding box center [408, 523] width 16 height 16
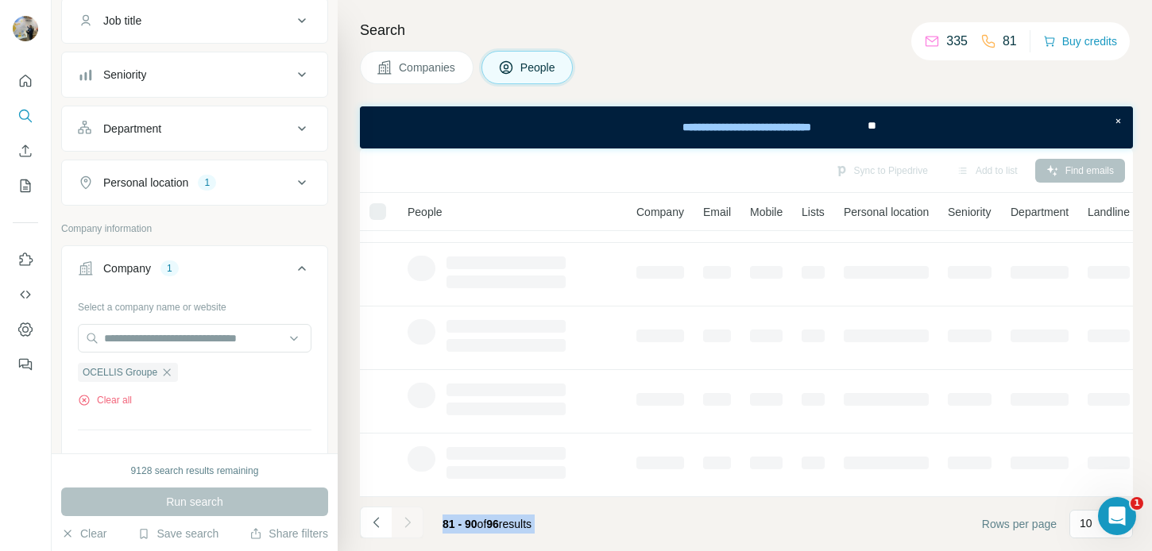
click at [410, 524] on div at bounding box center [408, 523] width 32 height 32
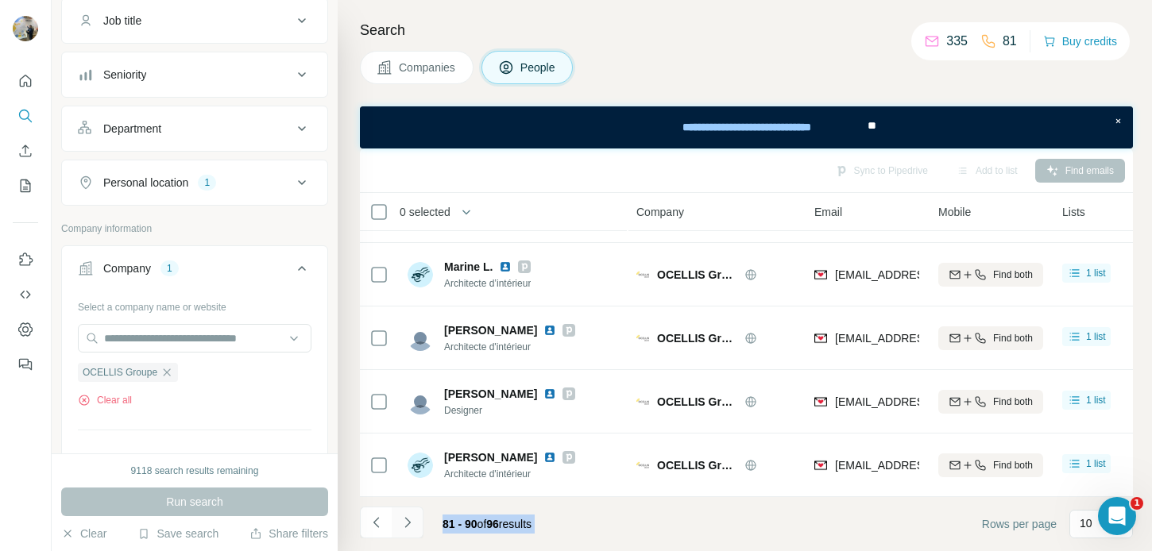
click at [410, 524] on icon "Navigate to next page" at bounding box center [408, 523] width 16 height 16
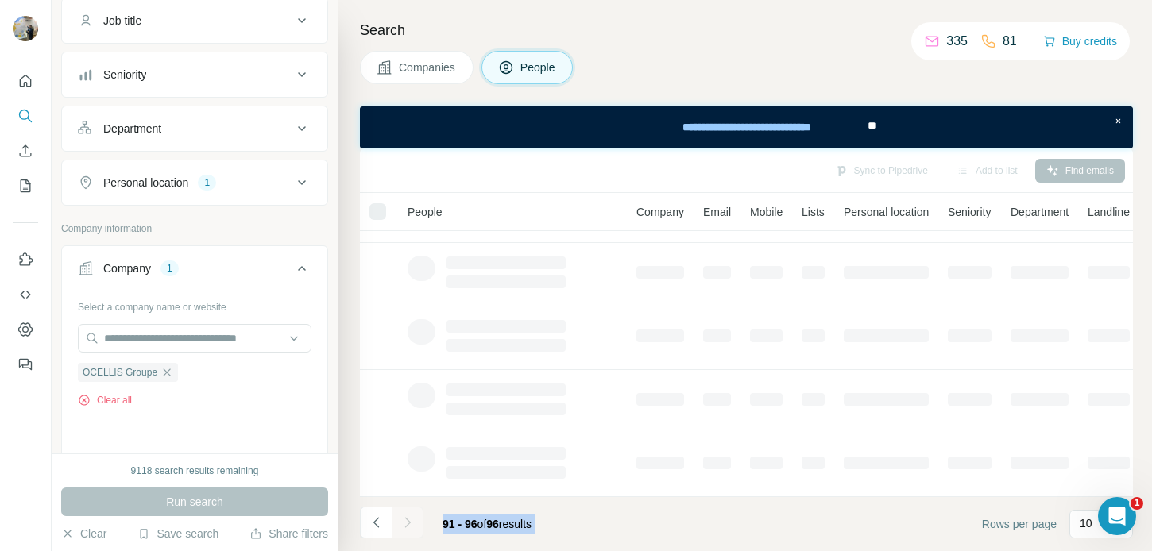
click at [410, 524] on div at bounding box center [408, 523] width 32 height 32
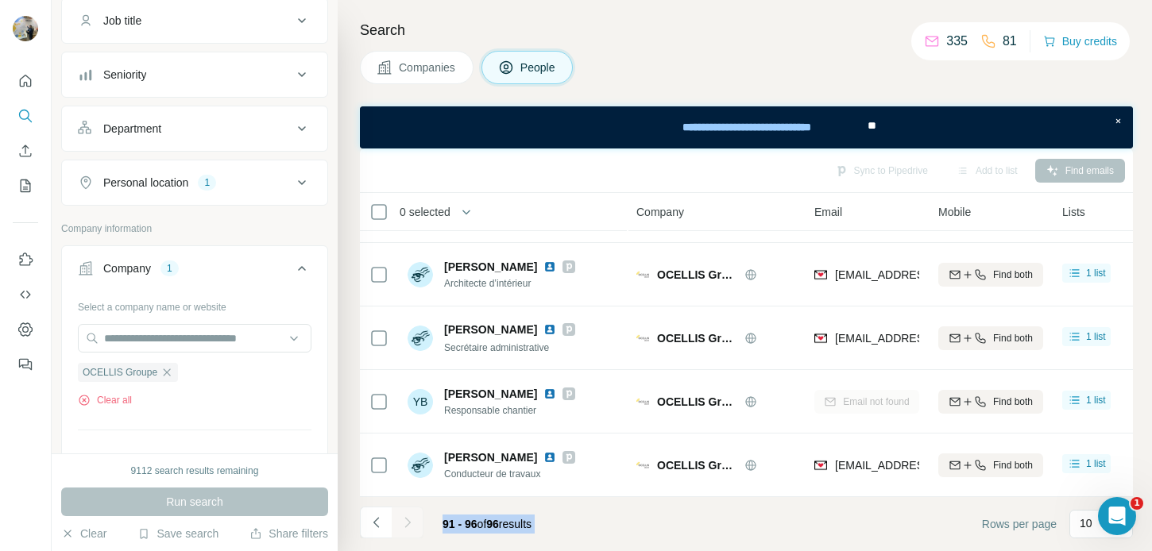
click at [487, 518] on span "of" at bounding box center [483, 524] width 10 height 13
click at [466, 516] on div "91 - 96 of 96 results" at bounding box center [487, 524] width 114 height 35
drag, startPoint x: 443, startPoint y: 527, endPoint x: 588, endPoint y: 526, distance: 145.4
click at [593, 527] on footer "91 - 96 of 96 results Rows per page 10" at bounding box center [746, 524] width 773 height 54
click at [588, 526] on footer "91 - 96 of 96 results Rows per page 10" at bounding box center [746, 524] width 773 height 54
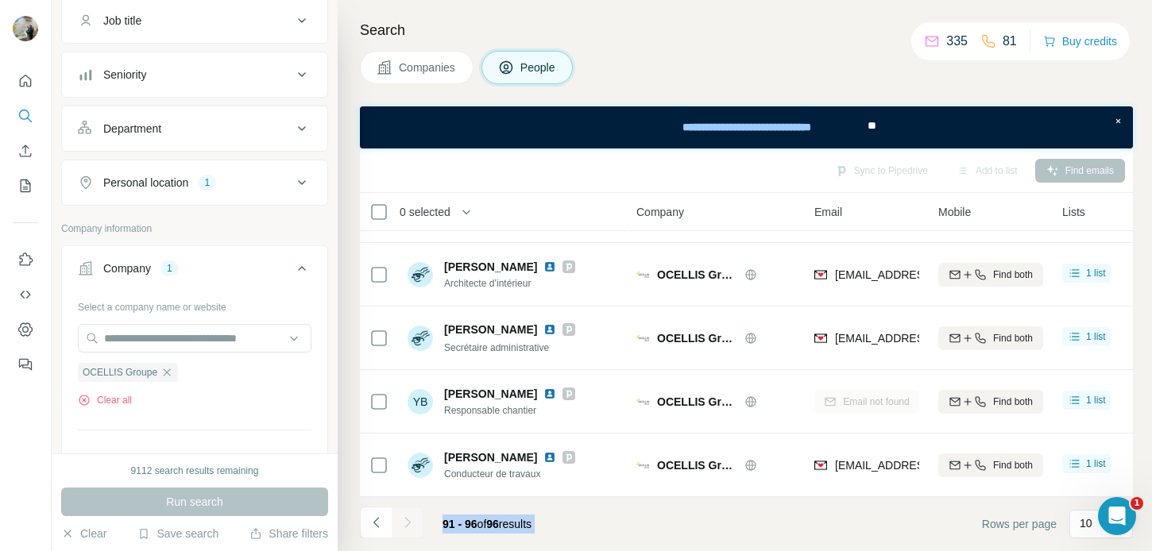
drag, startPoint x: 588, startPoint y: 526, endPoint x: 447, endPoint y: 526, distance: 141.4
click at [447, 526] on footer "91 - 96 of 96 results Rows per page 10" at bounding box center [746, 524] width 773 height 54
click at [447, 526] on span "91 - 96" at bounding box center [460, 524] width 35 height 13
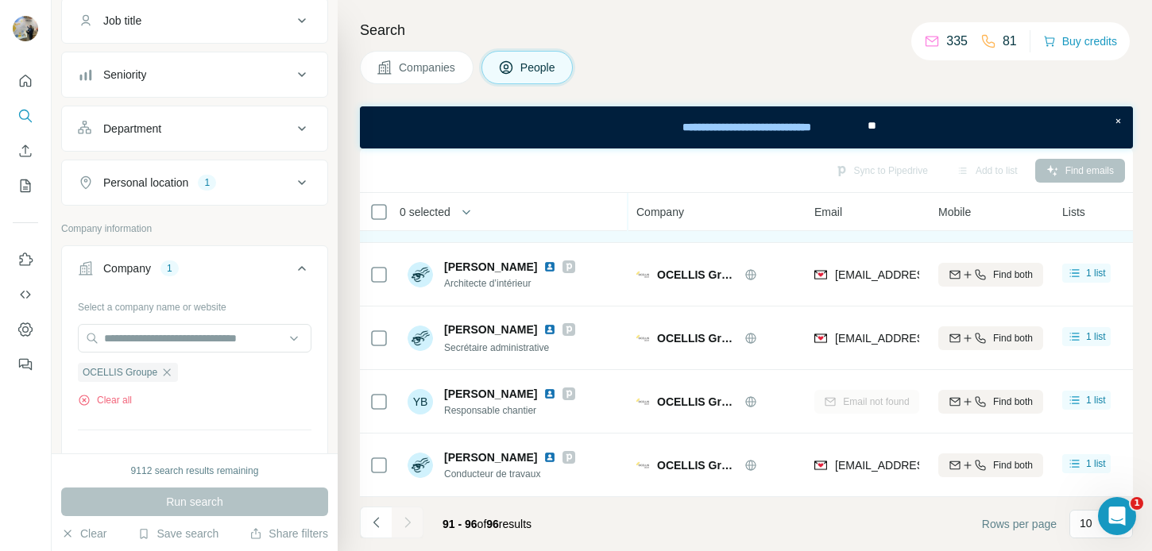
scroll to position [0, 0]
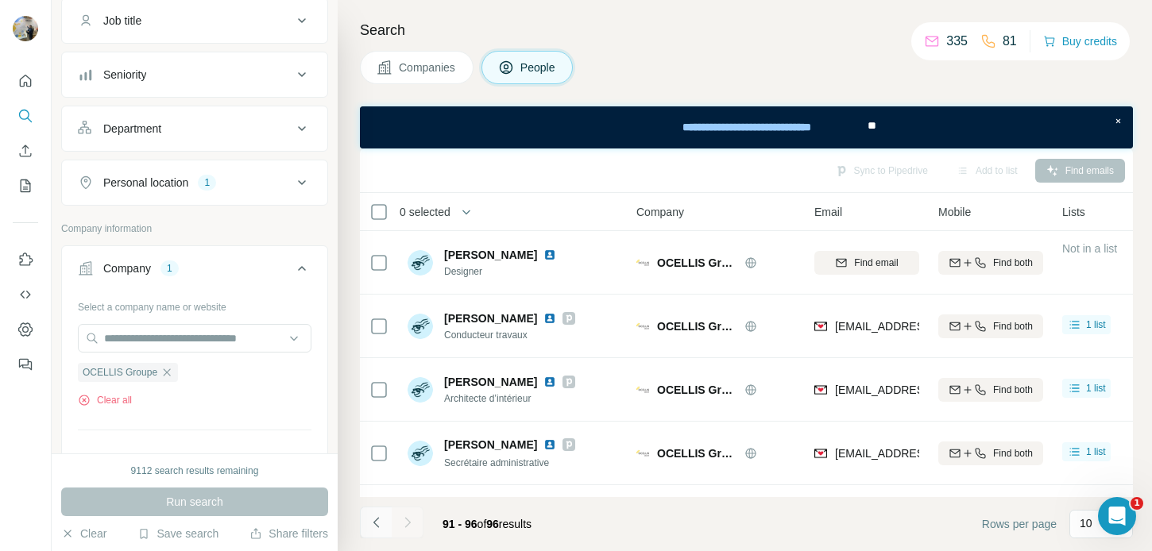
click at [375, 521] on icon "Navigate to previous page" at bounding box center [376, 522] width 6 height 10
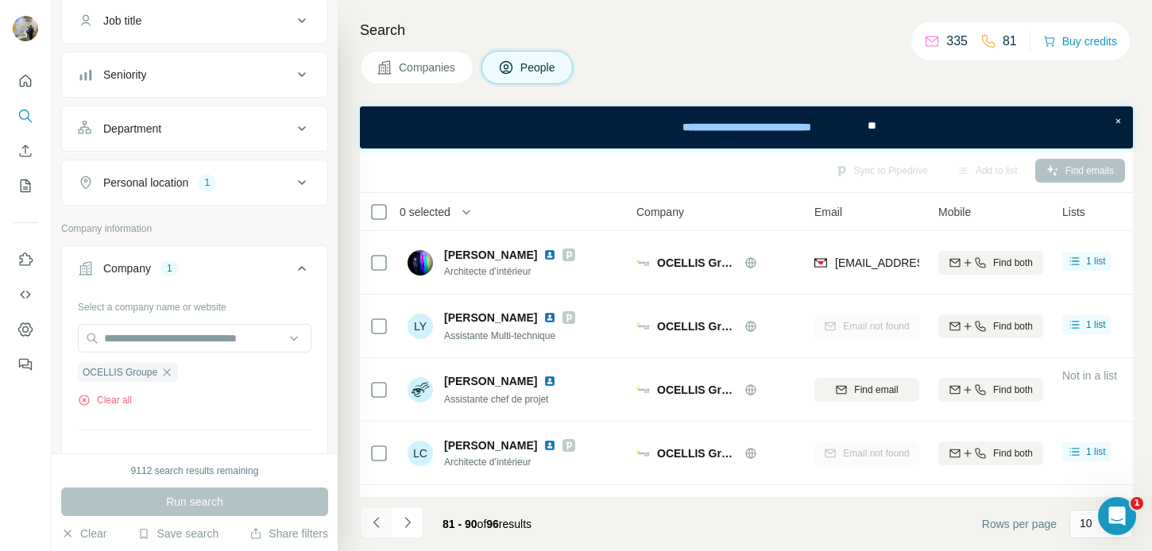
click at [375, 521] on icon "Navigate to previous page" at bounding box center [376, 522] width 6 height 10
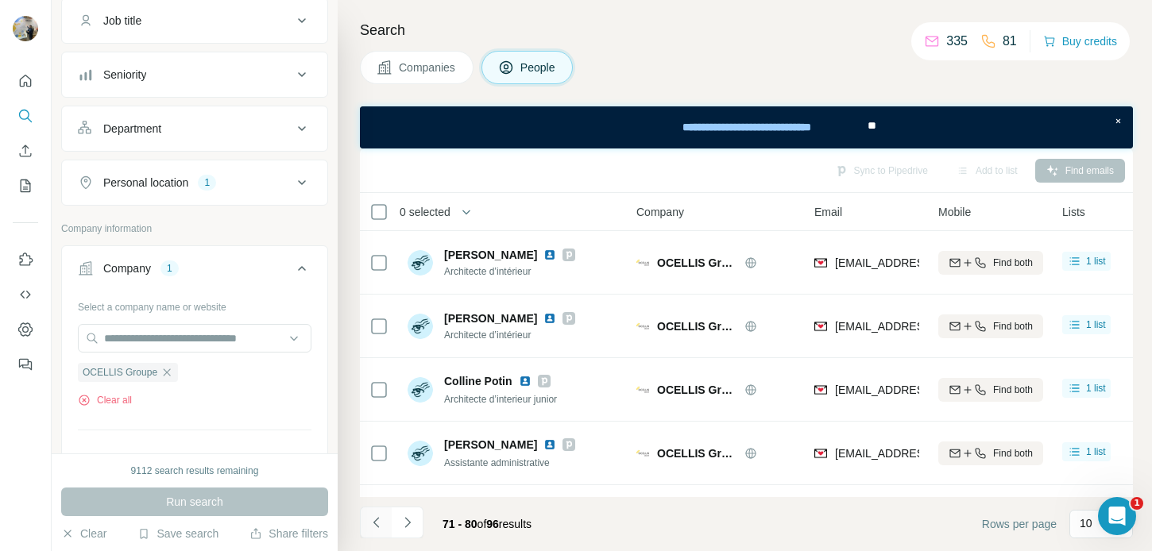
click at [375, 521] on icon "Navigate to previous page" at bounding box center [376, 522] width 6 height 10
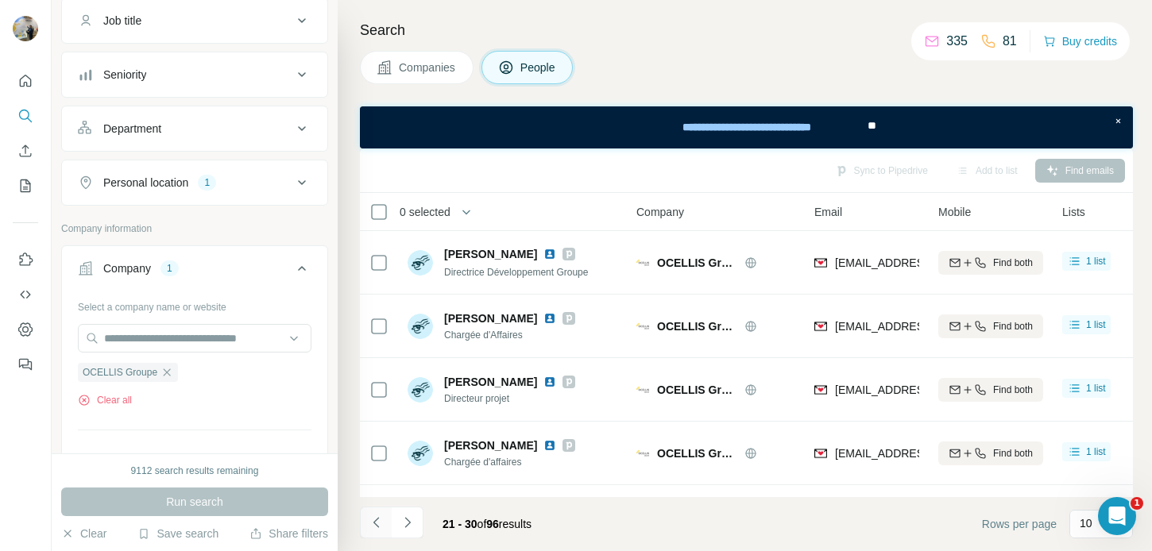
click at [375, 521] on icon "Navigate to previous page" at bounding box center [376, 522] width 6 height 10
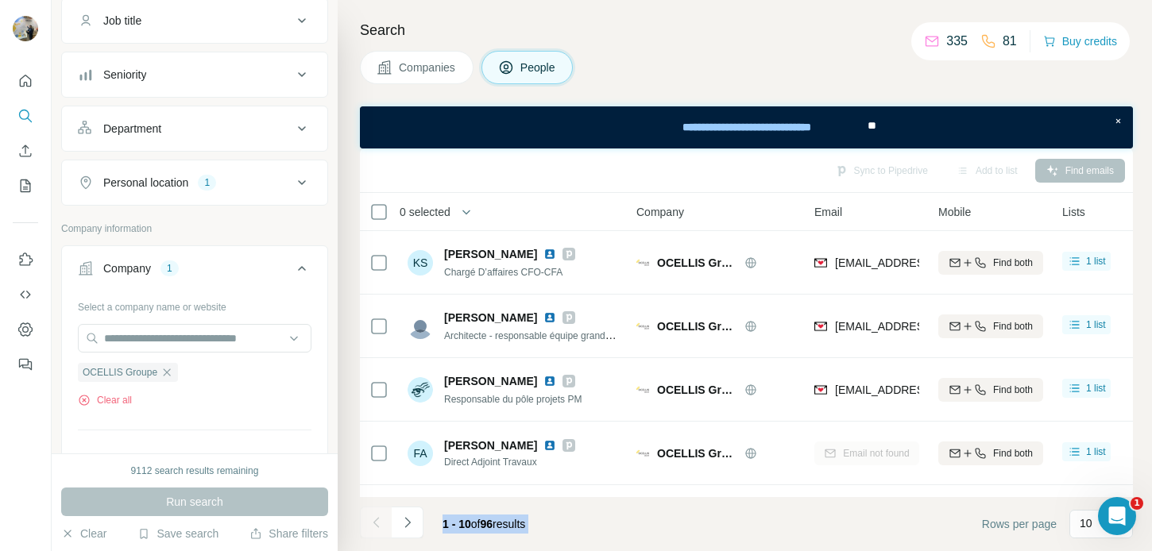
click at [375, 521] on div at bounding box center [376, 523] width 32 height 32
click at [401, 532] on button "Navigate to next page" at bounding box center [408, 523] width 32 height 32
click at [429, 524] on div "11 - 20 of 96 results" at bounding box center [452, 524] width 184 height 35
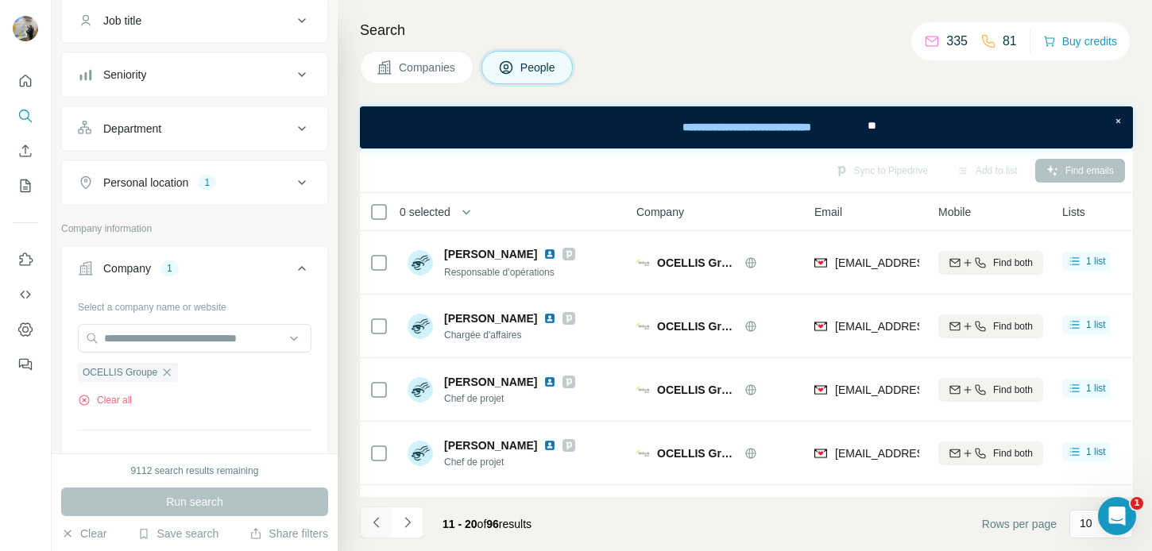
click at [389, 524] on button "Navigate to previous page" at bounding box center [376, 523] width 32 height 32
click at [389, 524] on div at bounding box center [376, 523] width 32 height 32
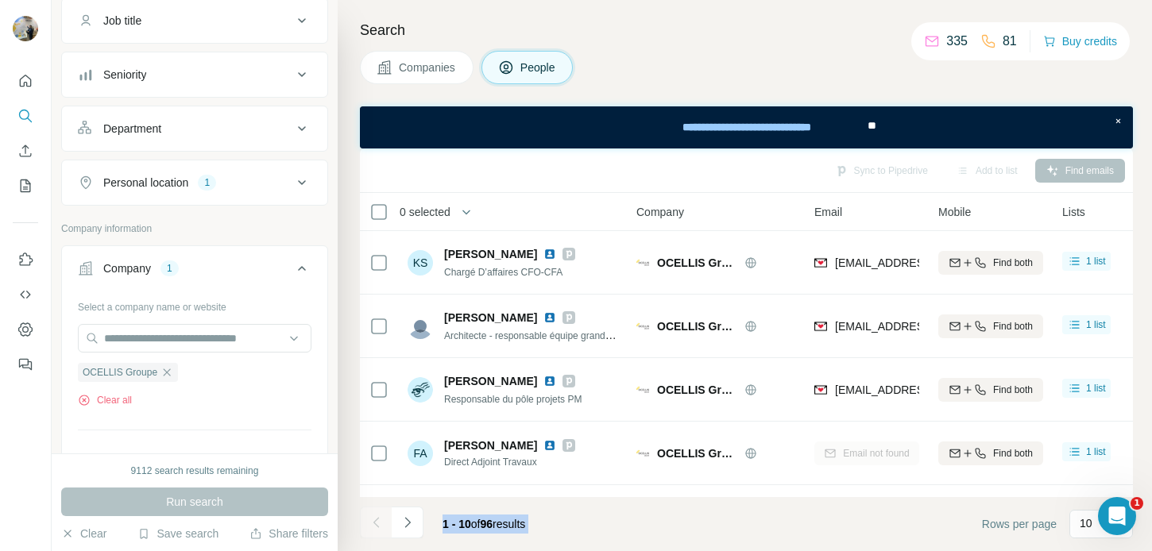
click at [389, 524] on div at bounding box center [376, 523] width 32 height 32
click at [428, 524] on div "1 - 10 of 96 results" at bounding box center [449, 524] width 178 height 35
click at [456, 526] on span "1 - 10" at bounding box center [457, 524] width 29 height 13
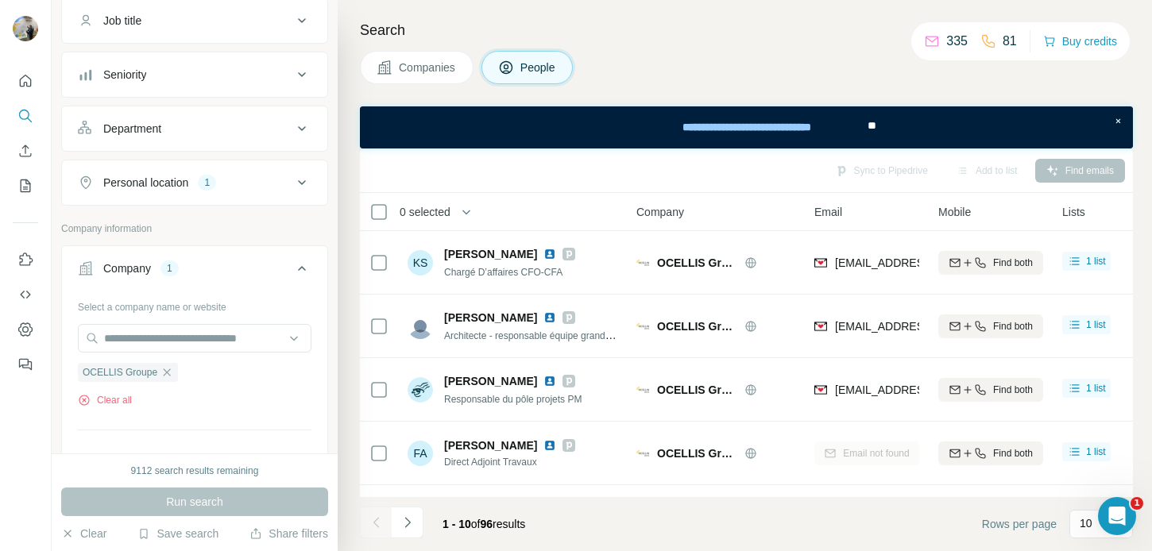
click at [468, 526] on span "1 - 10" at bounding box center [457, 524] width 29 height 13
drag, startPoint x: 543, startPoint y: 524, endPoint x: 451, endPoint y: 524, distance: 91.4
click at [451, 524] on div "1 - 10 of 96 results" at bounding box center [484, 524] width 108 height 35
click at [451, 524] on span "1 - 10" at bounding box center [457, 524] width 29 height 13
drag, startPoint x: 489, startPoint y: 524, endPoint x: 540, endPoint y: 527, distance: 50.9
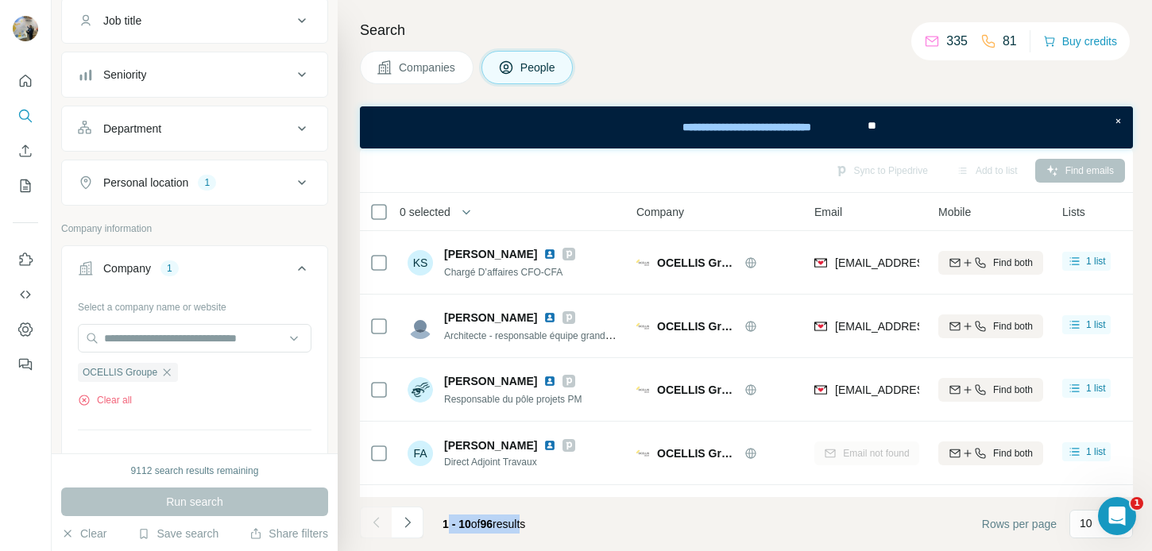
click at [525, 527] on span "1 - 10 of 96 results" at bounding box center [484, 524] width 83 height 13
drag, startPoint x: 540, startPoint y: 527, endPoint x: 459, endPoint y: 523, distance: 81.2
click at [459, 523] on span "1 - 10 of 96 results" at bounding box center [484, 524] width 83 height 13
click at [459, 523] on span "1 - 10" at bounding box center [457, 524] width 29 height 13
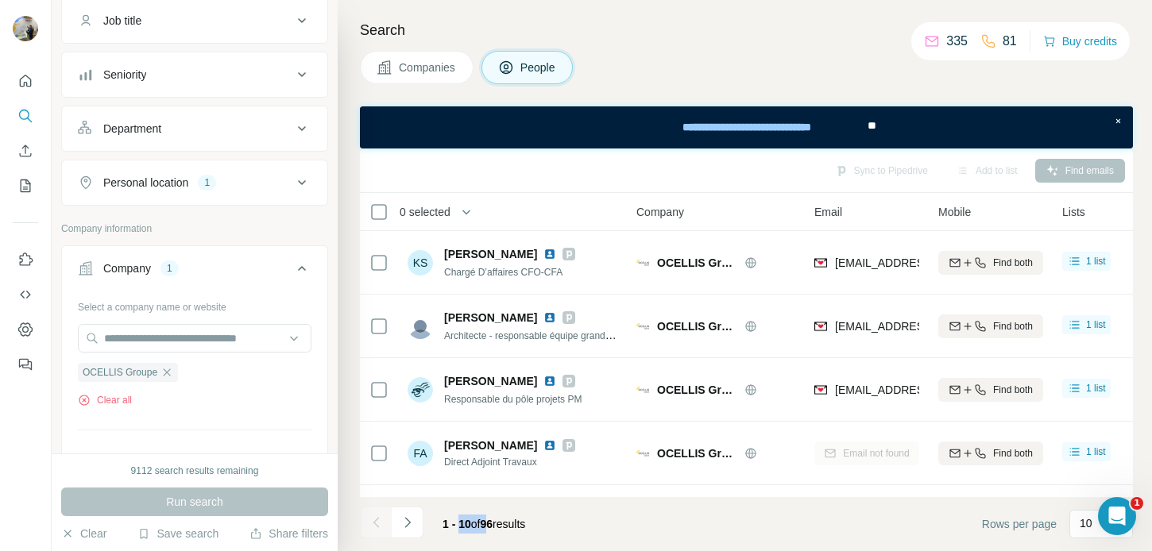
drag, startPoint x: 471, startPoint y: 523, endPoint x: 495, endPoint y: 524, distance: 23.9
click at [493, 524] on span "1 - 10 of 96 results" at bounding box center [484, 524] width 83 height 13
click at [493, 524] on span "96" at bounding box center [487, 524] width 13 height 13
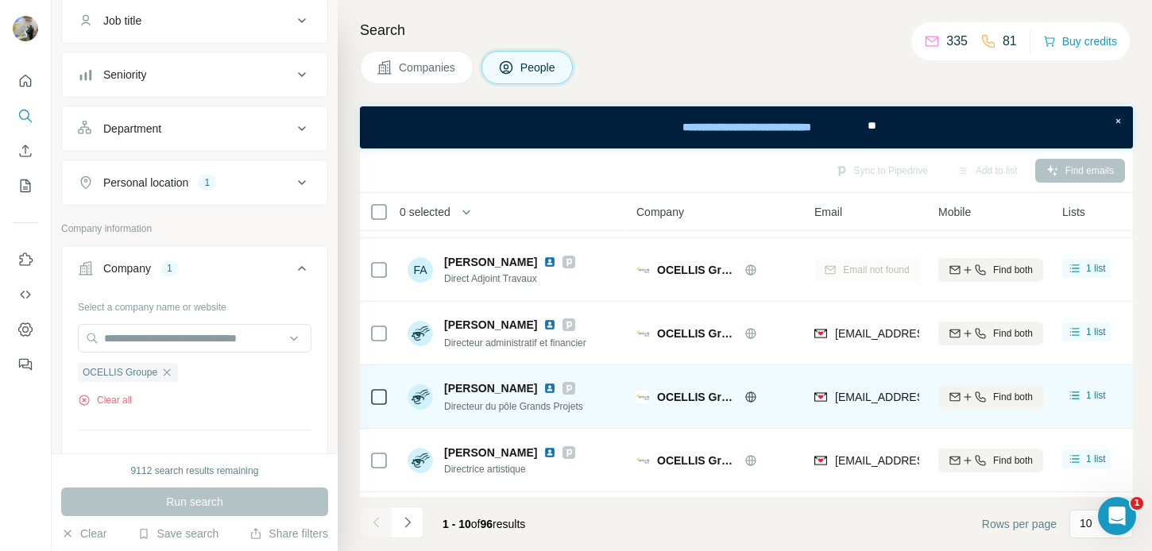
scroll to position [370, 0]
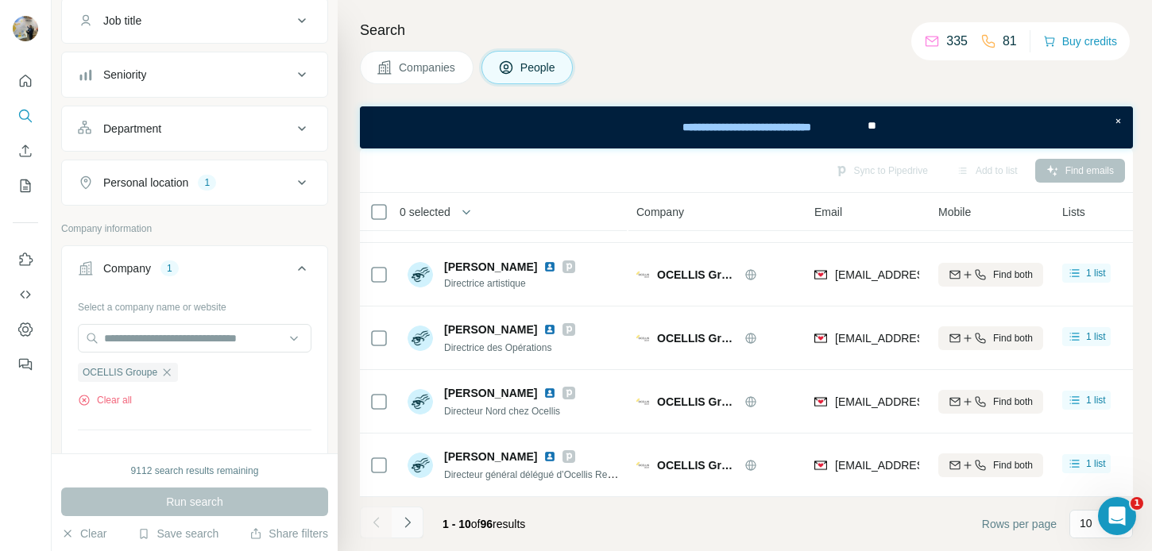
click at [397, 509] on button "Navigate to next page" at bounding box center [408, 523] width 32 height 32
click at [400, 520] on icon "Navigate to next page" at bounding box center [408, 523] width 16 height 16
click at [400, 518] on icon "Navigate to next page" at bounding box center [408, 523] width 16 height 16
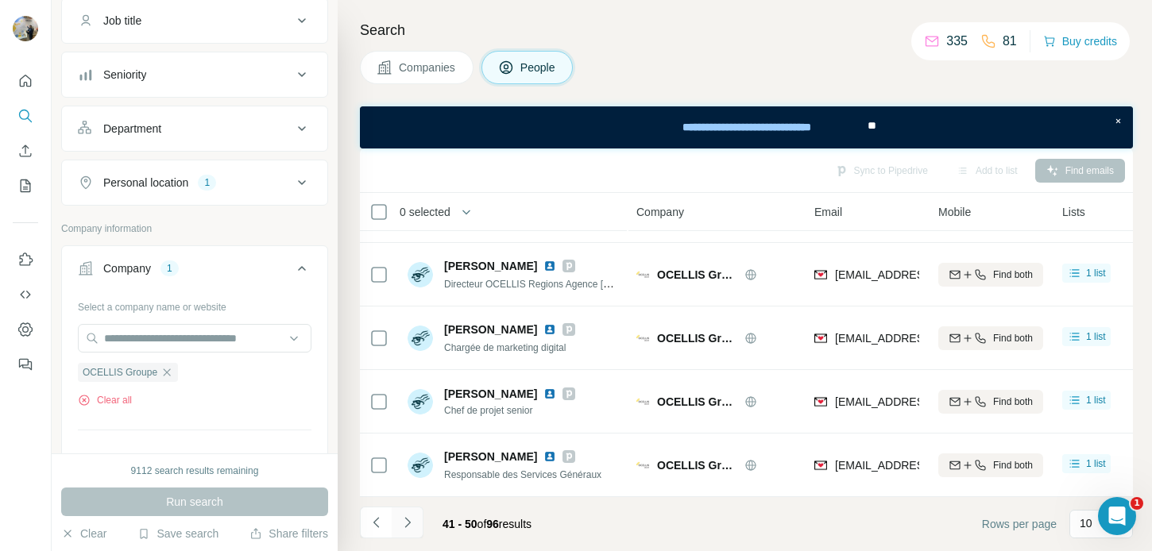
click at [400, 518] on icon "Navigate to next page" at bounding box center [408, 523] width 16 height 16
click at [399, 518] on div at bounding box center [408, 523] width 32 height 32
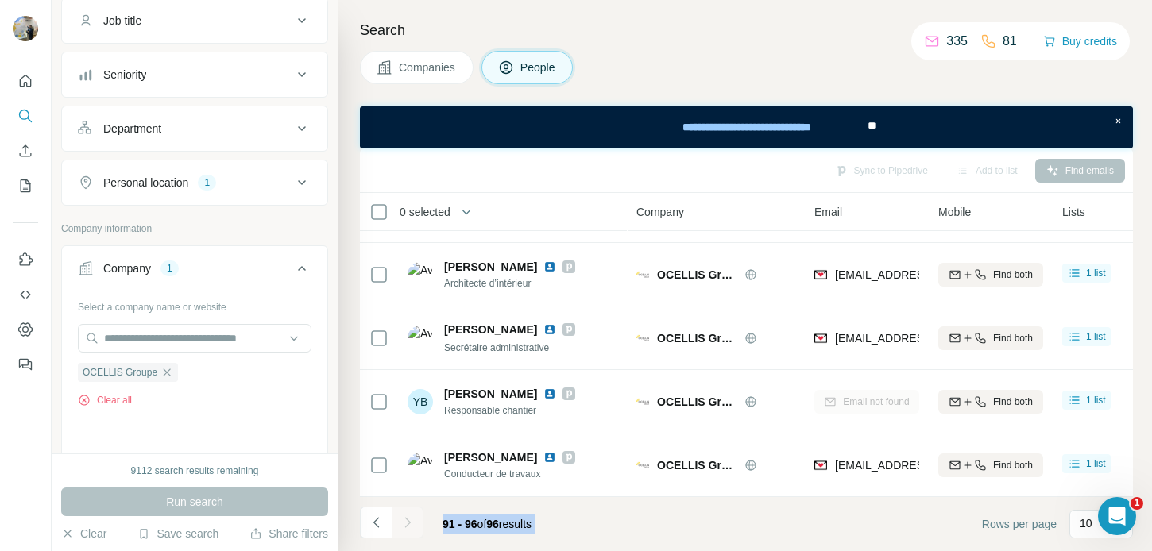
scroll to position [115, 0]
click at [399, 518] on div at bounding box center [408, 523] width 32 height 32
click at [426, 514] on div "91 - 96 of 96 results" at bounding box center [452, 524] width 184 height 35
drag, startPoint x: 443, startPoint y: 526, endPoint x: 575, endPoint y: 525, distance: 131.9
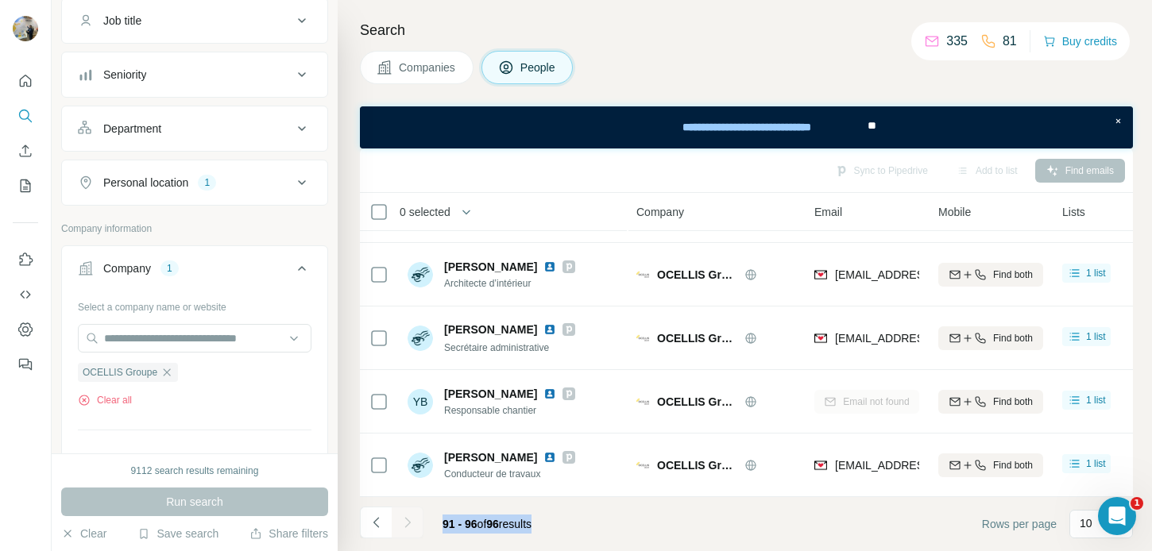
click at [580, 526] on footer "91 - 96 of 96 results Rows per page 10" at bounding box center [746, 524] width 773 height 54
click at [575, 525] on footer "91 - 96 of 96 results Rows per page 10" at bounding box center [746, 524] width 773 height 54
drag, startPoint x: 575, startPoint y: 525, endPoint x: 443, endPoint y: 528, distance: 131.9
click at [443, 528] on footer "91 - 96 of 96 results Rows per page 10" at bounding box center [746, 524] width 773 height 54
click at [443, 528] on span "91 - 96" at bounding box center [460, 524] width 35 height 13
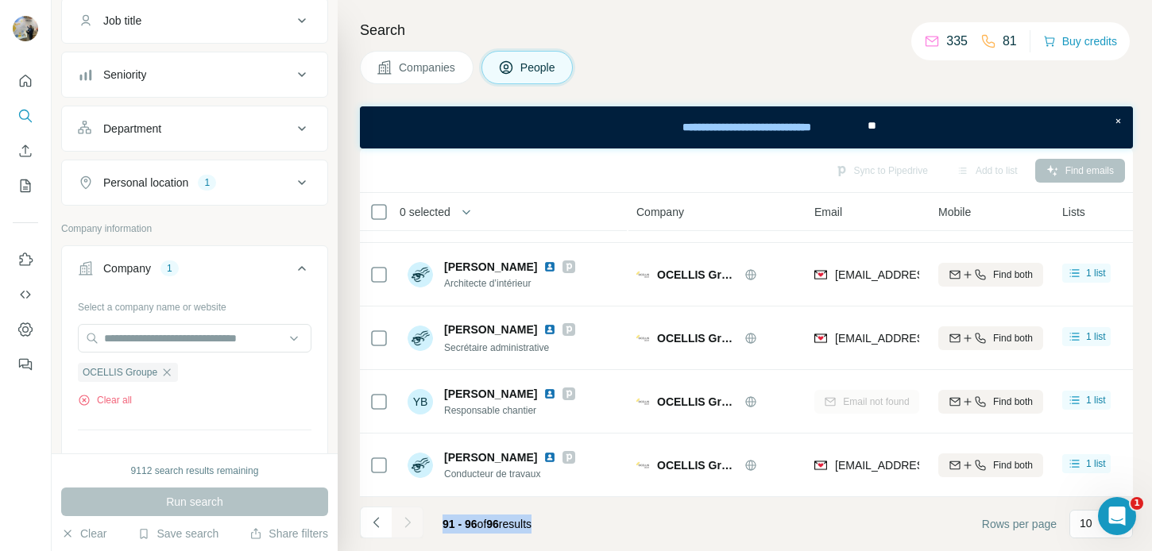
drag, startPoint x: 443, startPoint y: 528, endPoint x: 548, endPoint y: 528, distance: 104.9
click at [532, 528] on span "91 - 96 of 96 results" at bounding box center [487, 524] width 89 height 13
drag, startPoint x: 548, startPoint y: 528, endPoint x: 451, endPoint y: 529, distance: 96.2
click at [451, 529] on span "91 - 96 of 96 results" at bounding box center [487, 524] width 89 height 13
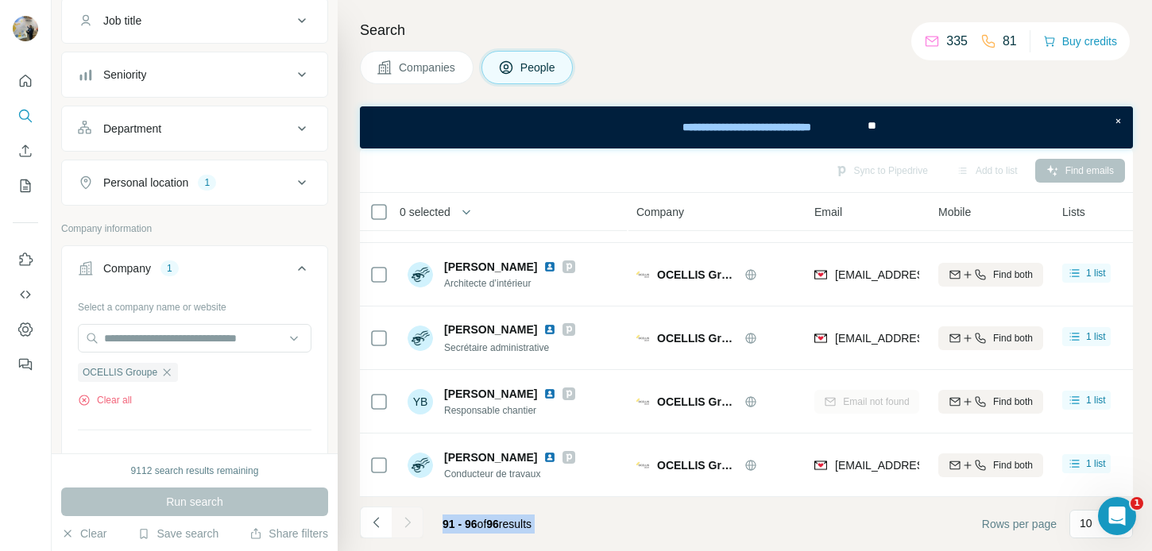
click at [451, 529] on span "91 - 96" at bounding box center [460, 524] width 35 height 13
drag, startPoint x: 444, startPoint y: 526, endPoint x: 559, endPoint y: 526, distance: 115.2
click at [544, 526] on div "91 - 96 of 96 results" at bounding box center [487, 524] width 114 height 35
drag, startPoint x: 559, startPoint y: 526, endPoint x: 455, endPoint y: 523, distance: 104.9
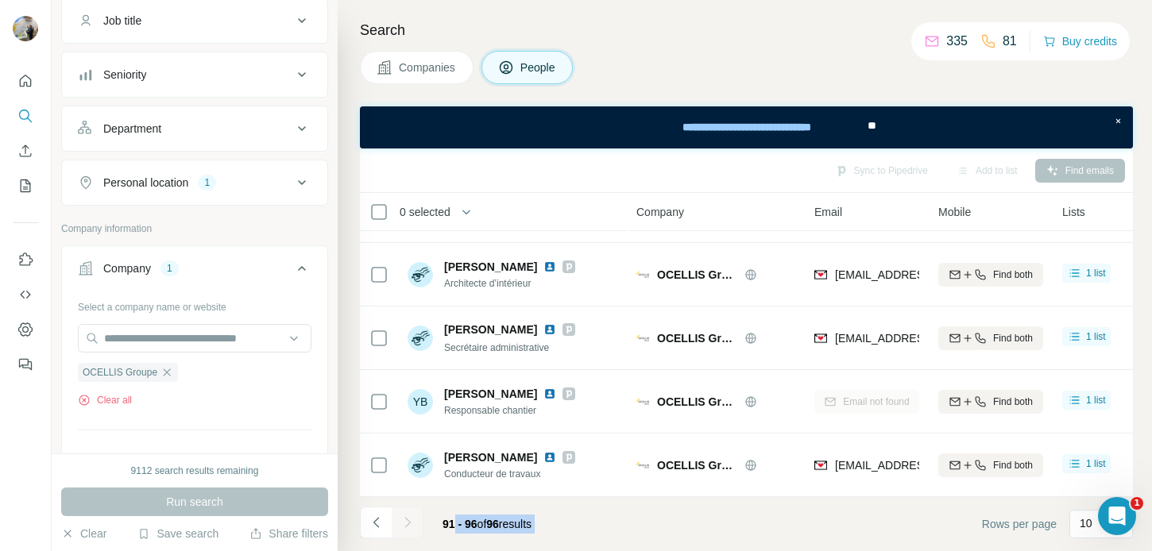
click at [455, 523] on div "91 - 96 of 96 results" at bounding box center [487, 524] width 114 height 35
click at [455, 523] on span "91 - 96" at bounding box center [460, 524] width 35 height 13
drag, startPoint x: 455, startPoint y: 523, endPoint x: 543, endPoint y: 523, distance: 88.2
click at [532, 523] on span "91 - 96 of 96 results" at bounding box center [487, 524] width 89 height 13
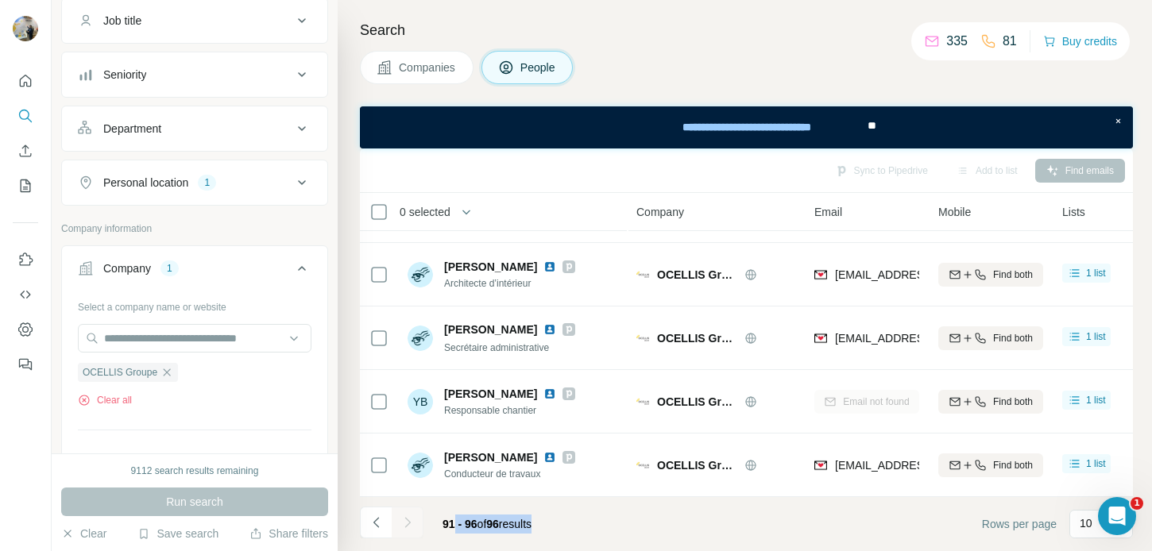
drag, startPoint x: 543, startPoint y: 523, endPoint x: 452, endPoint y: 523, distance: 90.6
click at [452, 523] on span "91 - 96 of 96 results" at bounding box center [487, 524] width 89 height 13
click at [452, 523] on span "91 - 96" at bounding box center [460, 524] width 35 height 13
drag, startPoint x: 447, startPoint y: 523, endPoint x: 541, endPoint y: 523, distance: 93.8
click at [531, 523] on span "91 - 96 of 96 results" at bounding box center [487, 524] width 89 height 13
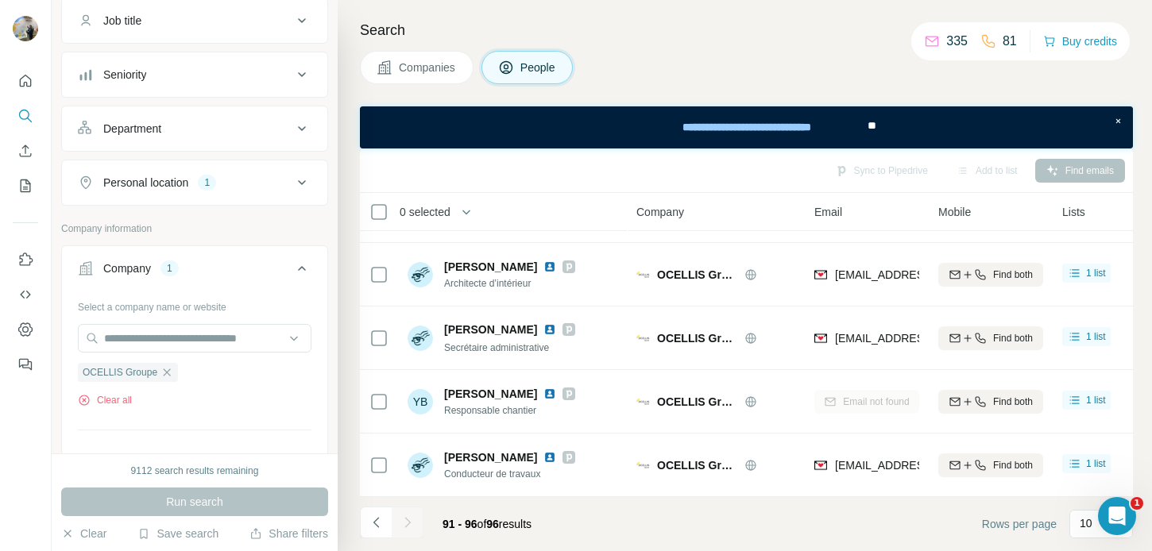
click at [532, 523] on span "91 - 96 of 96 results" at bounding box center [487, 524] width 89 height 13
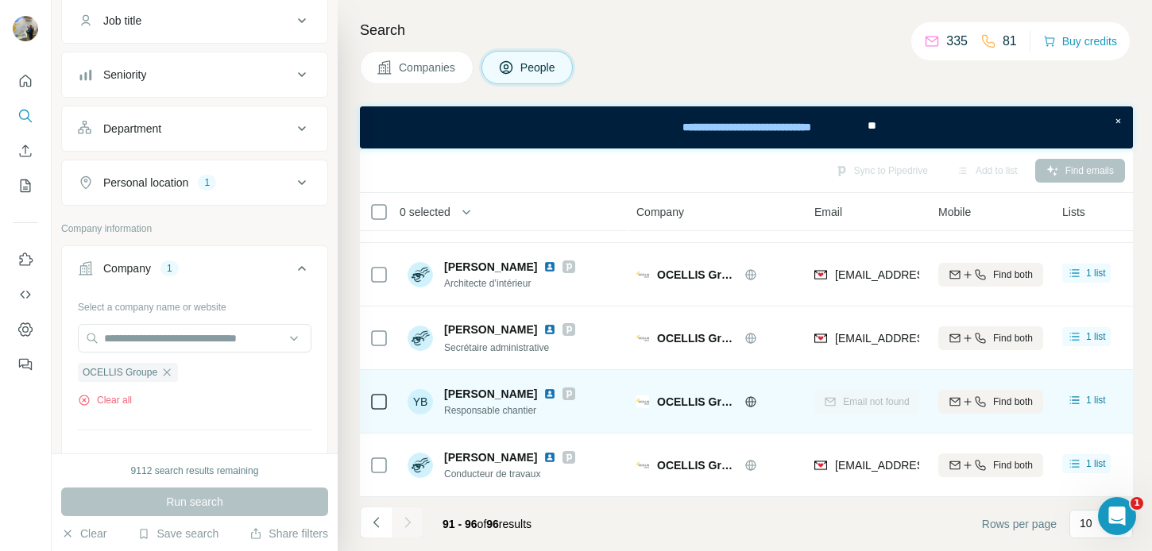
scroll to position [0, 0]
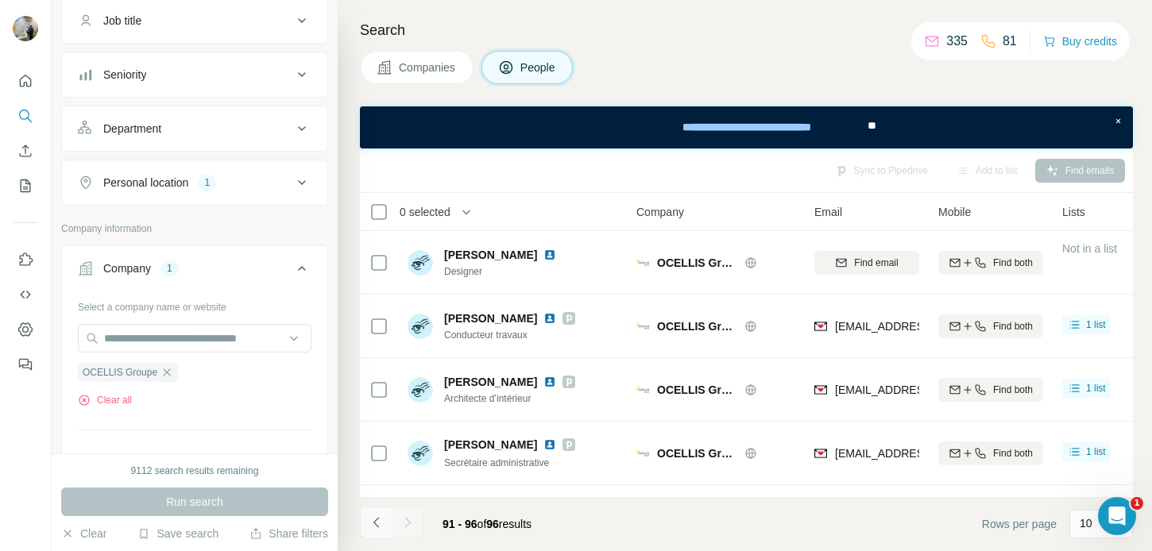
click at [384, 525] on icon "Navigate to previous page" at bounding box center [377, 523] width 16 height 16
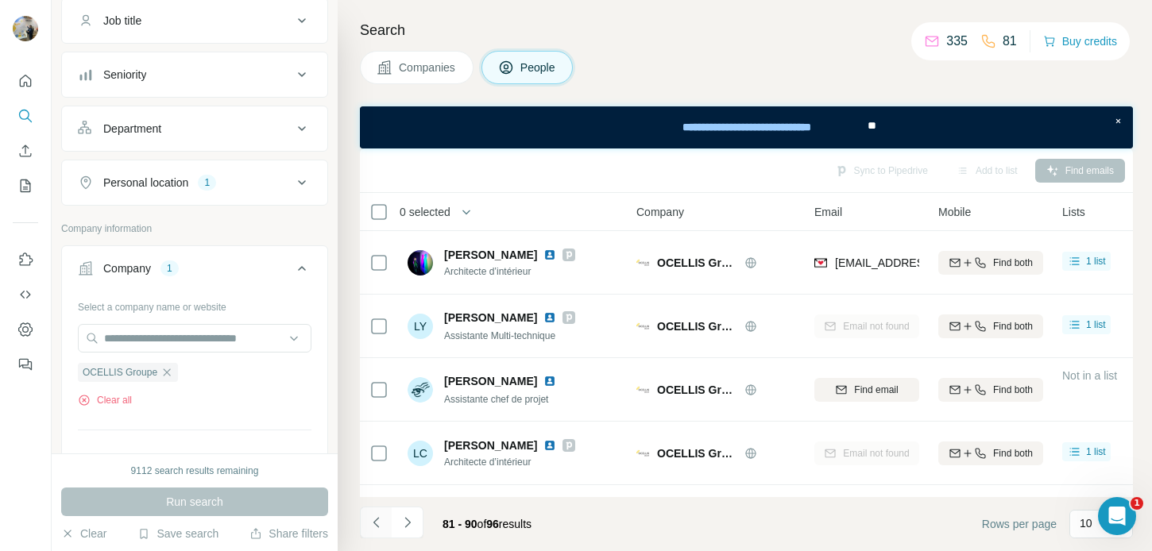
click at [371, 520] on icon "Navigate to previous page" at bounding box center [377, 523] width 16 height 16
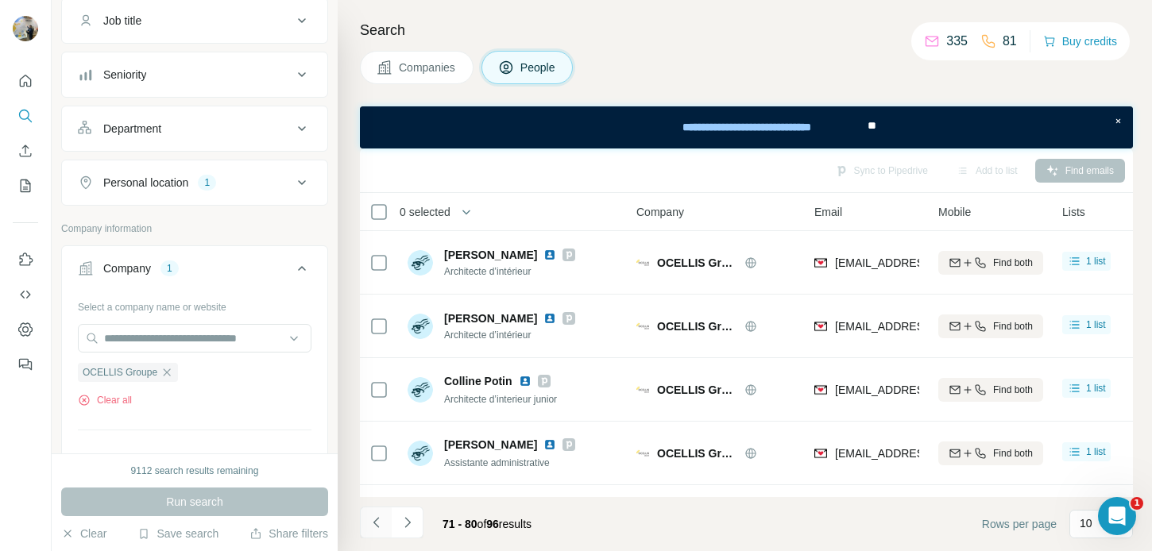
click at [379, 523] on icon "Navigate to previous page" at bounding box center [377, 523] width 16 height 16
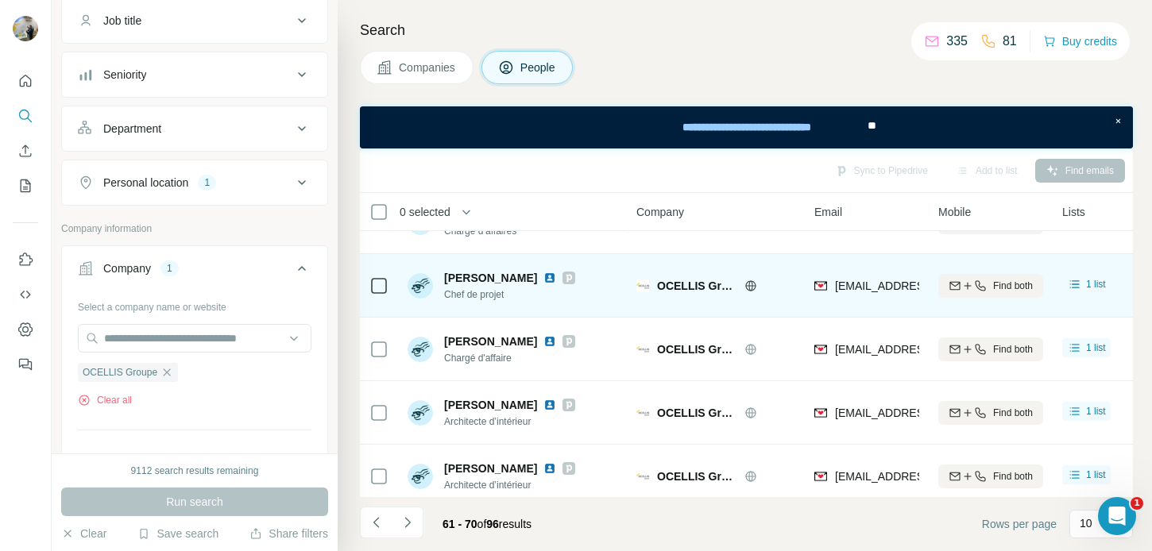
scroll to position [370, 0]
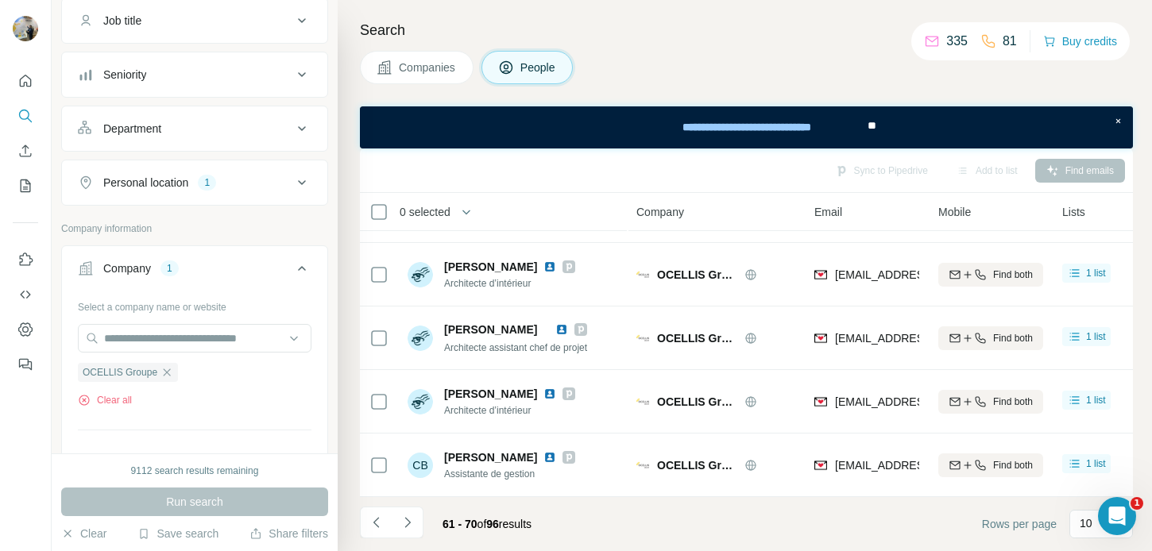
click at [499, 529] on span "96" at bounding box center [492, 524] width 13 height 13
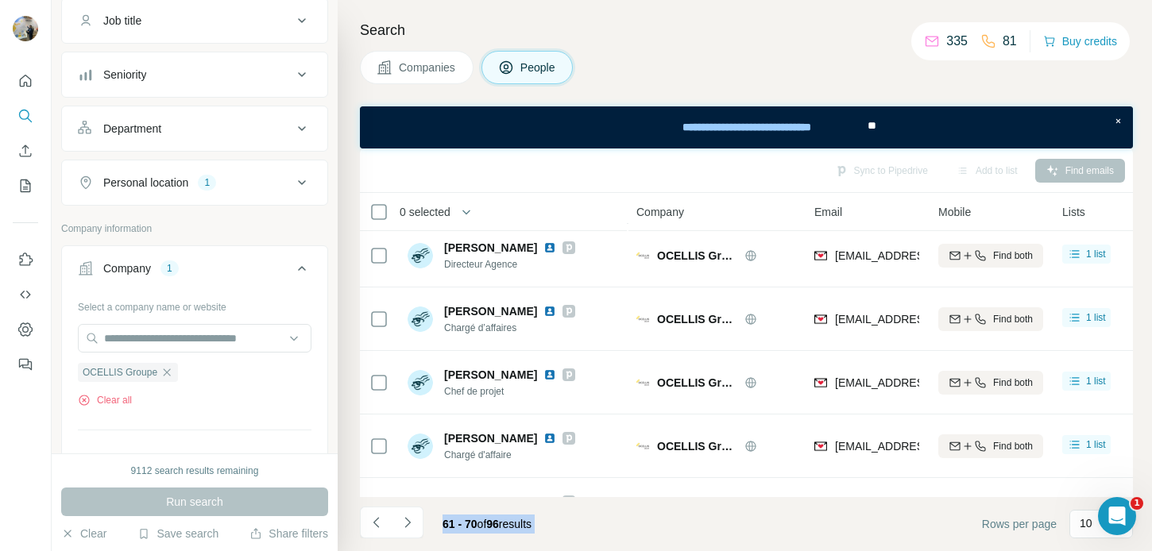
scroll to position [0, 0]
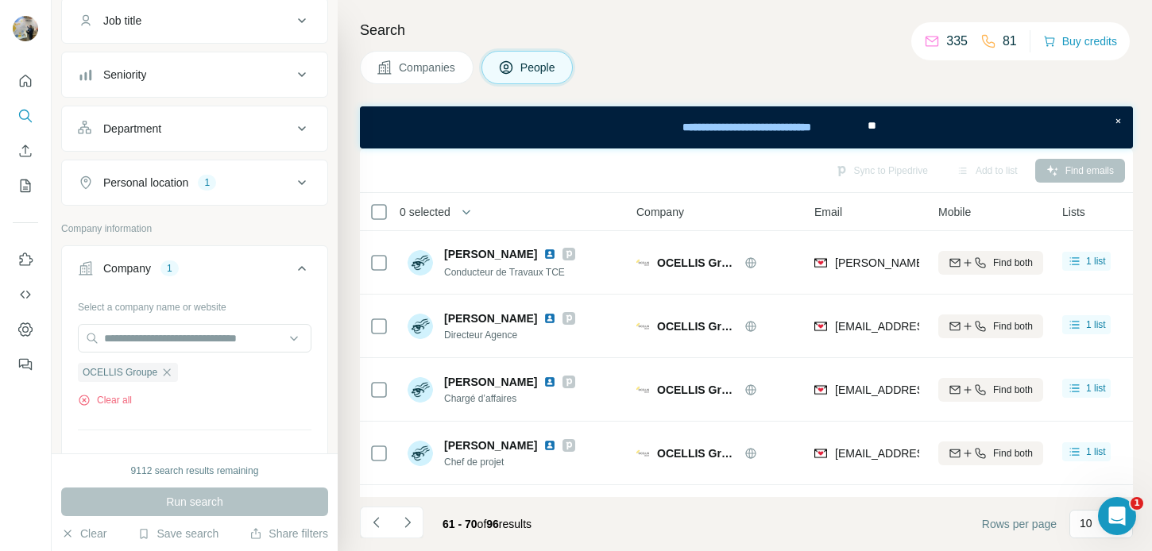
click at [530, 524] on span "61 - 70 of 96 results" at bounding box center [487, 524] width 89 height 13
click at [1008, 40] on p "81" at bounding box center [1010, 41] width 14 height 19
click at [1070, 45] on button "Buy credits" at bounding box center [1080, 41] width 74 height 22
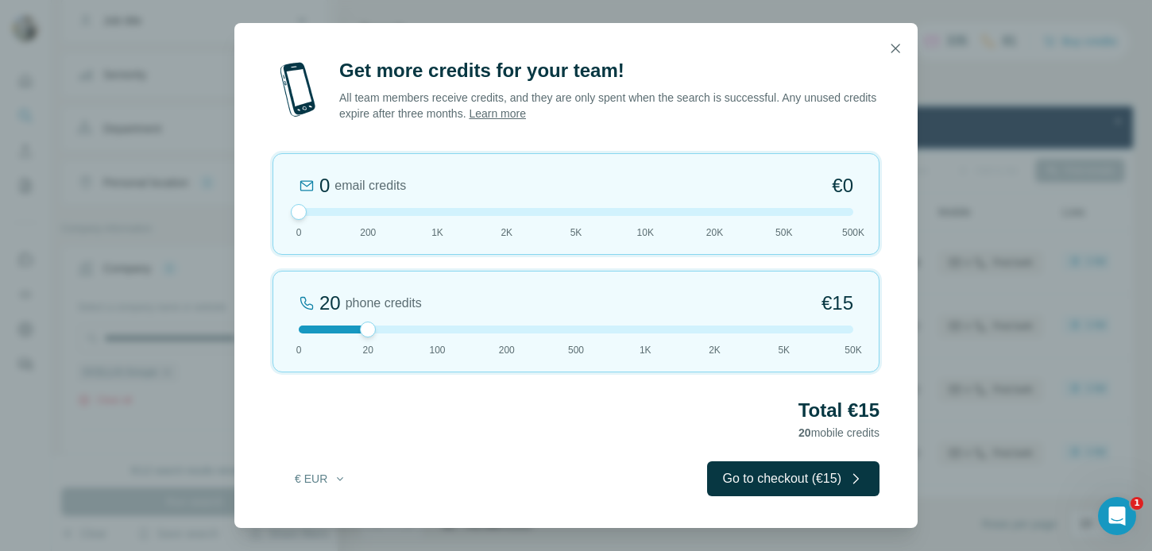
drag, startPoint x: 358, startPoint y: 207, endPoint x: 270, endPoint y: 207, distance: 88.2
click at [270, 207] on div "Get more credits for your team! All team members receive credits, and they are …" at bounding box center [575, 293] width 683 height 470
drag, startPoint x: 404, startPoint y: 327, endPoint x: 424, endPoint y: 327, distance: 19.9
click at [424, 327] on div at bounding box center [576, 330] width 555 height 8
click at [840, 308] on span "€72" at bounding box center [838, 303] width 32 height 25
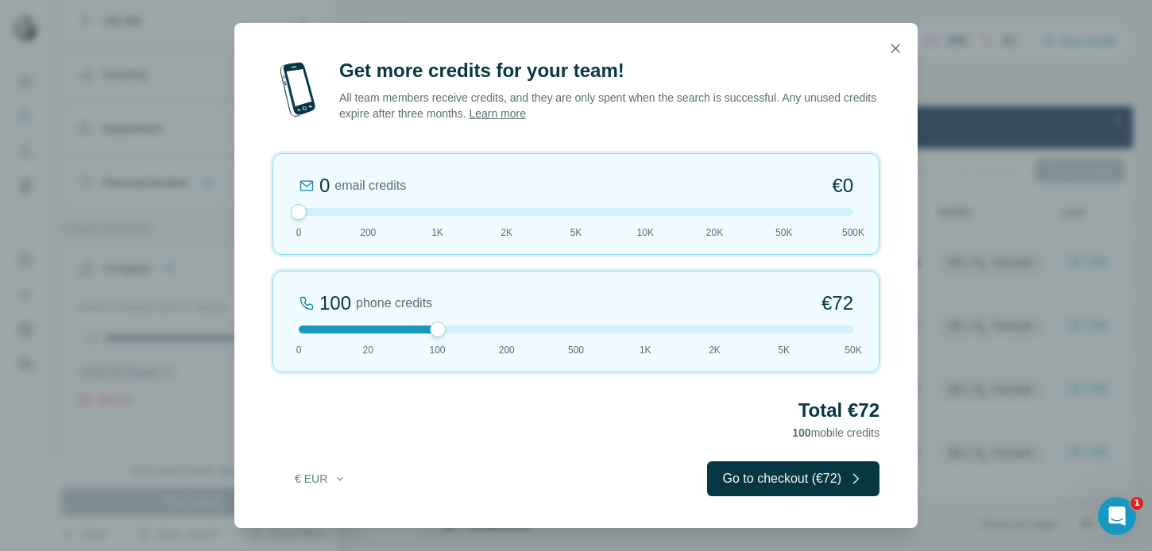
click at [840, 308] on span "€72" at bounding box center [838, 303] width 32 height 25
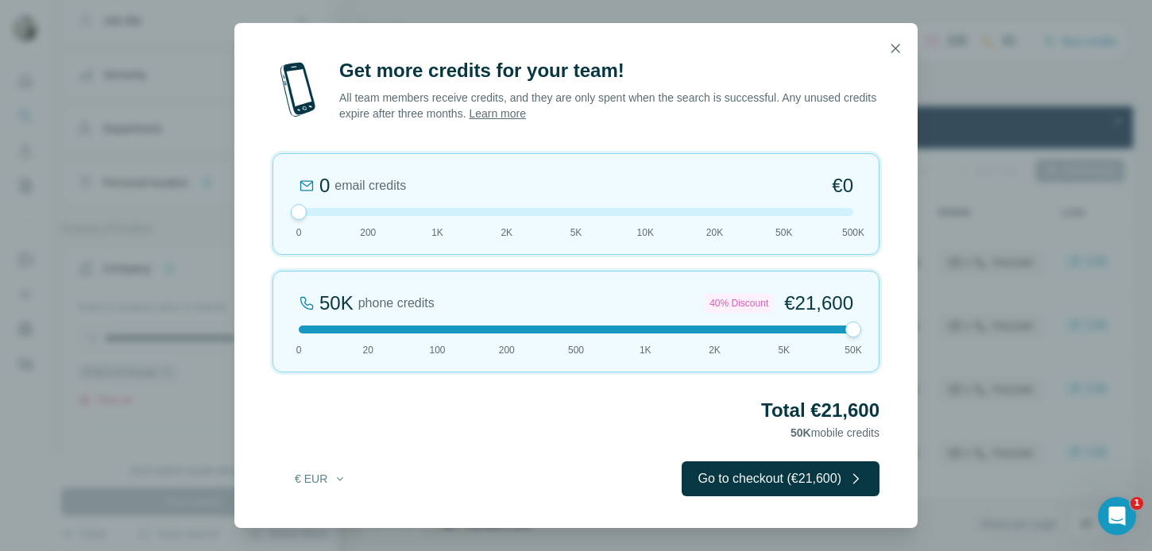
drag, startPoint x: 803, startPoint y: 326, endPoint x: 360, endPoint y: 325, distance: 442.6
click at [360, 326] on div at bounding box center [576, 330] width 555 height 8
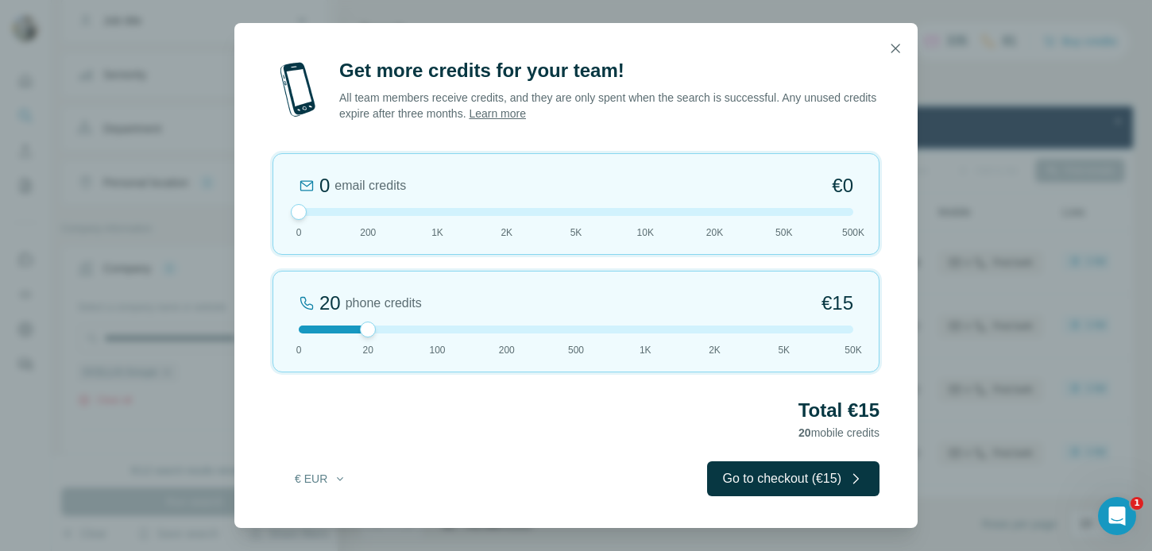
click at [360, 324] on div "20 phone credits €15 0 20 100 200 500 1K 2K 5K 50K" at bounding box center [576, 322] width 607 height 102
click at [416, 324] on div "20 phone credits €15 0 20 100 200 500 1K 2K 5K 50K" at bounding box center [576, 322] width 607 height 102
click at [438, 324] on div at bounding box center [438, 330] width 16 height 16
click at [503, 332] on div at bounding box center [576, 330] width 555 height 8
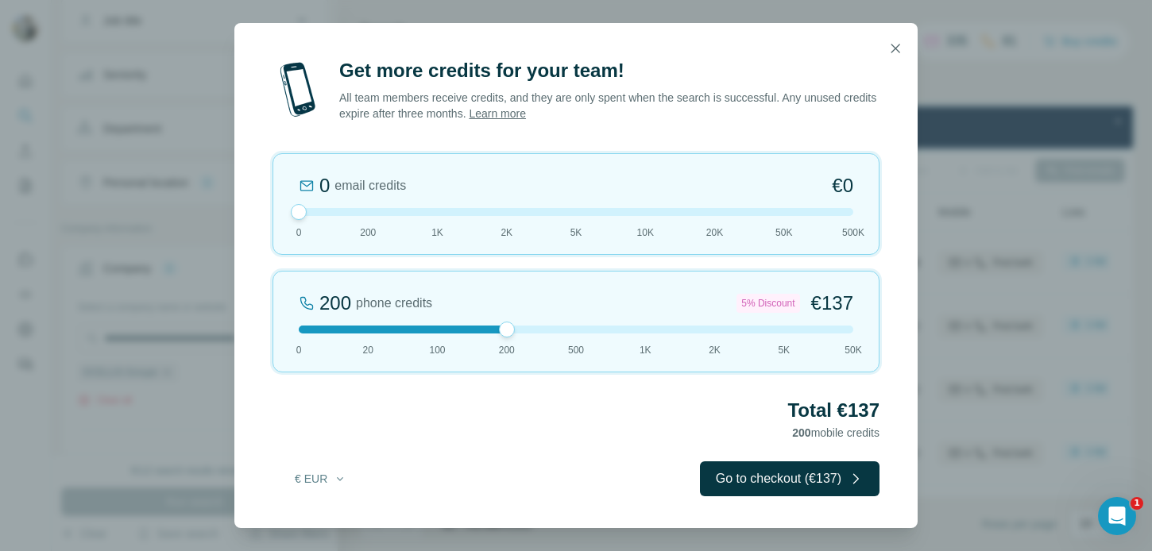
click at [567, 334] on div "200 phone credits 5% Discount €137 0 20 100 200 500 1K 2K 5K 50K" at bounding box center [576, 322] width 607 height 102
click at [896, 51] on icon "button" at bounding box center [896, 49] width 16 height 16
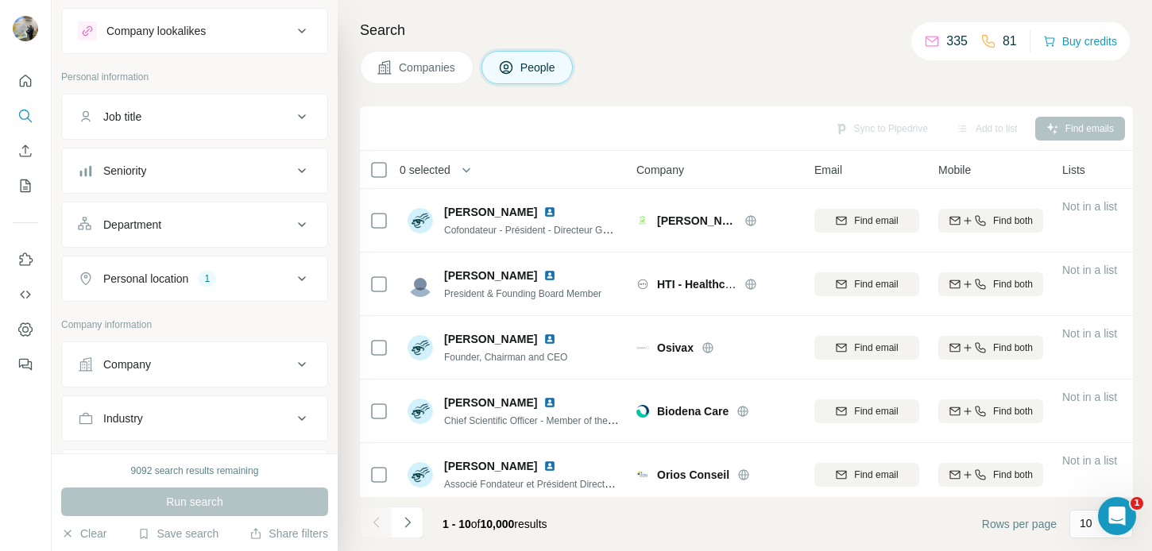
click at [144, 366] on div "Company" at bounding box center [127, 365] width 48 height 16
click at [157, 428] on input "text" at bounding box center [195, 434] width 234 height 29
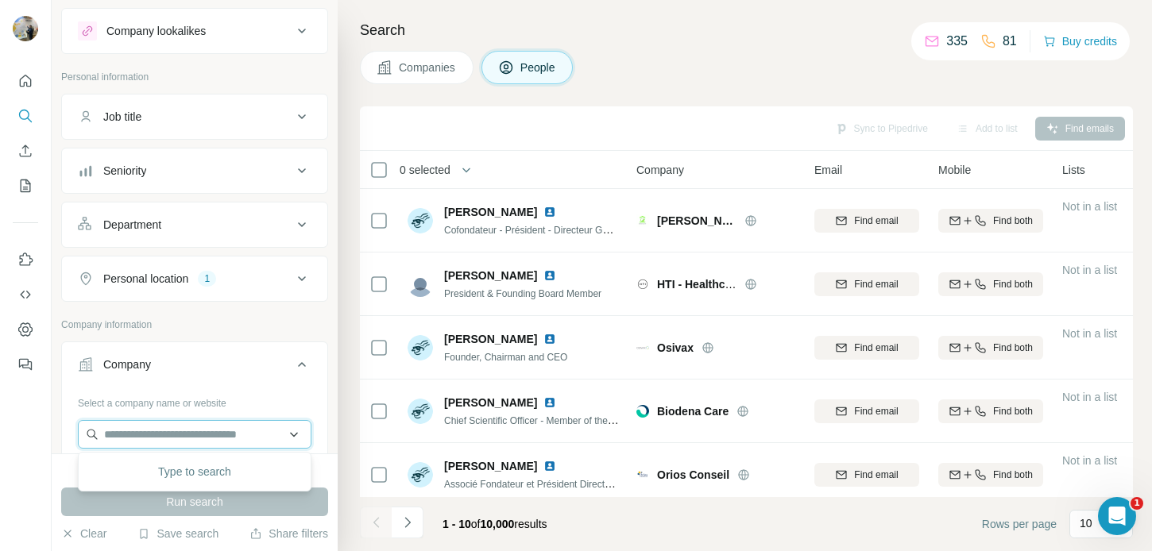
paste input "**********"
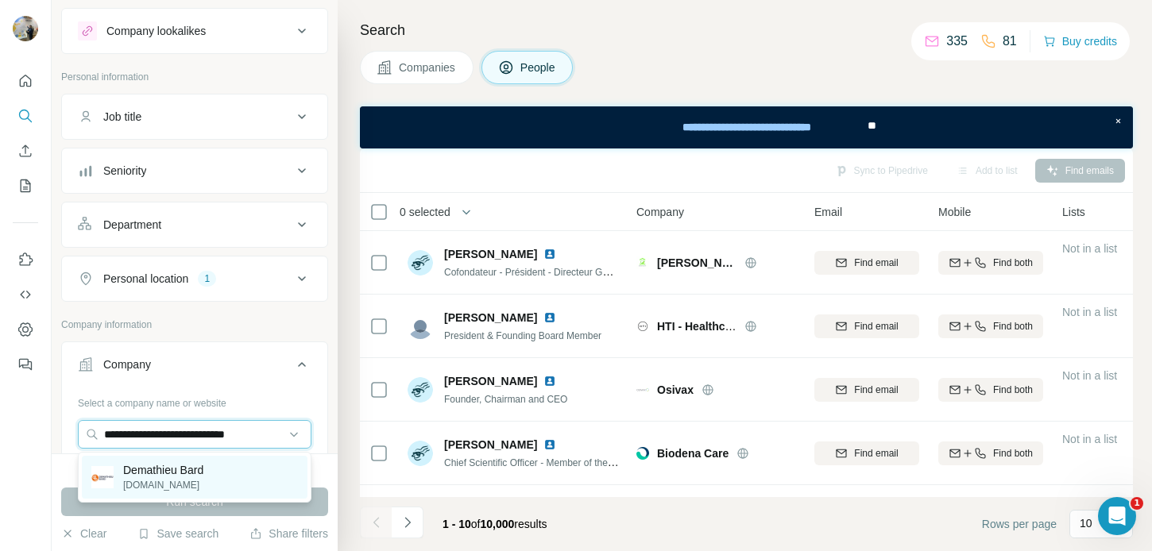
type input "**********"
click at [188, 466] on p "Demathieu Bard" at bounding box center [163, 470] width 80 height 16
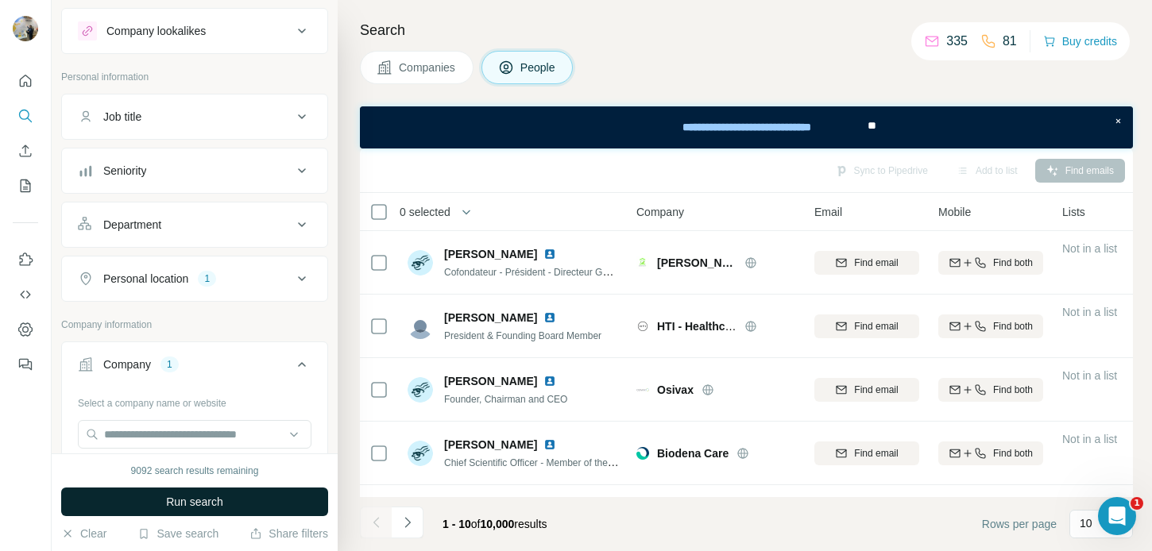
click at [200, 504] on span "Run search" at bounding box center [194, 502] width 57 height 16
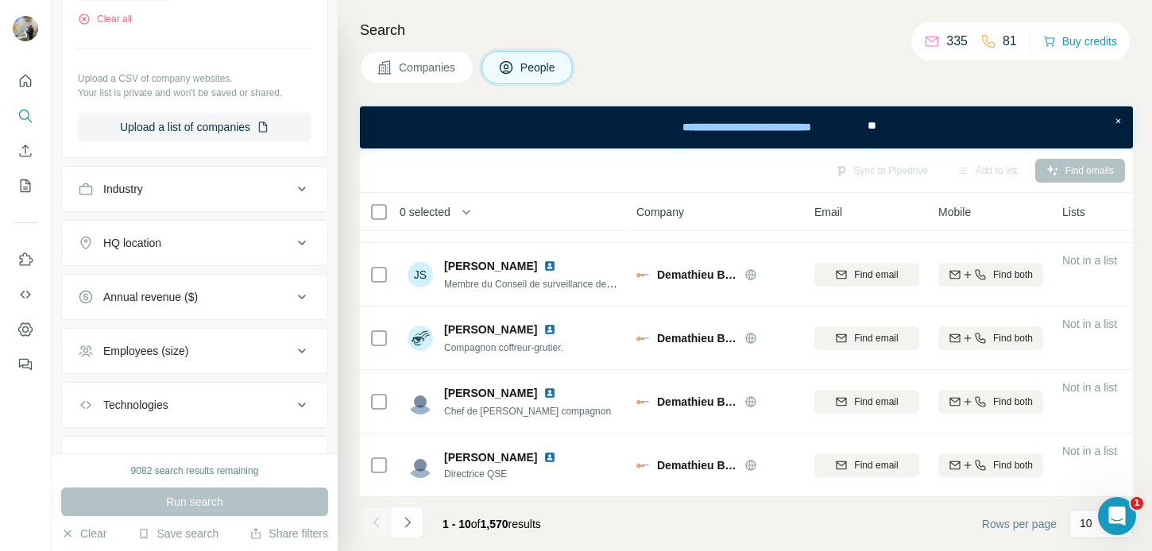
scroll to position [698, 0]
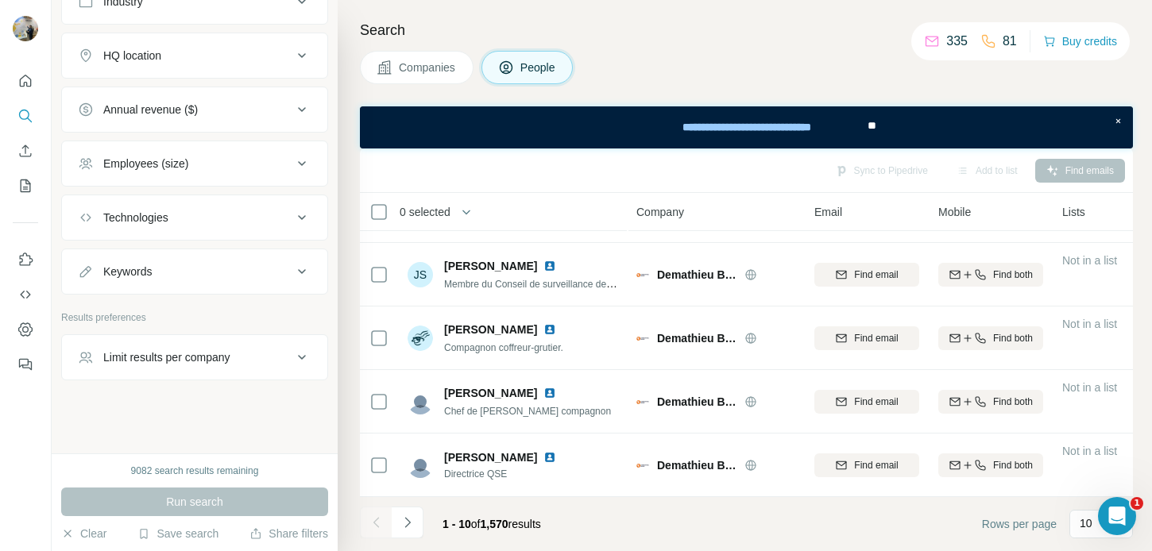
click at [153, 376] on button "Limit results per company" at bounding box center [194, 358] width 265 height 38
click at [153, 361] on div "Limit results per company" at bounding box center [166, 358] width 127 height 16
click at [153, 358] on div "Limit results per company" at bounding box center [166, 358] width 127 height 16
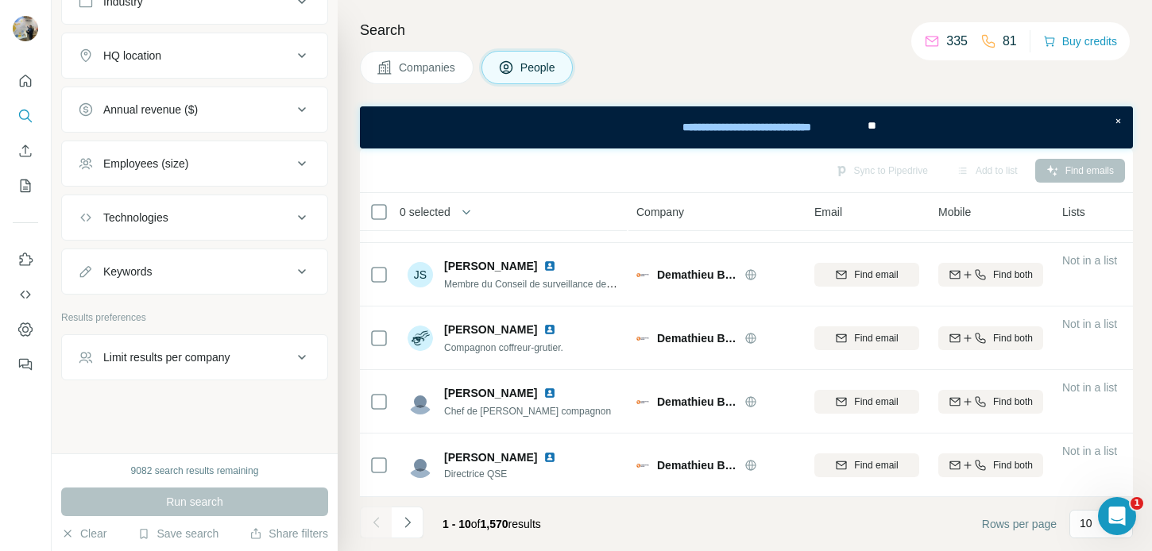
click at [151, 283] on button "Keywords" at bounding box center [194, 272] width 265 height 38
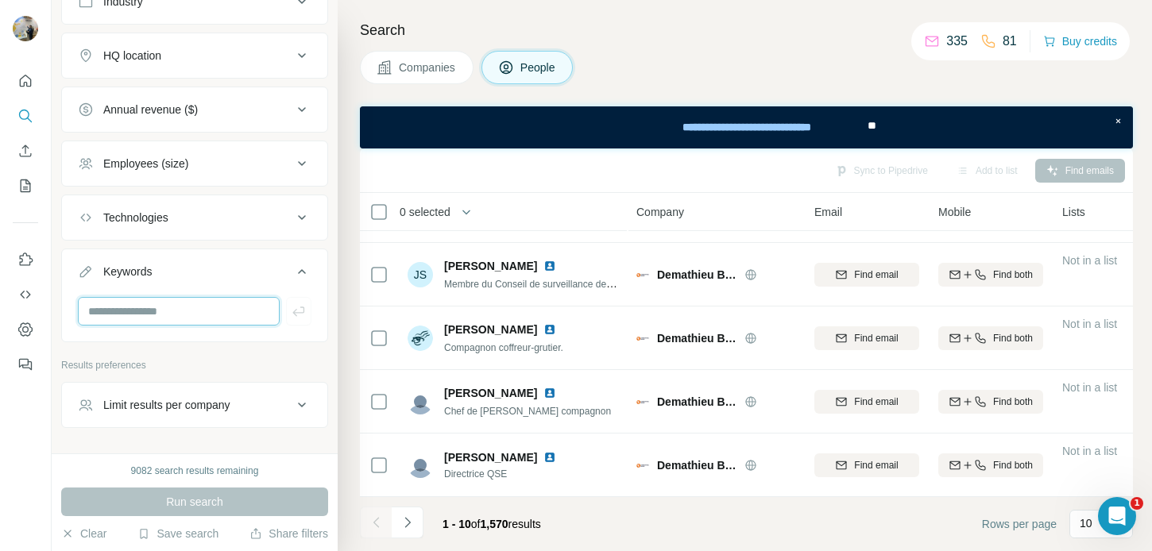
click at [161, 308] on input "text" at bounding box center [179, 311] width 202 height 29
type input "*****"
click at [301, 319] on button "button" at bounding box center [298, 311] width 25 height 29
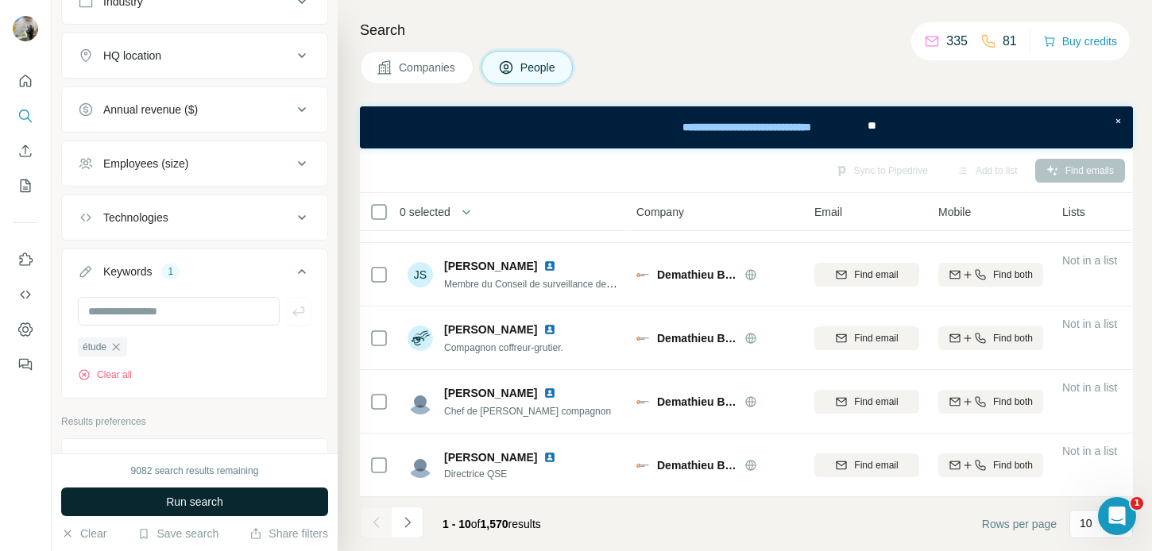
click at [252, 502] on button "Run search" at bounding box center [194, 502] width 267 height 29
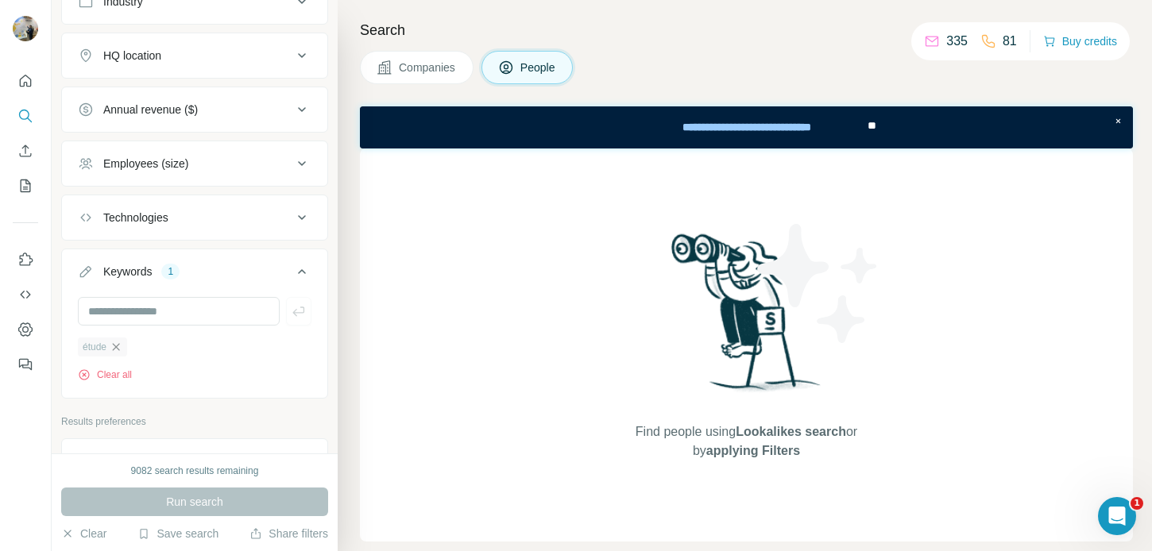
click at [115, 342] on icon "button" at bounding box center [116, 347] width 13 height 13
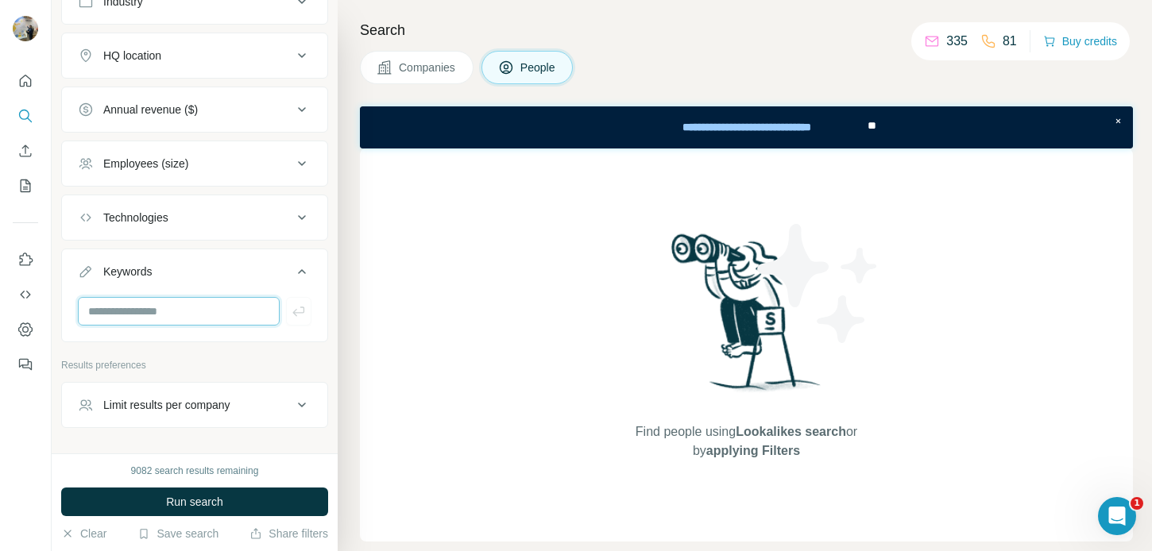
click at [126, 321] on input "text" at bounding box center [179, 311] width 202 height 29
type input "******"
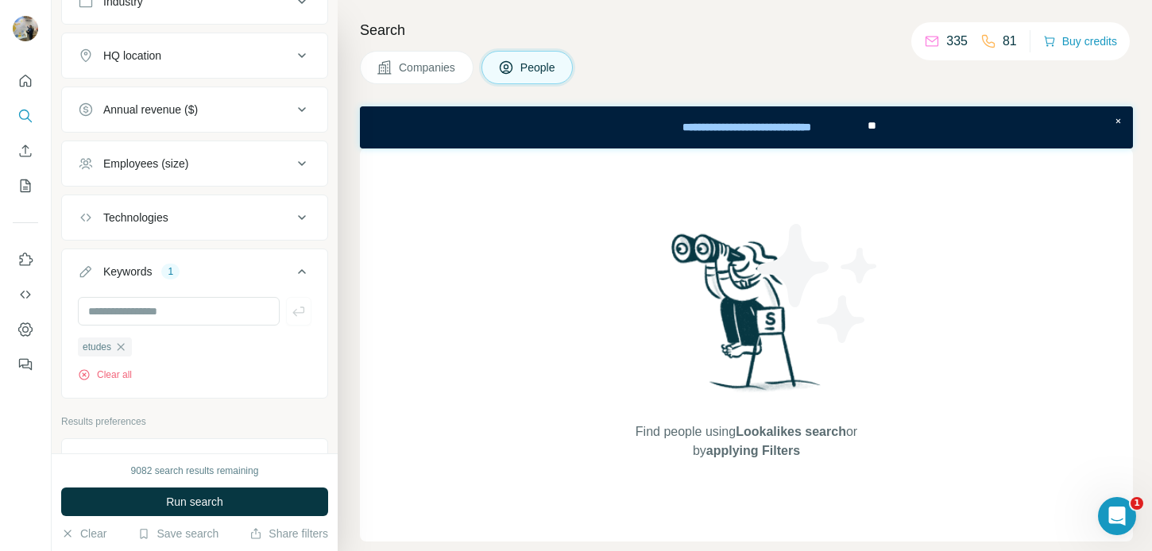
click at [200, 483] on div "9082 search results remaining Run search Clear Save search Share filters" at bounding box center [195, 503] width 286 height 98
click at [200, 496] on span "Run search" at bounding box center [194, 502] width 57 height 16
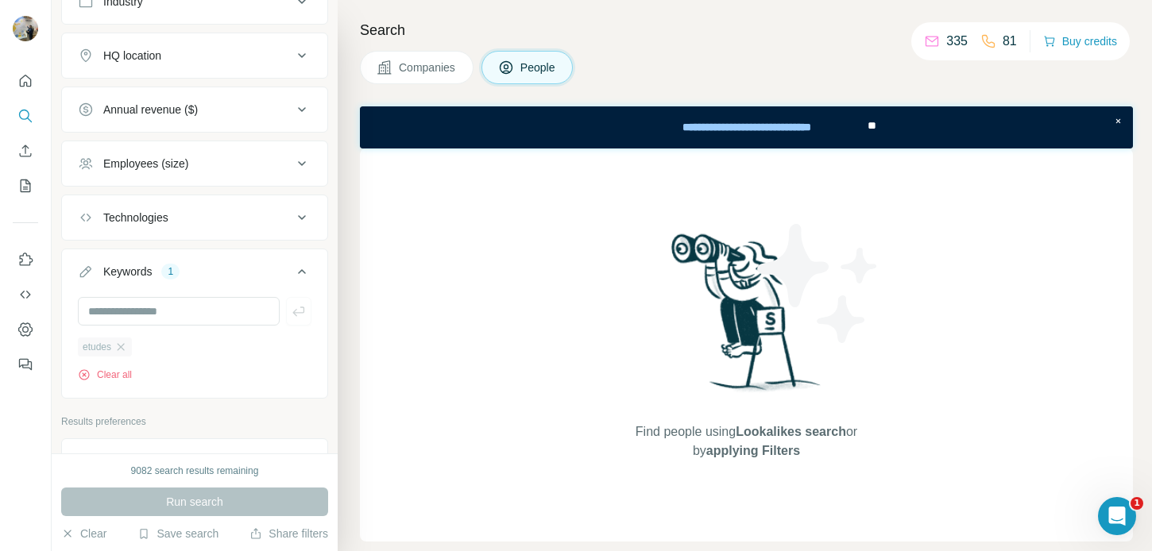
click at [126, 354] on div "etudes" at bounding box center [105, 347] width 54 height 19
click at [122, 343] on icon "button" at bounding box center [120, 347] width 13 height 13
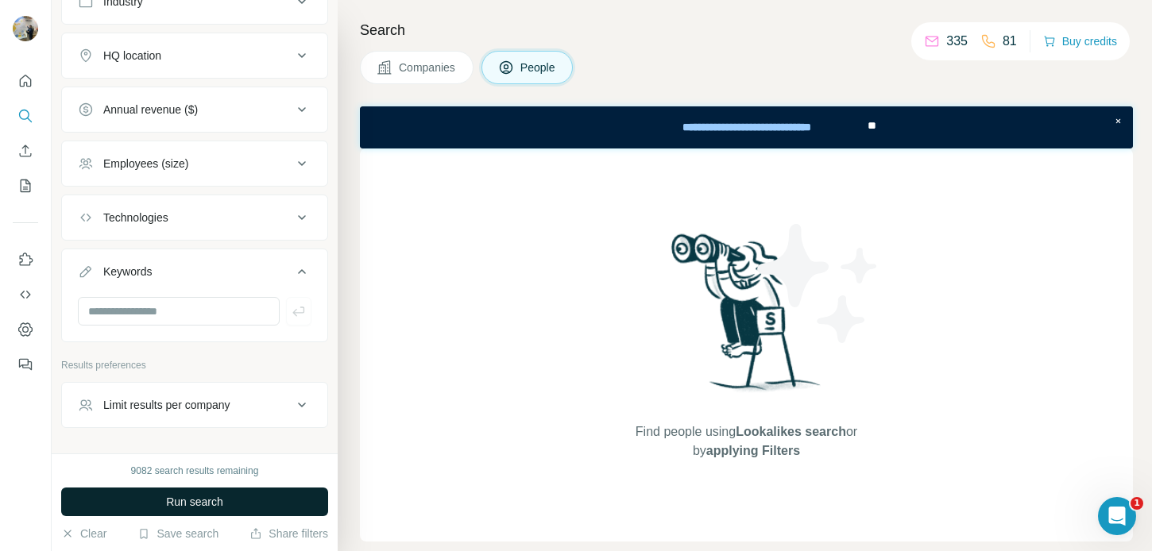
click at [210, 509] on span "Run search" at bounding box center [194, 502] width 57 height 16
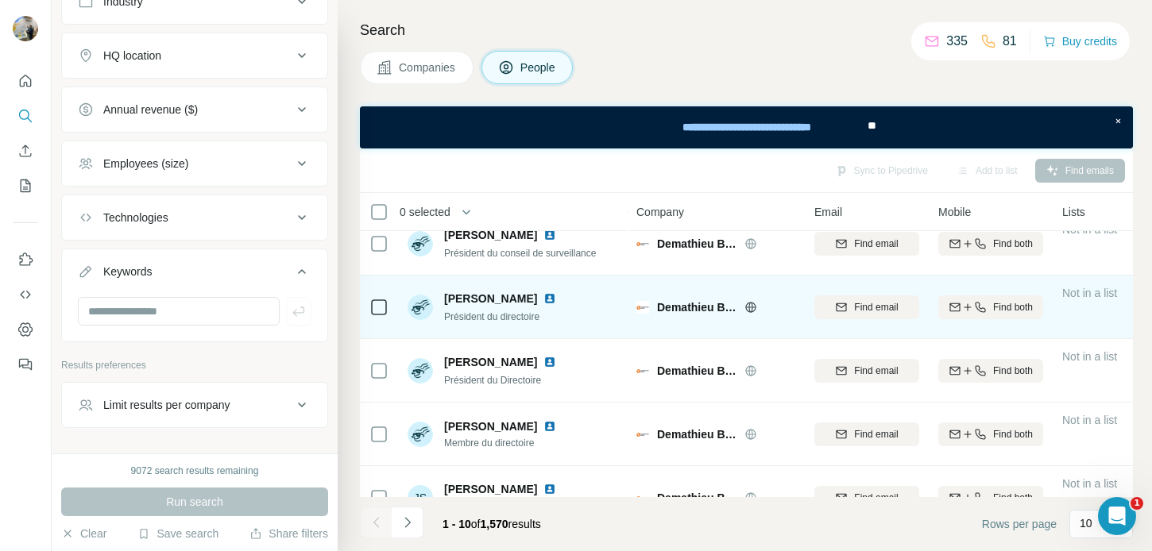
scroll to position [370, 0]
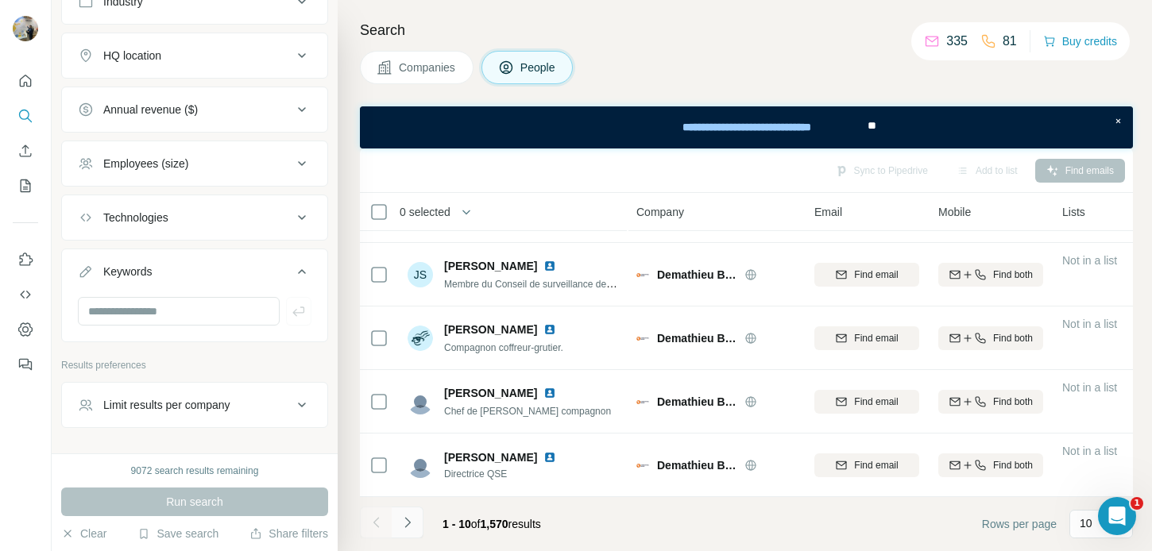
click at [420, 518] on button "Navigate to next page" at bounding box center [408, 523] width 32 height 32
click at [374, 527] on icon "Navigate to previous page" at bounding box center [377, 523] width 16 height 16
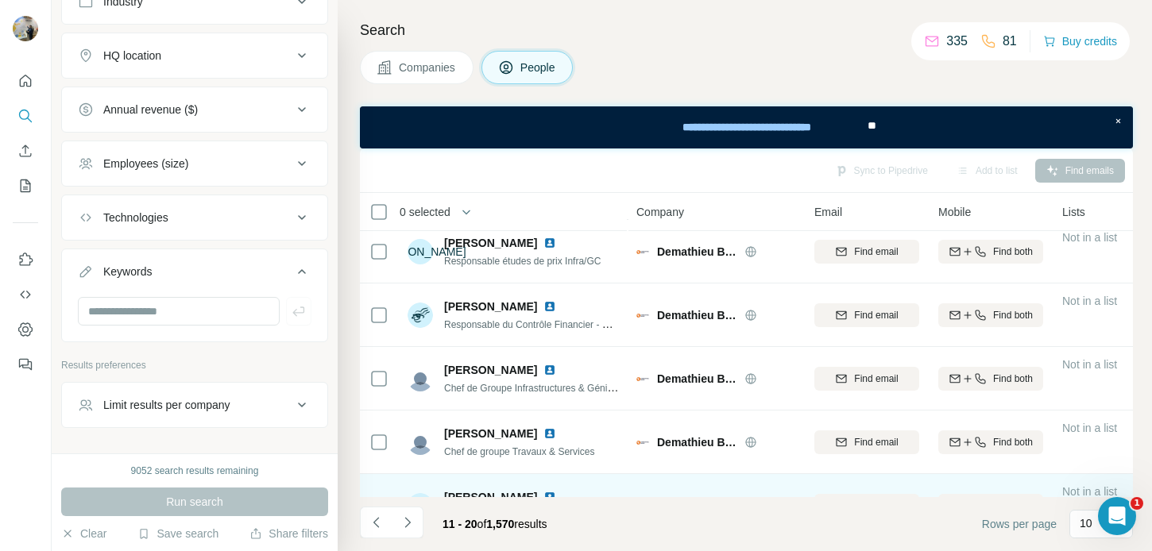
scroll to position [0, 0]
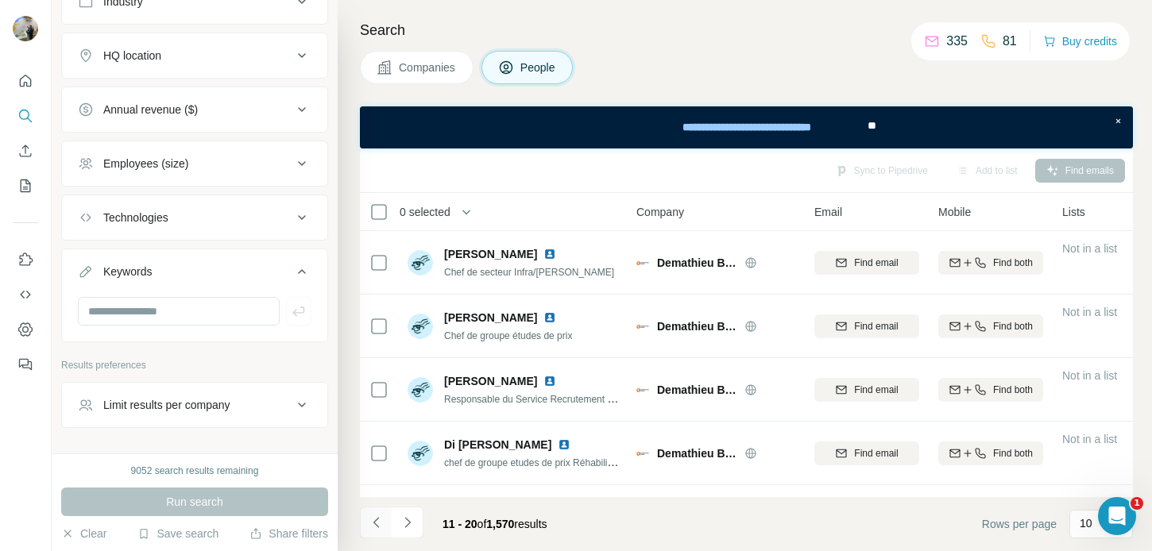
click at [367, 520] on button "Navigate to previous page" at bounding box center [376, 523] width 32 height 32
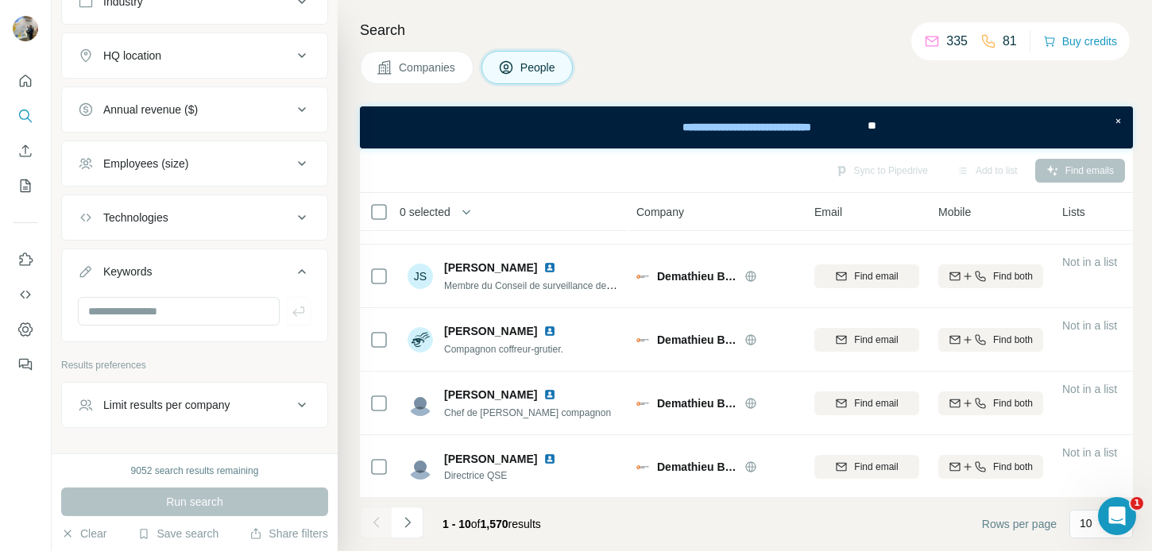
scroll to position [370, 0]
click at [412, 516] on icon "Navigate to next page" at bounding box center [408, 523] width 16 height 16
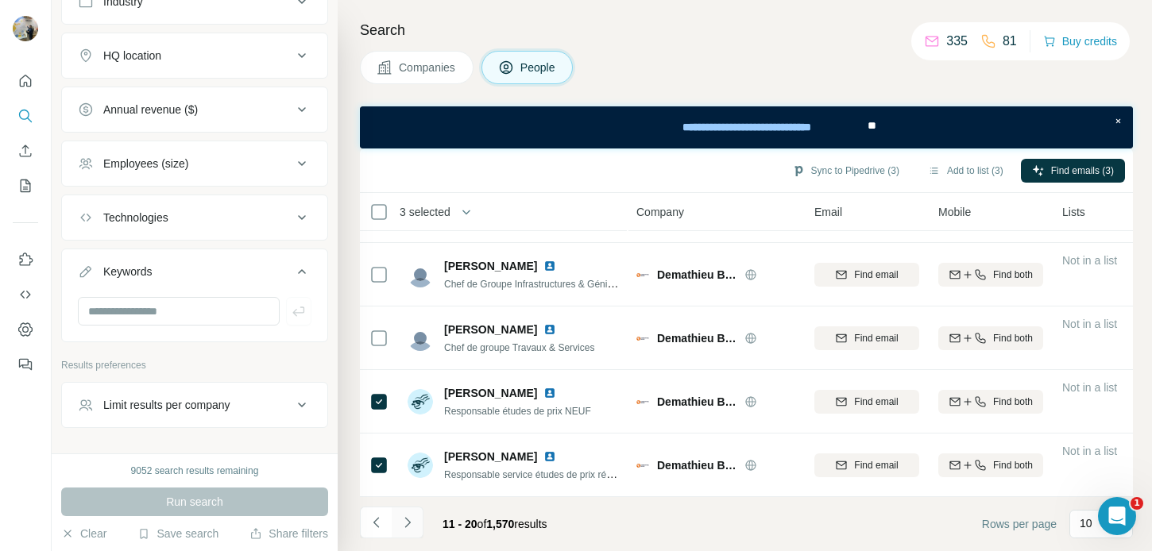
click at [404, 507] on button "Navigate to next page" at bounding box center [408, 523] width 32 height 32
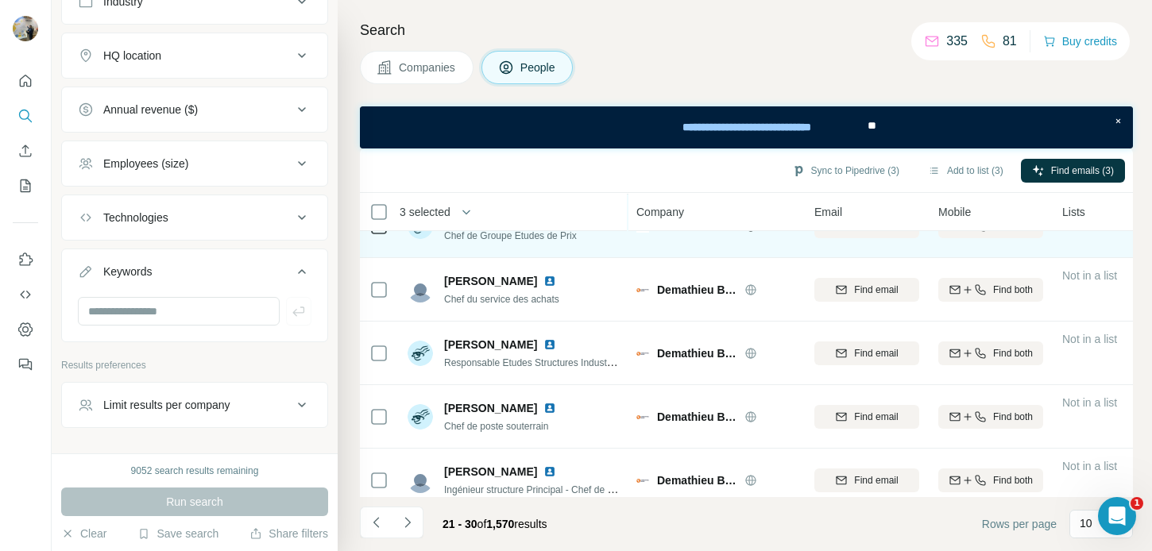
scroll to position [168, 0]
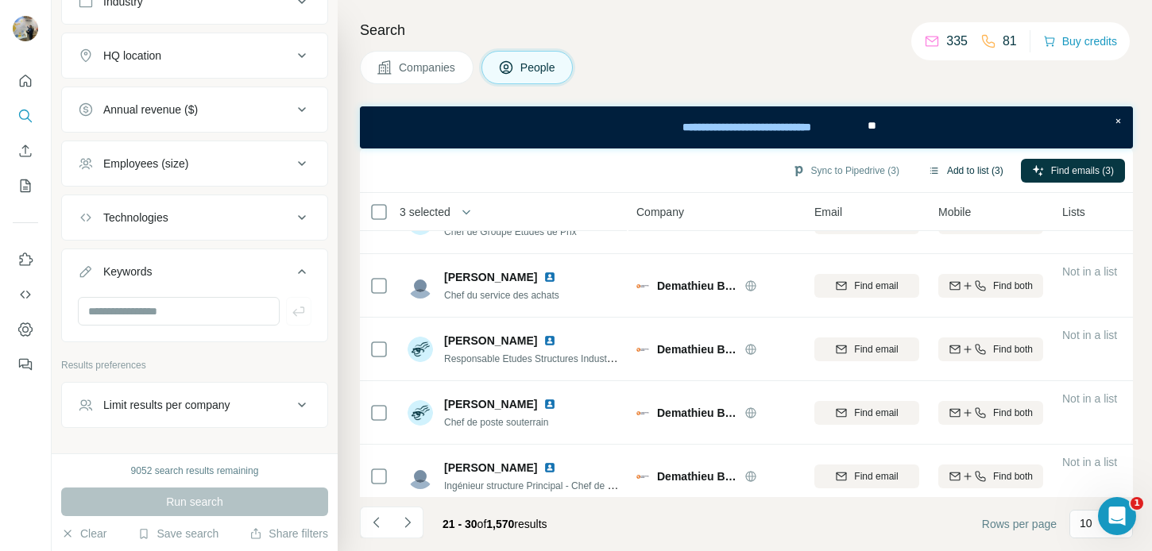
click at [963, 176] on button "Add to list (3)" at bounding box center [966, 171] width 98 height 24
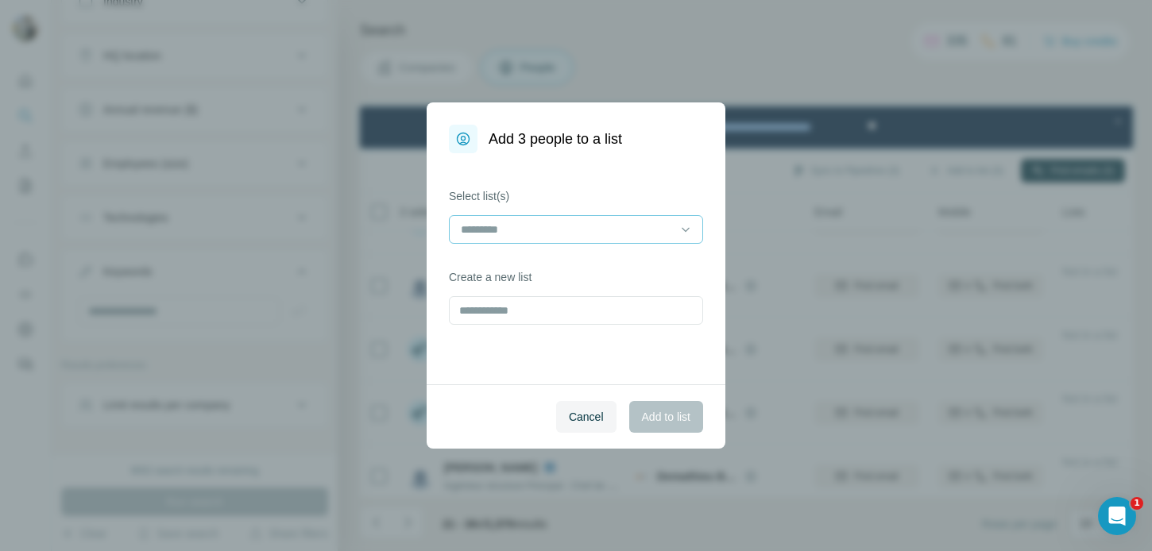
click at [543, 233] on input at bounding box center [566, 229] width 215 height 17
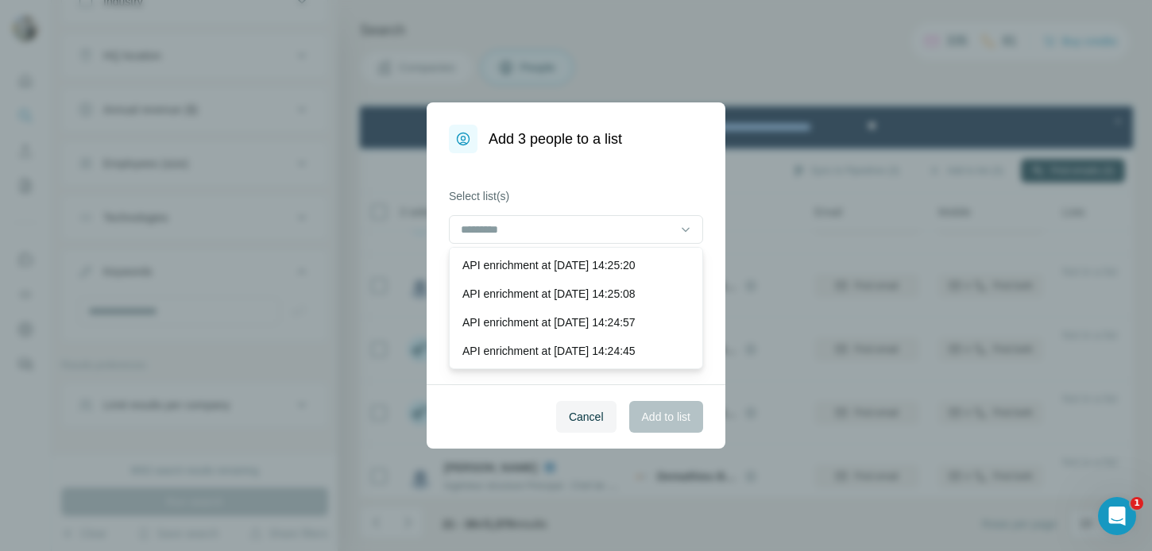
click at [569, 196] on label "Select list(s)" at bounding box center [576, 196] width 254 height 16
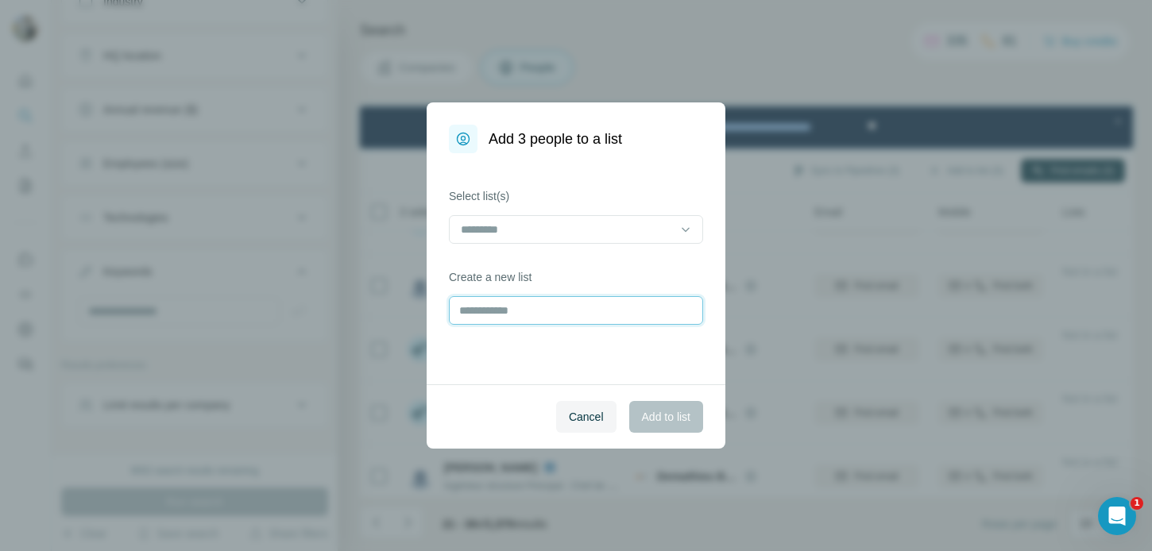
click at [566, 304] on input "text" at bounding box center [576, 310] width 254 height 29
type input "**********"
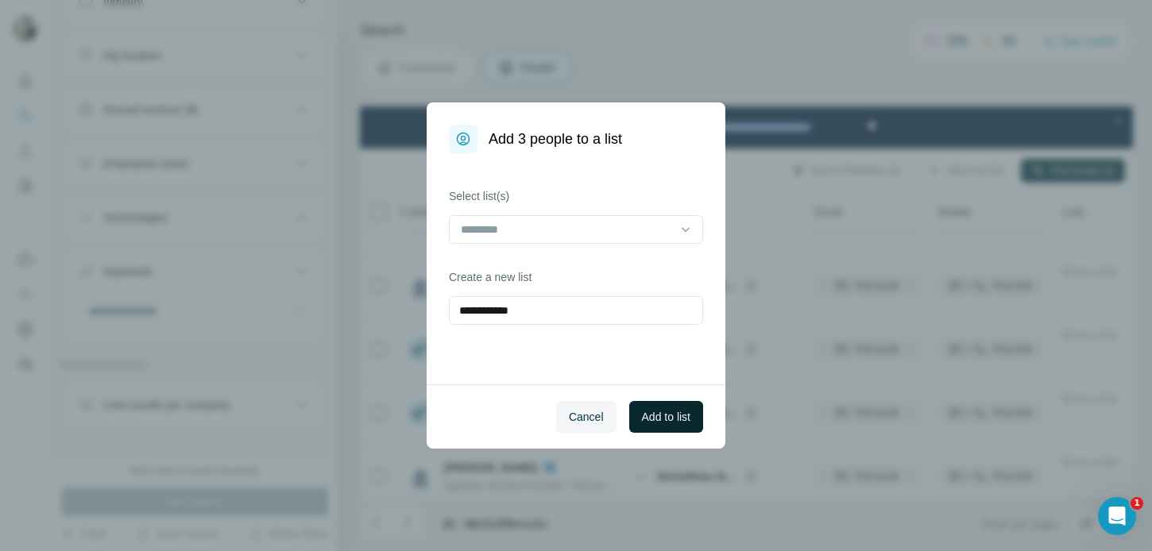
click at [665, 416] on span "Add to list" at bounding box center [666, 417] width 48 height 16
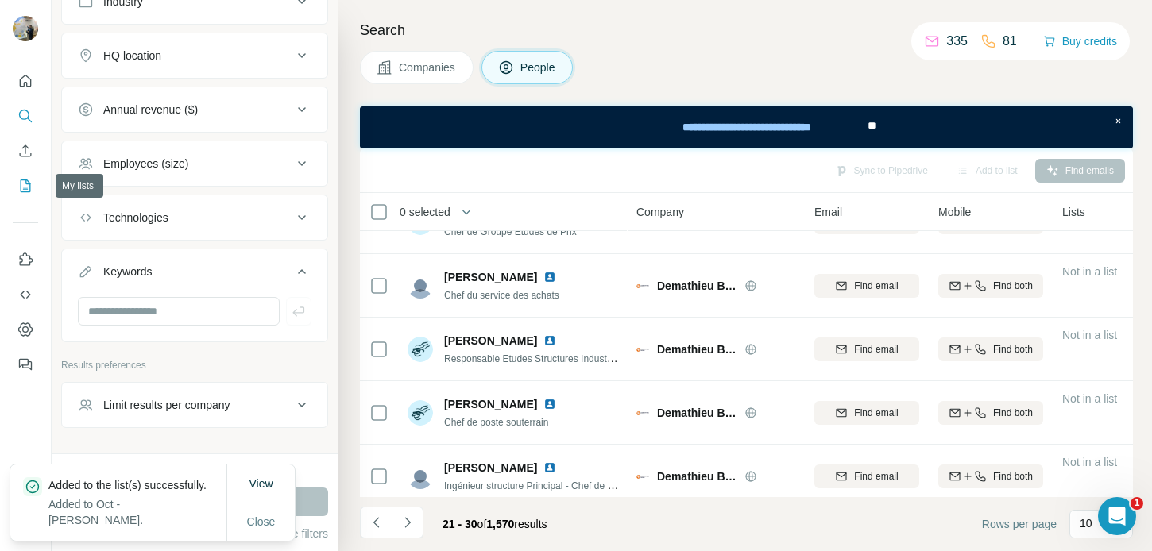
click at [23, 193] on icon "My lists" at bounding box center [25, 186] width 16 height 16
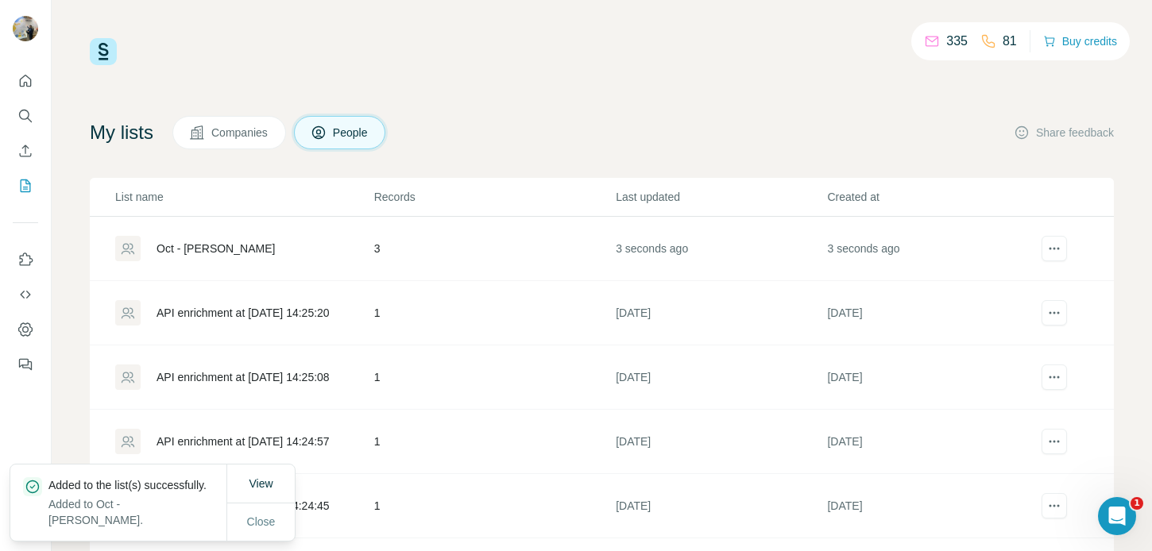
click at [265, 195] on p "List name" at bounding box center [243, 197] width 257 height 16
click at [269, 526] on span "Close" at bounding box center [261, 522] width 29 height 16
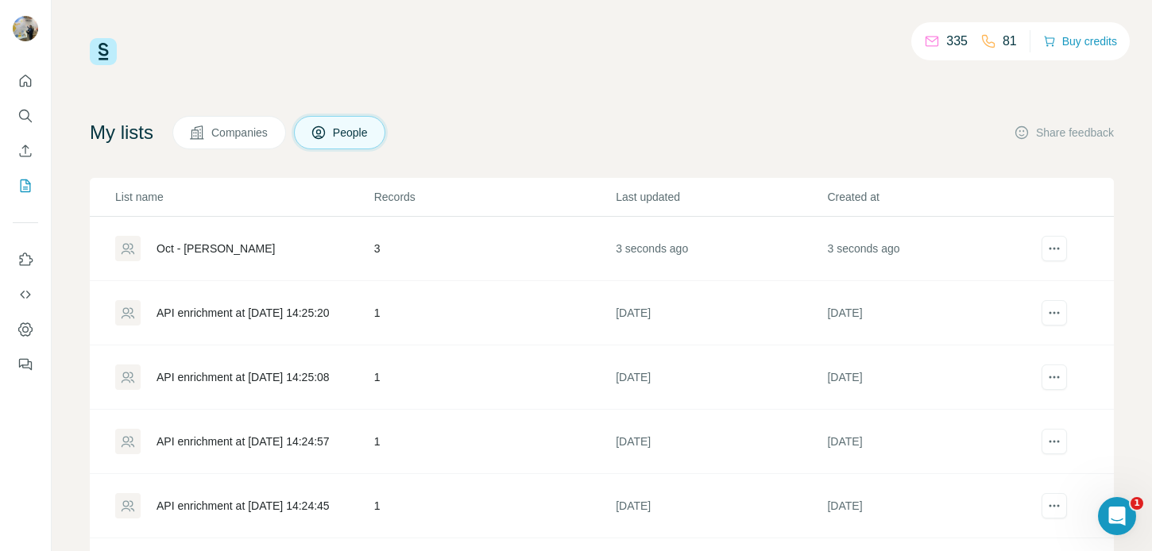
click at [184, 247] on div "Oct - Cédric" at bounding box center [216, 249] width 118 height 16
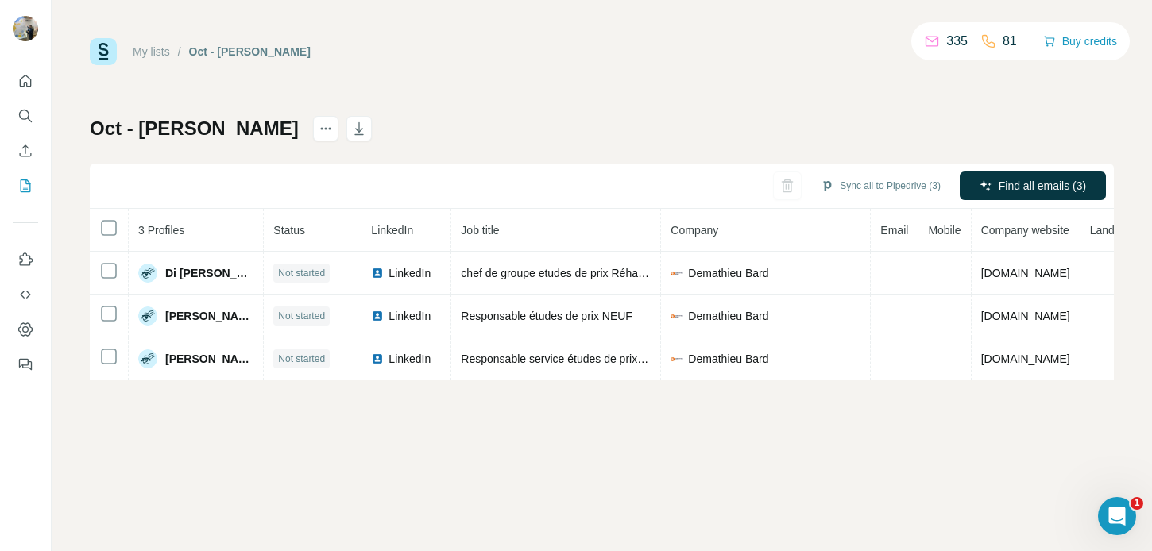
scroll to position [0, 96]
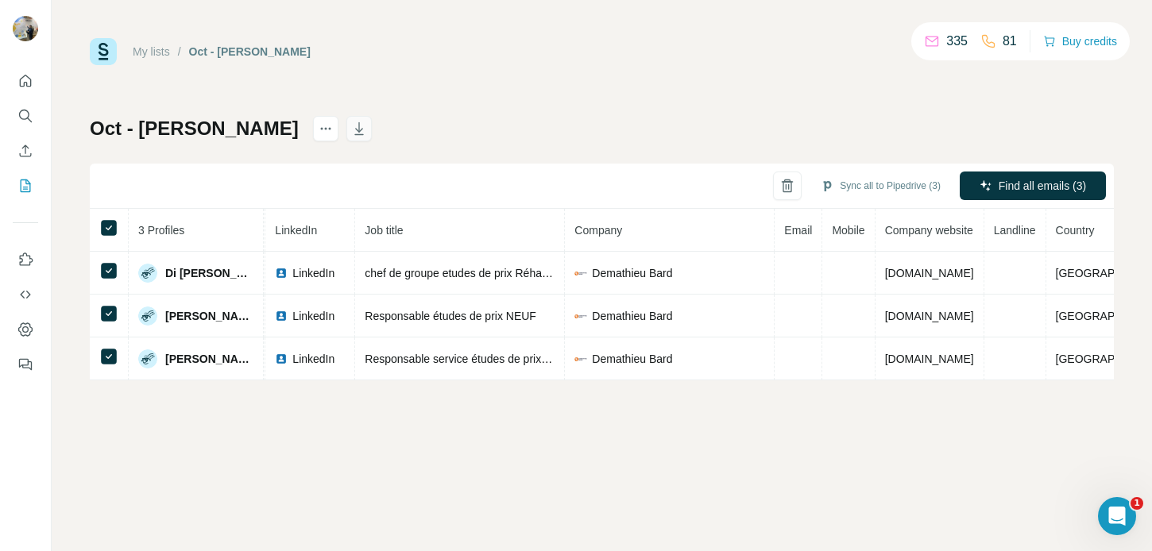
click at [354, 129] on icon "button" at bounding box center [358, 128] width 9 height 13
click at [27, 122] on icon "Search" at bounding box center [25, 116] width 16 height 16
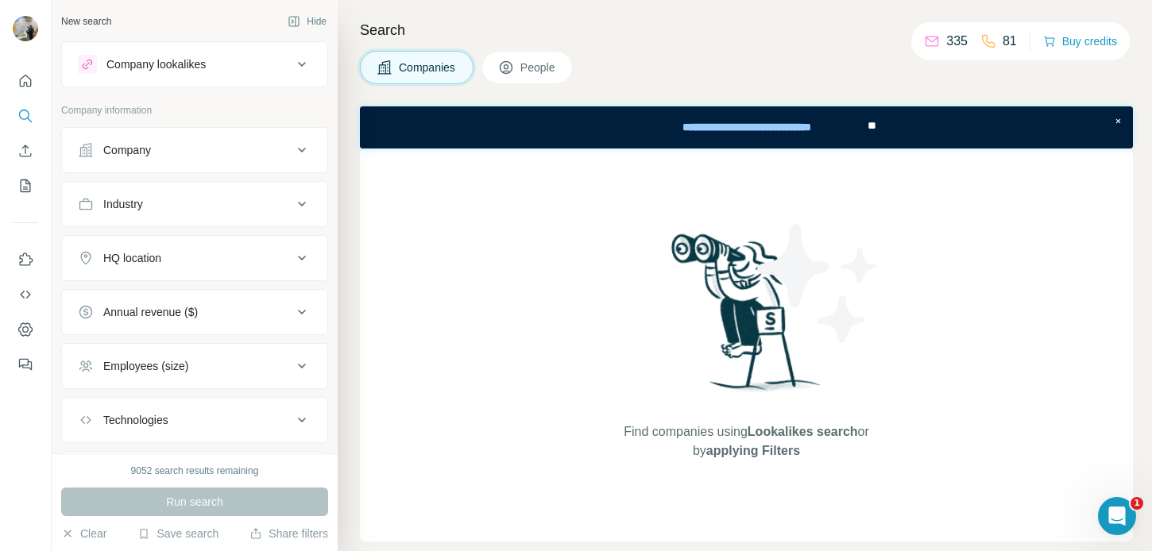
click at [160, 165] on button "Company" at bounding box center [194, 150] width 265 height 38
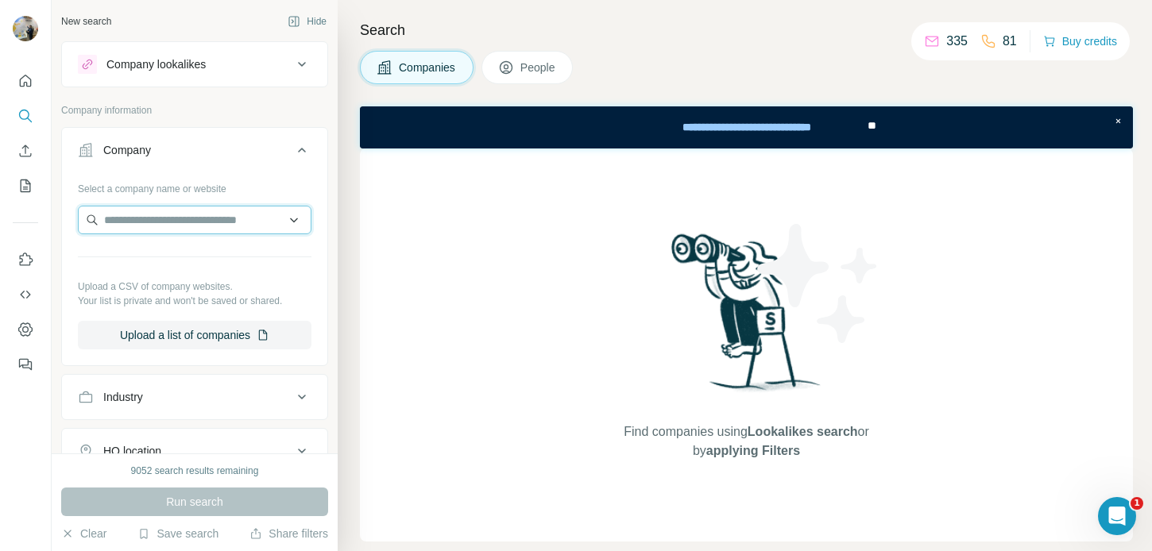
click at [159, 211] on input "text" at bounding box center [195, 220] width 234 height 29
paste input "**********"
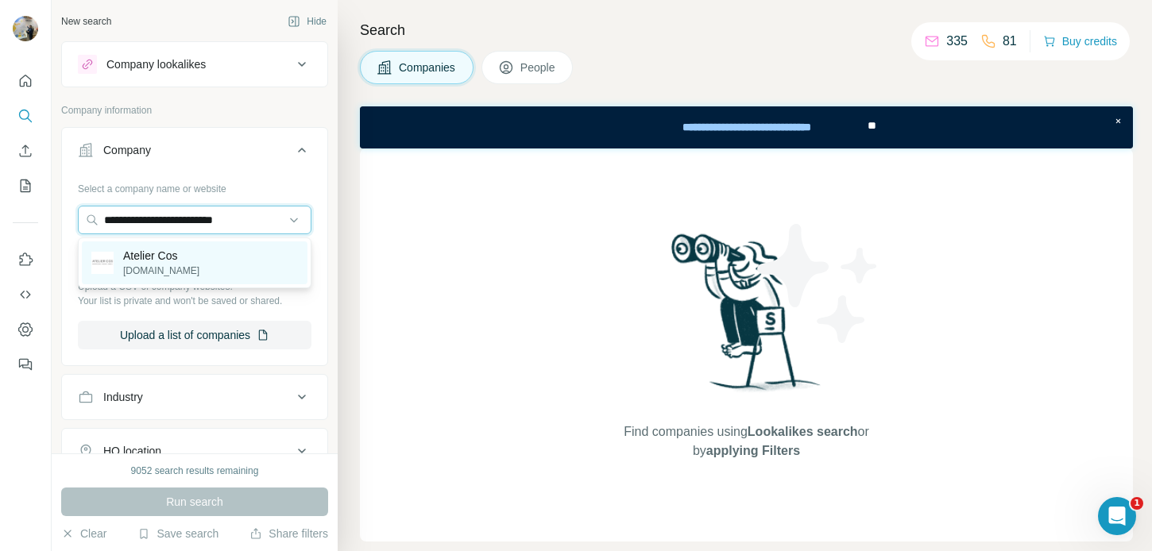
type input "**********"
click at [182, 253] on p "Atelier Cos" at bounding box center [161, 256] width 76 height 16
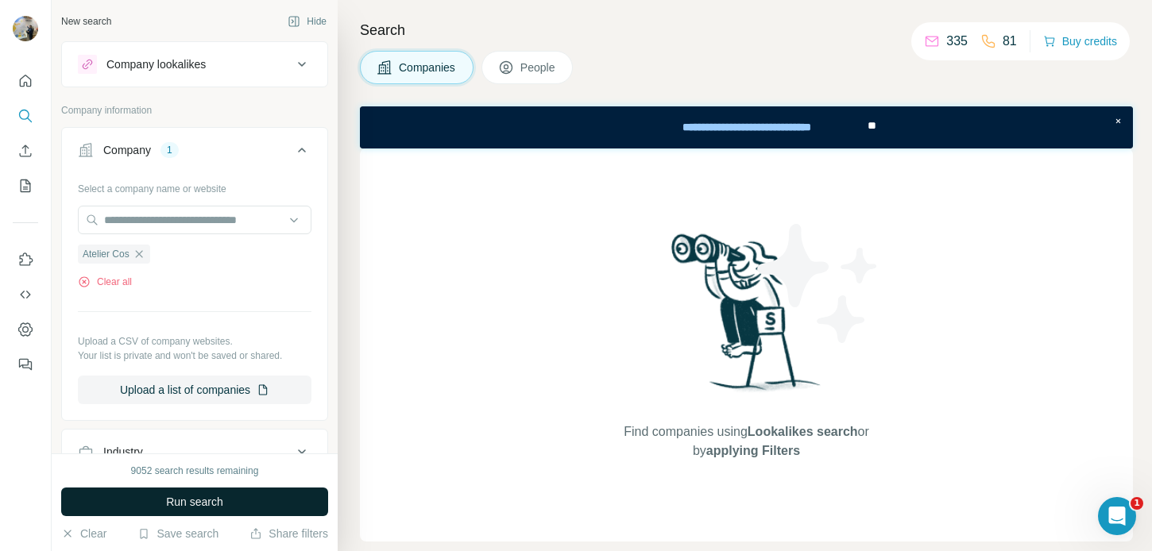
click at [200, 510] on button "Run search" at bounding box center [194, 502] width 267 height 29
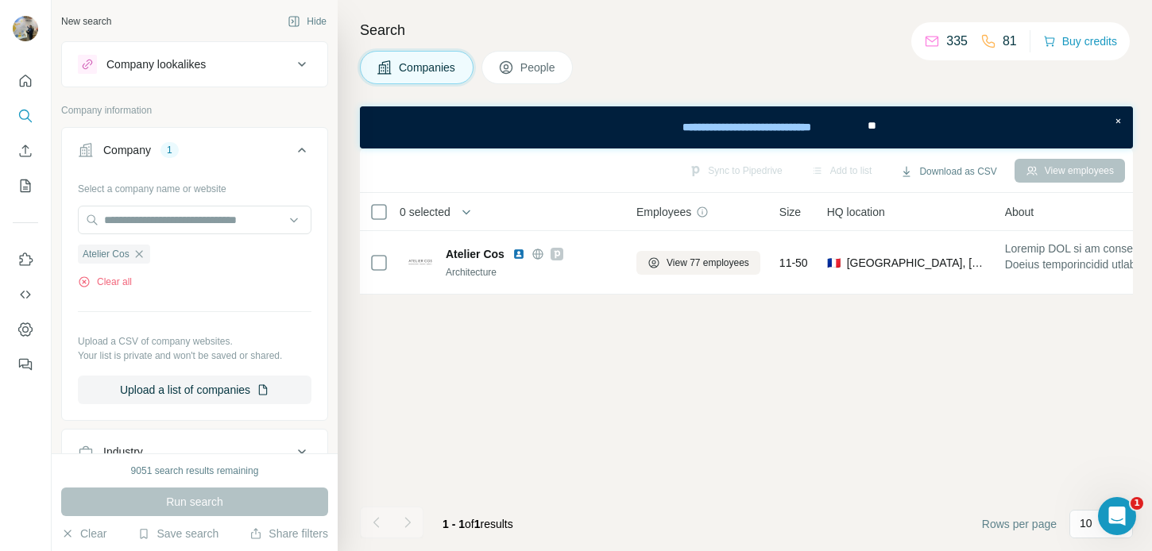
click at [536, 71] on span "People" at bounding box center [538, 68] width 37 height 16
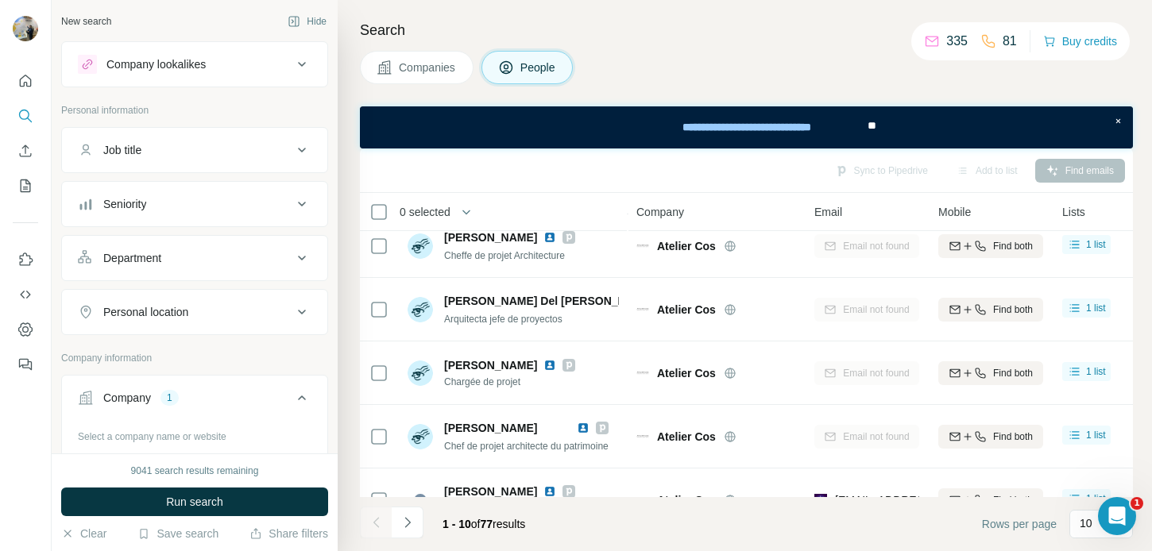
scroll to position [370, 0]
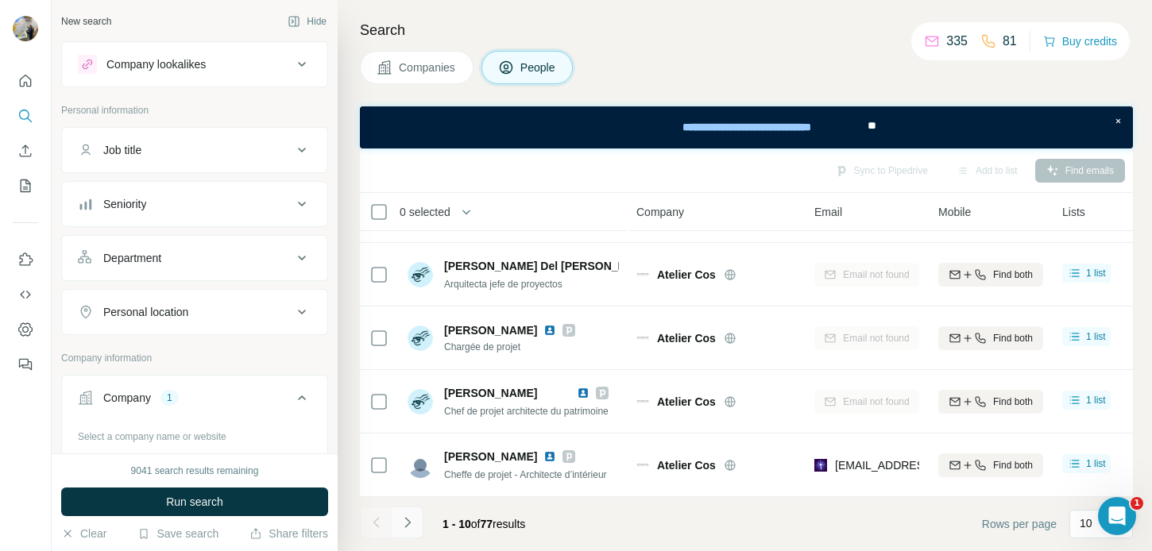
click at [420, 528] on button "Navigate to next page" at bounding box center [408, 523] width 32 height 32
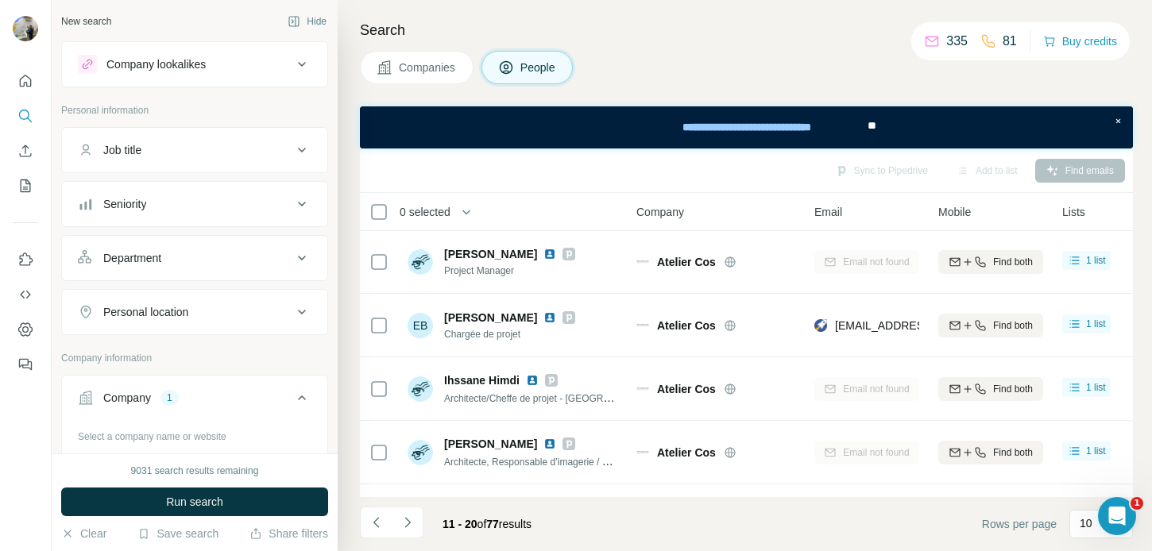
scroll to position [0, 0]
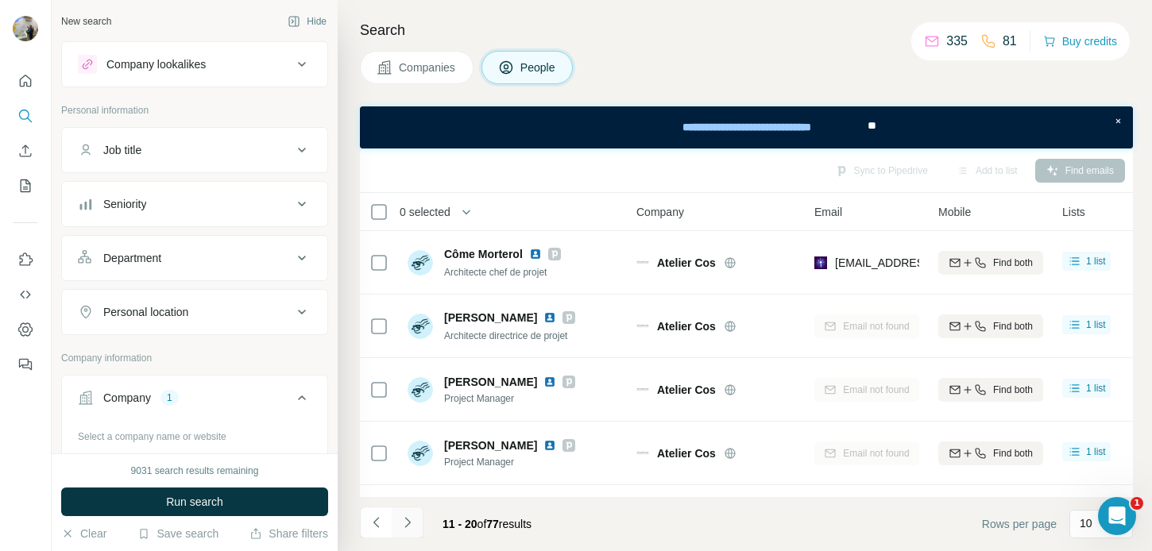
click at [406, 517] on icon "Navigate to next page" at bounding box center [408, 523] width 16 height 16
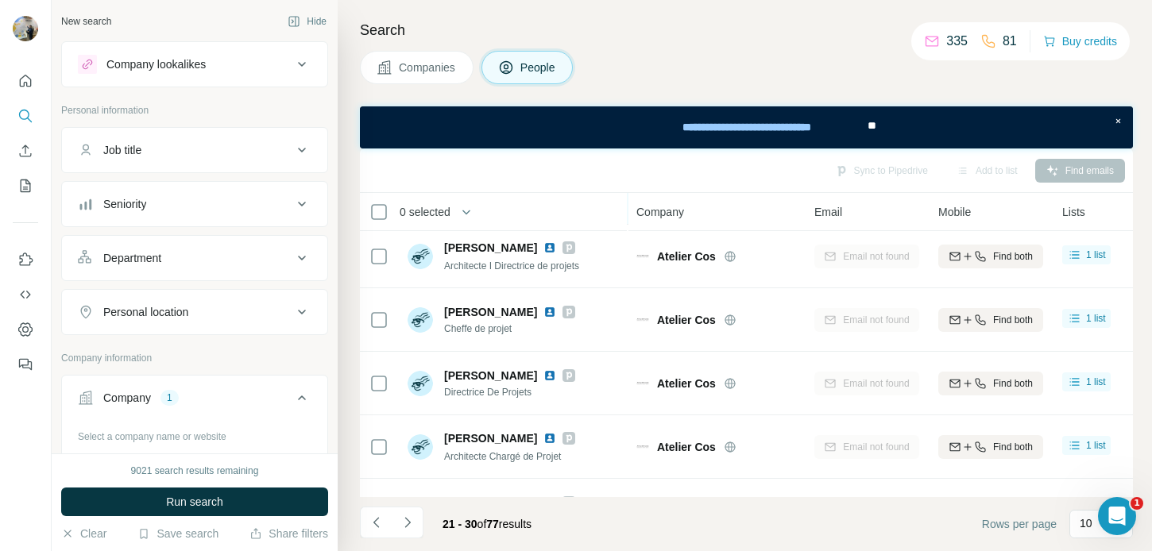
scroll to position [370, 0]
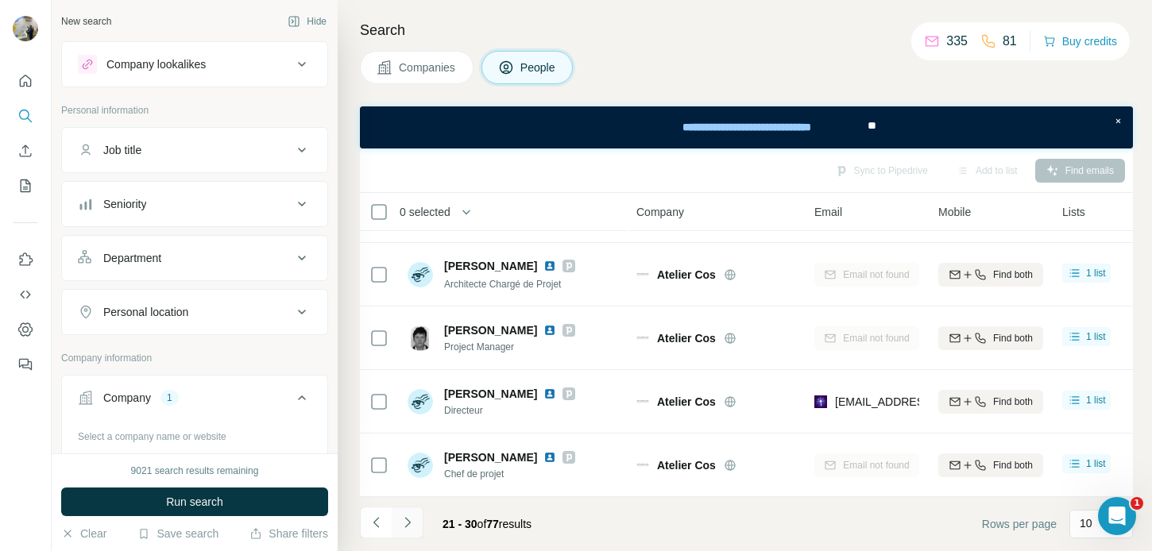
click at [413, 517] on icon "Navigate to next page" at bounding box center [408, 523] width 16 height 16
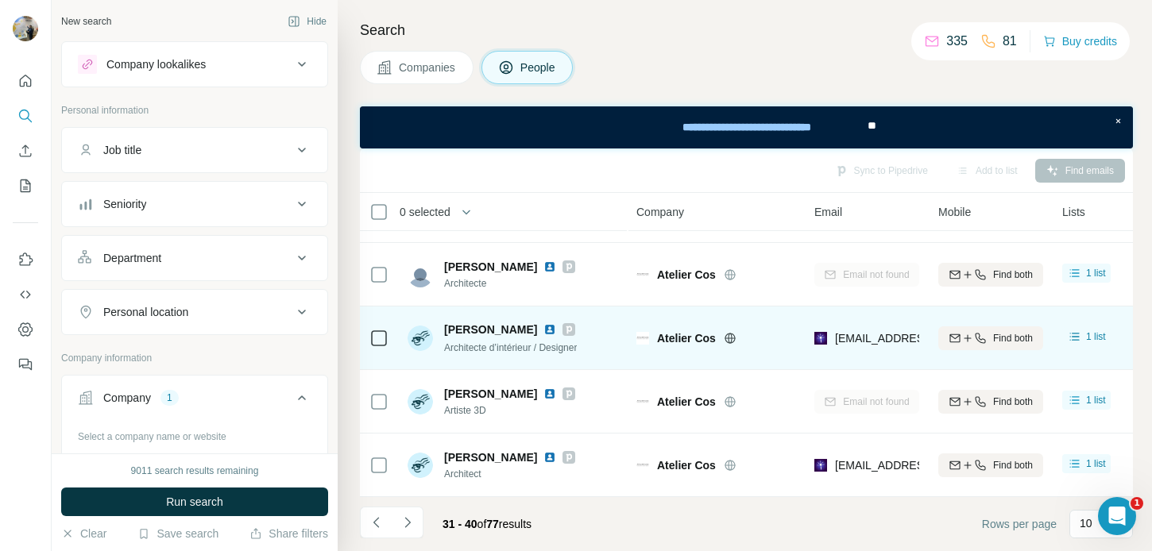
scroll to position [0, 0]
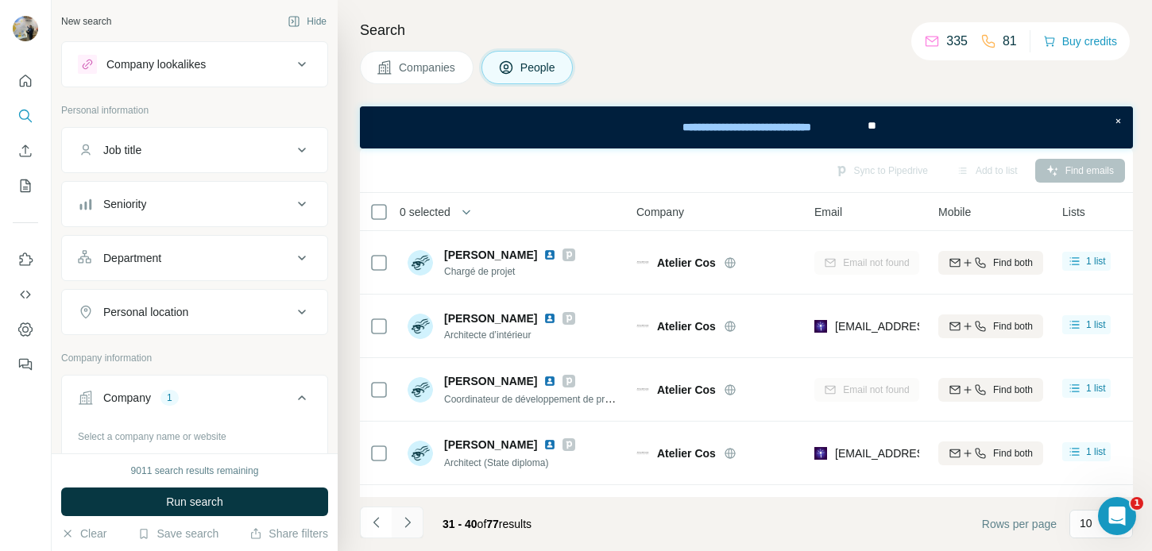
click at [406, 511] on button "Navigate to next page" at bounding box center [408, 523] width 32 height 32
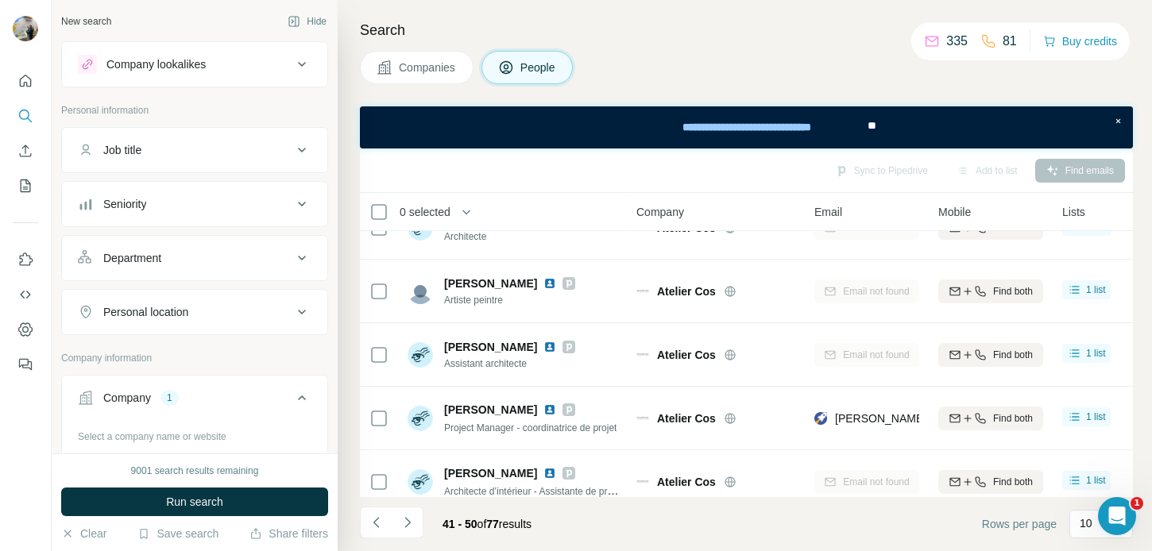
scroll to position [370, 0]
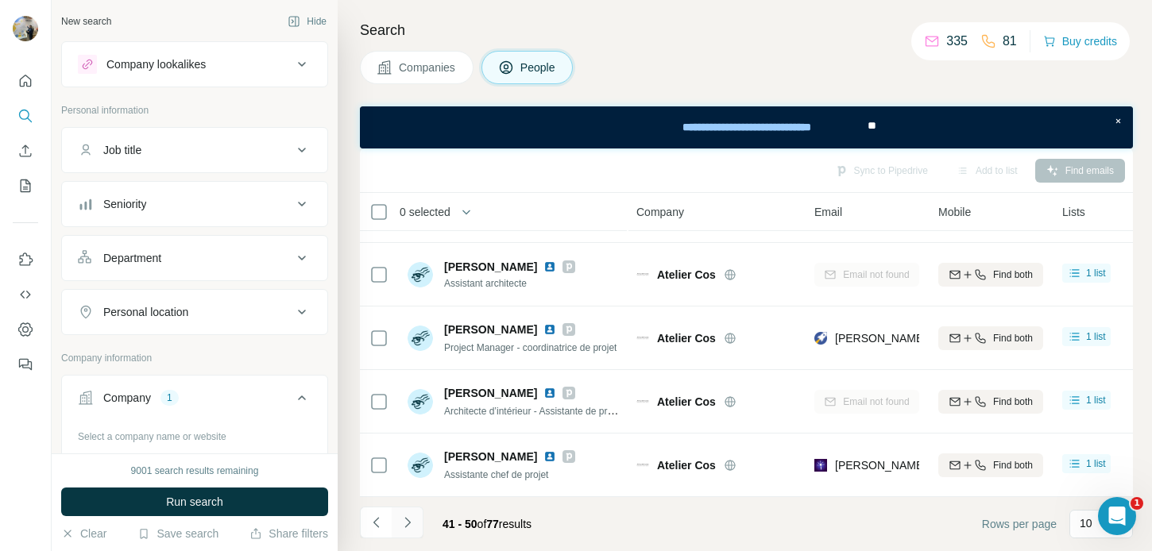
click at [403, 528] on icon "Navigate to next page" at bounding box center [408, 523] width 16 height 16
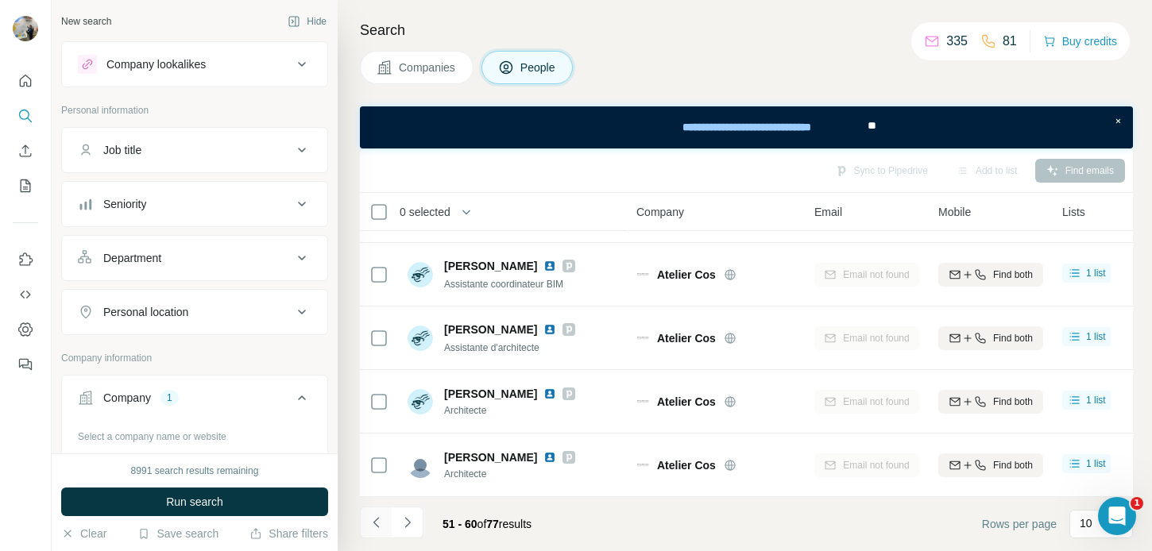
click at [373, 527] on icon "Navigate to previous page" at bounding box center [377, 523] width 16 height 16
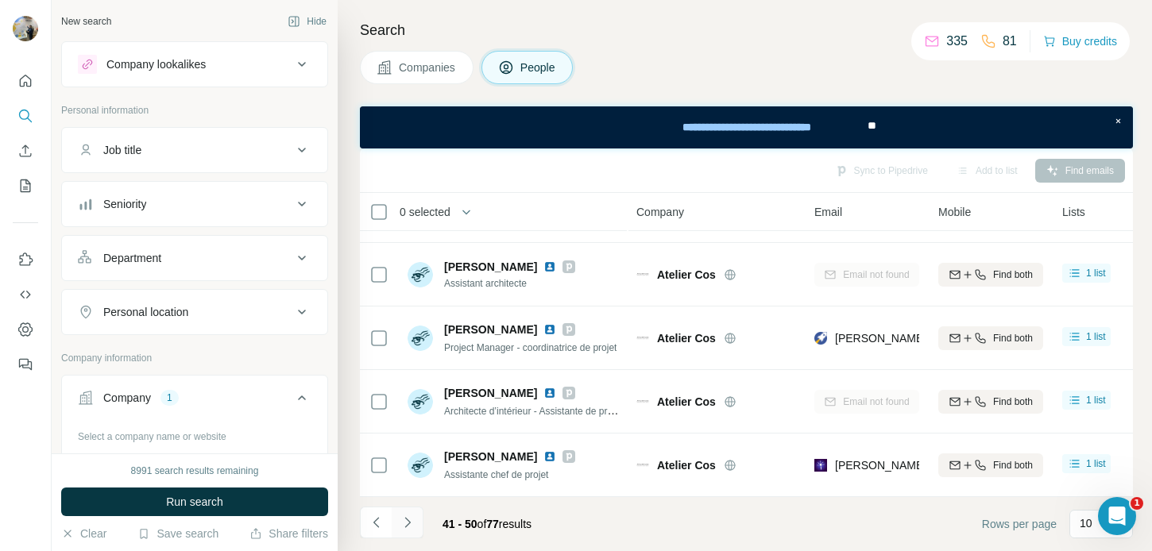
click at [398, 527] on button "Navigate to next page" at bounding box center [408, 523] width 32 height 32
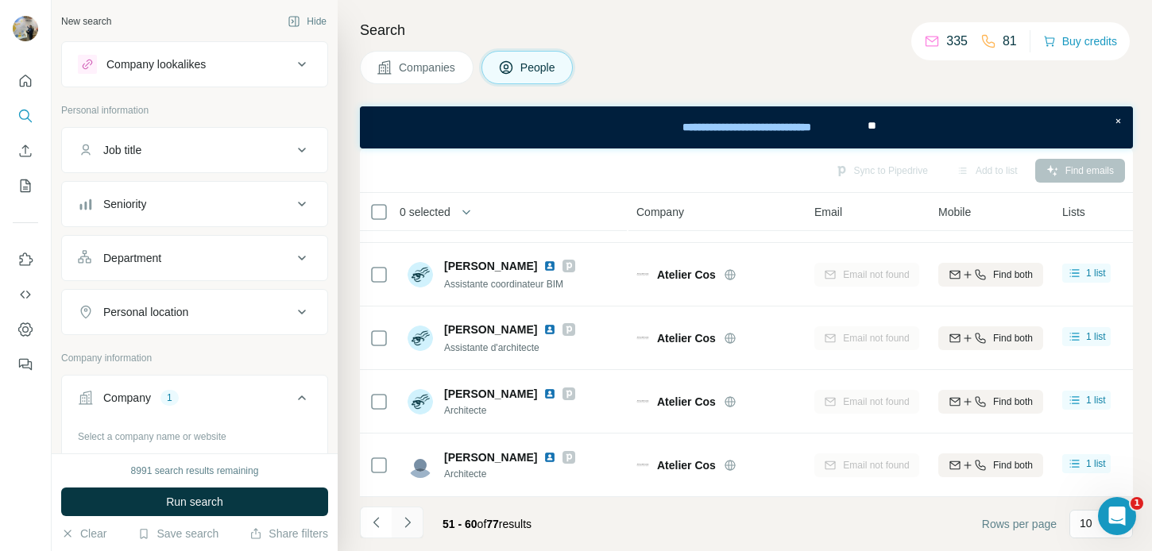
click at [398, 527] on button "Navigate to next page" at bounding box center [408, 523] width 32 height 32
click at [398, 527] on div at bounding box center [408, 523] width 32 height 32
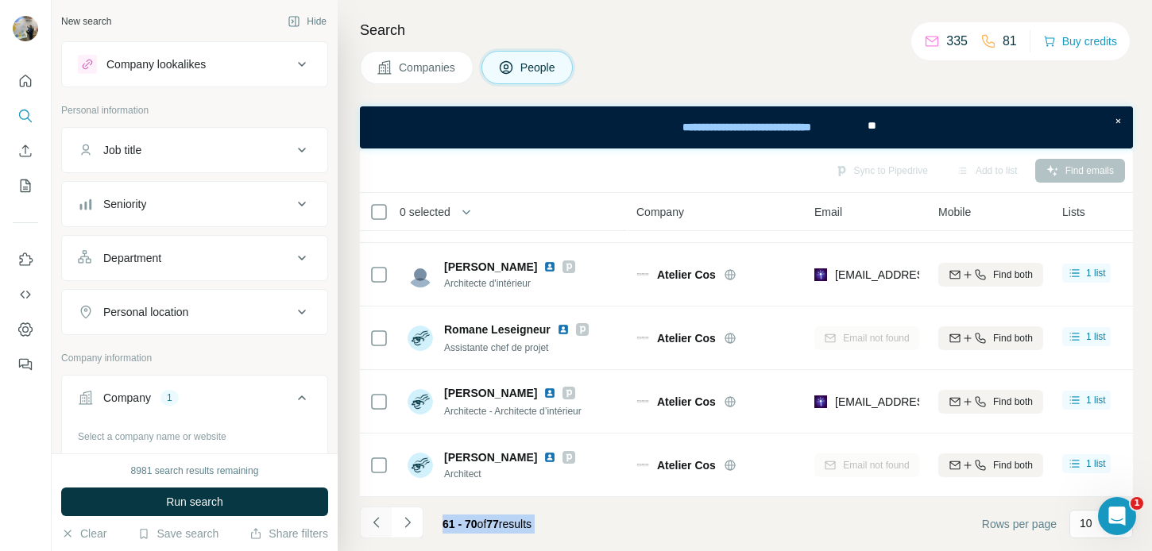
click at [382, 527] on icon "Navigate to previous page" at bounding box center [377, 523] width 16 height 16
click at [430, 527] on div "51 - 60 of 77 results" at bounding box center [487, 524] width 114 height 35
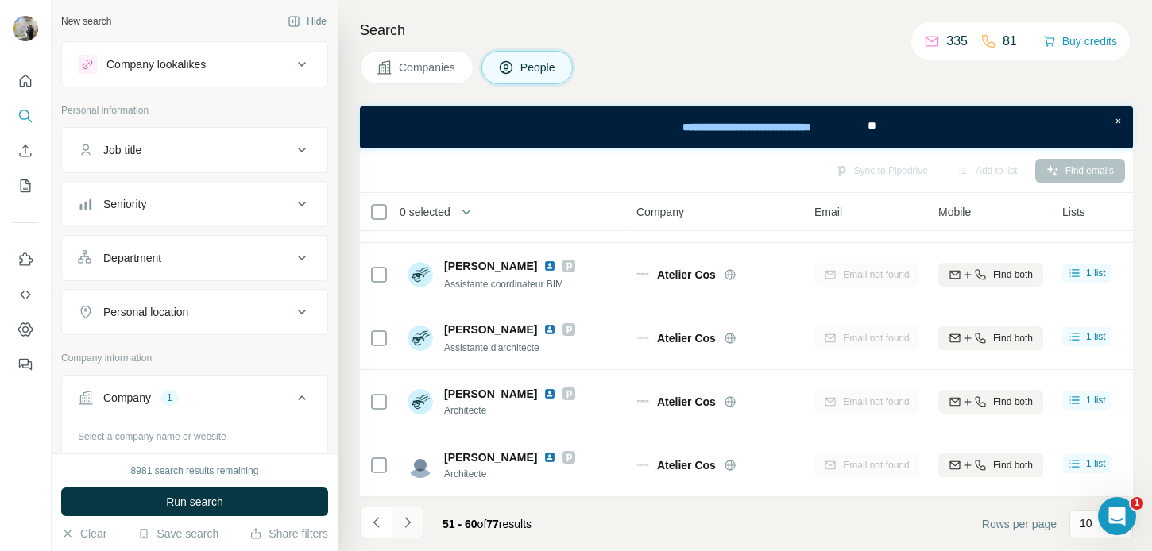
click at [416, 529] on button "Navigate to next page" at bounding box center [408, 523] width 32 height 32
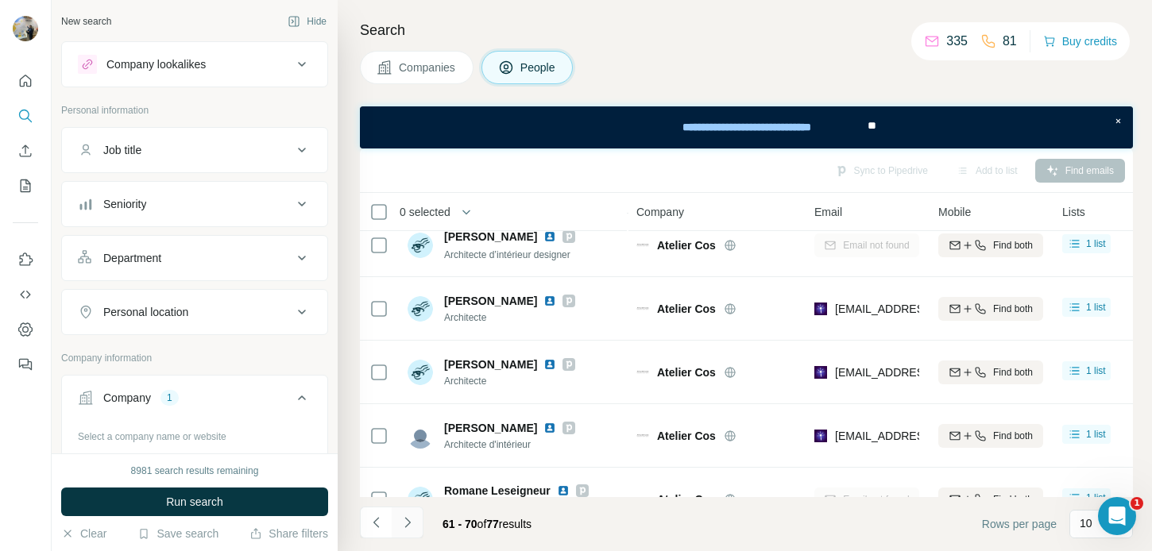
scroll to position [265, 0]
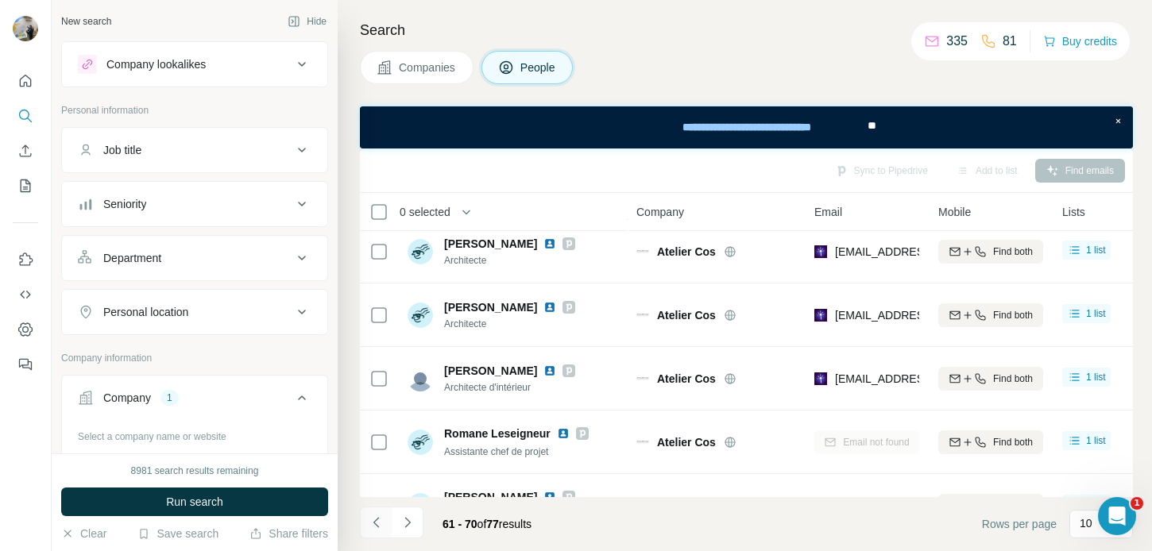
click at [382, 523] on icon "Navigate to previous page" at bounding box center [377, 523] width 16 height 16
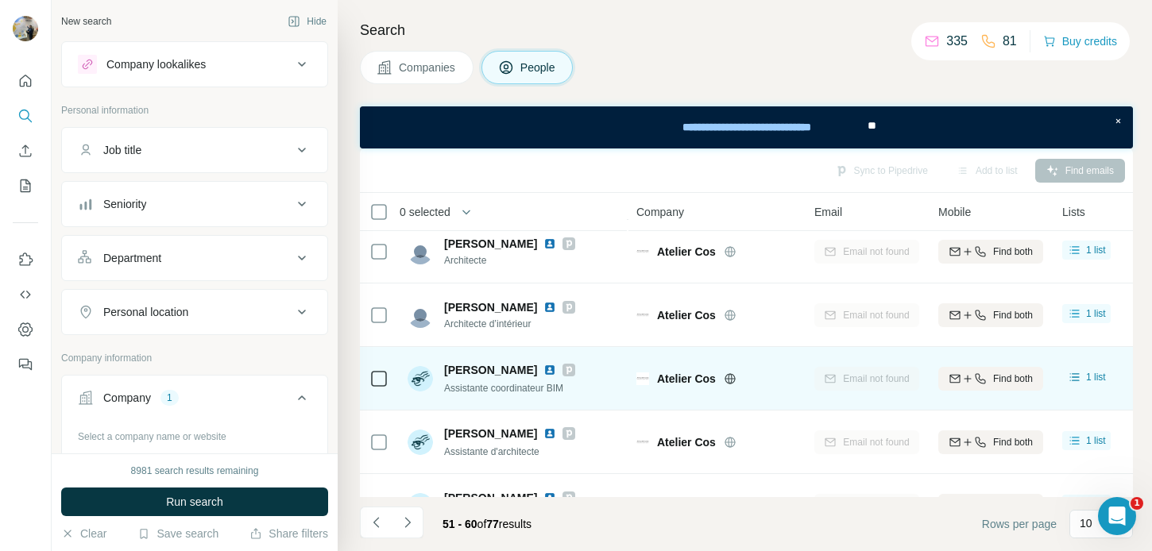
scroll to position [370, 0]
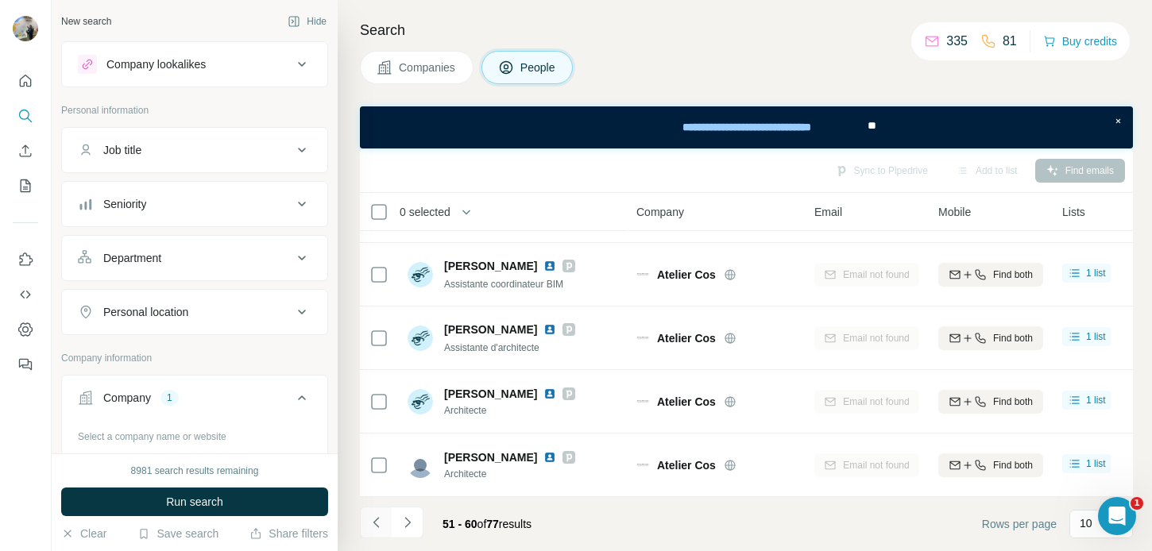
click at [378, 521] on icon "Navigate to previous page" at bounding box center [377, 523] width 16 height 16
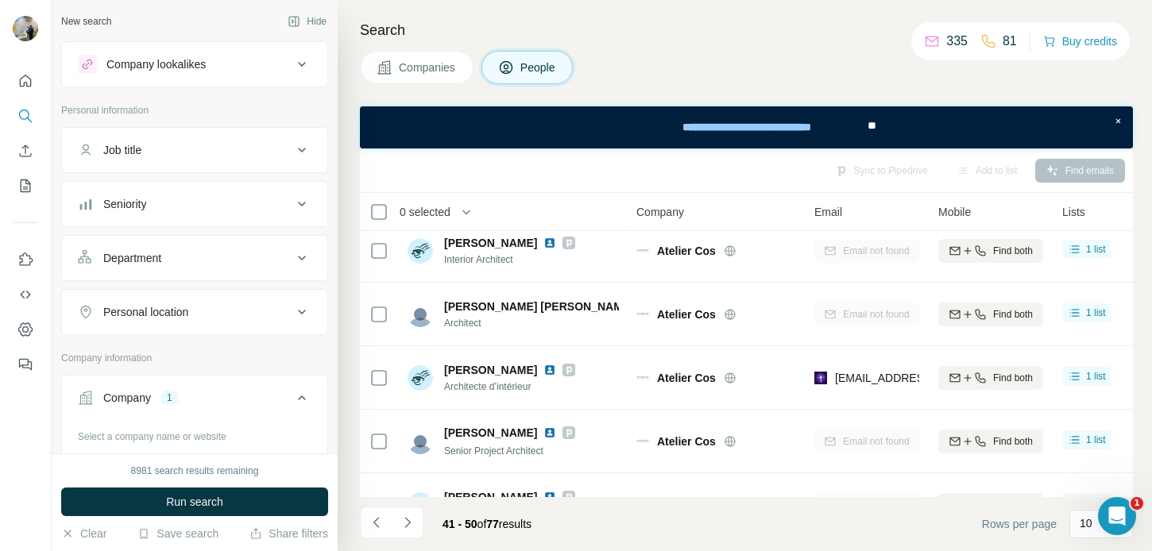
scroll to position [0, 0]
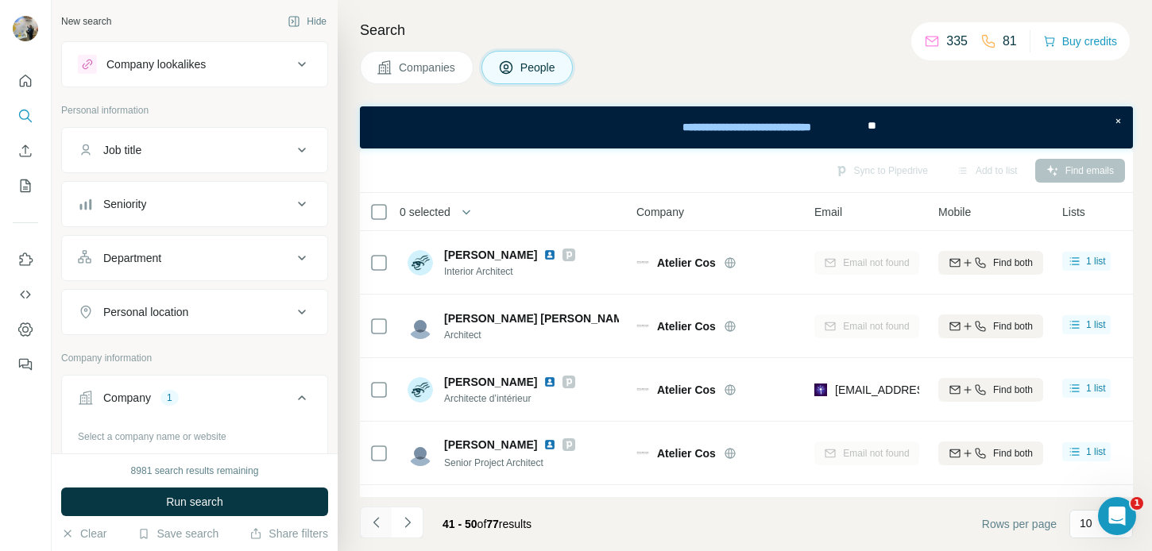
click at [385, 524] on button "Navigate to previous page" at bounding box center [376, 523] width 32 height 32
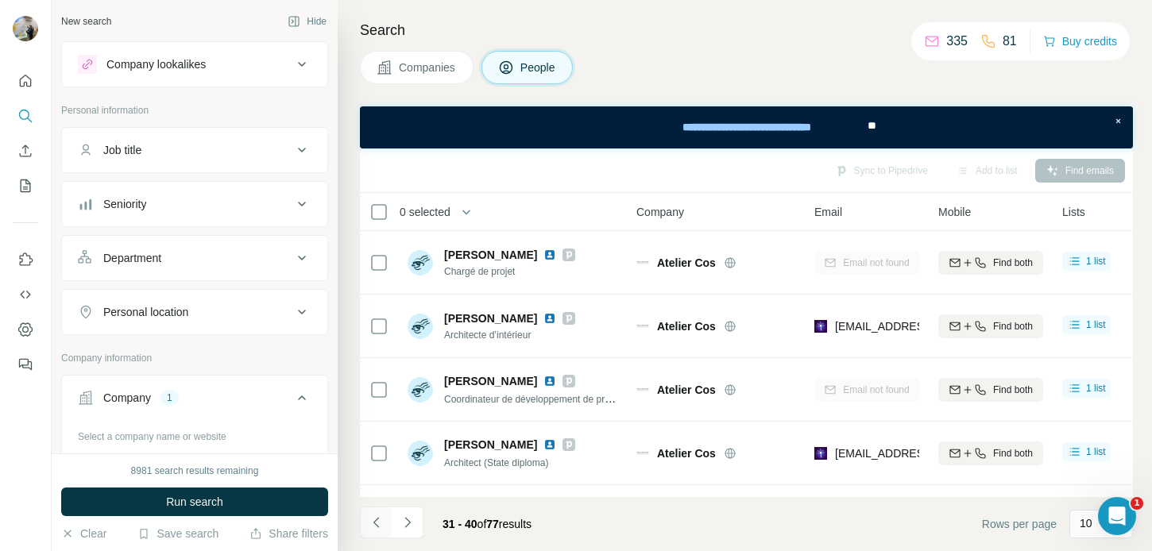
click at [385, 524] on button "Navigate to previous page" at bounding box center [376, 523] width 32 height 32
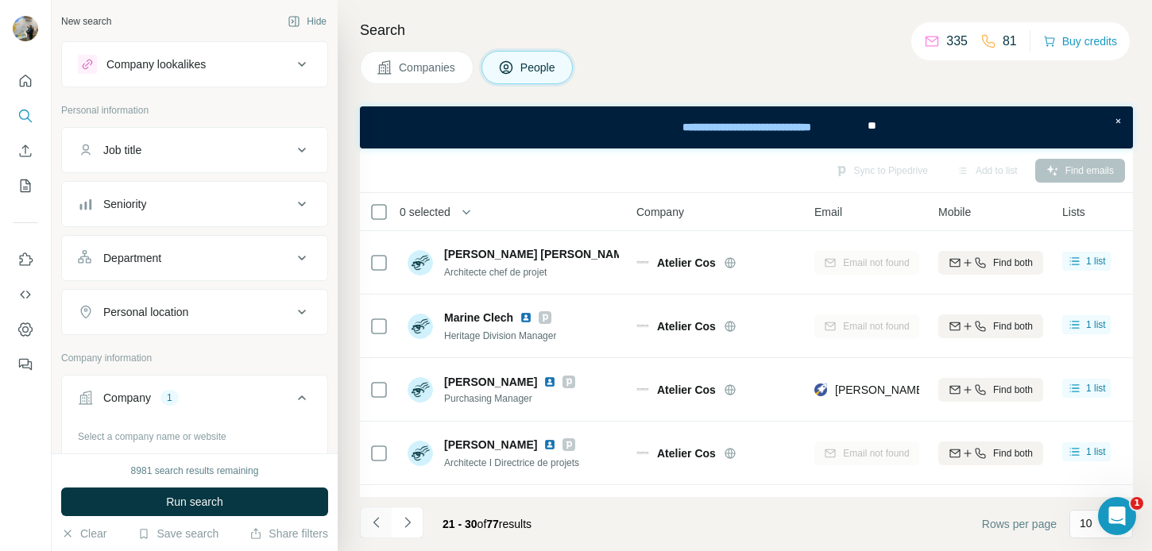
click at [381, 524] on icon "Navigate to previous page" at bounding box center [377, 523] width 16 height 16
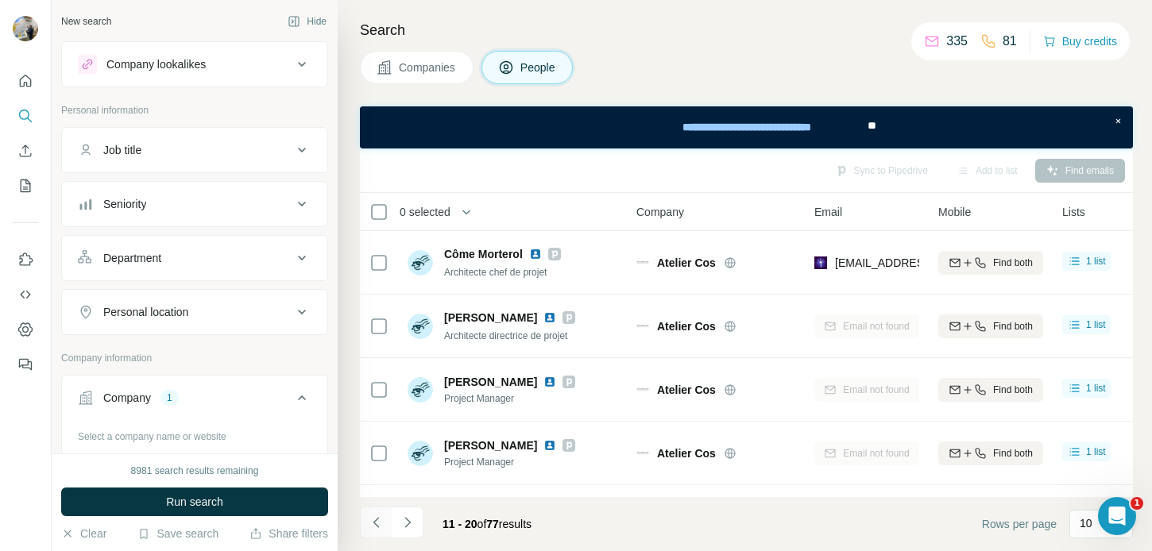
click at [381, 524] on icon "Navigate to previous page" at bounding box center [377, 523] width 16 height 16
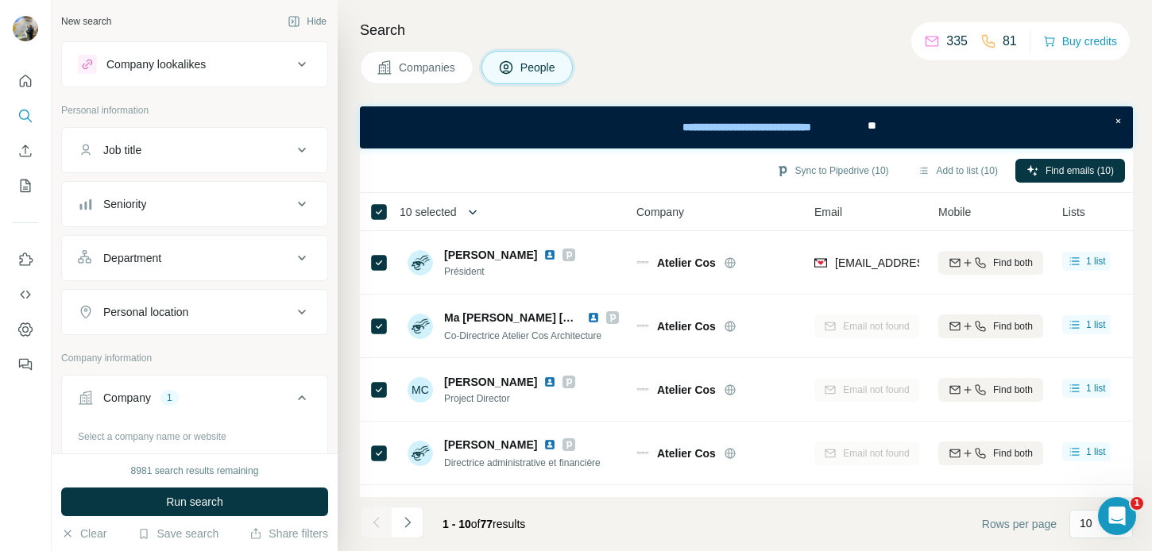
click at [470, 212] on icon "button" at bounding box center [473, 212] width 16 height 16
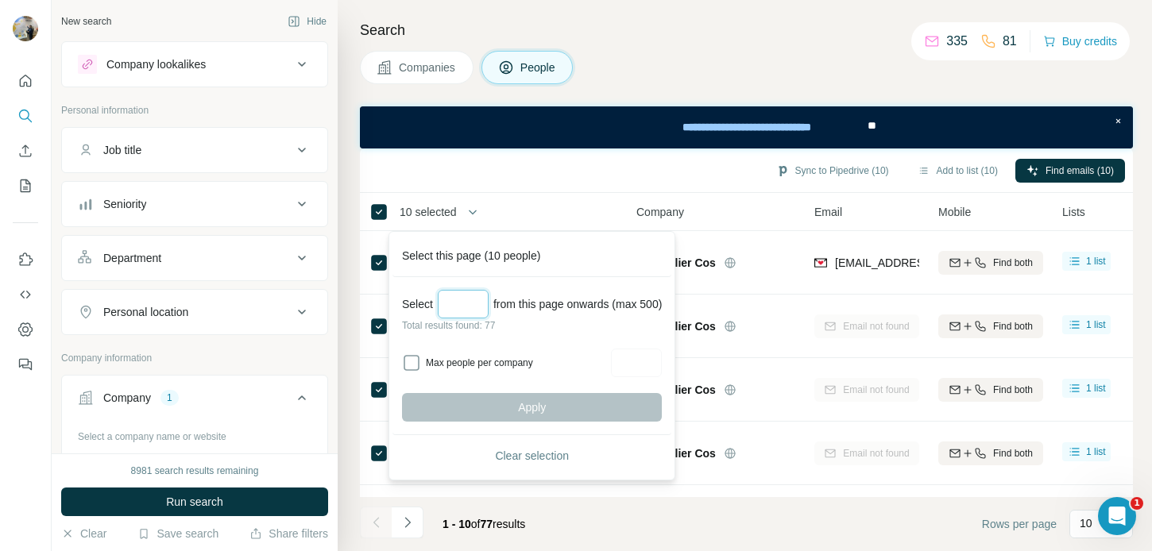
click at [479, 302] on input "Select a number (up to 500)" at bounding box center [463, 304] width 51 height 29
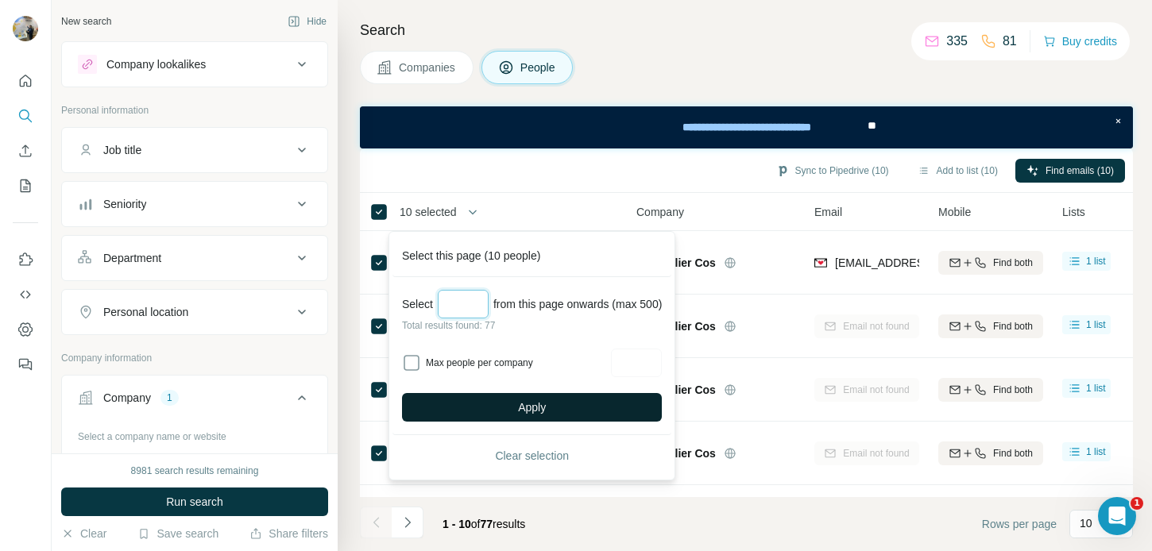
type input "**"
click at [546, 408] on span "Apply" at bounding box center [532, 408] width 28 height 16
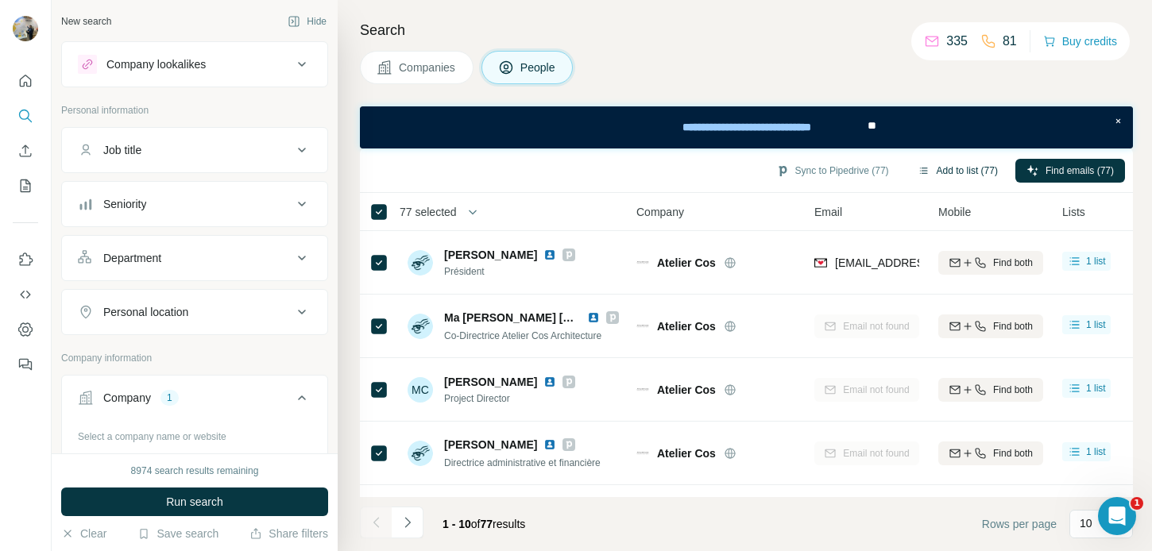
click at [982, 175] on button "Add to list (77)" at bounding box center [958, 171] width 103 height 24
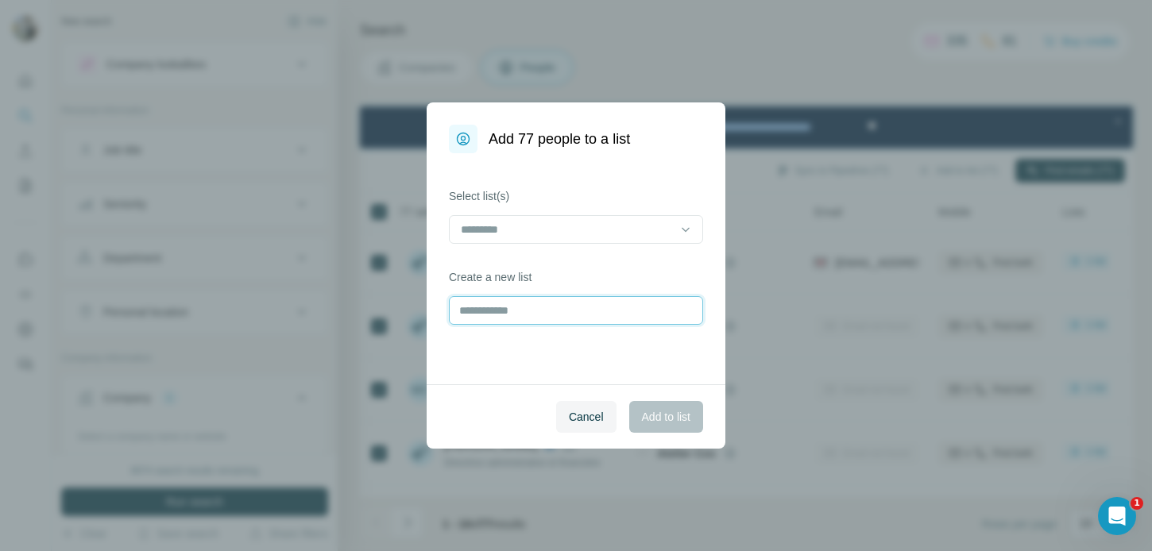
click at [524, 306] on input "text" at bounding box center [576, 310] width 254 height 29
type input "**********"
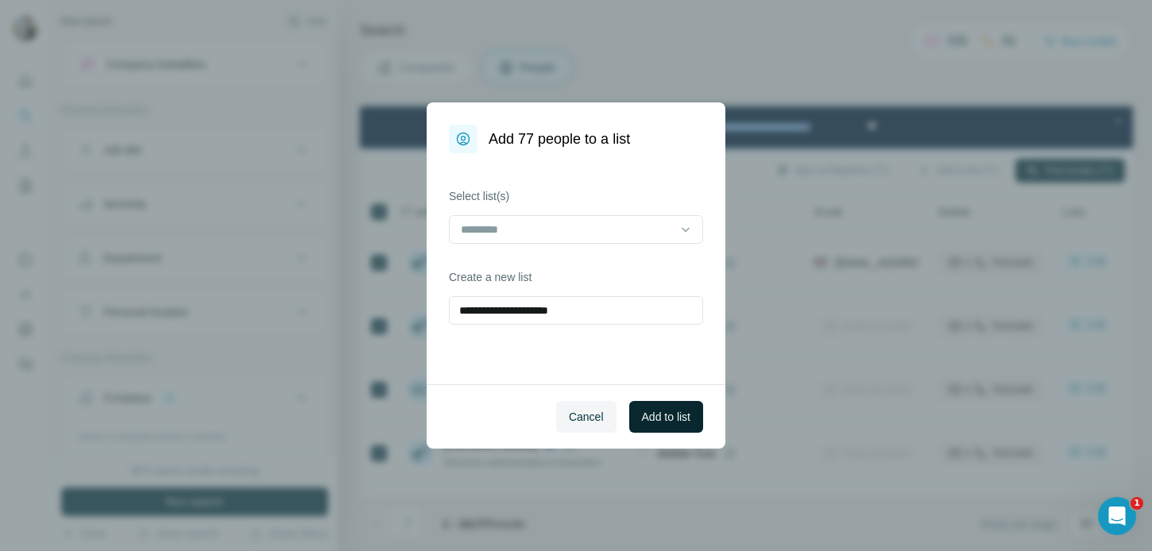
click at [681, 424] on span "Add to list" at bounding box center [666, 417] width 48 height 16
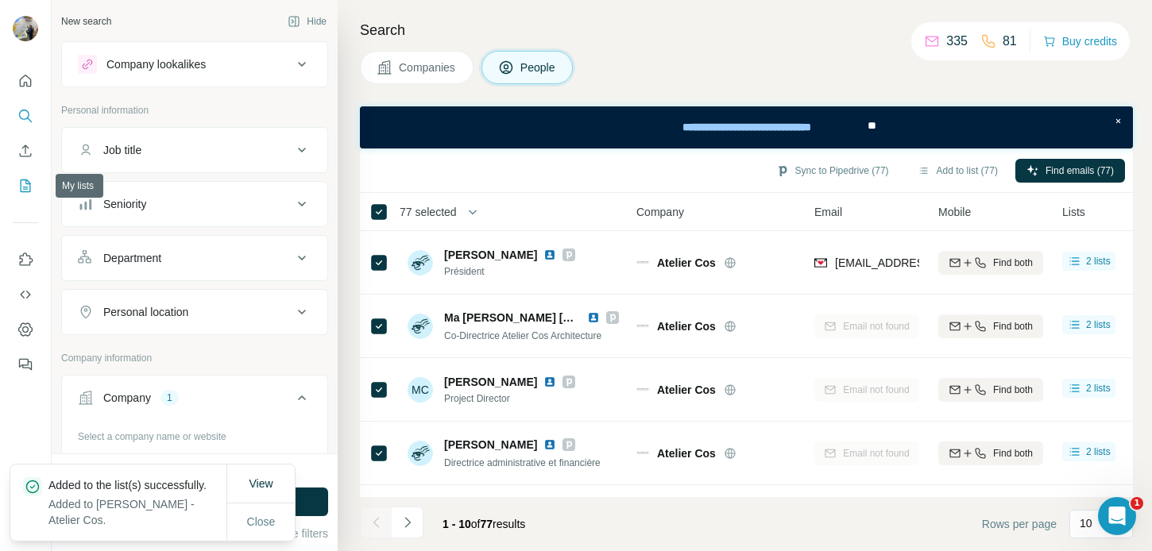
click at [31, 188] on icon "My lists" at bounding box center [25, 186] width 16 height 16
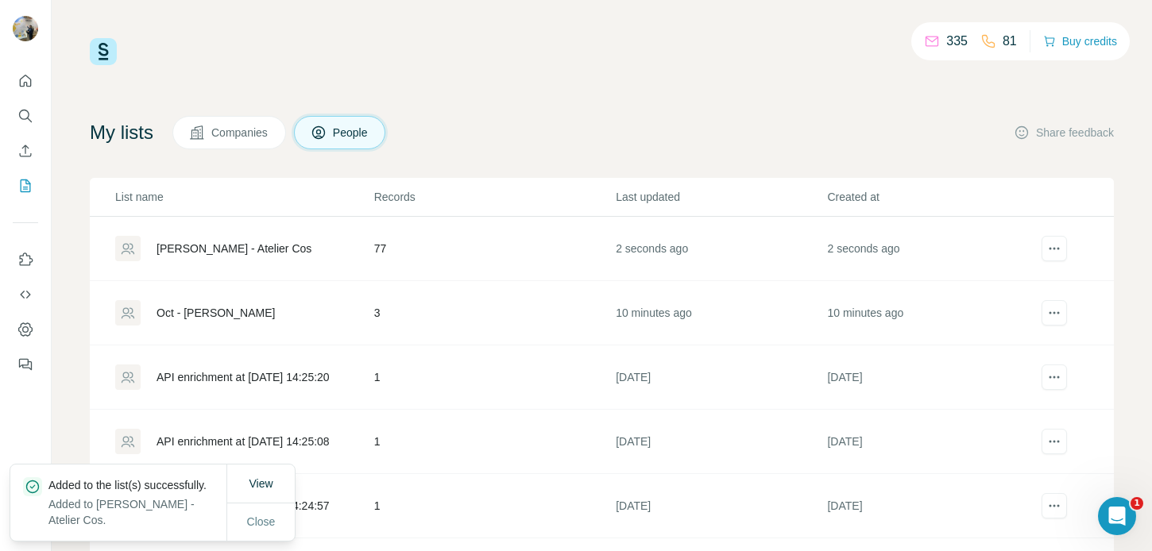
click at [235, 254] on div "Eleonore - Atelier Cos" at bounding box center [234, 249] width 155 height 16
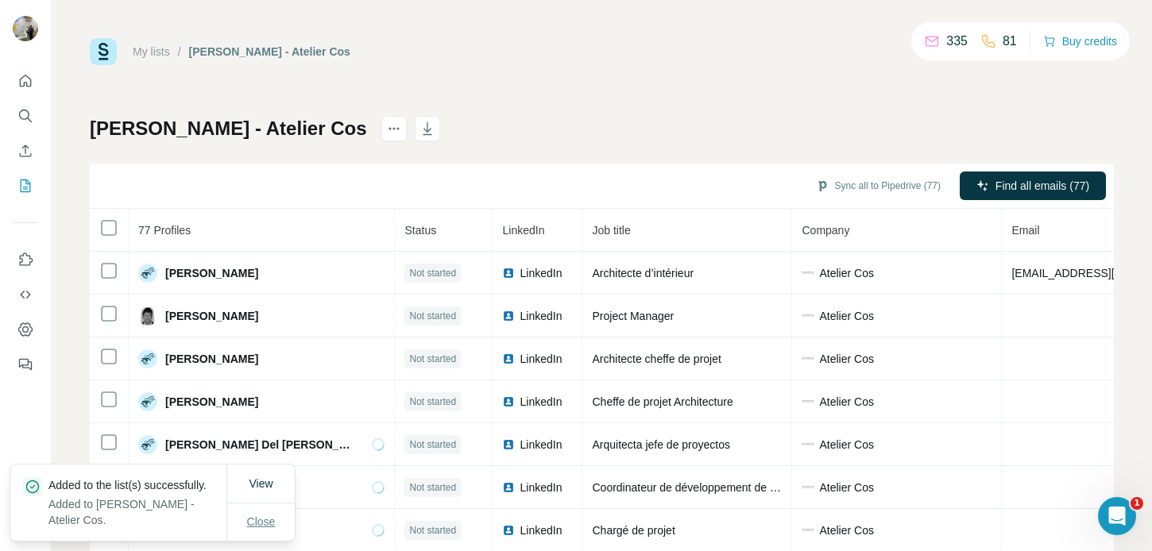
click at [276, 519] on button "Close" at bounding box center [261, 522] width 51 height 29
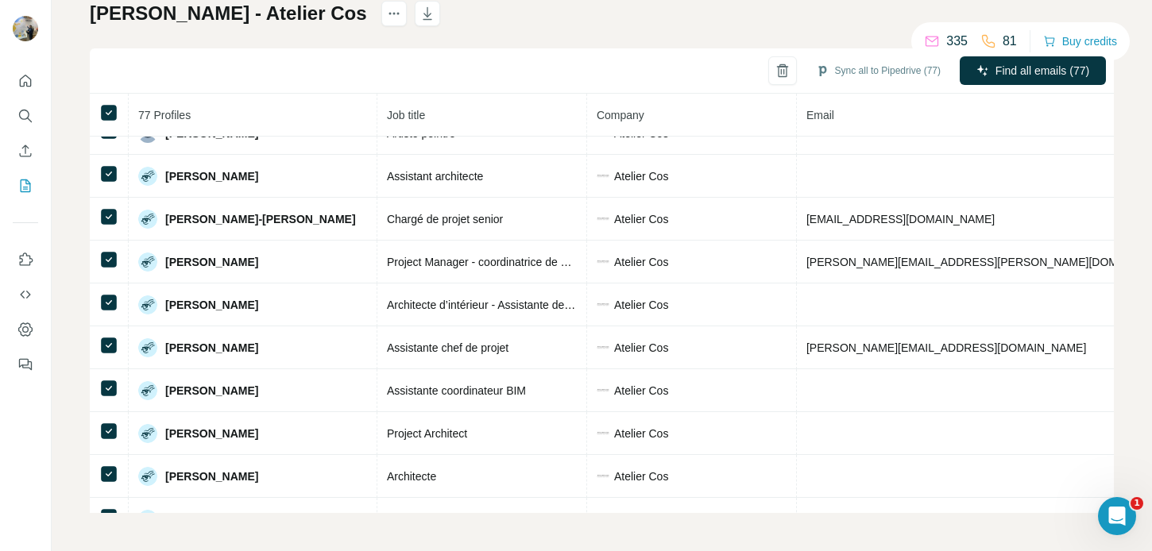
scroll to position [1361, 188]
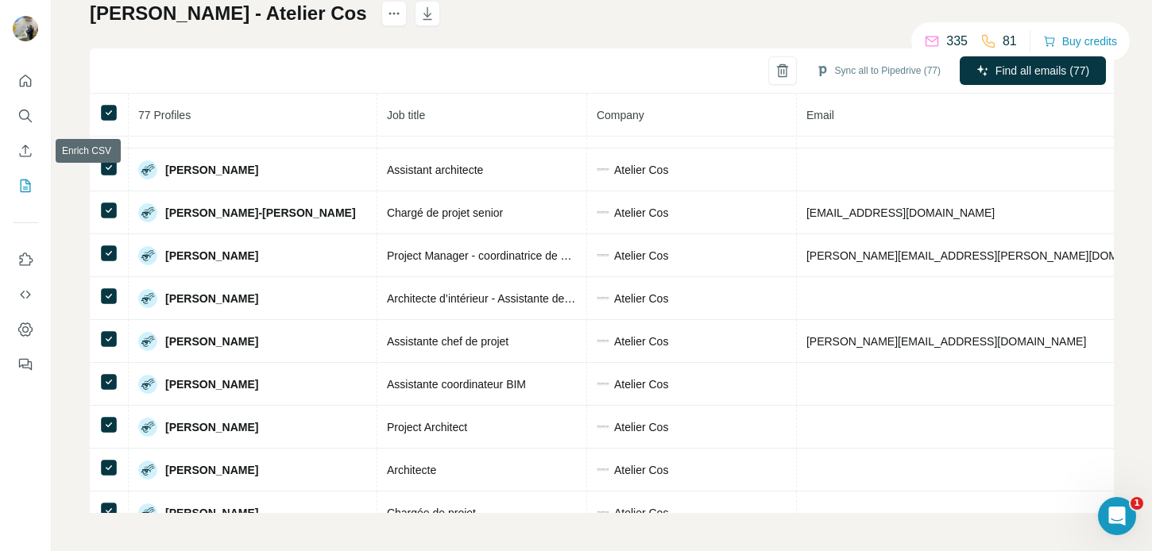
click at [23, 123] on icon "Search" at bounding box center [25, 116] width 16 height 16
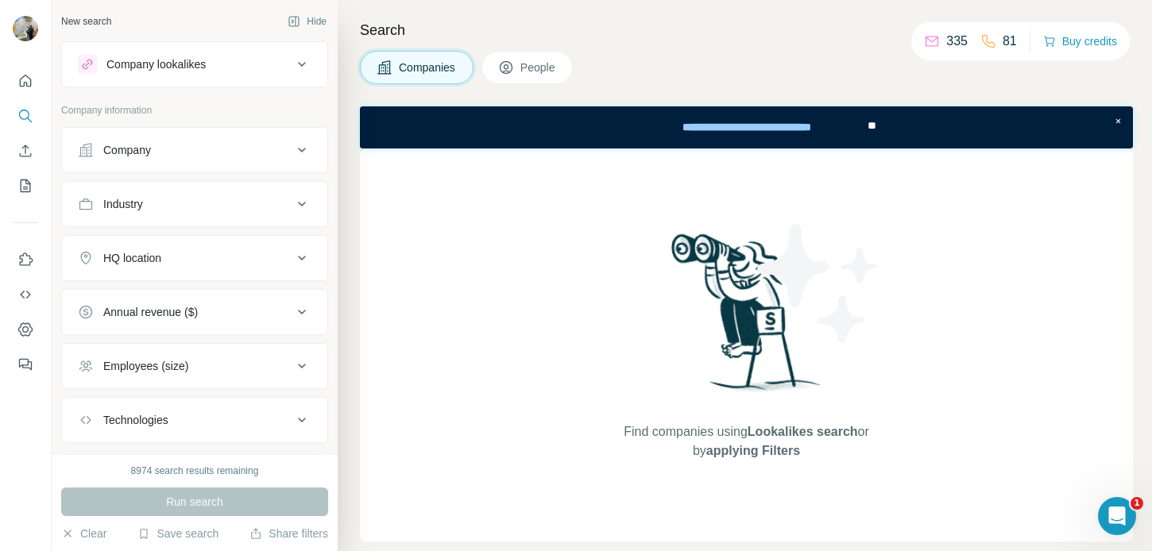
click at [161, 168] on button "Company" at bounding box center [194, 150] width 265 height 38
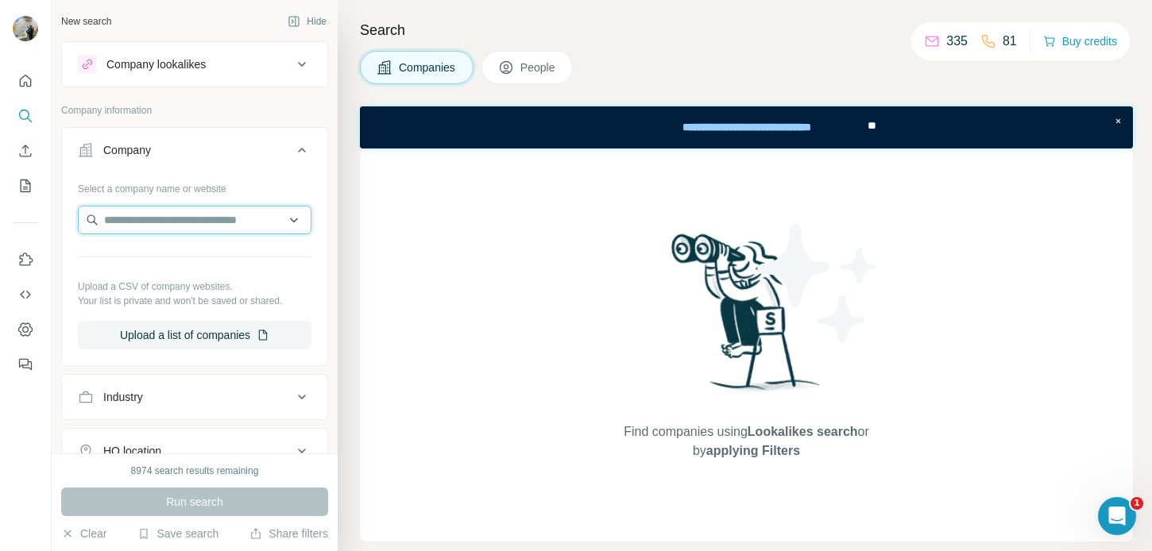
click at [173, 219] on input "text" at bounding box center [195, 220] width 234 height 29
type input "*"
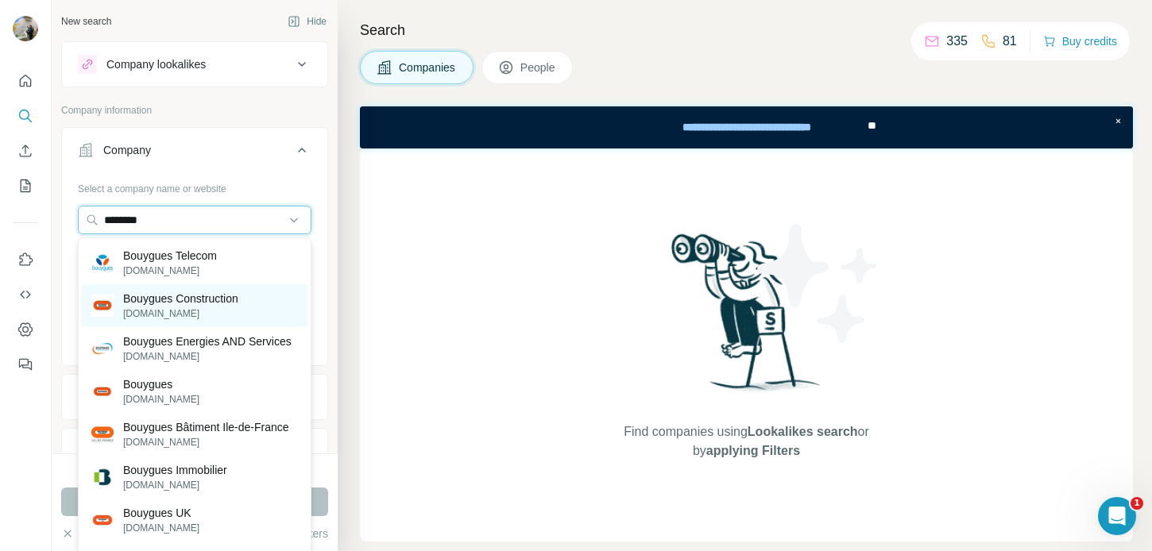
type input "********"
click at [185, 293] on p "Bouygues Construction" at bounding box center [180, 299] width 115 height 16
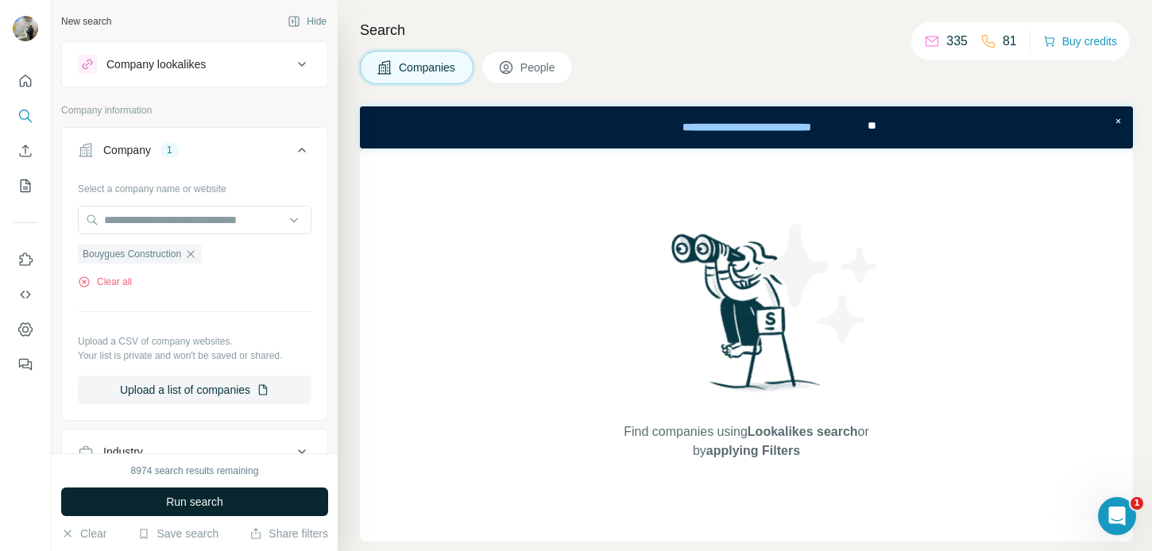
click at [203, 489] on button "Run search" at bounding box center [194, 502] width 267 height 29
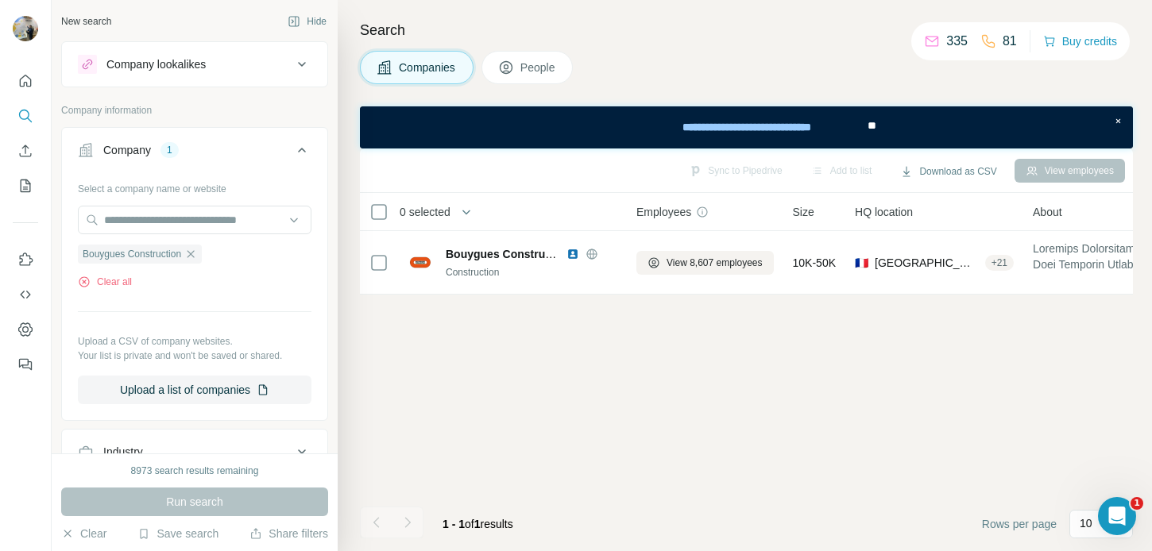
click at [547, 76] on button "People" at bounding box center [528, 67] width 92 height 33
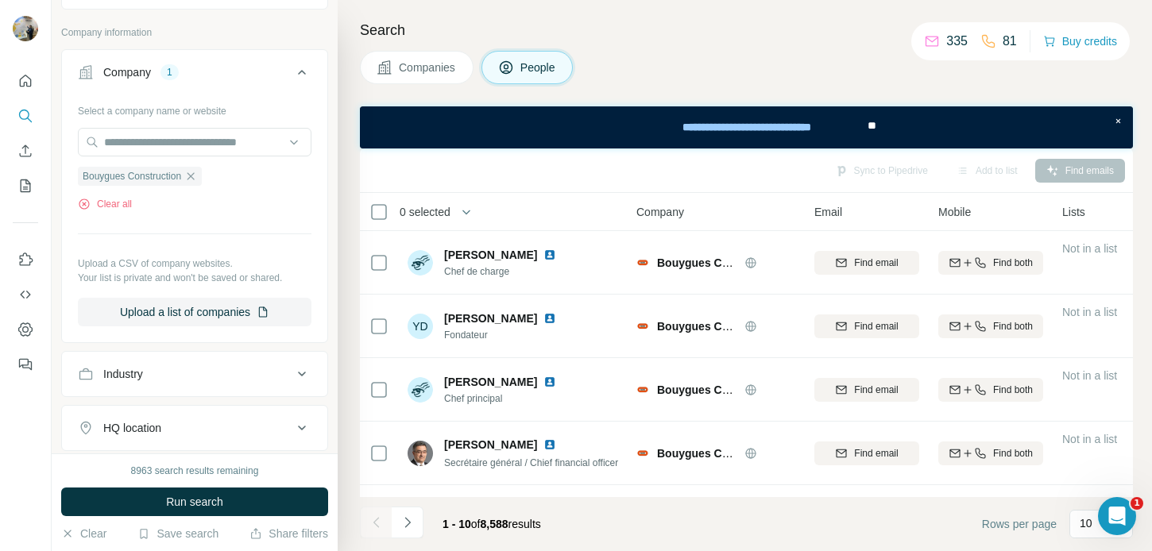
scroll to position [616, 0]
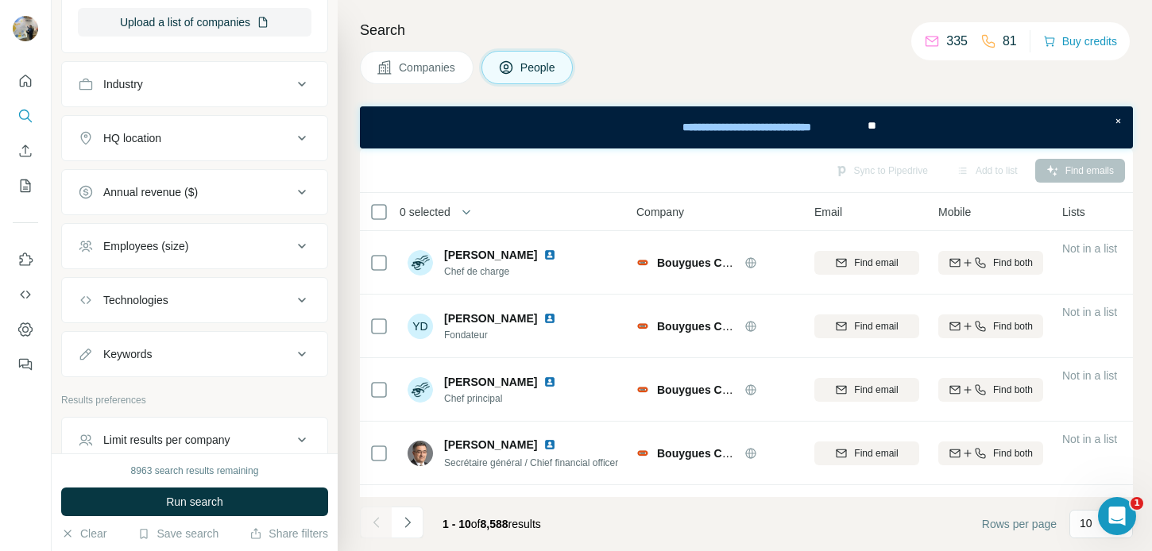
click at [188, 362] on div "Keywords" at bounding box center [185, 354] width 215 height 16
click at [181, 391] on input "text" at bounding box center [179, 394] width 202 height 29
type input "******"
click at [295, 401] on icon "button" at bounding box center [299, 394] width 16 height 16
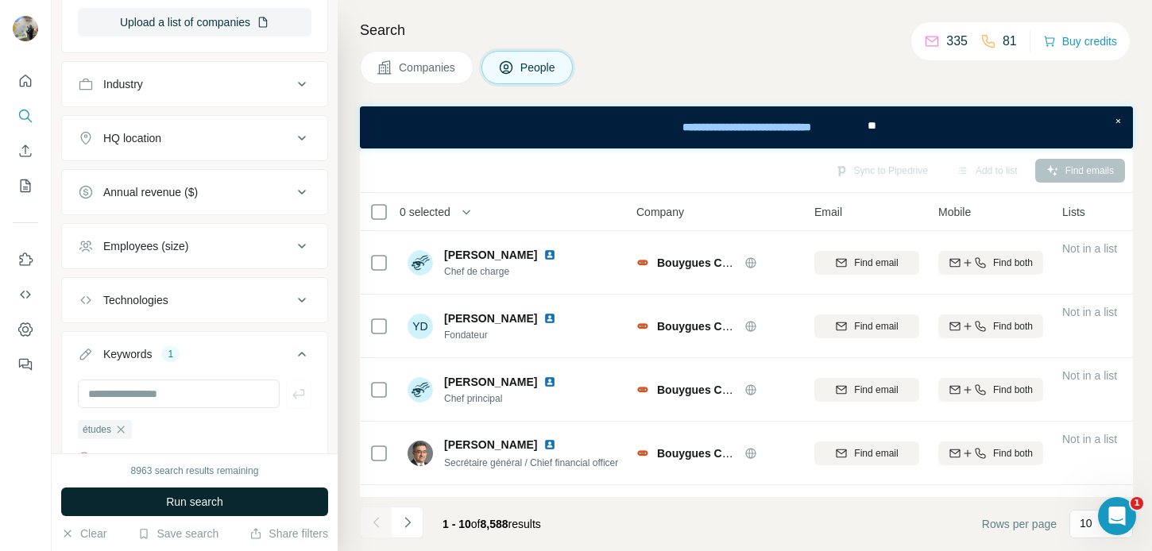
click at [285, 494] on button "Run search" at bounding box center [194, 502] width 267 height 29
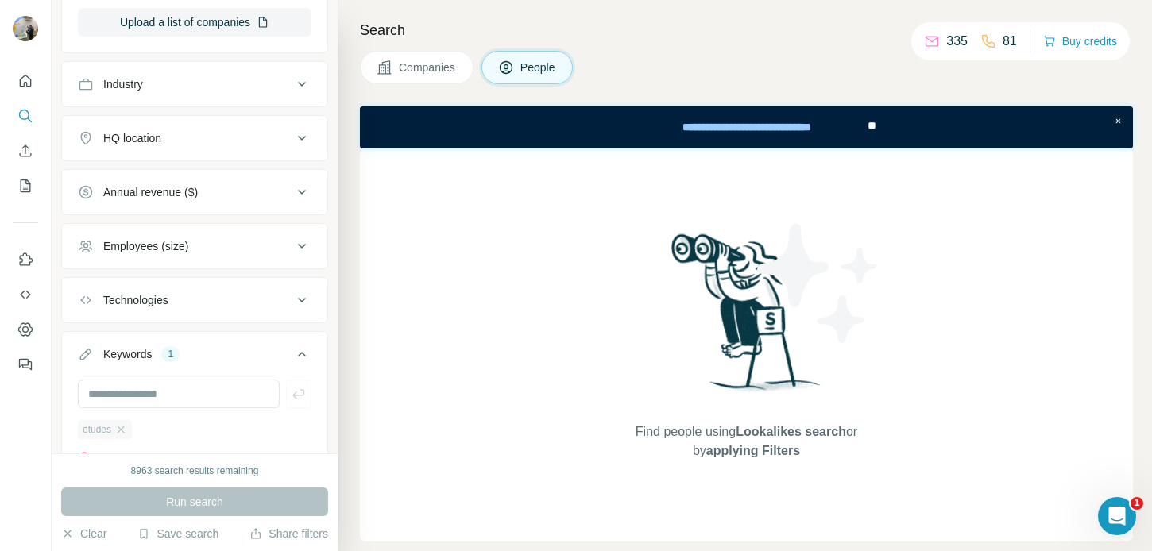
click at [131, 431] on div "études" at bounding box center [105, 429] width 54 height 19
click at [131, 407] on input "text" at bounding box center [179, 394] width 202 height 29
click at [125, 428] on icon "button" at bounding box center [121, 429] width 7 height 7
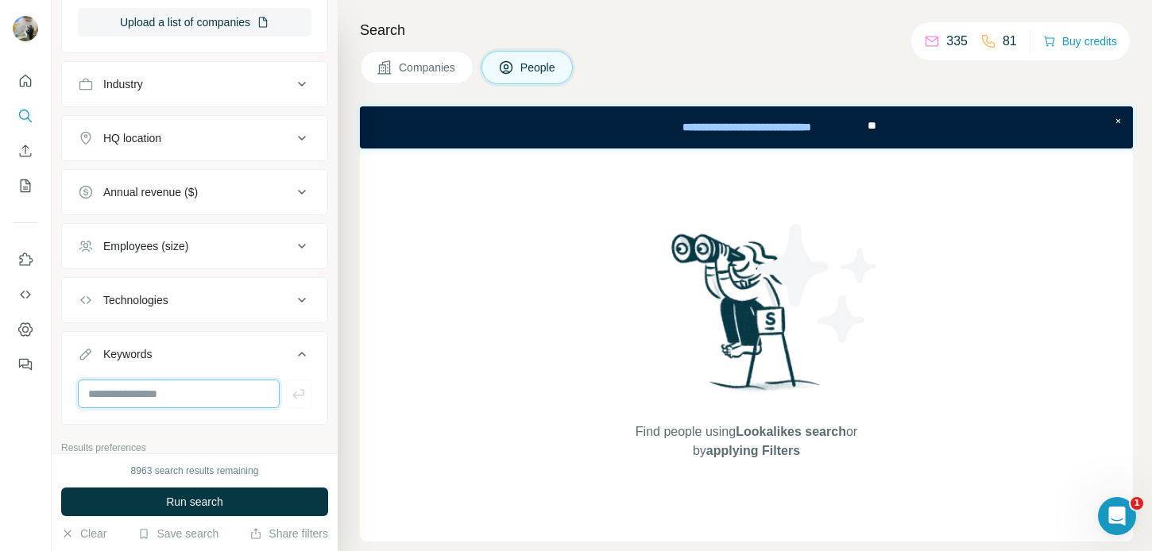
click at [136, 396] on input "text" at bounding box center [179, 394] width 202 height 29
type input "*****"
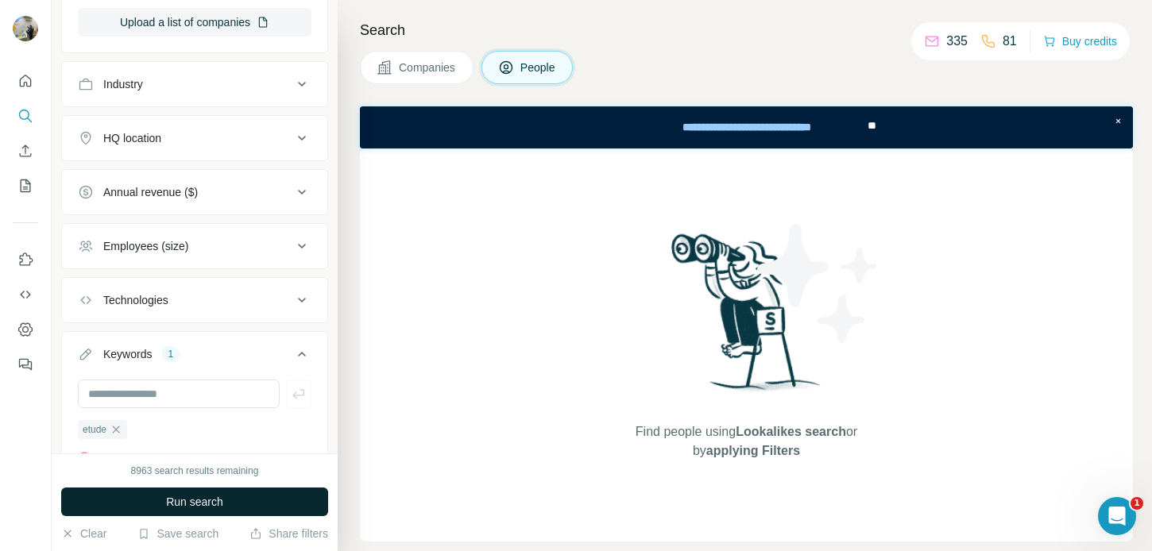
click at [167, 492] on button "Run search" at bounding box center [194, 502] width 267 height 29
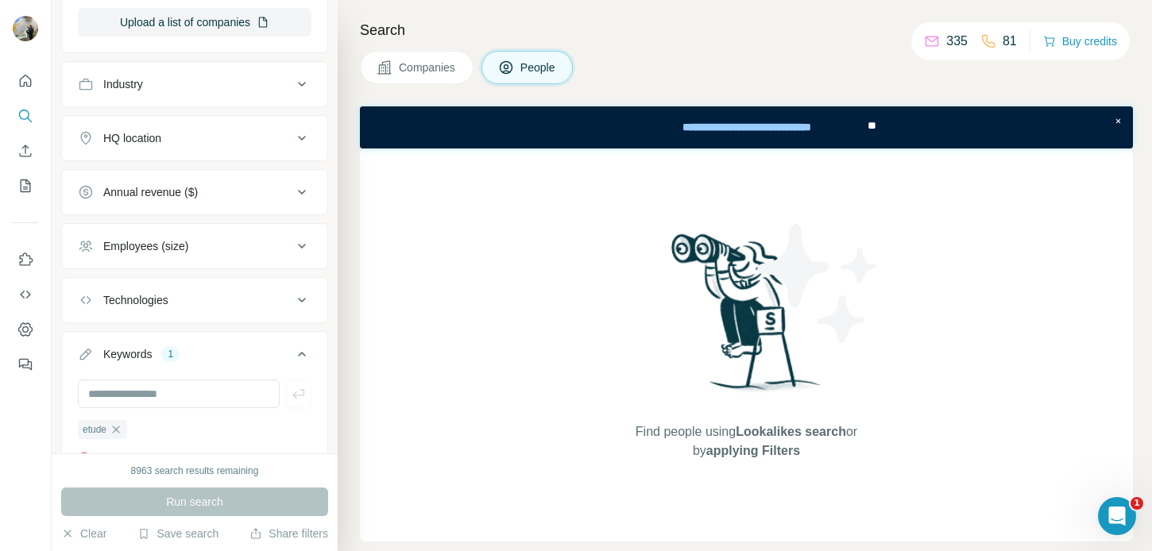
scroll to position [656, 0]
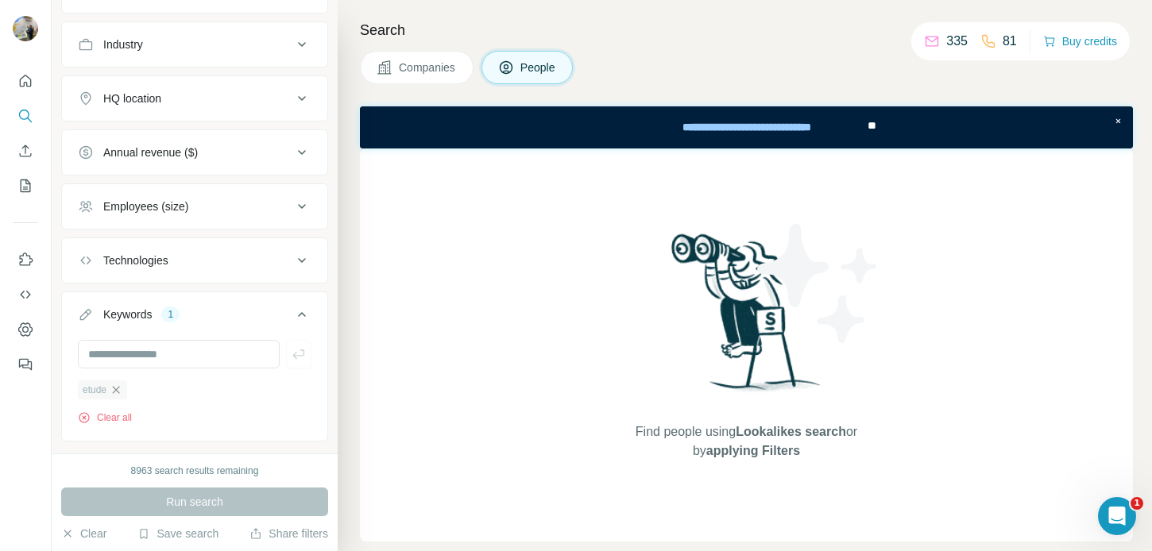
click at [121, 386] on icon "button" at bounding box center [116, 390] width 13 height 13
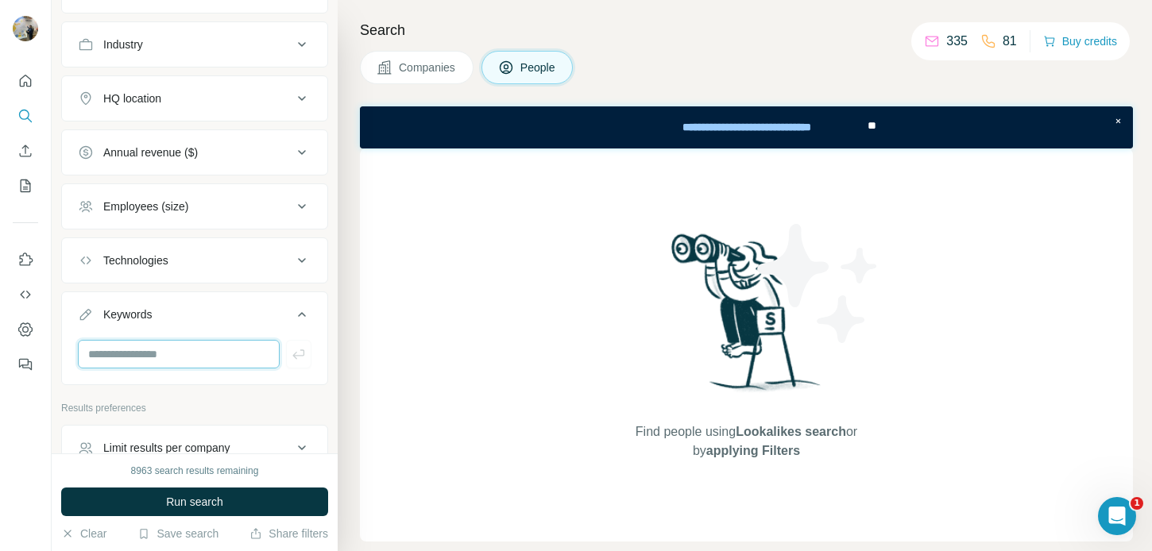
click at [155, 362] on input "text" at bounding box center [179, 354] width 202 height 29
click at [125, 357] on input "text" at bounding box center [179, 354] width 202 height 29
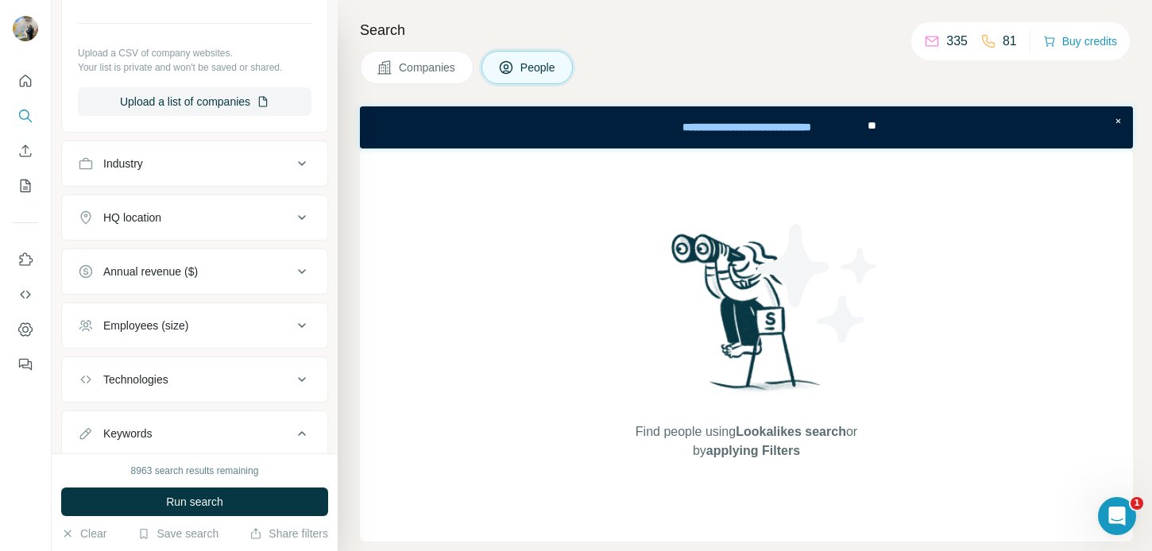
scroll to position [746, 0]
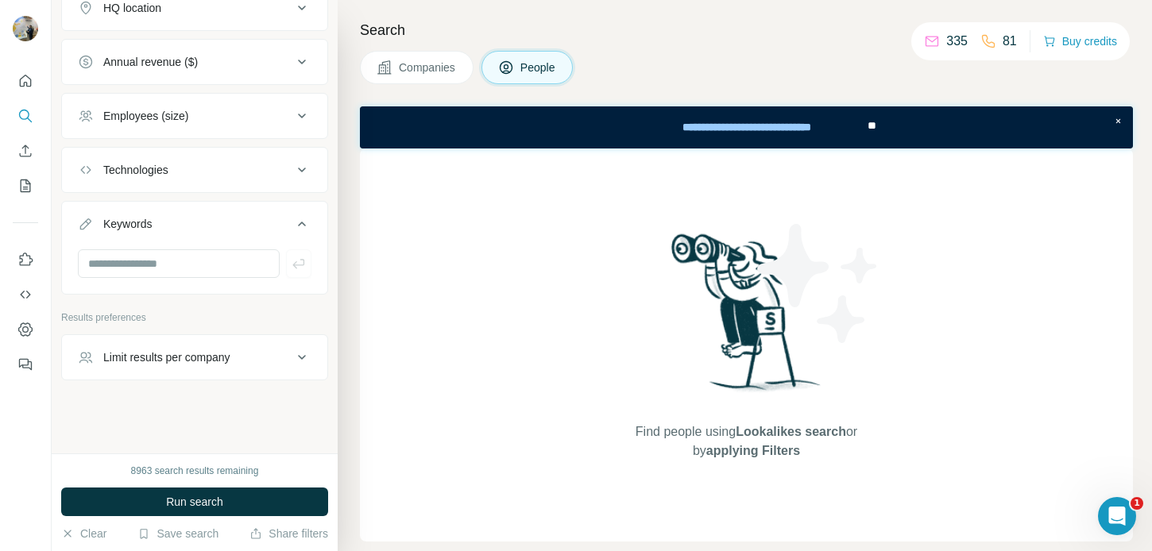
click at [114, 395] on div "New search Hide Company lookalikes Personal information Job title Seniority Dep…" at bounding box center [195, 227] width 286 height 454
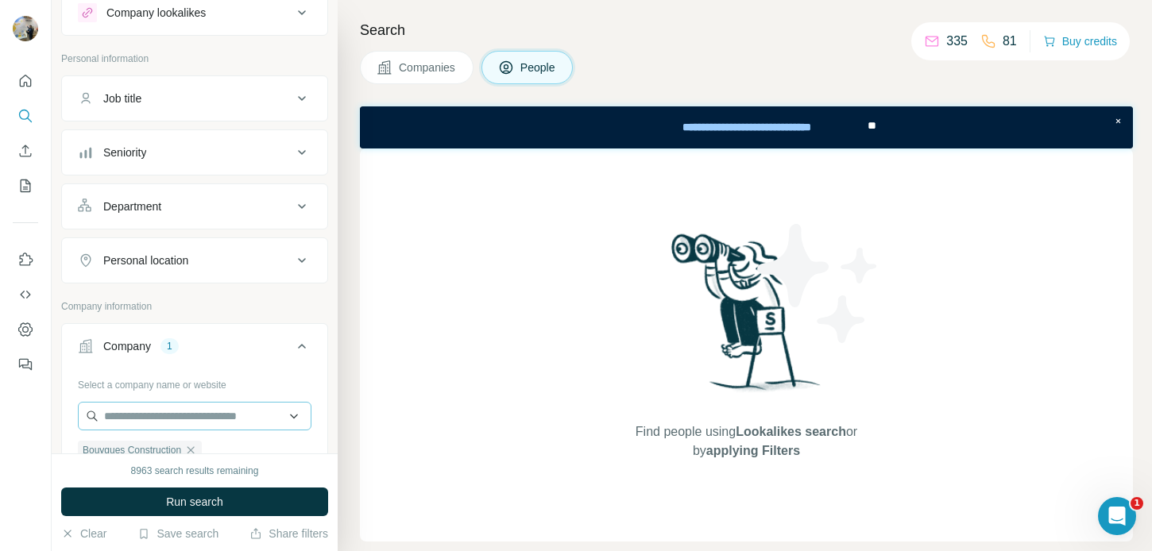
scroll to position [33, 0]
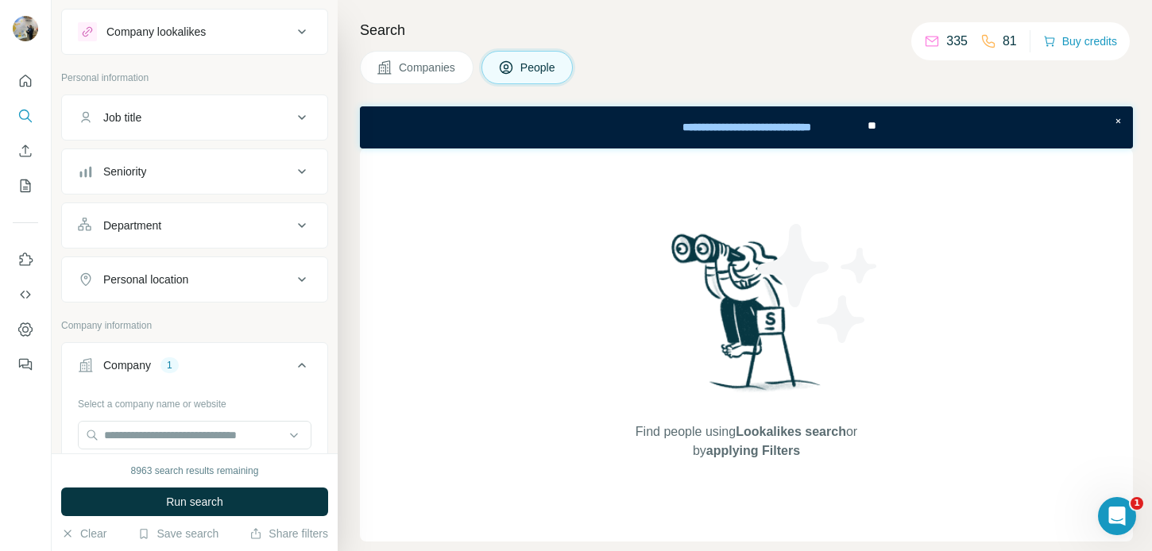
click at [141, 113] on div "Job title" at bounding box center [122, 118] width 38 height 16
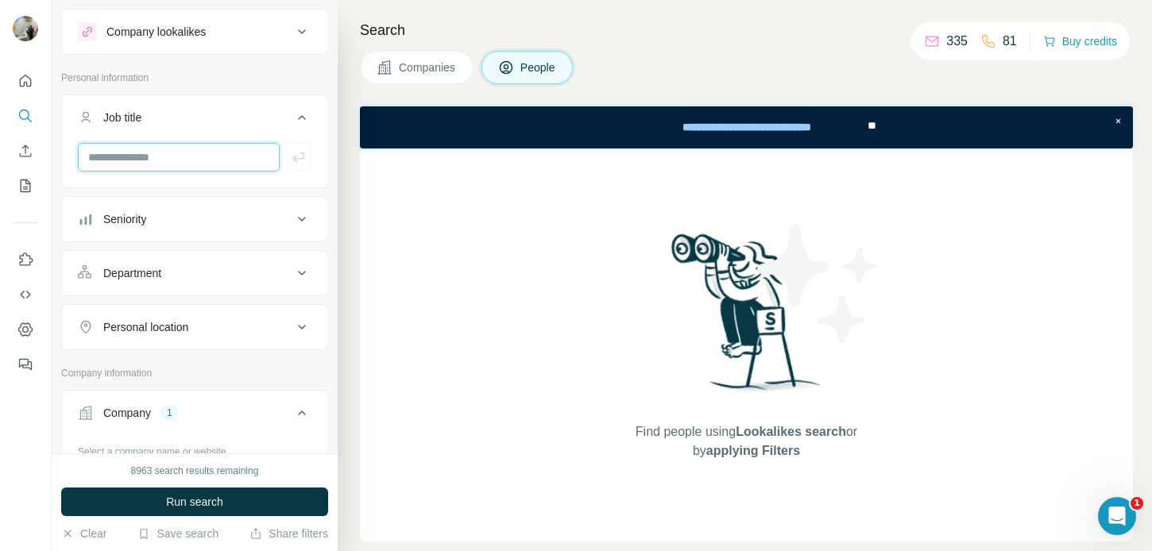
click at [156, 148] on input "text" at bounding box center [179, 157] width 202 height 29
type input "******"
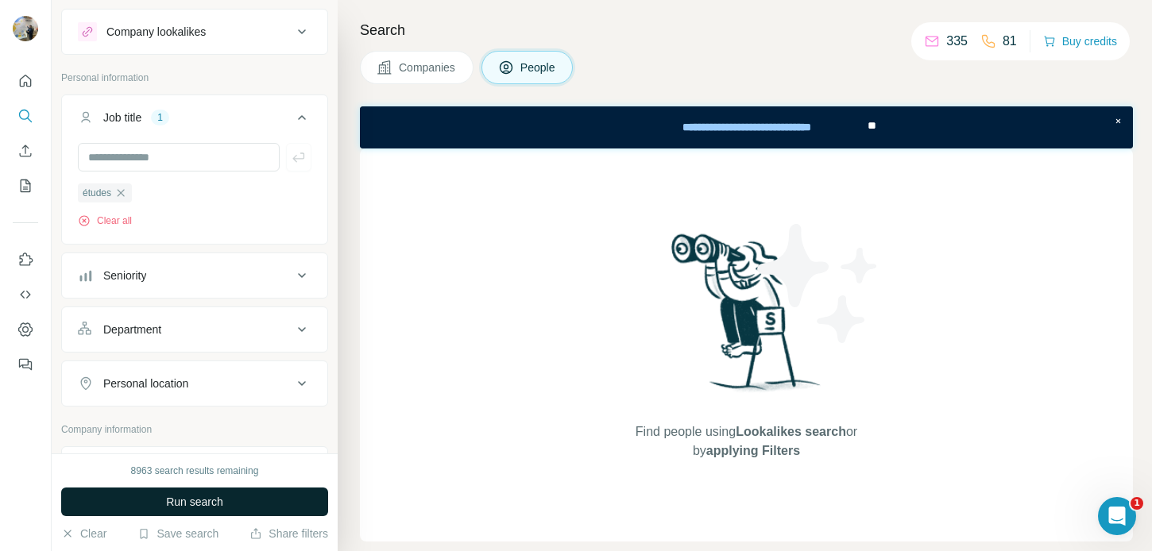
click at [215, 505] on span "Run search" at bounding box center [194, 502] width 57 height 16
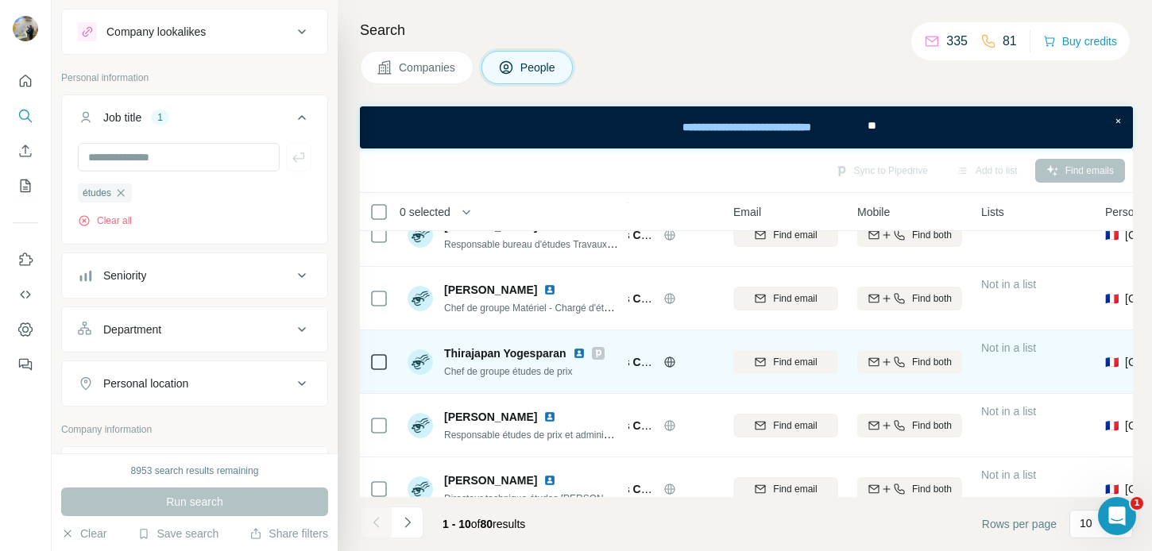
scroll to position [155, 78]
click at [543, 355] on span "Thirajapan Yogesparan" at bounding box center [505, 353] width 122 height 13
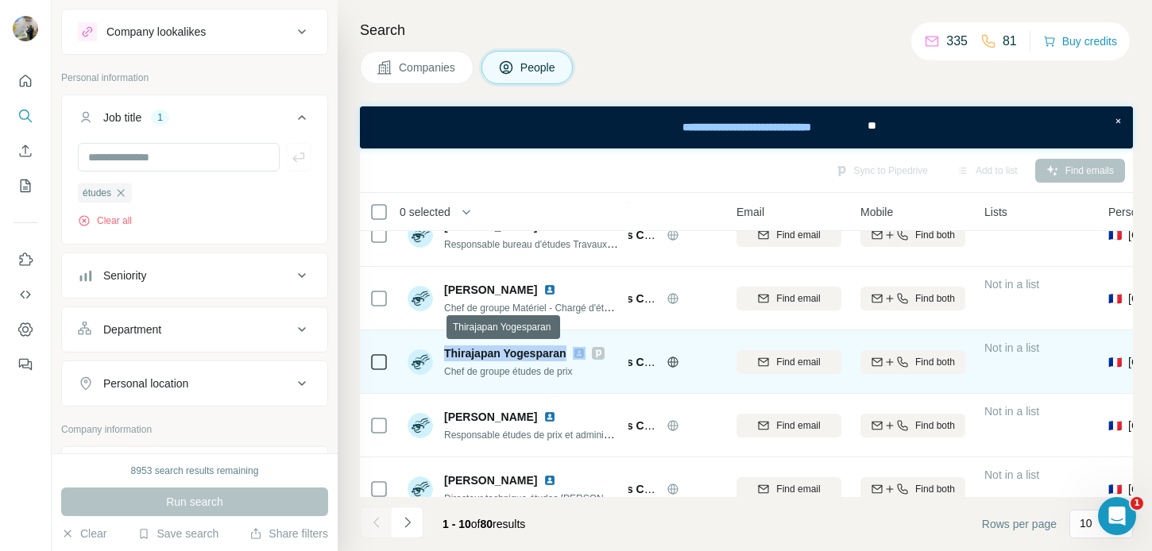
click at [543, 355] on span "Thirajapan Yogesparan" at bounding box center [505, 353] width 122 height 13
copy span "Thirajapan Yogesparan"
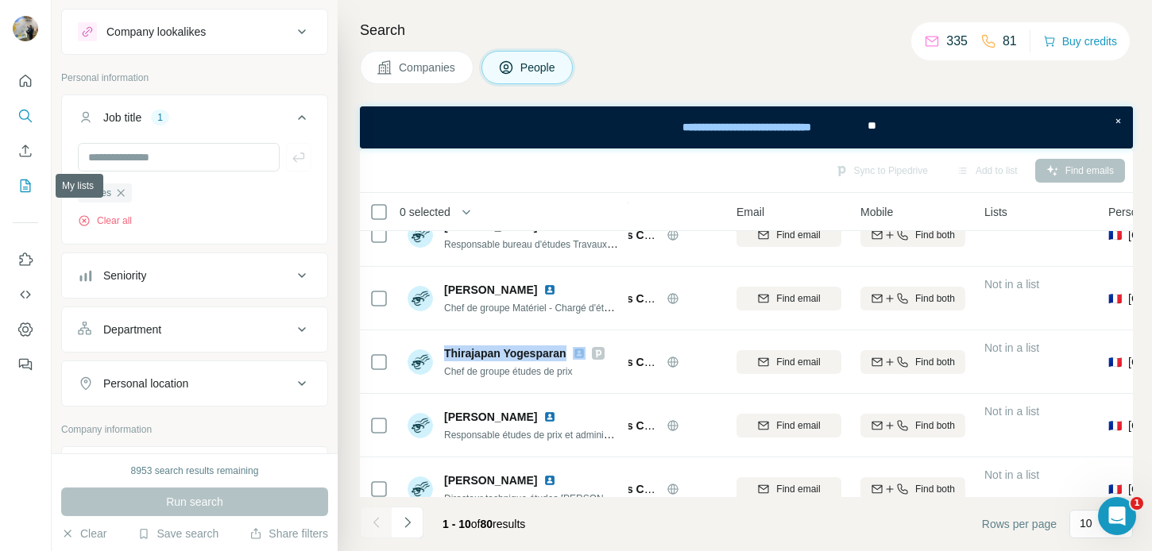
click at [22, 195] on button "My lists" at bounding box center [25, 186] width 25 height 29
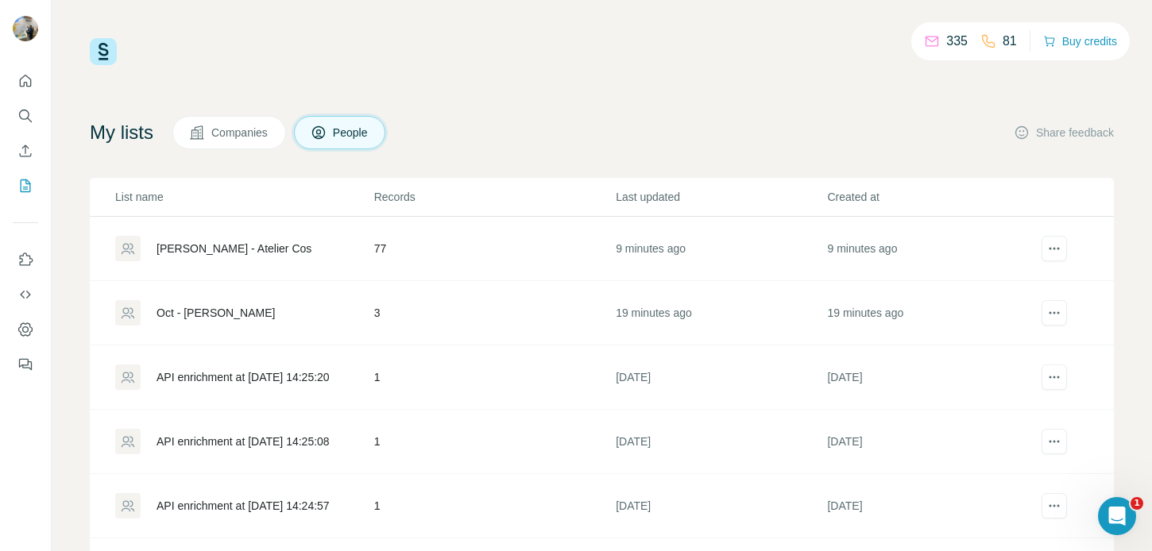
click at [215, 256] on div "Eleonore - Atelier Cos" at bounding box center [234, 249] width 155 height 16
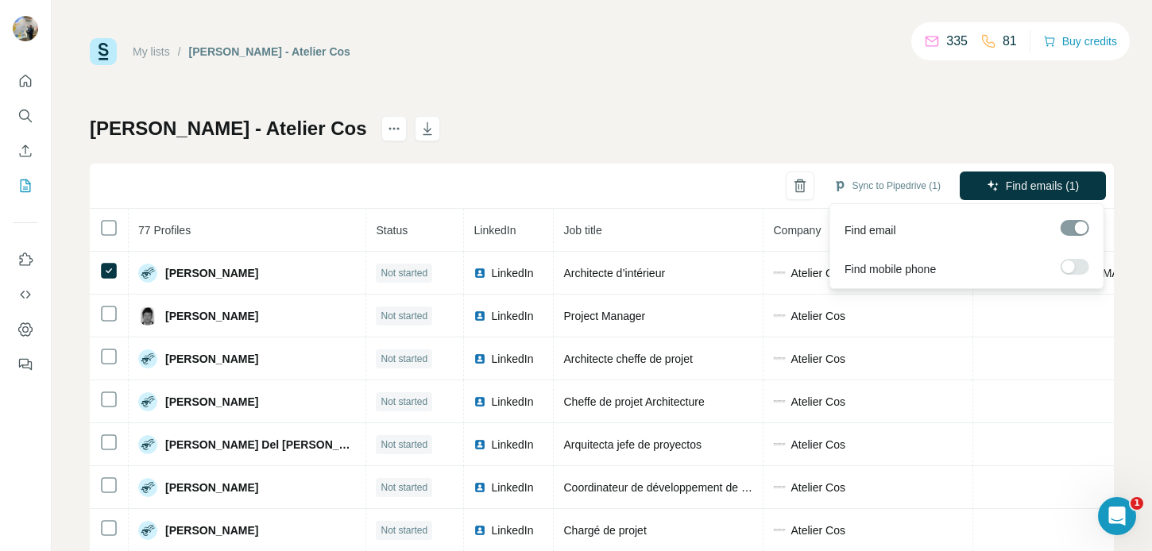
click at [1071, 265] on div at bounding box center [1068, 267] width 13 height 13
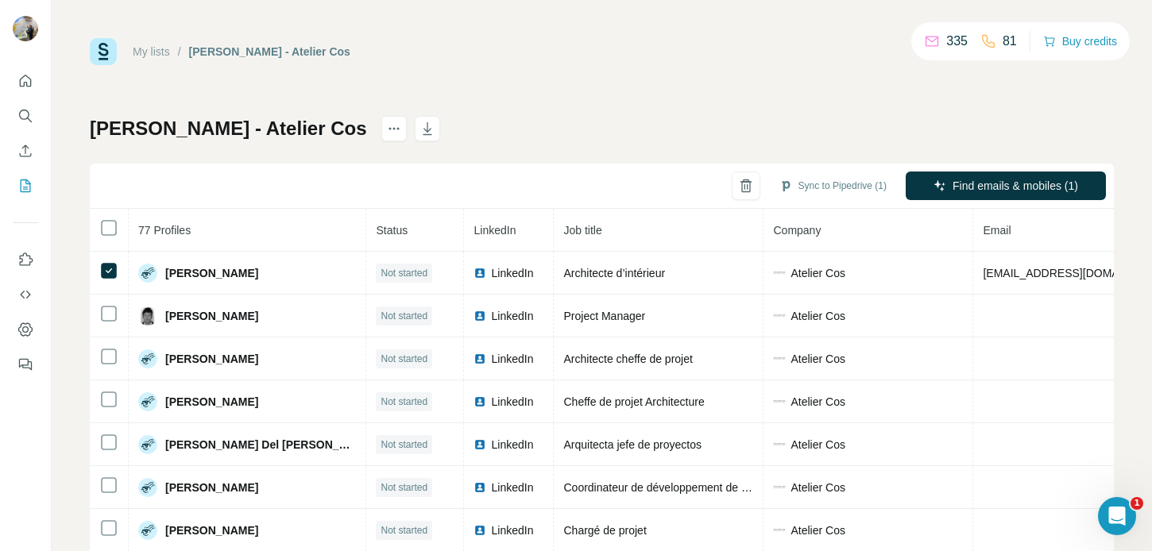
click at [788, 138] on div "Eleonore - Atelier Cos Sync to Pipedrive (1) Find emails & mobiles (1) 77 Profi…" at bounding box center [602, 372] width 1024 height 513
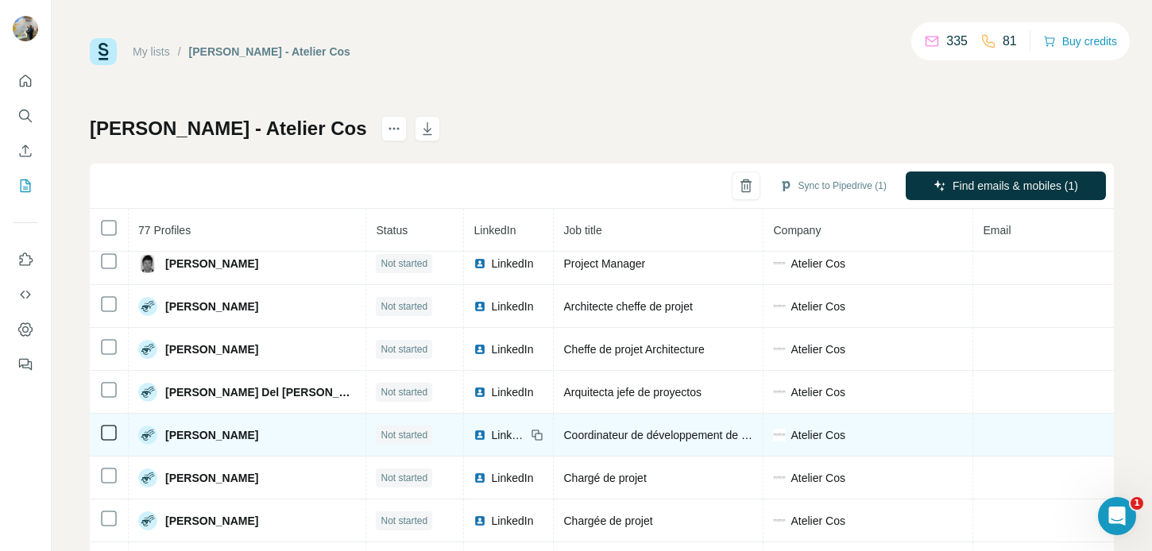
scroll to position [93, 0]
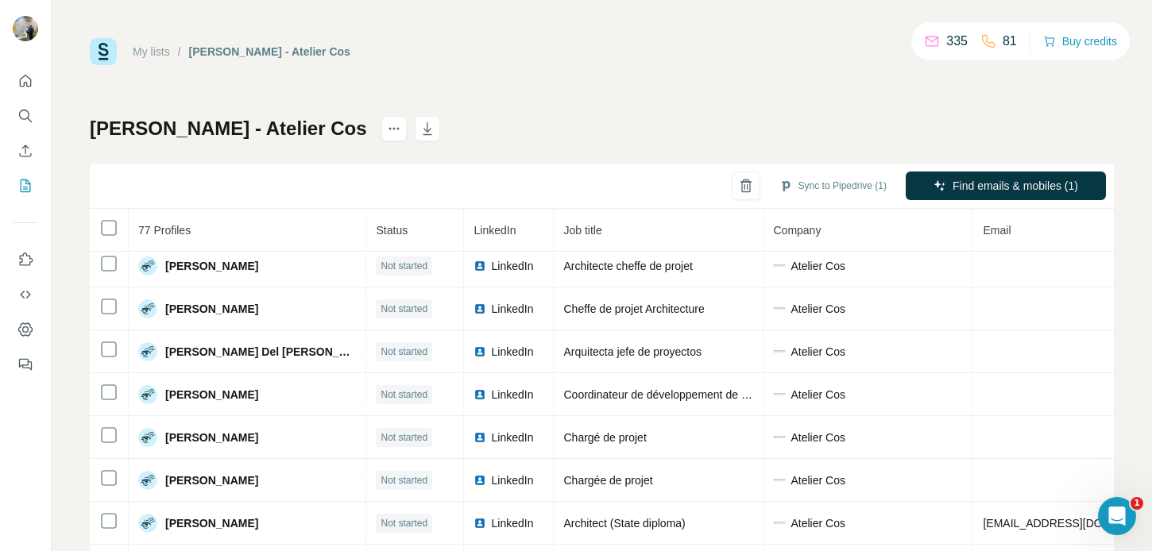
click at [192, 141] on h1 "Eleonore - Atelier Cos" at bounding box center [228, 128] width 277 height 25
click at [183, 130] on h1 "Eleonore - Atelier Cos" at bounding box center [228, 128] width 277 height 25
drag, startPoint x: 260, startPoint y: 132, endPoint x: 273, endPoint y: 134, distance: 12.8
click at [273, 134] on h1 "Eleonore - Atelier Cos" at bounding box center [228, 128] width 277 height 25
click at [277, 132] on h1 "Eleonore - Atelier Cos" at bounding box center [228, 128] width 277 height 25
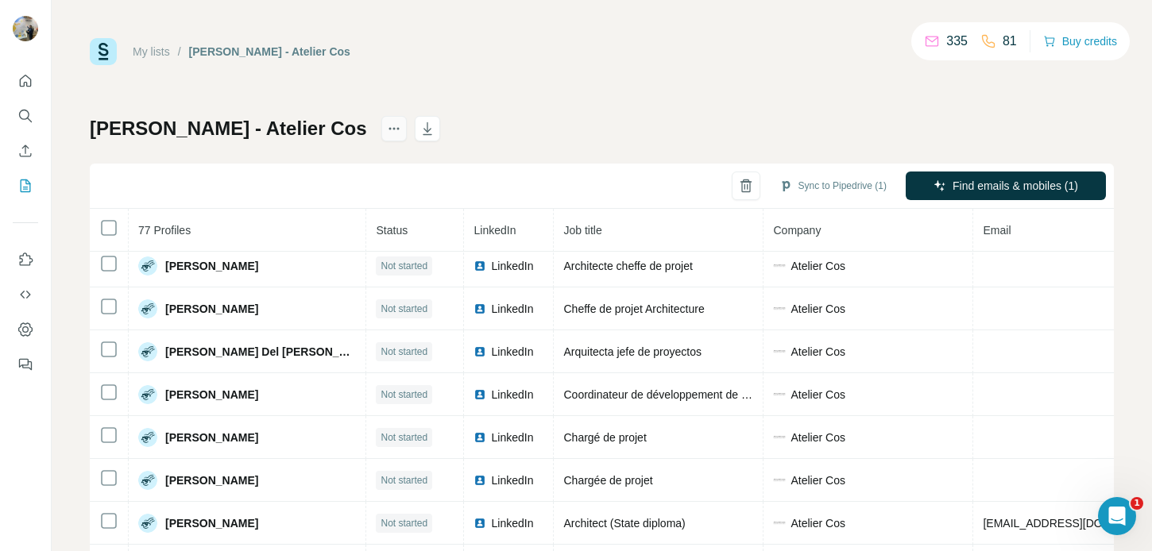
click at [381, 131] on button "actions" at bounding box center [393, 128] width 25 height 25
click at [238, 149] on div "Eleonore - Atelier Cos Sync to Pipedrive (1) Find emails & mobiles (1) 77 Profi…" at bounding box center [602, 372] width 1024 height 513
drag, startPoint x: 271, startPoint y: 131, endPoint x: 167, endPoint y: 122, distance: 104.5
click at [173, 122] on h1 "Eleonore - Atelier Cos" at bounding box center [228, 128] width 277 height 25
click at [167, 122] on h1 "Eleonore - Atelier Cos" at bounding box center [228, 128] width 277 height 25
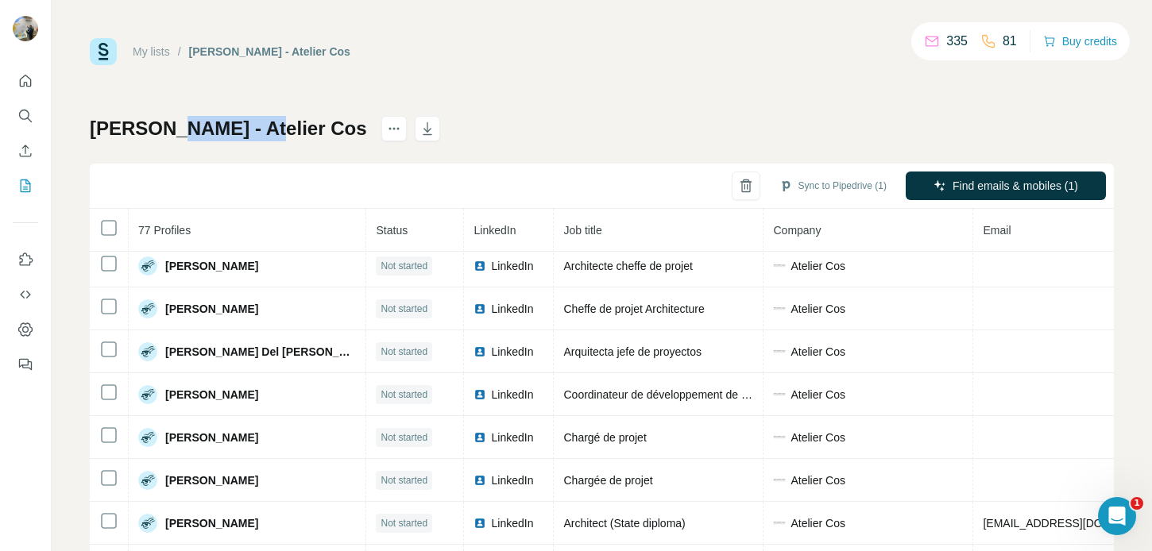
drag, startPoint x: 167, startPoint y: 122, endPoint x: 241, endPoint y: 127, distance: 74.1
click at [239, 127] on h1 "Eleonore - Atelier Cos" at bounding box center [228, 128] width 277 height 25
click at [207, 136] on h1 "Eleonore - Atelier Cos" at bounding box center [228, 128] width 277 height 25
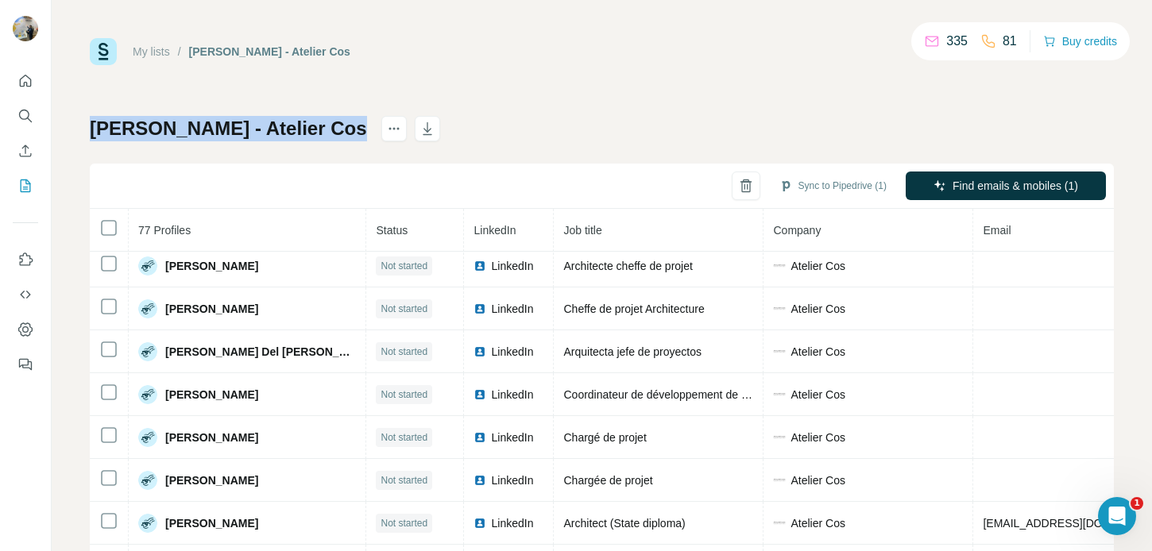
click at [177, 135] on h1 "Eleonore - Atelier Cos" at bounding box center [228, 128] width 277 height 25
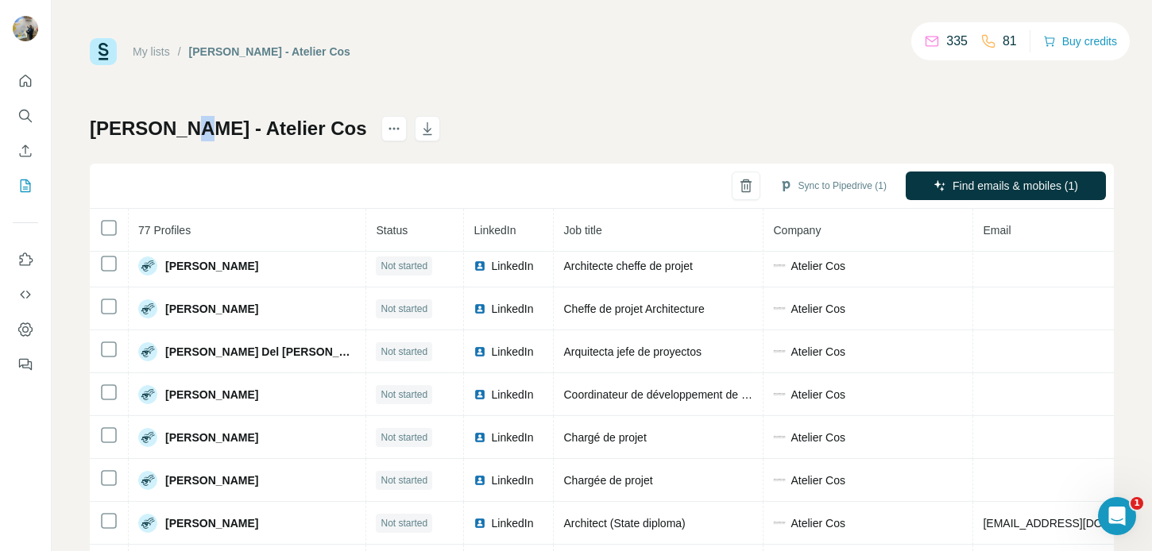
click at [177, 135] on h1 "Eleonore - Atelier Cos" at bounding box center [228, 128] width 277 height 25
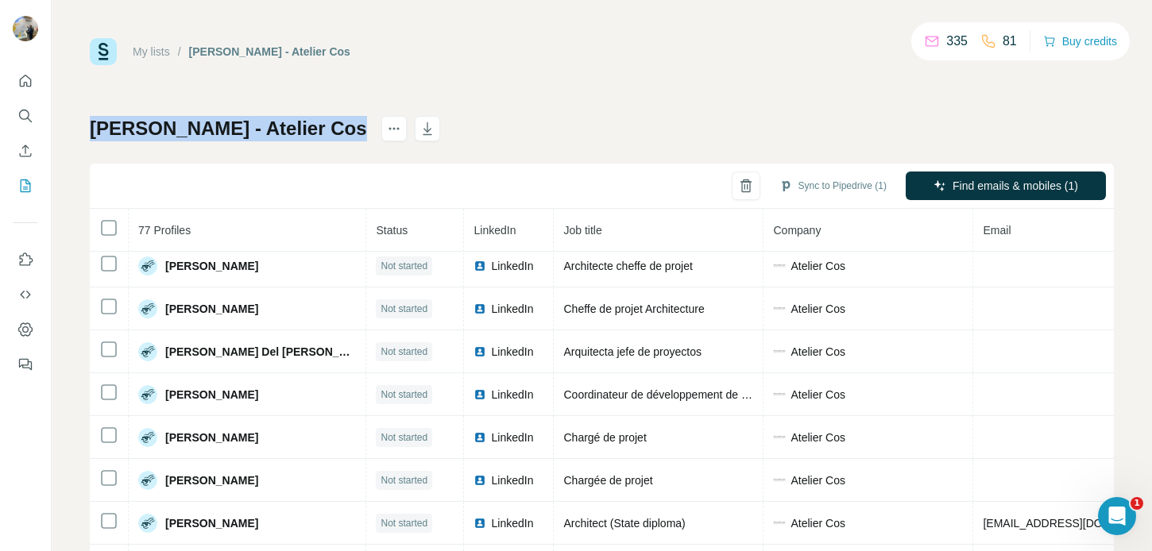
click at [177, 135] on h1 "Eleonore - Atelier Cos" at bounding box center [228, 128] width 277 height 25
click at [192, 134] on h1 "Eleonore - Atelier Cos" at bounding box center [228, 128] width 277 height 25
click at [199, 133] on h1 "Eleonore - Atelier Cos" at bounding box center [228, 128] width 277 height 25
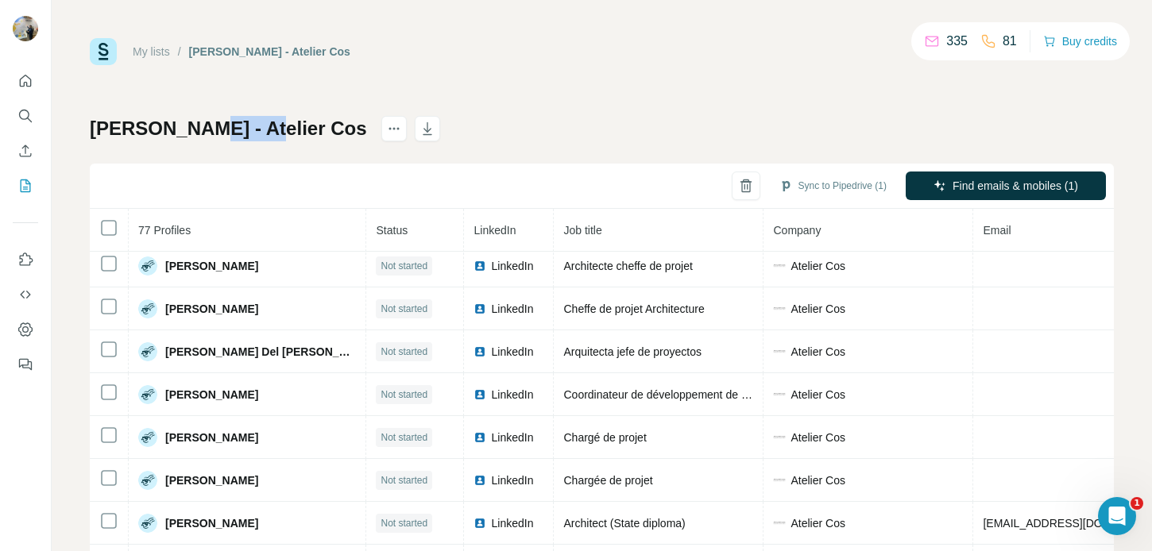
click at [199, 133] on h1 "Eleonore - Atelier Cos" at bounding box center [228, 128] width 277 height 25
click at [164, 130] on h1 "Eleonore - Atelier Cos" at bounding box center [228, 128] width 277 height 25
click at [211, 131] on h1 "Eleonore - Atelier Cos" at bounding box center [228, 128] width 277 height 25
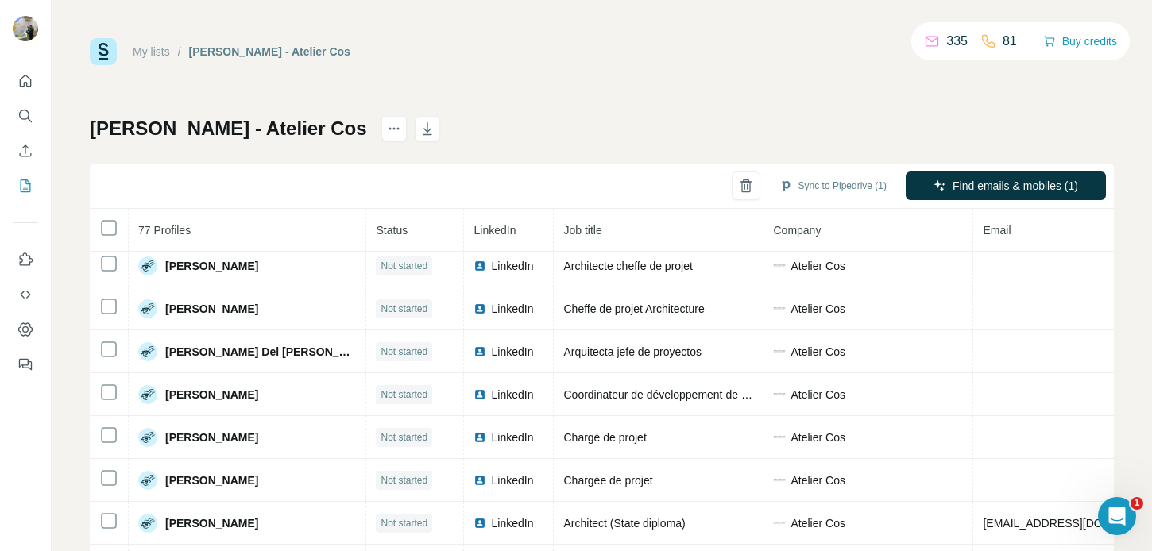
click at [272, 133] on h1 "Eleonore - Atelier Cos" at bounding box center [228, 128] width 277 height 25
click at [223, 131] on h1 "Eleonore - Atelier Cos" at bounding box center [228, 128] width 277 height 25
click at [183, 131] on h1 "Eleonore - Atelier Cos" at bounding box center [228, 128] width 277 height 25
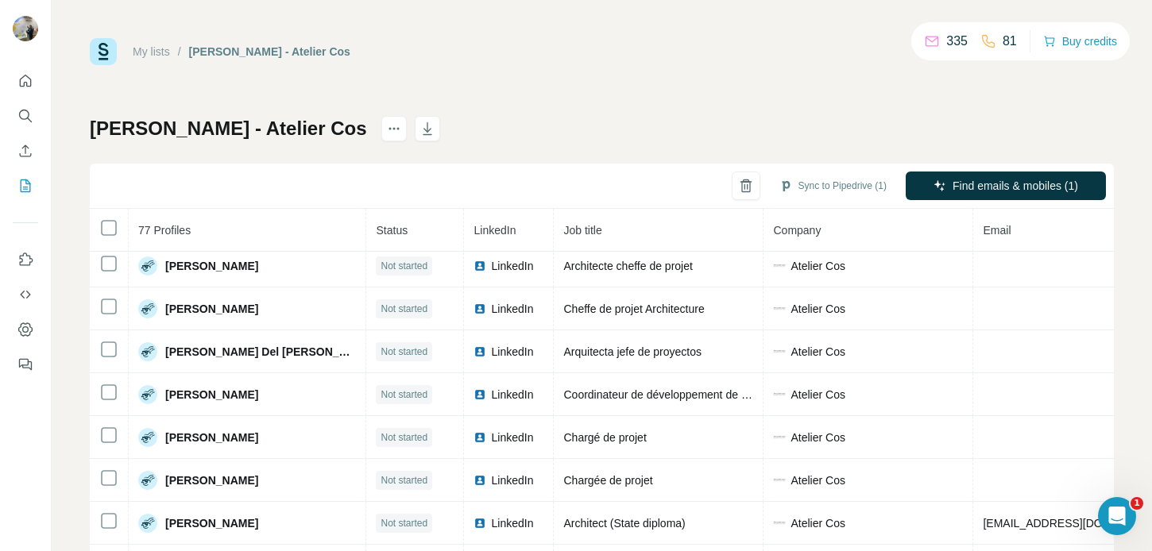
click at [180, 131] on h1 "Eleonore - Atelier Cos" at bounding box center [228, 128] width 277 height 25
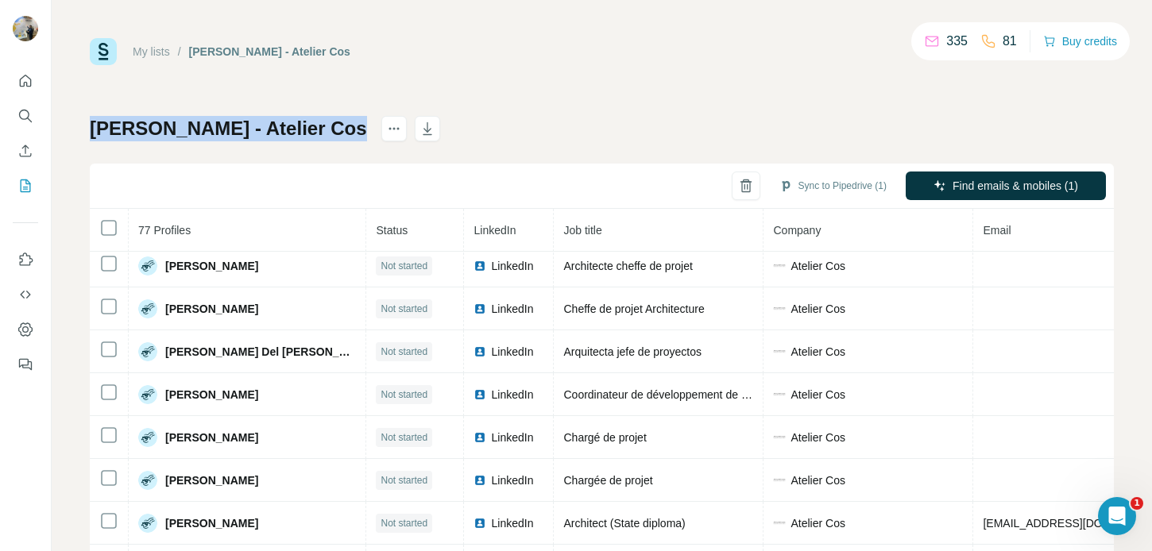
click at [180, 131] on h1 "Eleonore - Atelier Cos" at bounding box center [228, 128] width 277 height 25
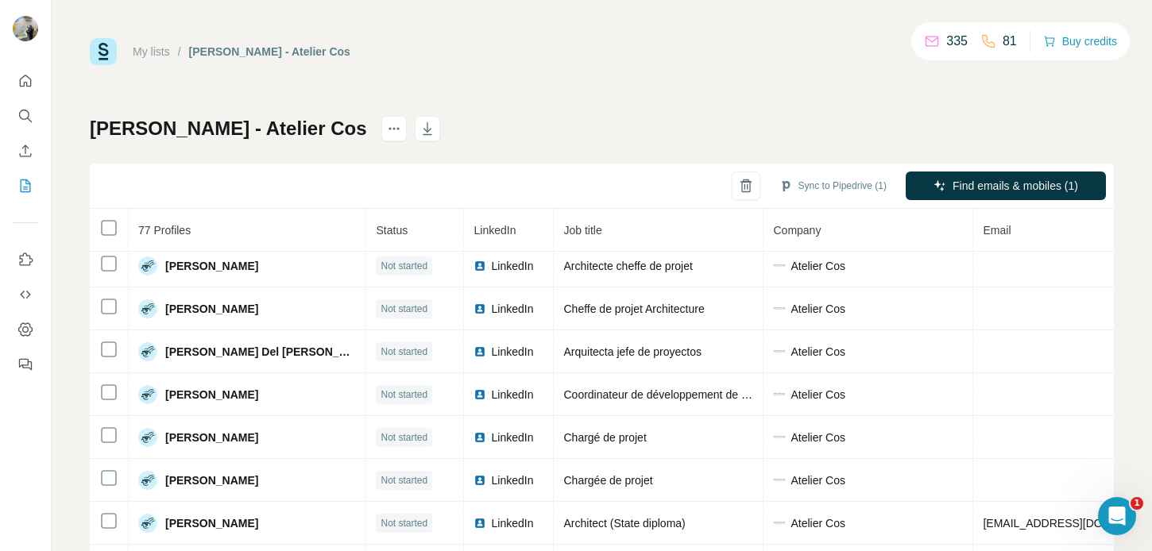
click at [157, 131] on h1 "Eleonore - Atelier Cos" at bounding box center [228, 128] width 277 height 25
click at [172, 131] on h1 "Eleonore - Atelier Cos" at bounding box center [228, 128] width 277 height 25
click at [187, 131] on h1 "Eleonore - Atelier Cos" at bounding box center [228, 128] width 277 height 25
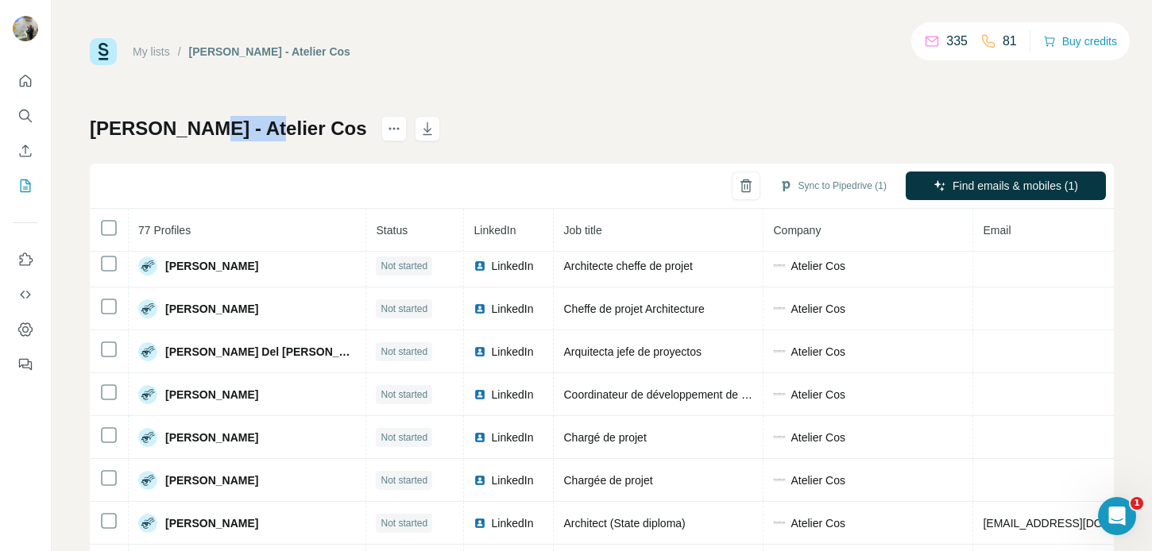
click at [187, 131] on h1 "Eleonore - Atelier Cos" at bounding box center [228, 128] width 277 height 25
click at [164, 131] on h1 "Eleonore - Atelier Cos" at bounding box center [228, 128] width 277 height 25
click at [176, 132] on h1 "Eleonore - Atelier Cos" at bounding box center [228, 128] width 277 height 25
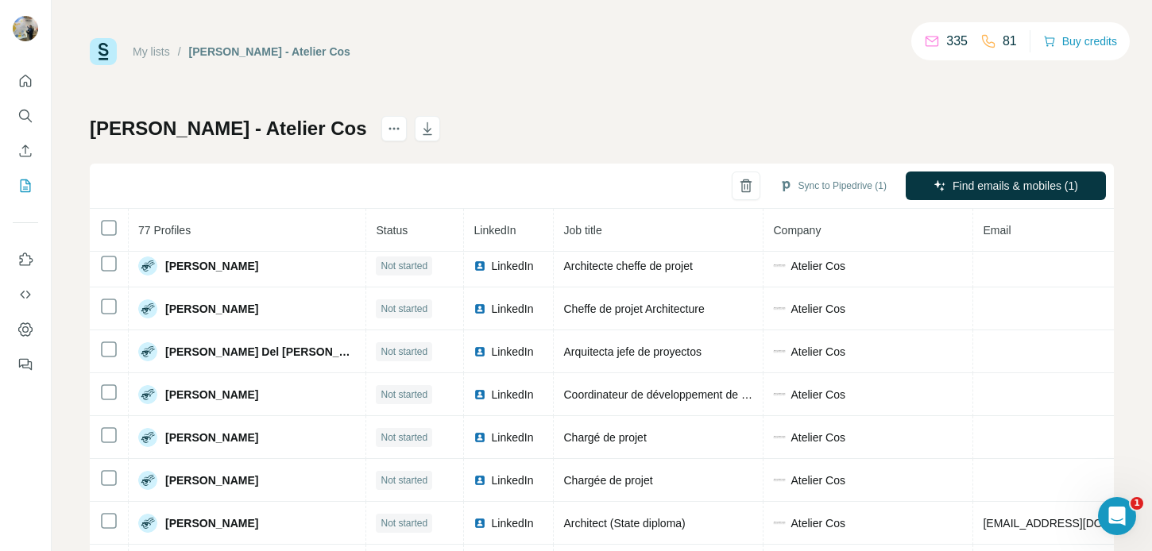
click at [156, 132] on h1 "Eleonore - Atelier Cos" at bounding box center [228, 128] width 277 height 25
click at [195, 130] on h1 "Eleonore - Atelier Cos" at bounding box center [228, 128] width 277 height 25
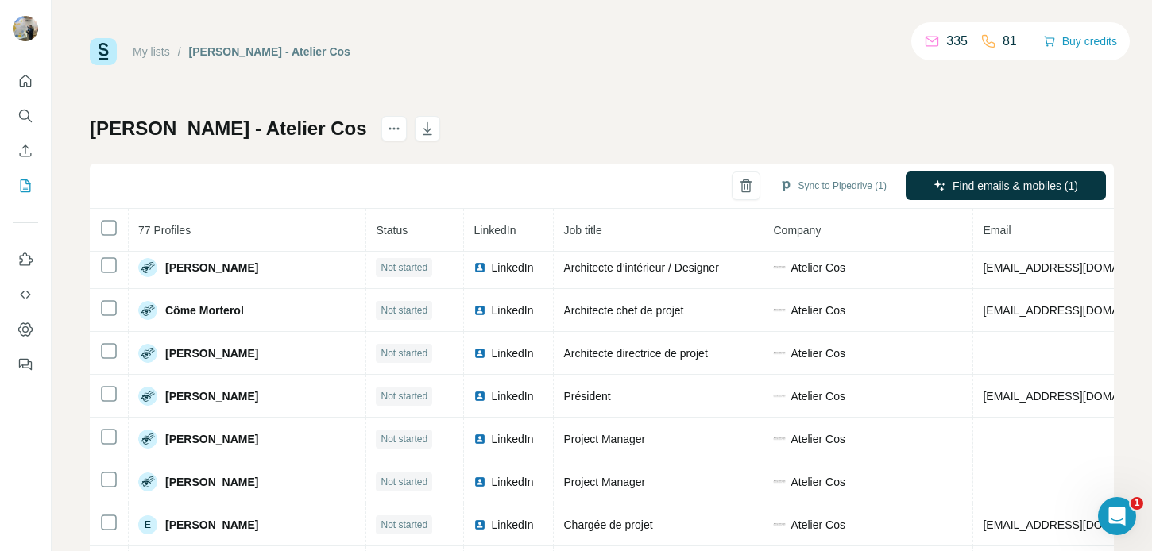
scroll to position [613, 0]
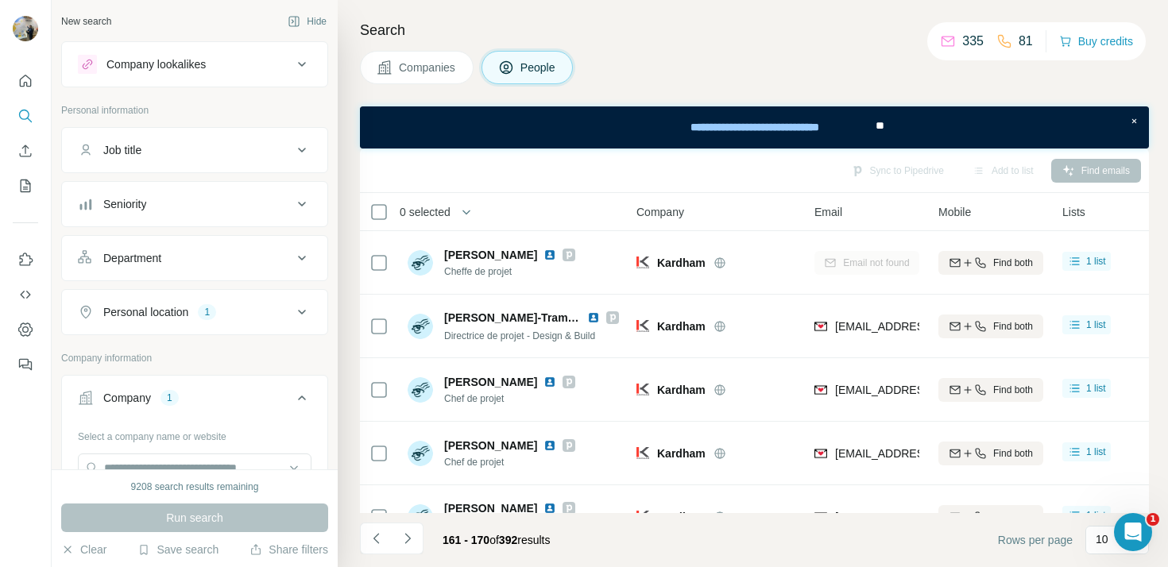
scroll to position [354, 0]
